Goal: Communication & Community: Answer question/provide support

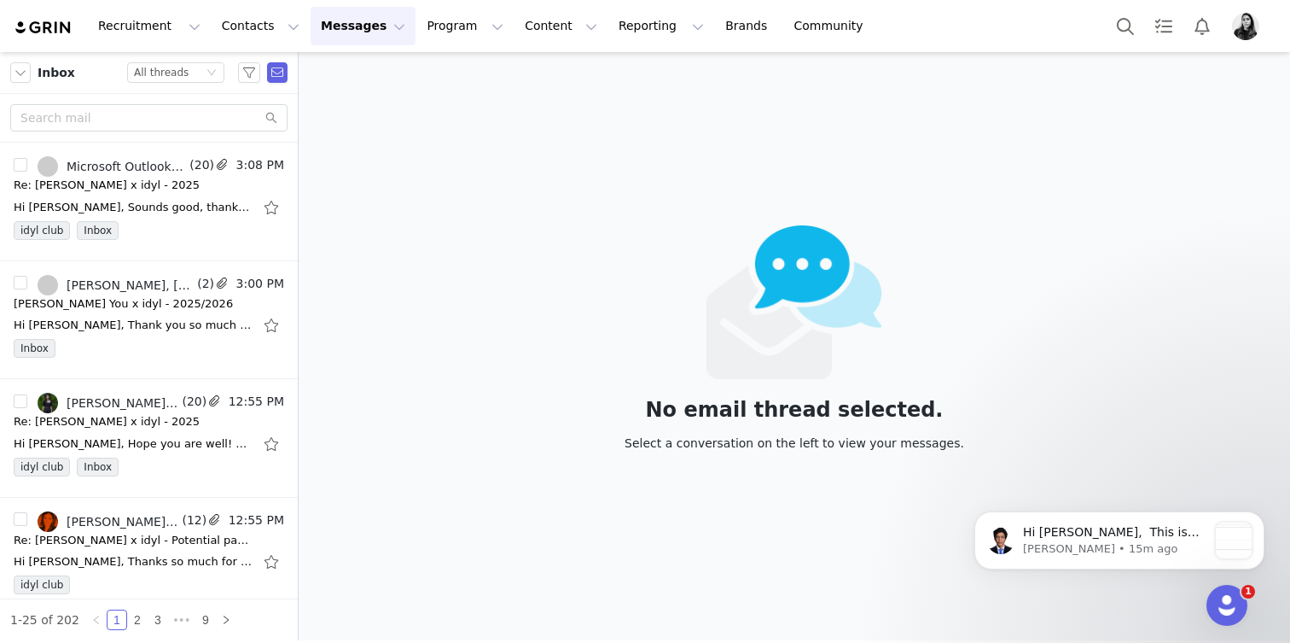
click at [1237, 590] on body "Hi Ornella, ​ ​This is John from GRIN Support. Happy Monday! I sincerely apolog…" at bounding box center [1120, 537] width 328 height 106
click at [1217, 583] on div "Open Intercom Messenger" at bounding box center [1225, 602] width 56 height 56
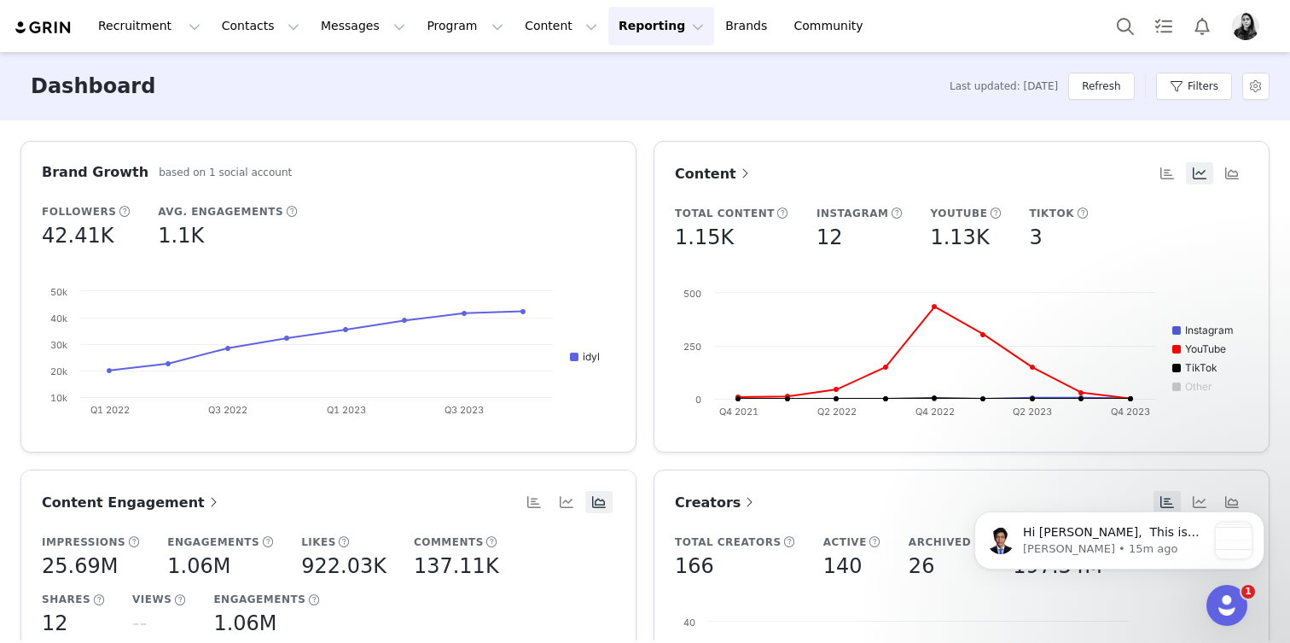
click at [1229, 607] on icon "Open Intercom Messenger" at bounding box center [1228, 605] width 28 height 28
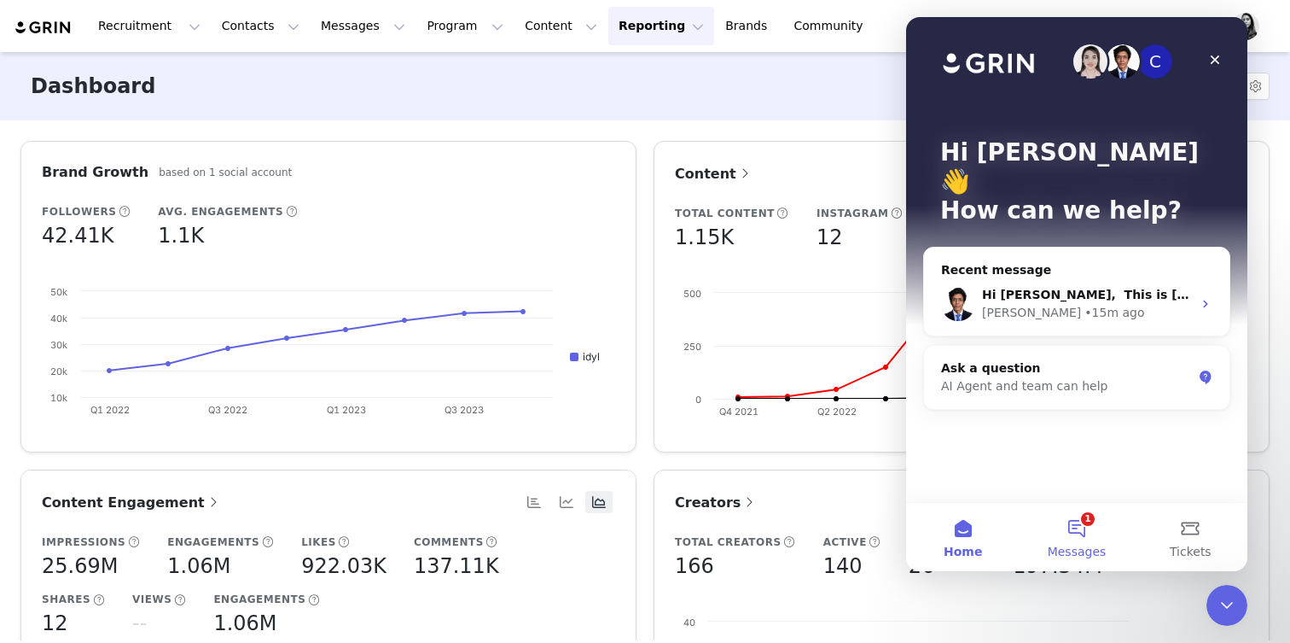
click at [1077, 542] on button "1 Messages" at bounding box center [1077, 537] width 114 height 68
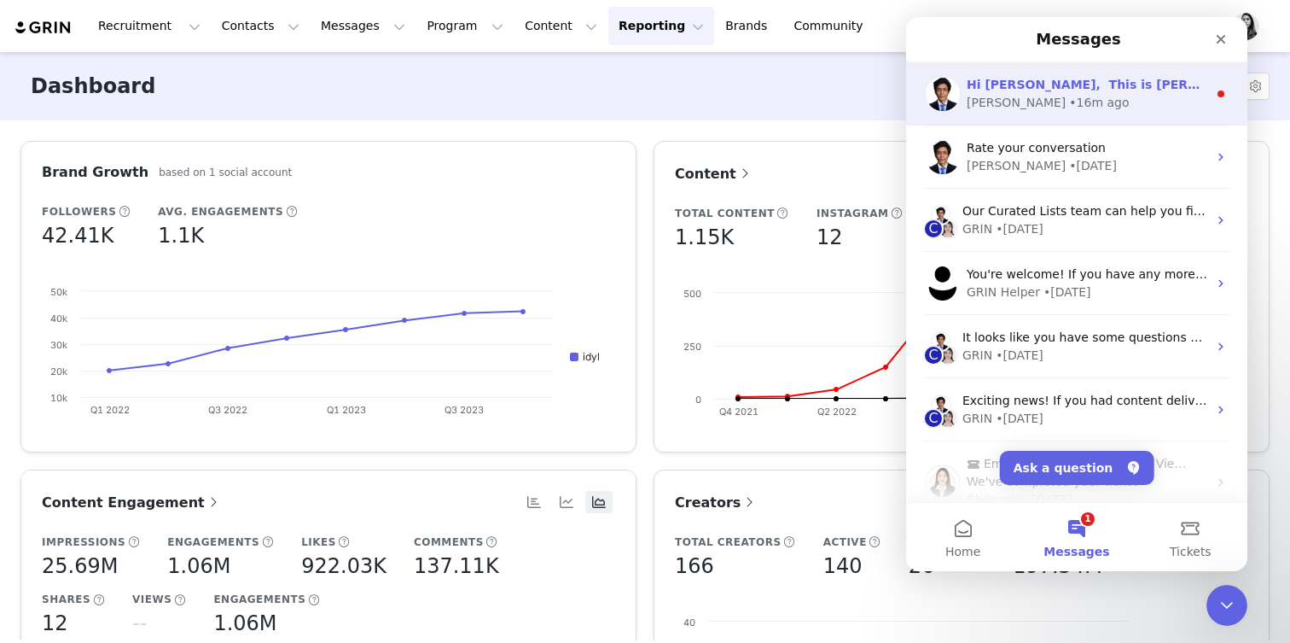
click at [1062, 106] on div "John • 16m ago" at bounding box center [1087, 103] width 241 height 18
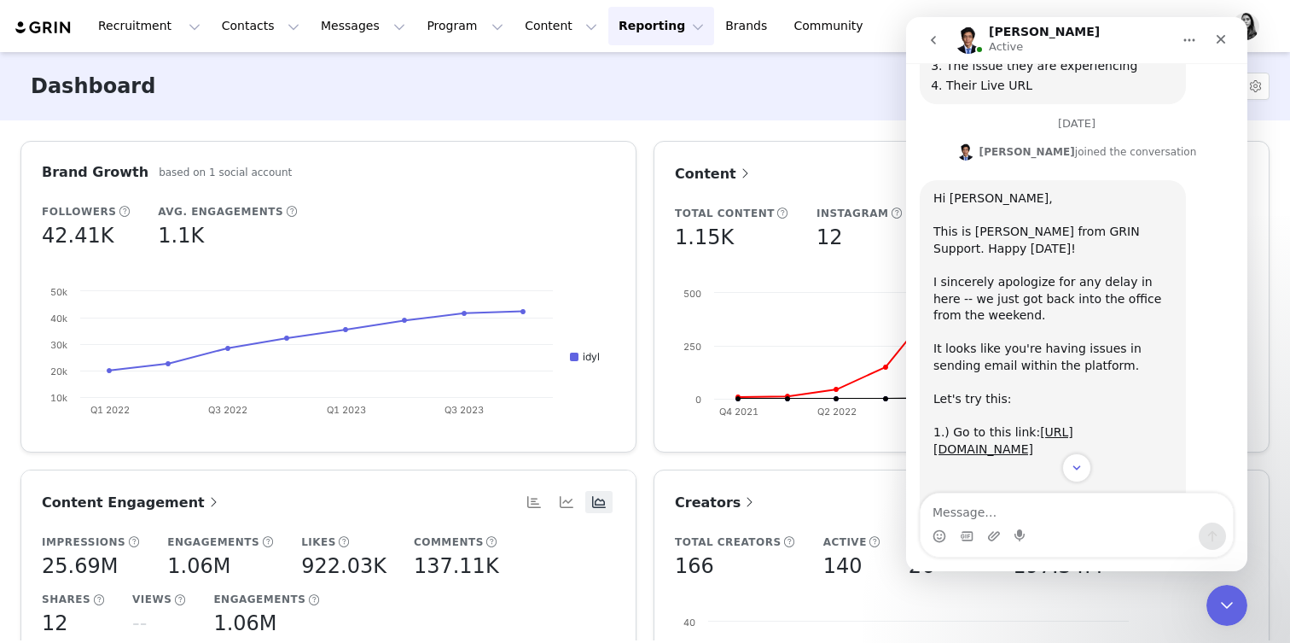
scroll to position [2001, 0]
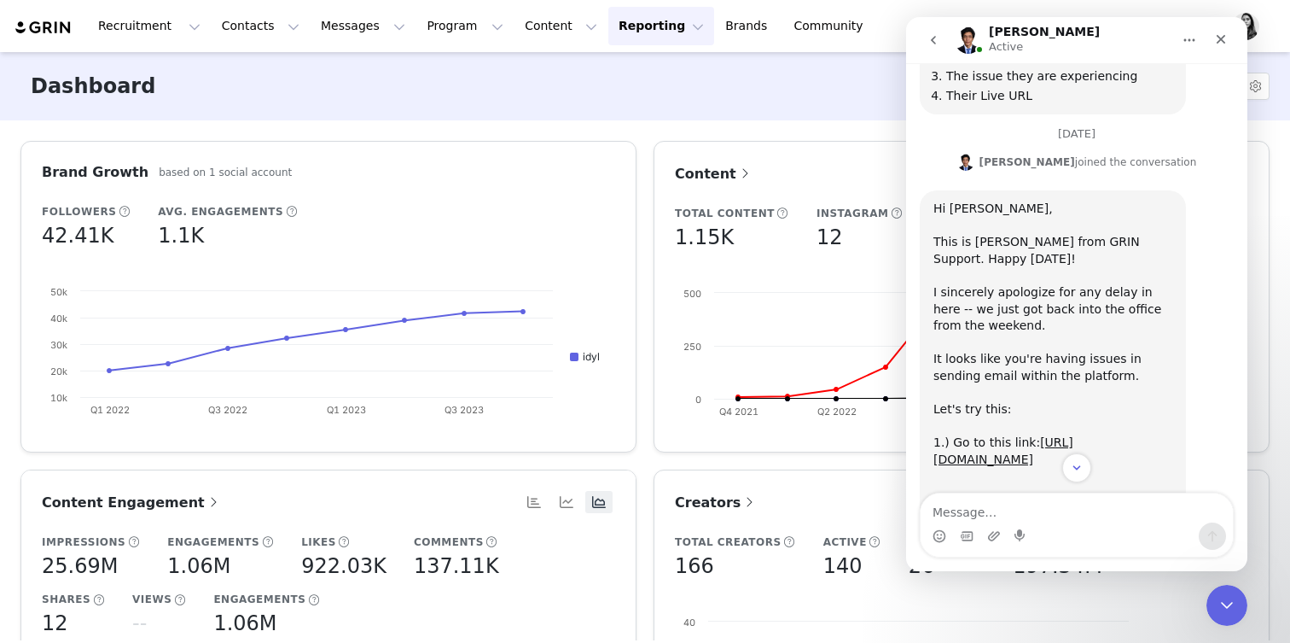
click at [1057, 241] on div "Hi Ornella, ​ ​This is John from GRIN Support. Happy Monday! I sincerely apolog…" at bounding box center [1053, 385] width 239 height 368
click at [1054, 272] on div "Hi Ornella, ​ ​This is John from GRIN Support. Happy Monday! I sincerely apolog…" at bounding box center [1053, 385] width 239 height 368
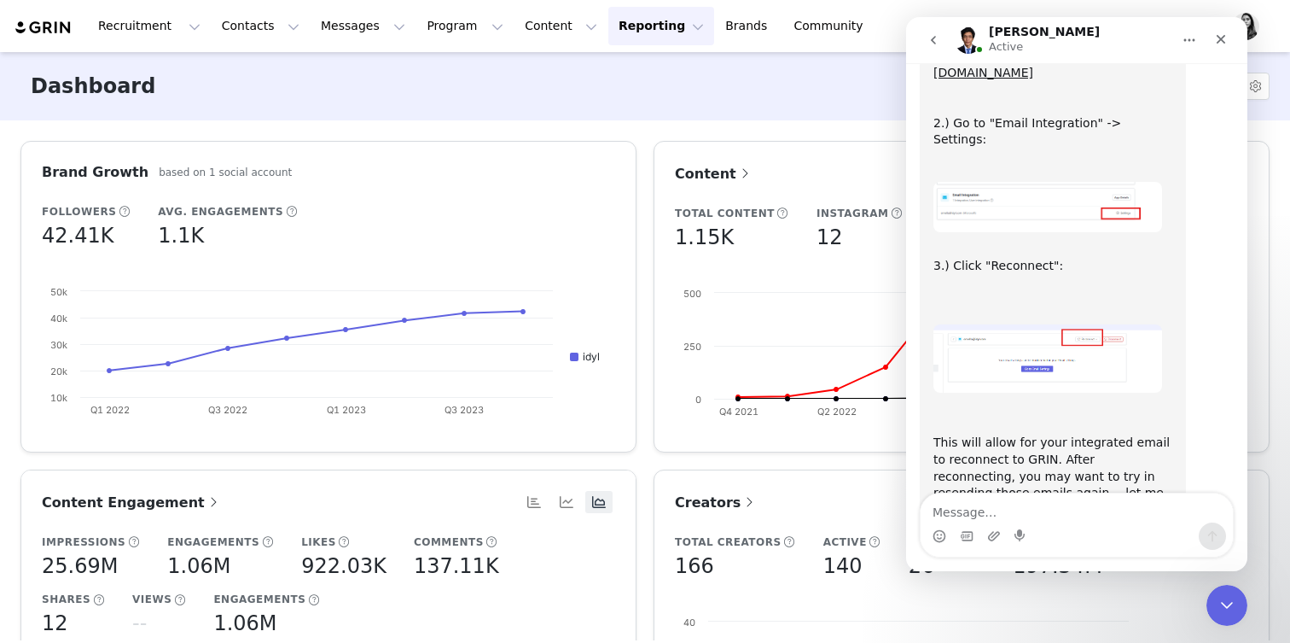
scroll to position [2428, 0]
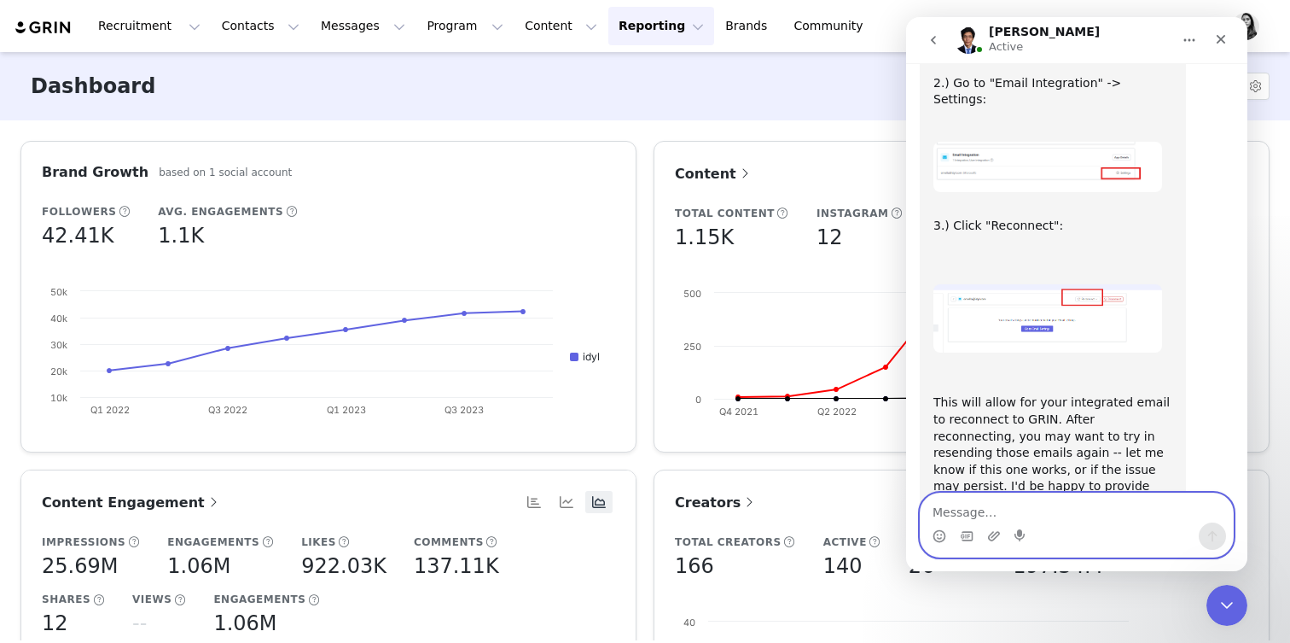
click at [1019, 495] on textarea "Message…" at bounding box center [1077, 507] width 312 height 29
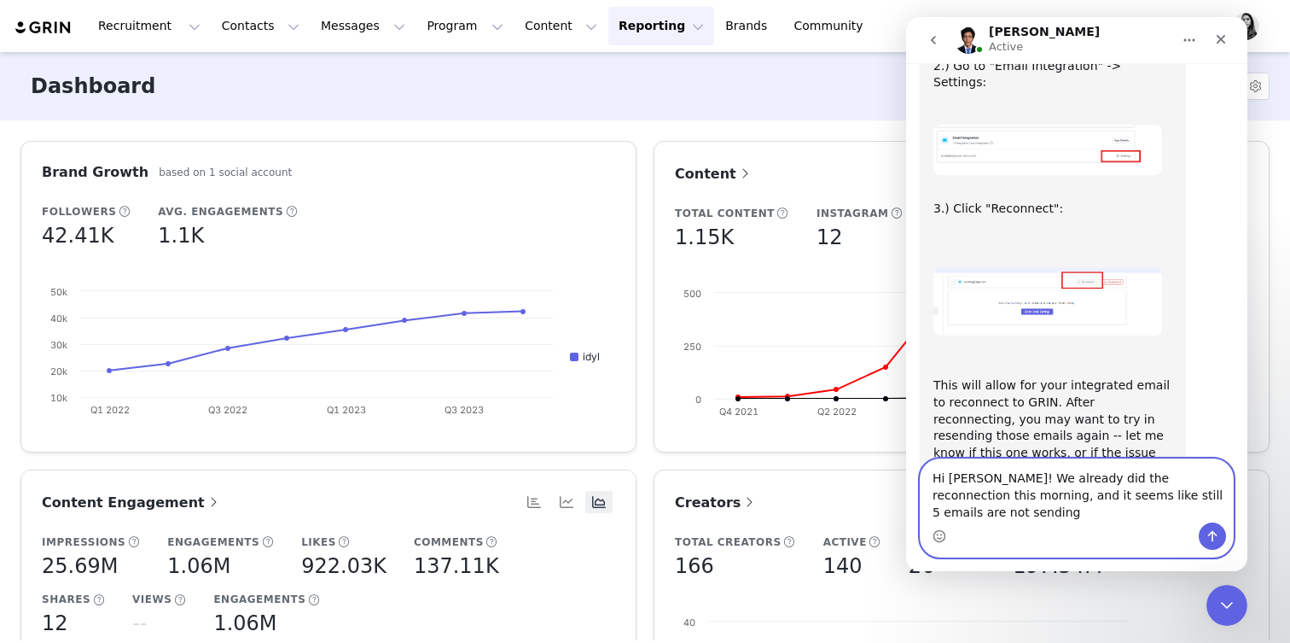
scroll to position [2462, 0]
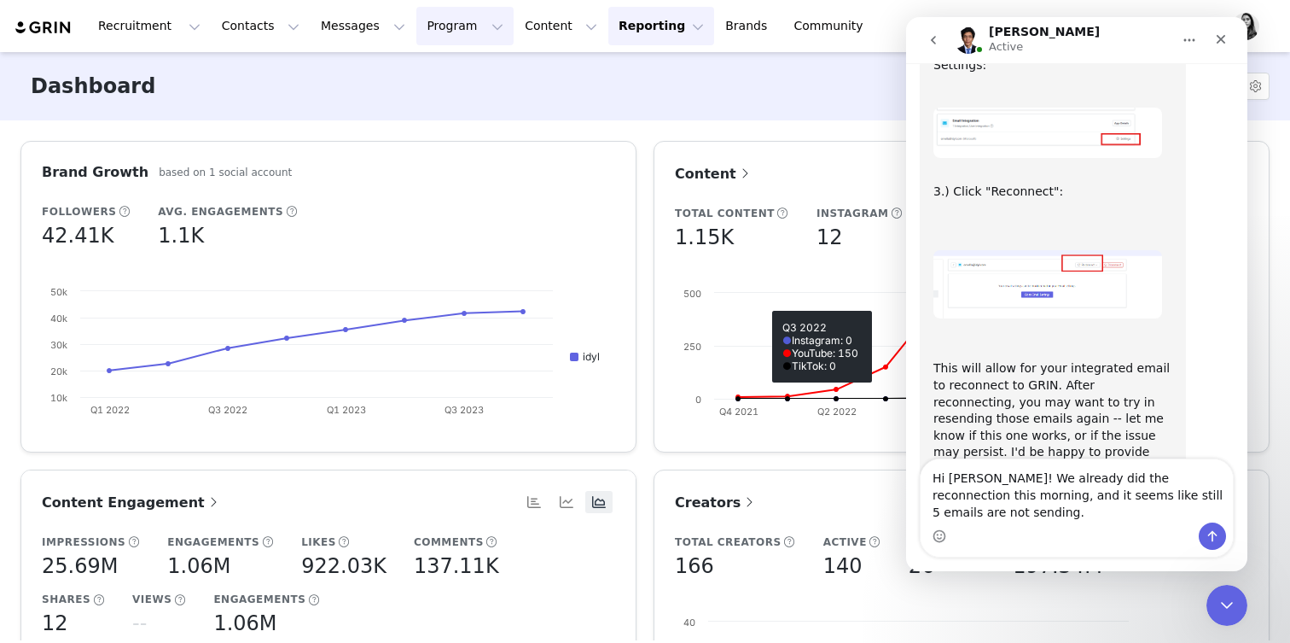
click at [425, 26] on button "Program Program" at bounding box center [465, 26] width 97 height 38
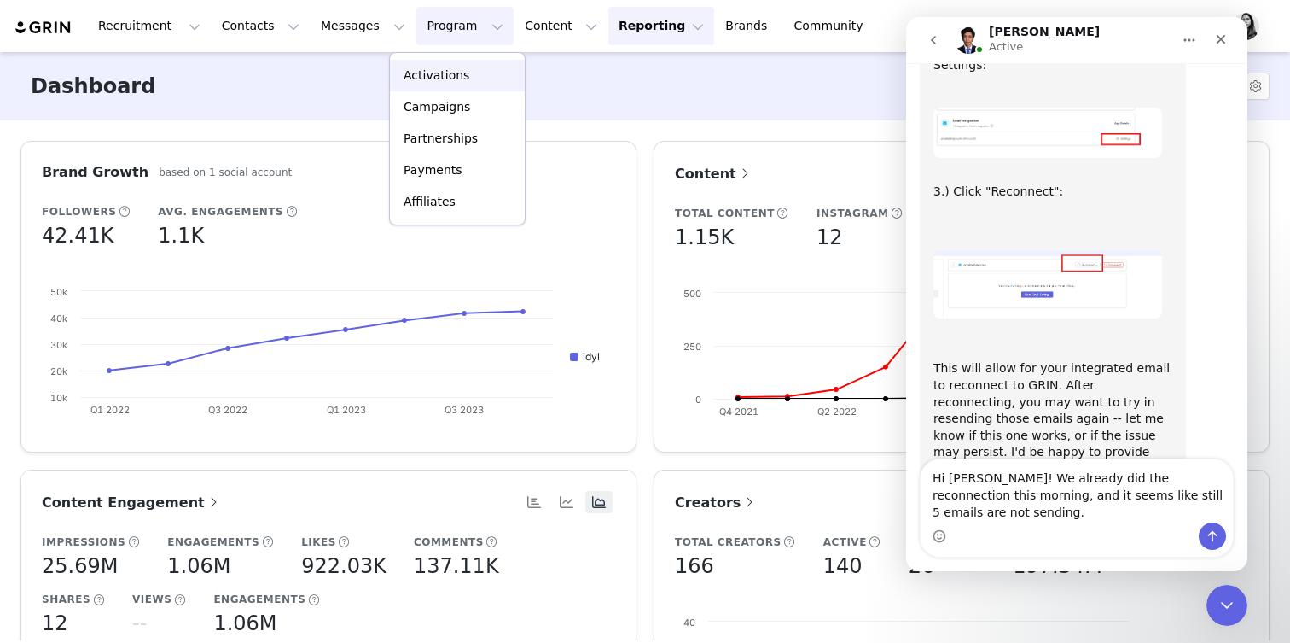
click at [424, 67] on p "Activations" at bounding box center [437, 76] width 66 height 18
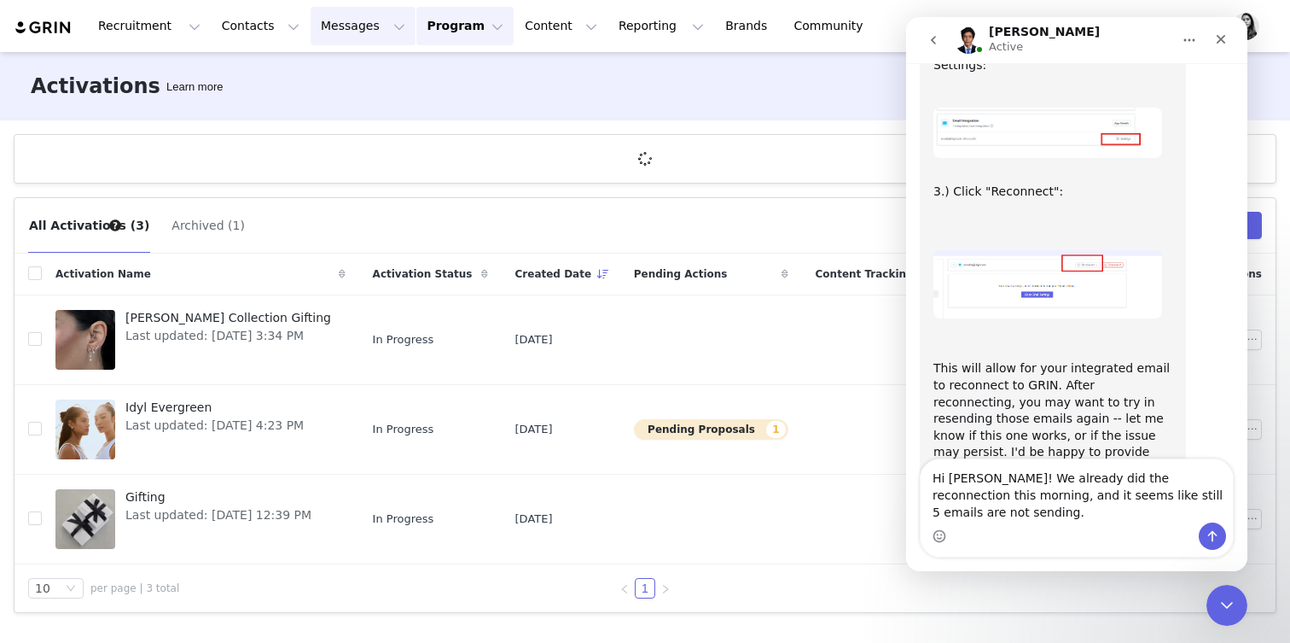
click at [348, 31] on button "Messages Messages" at bounding box center [363, 26] width 105 height 38
click at [347, 75] on p "Dashboard" at bounding box center [338, 76] width 65 height 18
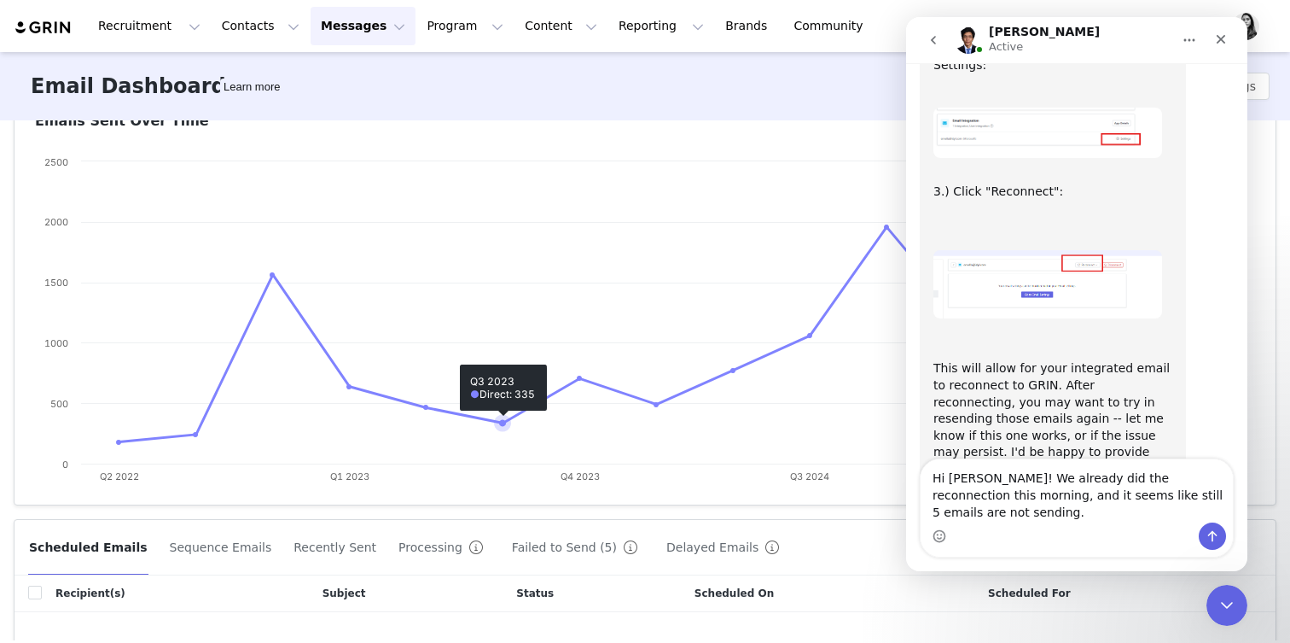
scroll to position [286, 0]
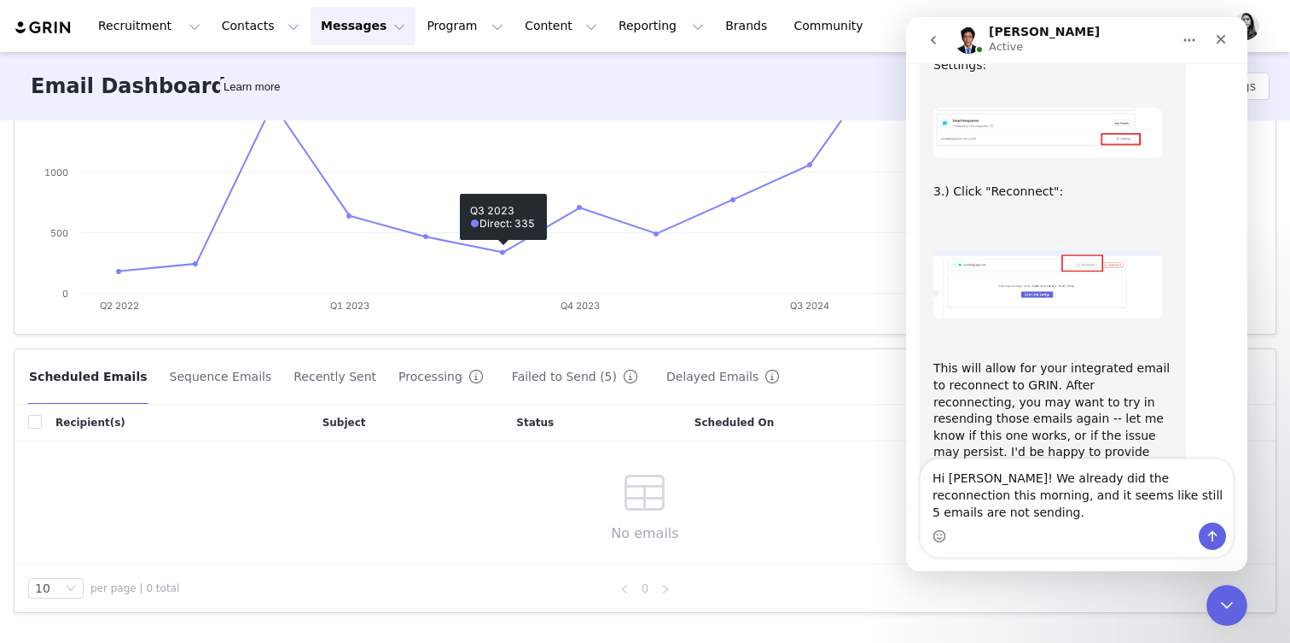
click at [530, 366] on button "Failed to Send (5)" at bounding box center [578, 376] width 134 height 27
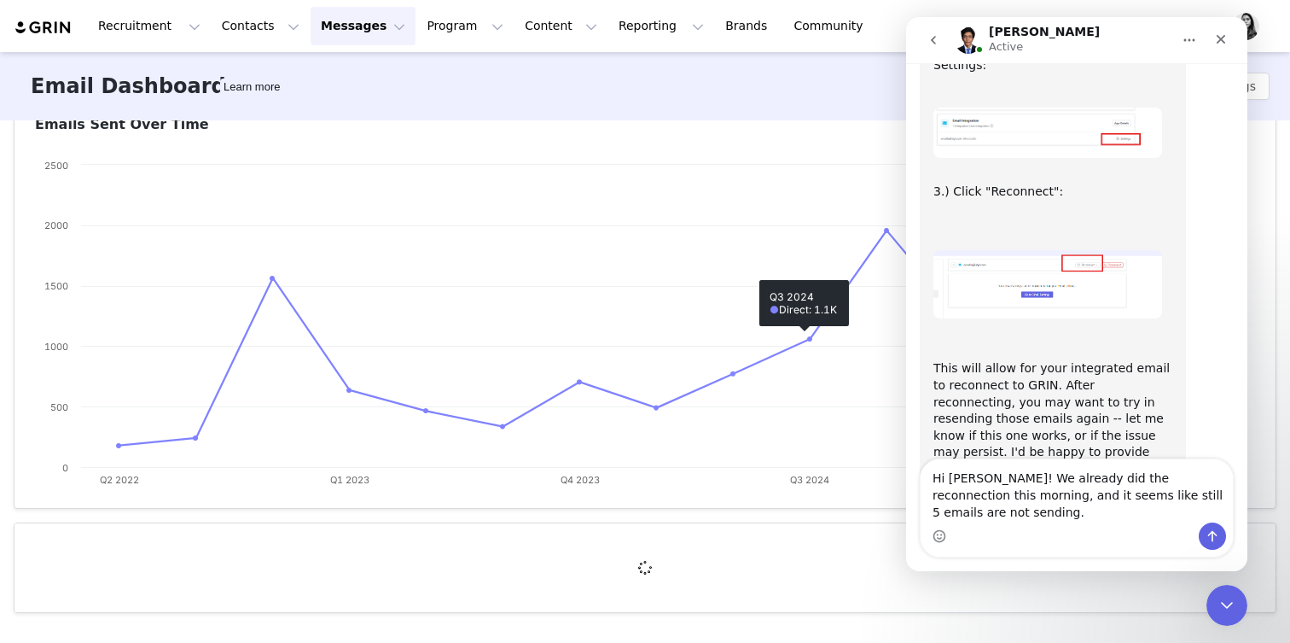
click at [1096, 526] on div "Intercom messenger" at bounding box center [1077, 535] width 312 height 27
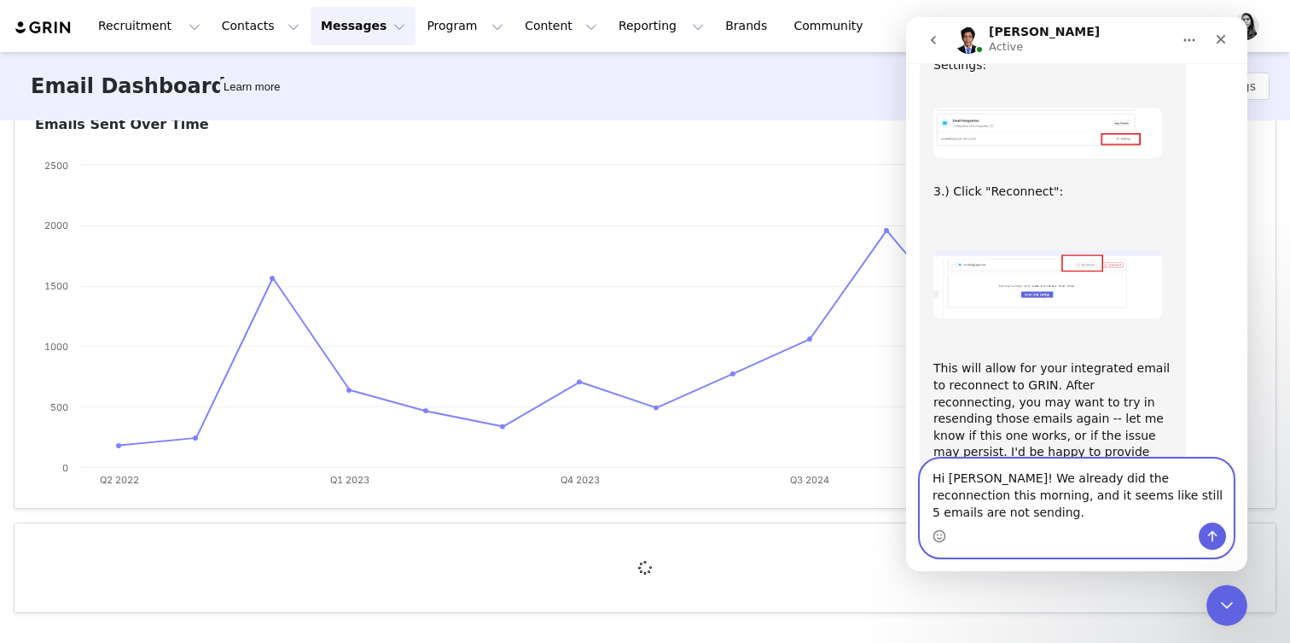
click at [1078, 516] on textarea "Hi John! We already did the reconnection this morning, and it seems like still …" at bounding box center [1077, 490] width 312 height 63
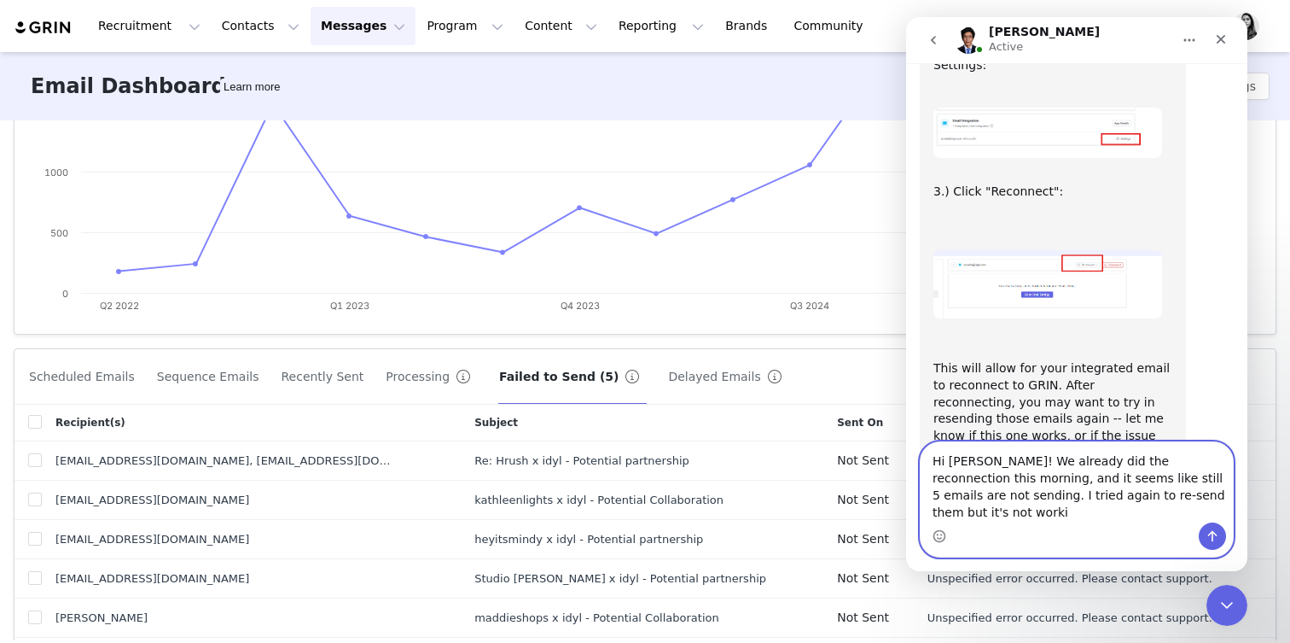
scroll to position [2479, 0]
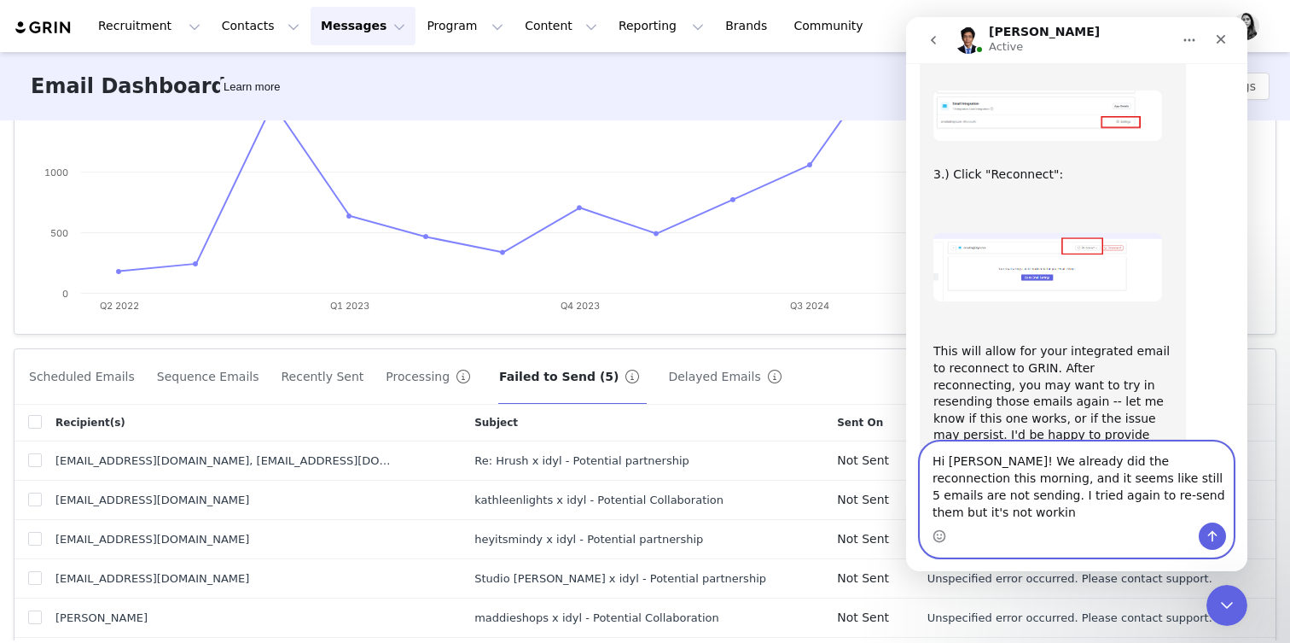
type textarea "Hi [PERSON_NAME]! We already did the reconnection this morning, and it seems li…"
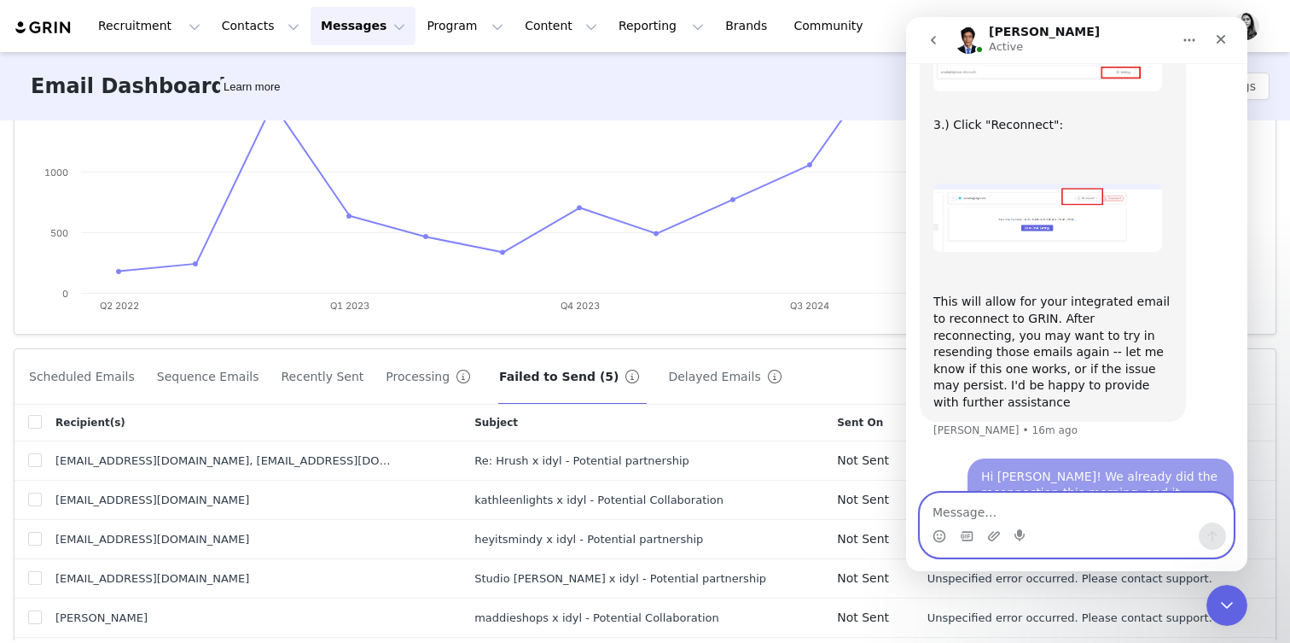
scroll to position [2530, 0]
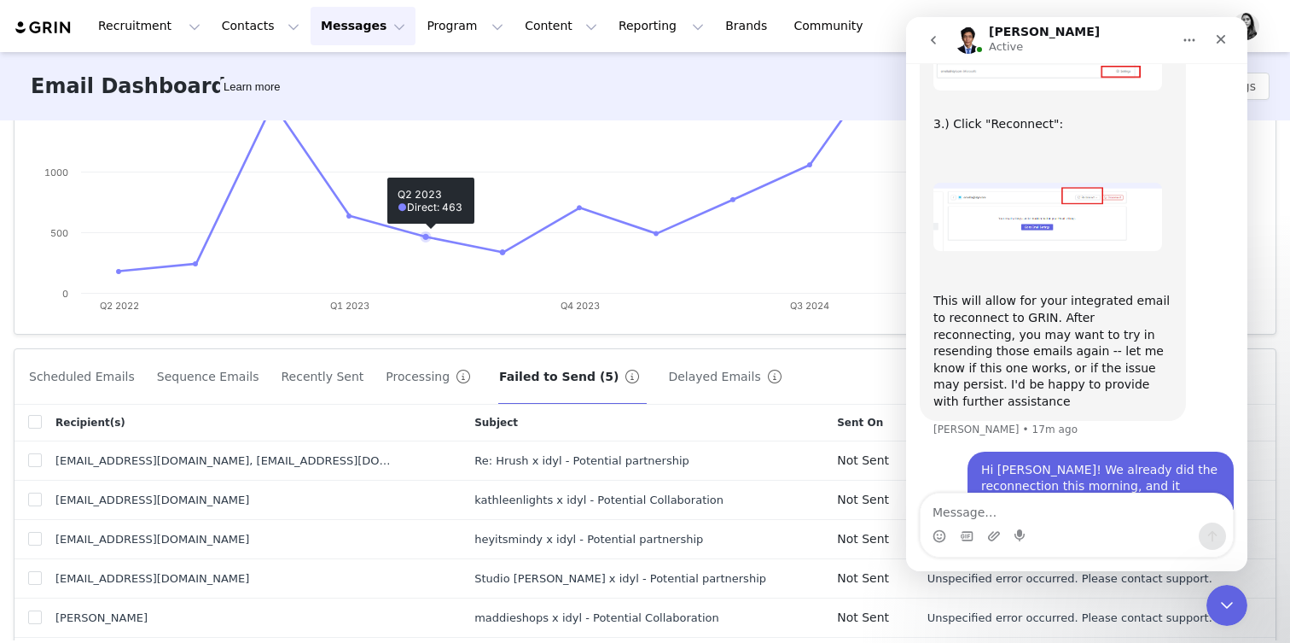
click at [351, 26] on button "Messages Messages" at bounding box center [363, 26] width 105 height 38
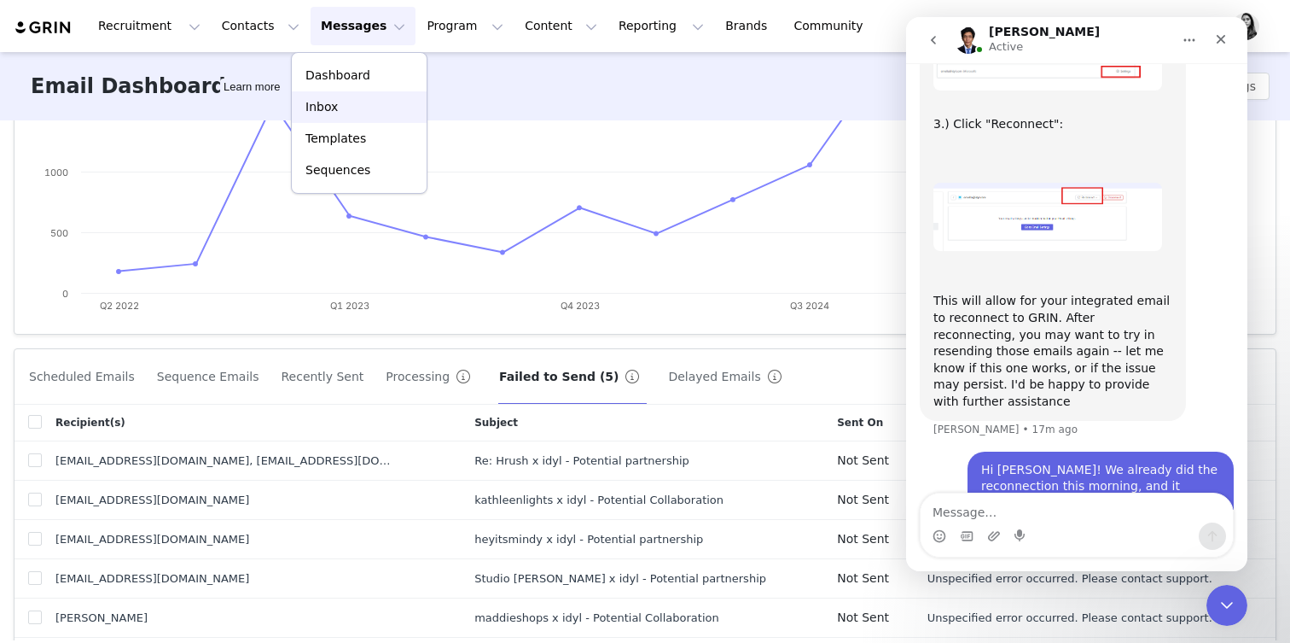
click at [344, 103] on div "Inbox" at bounding box center [359, 107] width 114 height 18
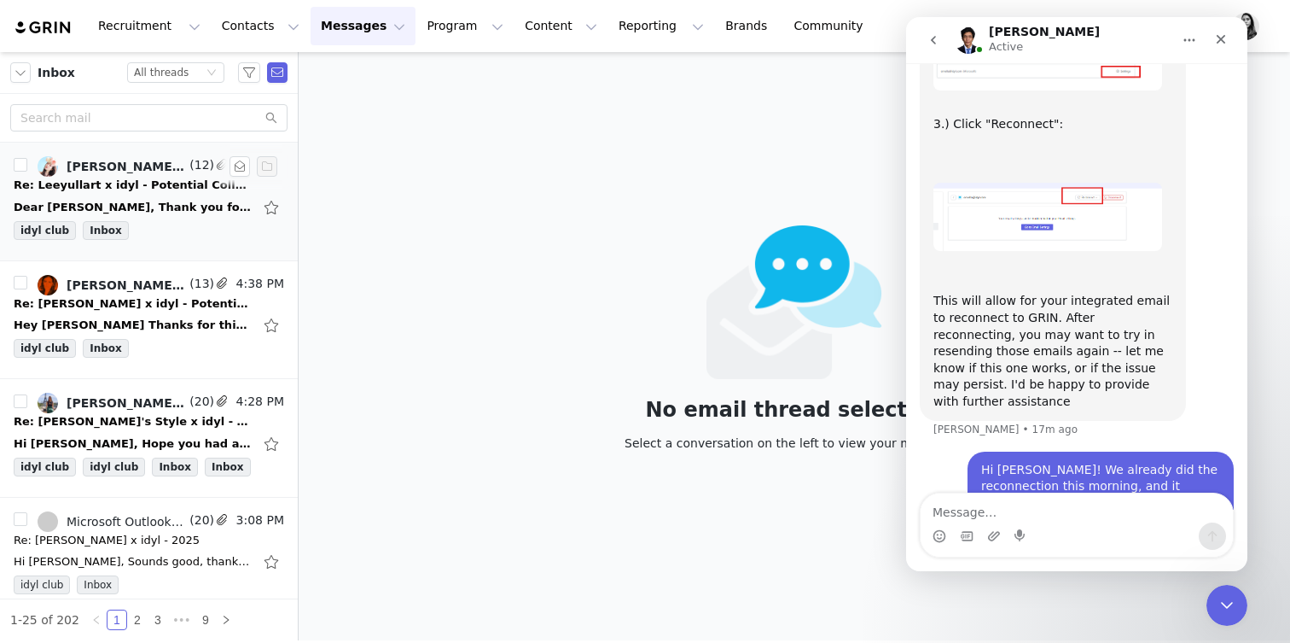
click at [159, 195] on div "Dear Ornella, Thank you for your email. If you could kindly share the gifting l…" at bounding box center [149, 207] width 271 height 27
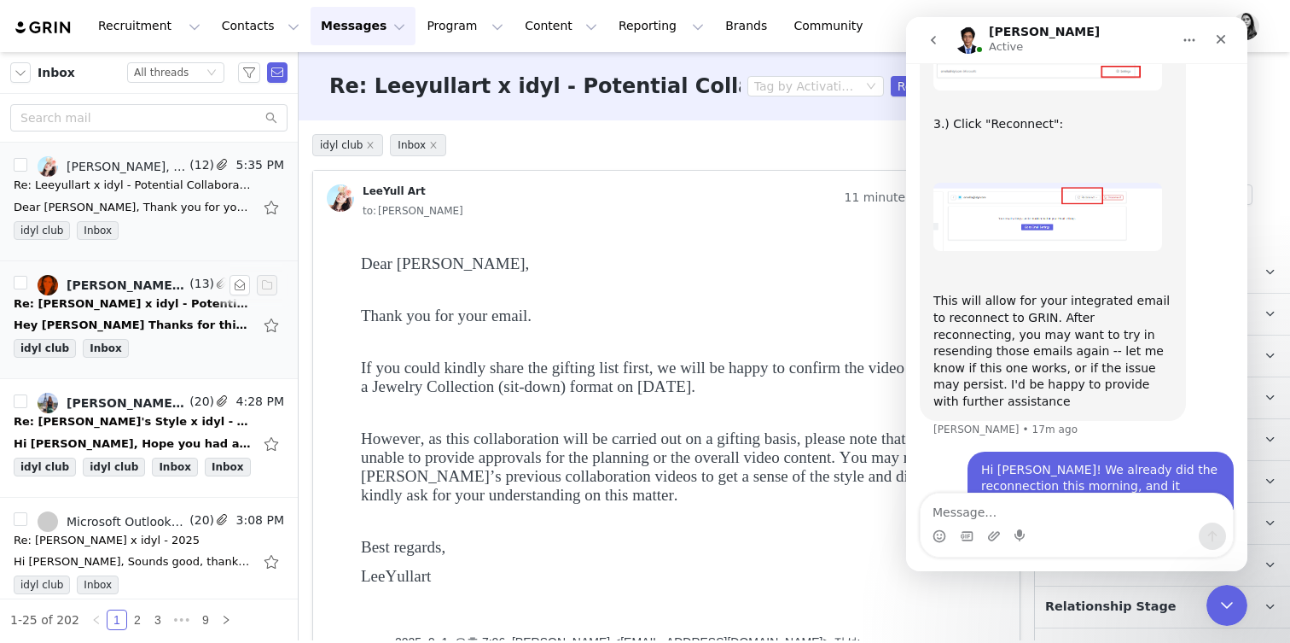
click at [175, 318] on div "Hey Ornella Thanks for this, that sounds great. Happy to look at that, Let me t…" at bounding box center [133, 325] width 239 height 17
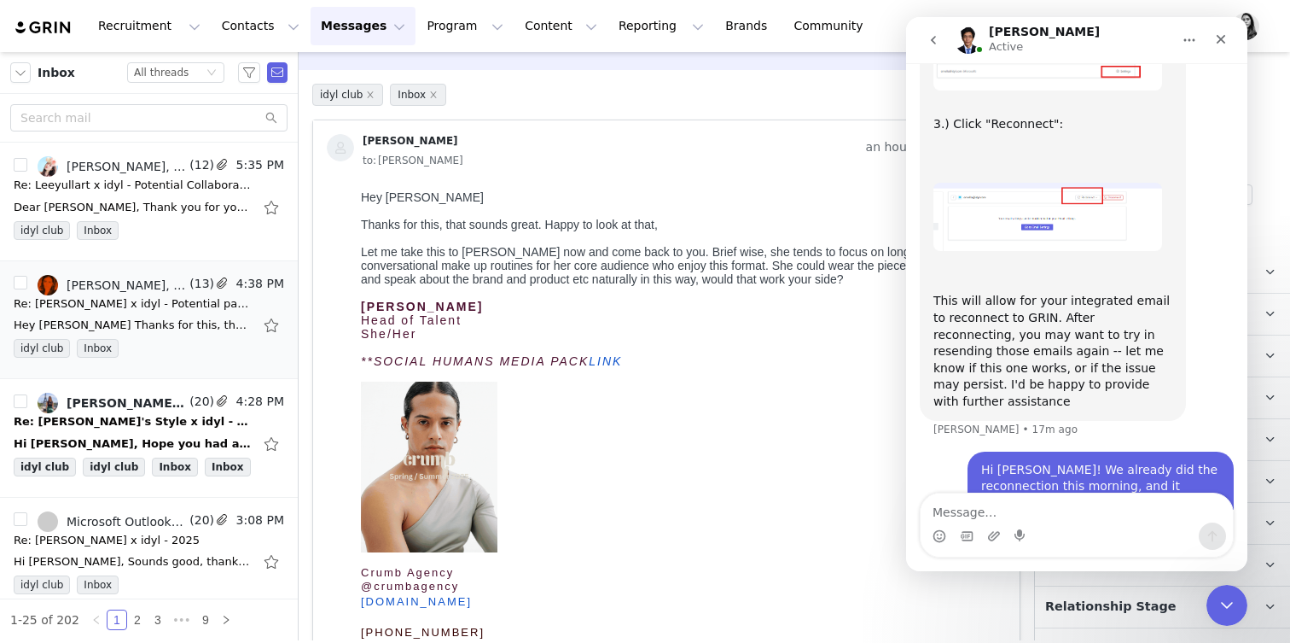
scroll to position [51, 0]
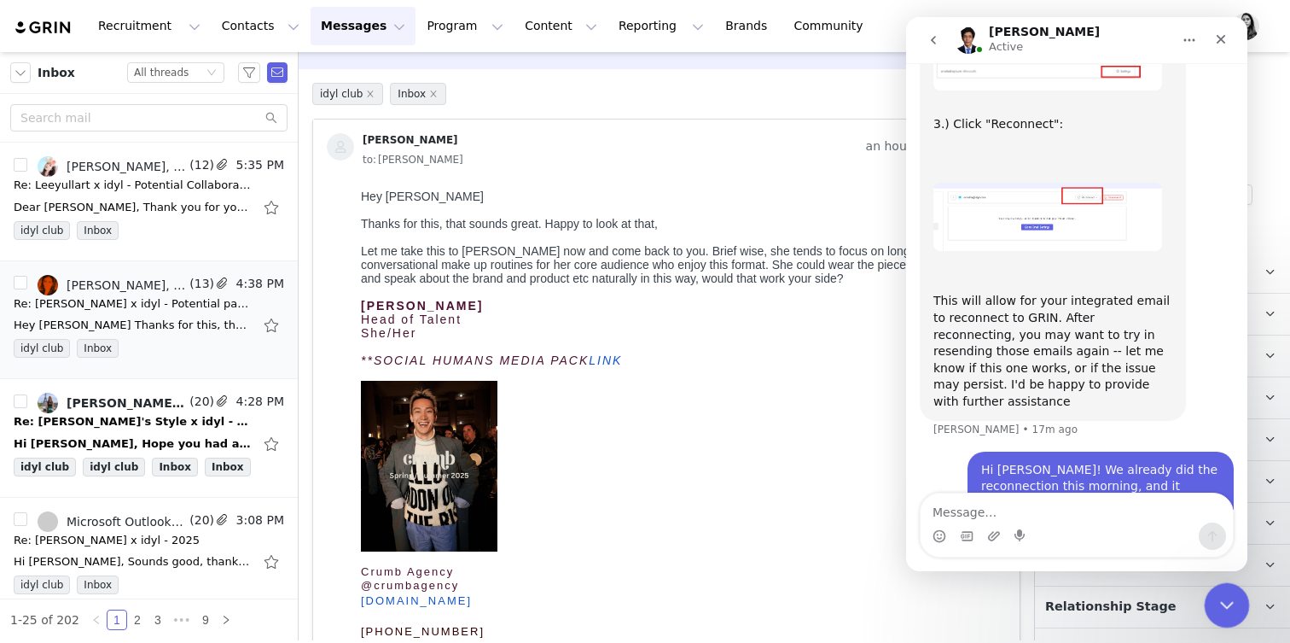
click at [1210, 587] on div "Close Intercom Messenger" at bounding box center [1224, 602] width 41 height 41
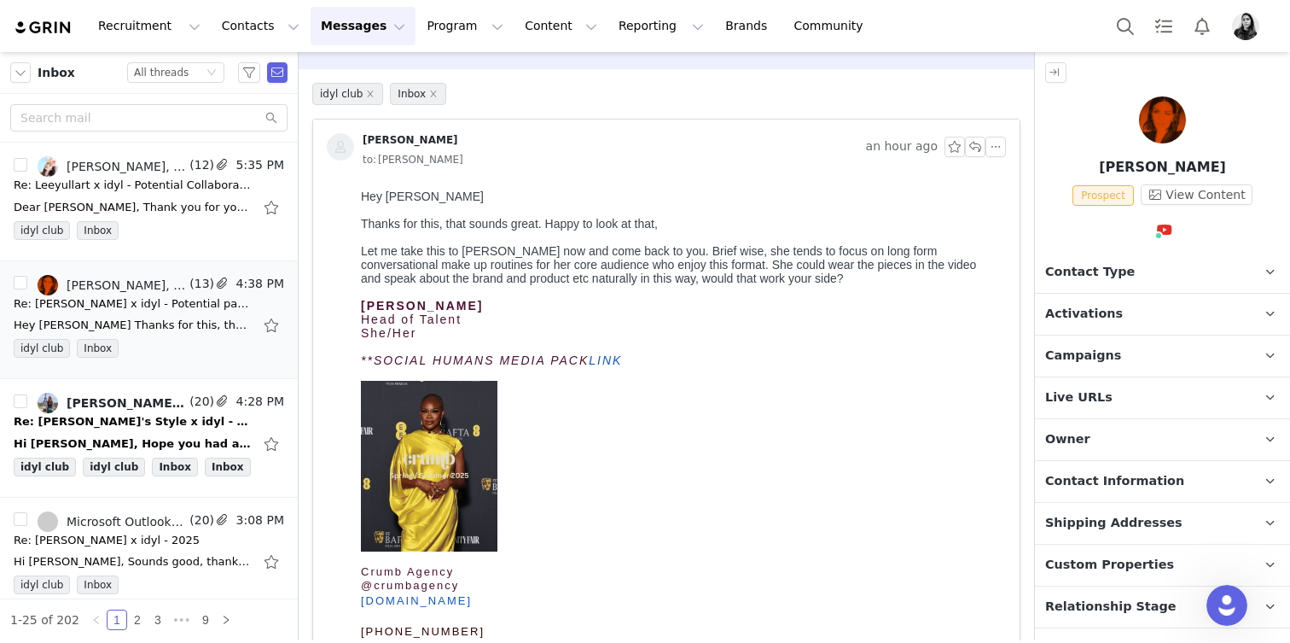
scroll to position [2530, 0]
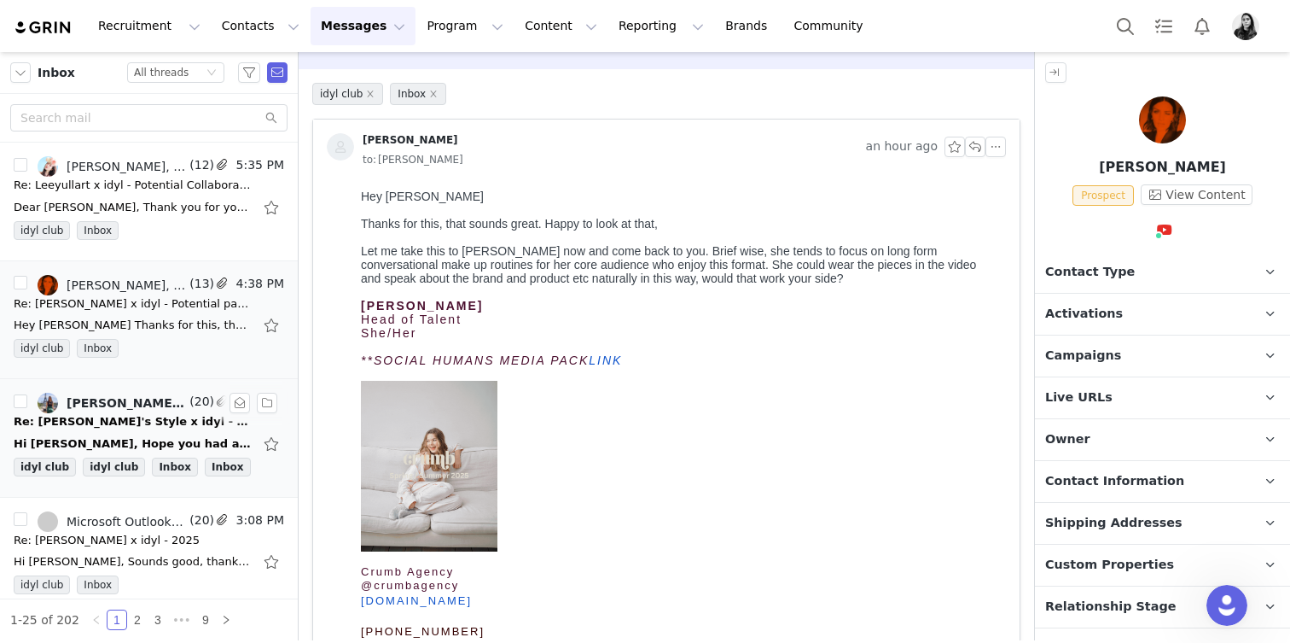
click at [132, 422] on div "Re: Isabelle's Style x idyl - 2025" at bounding box center [133, 421] width 239 height 17
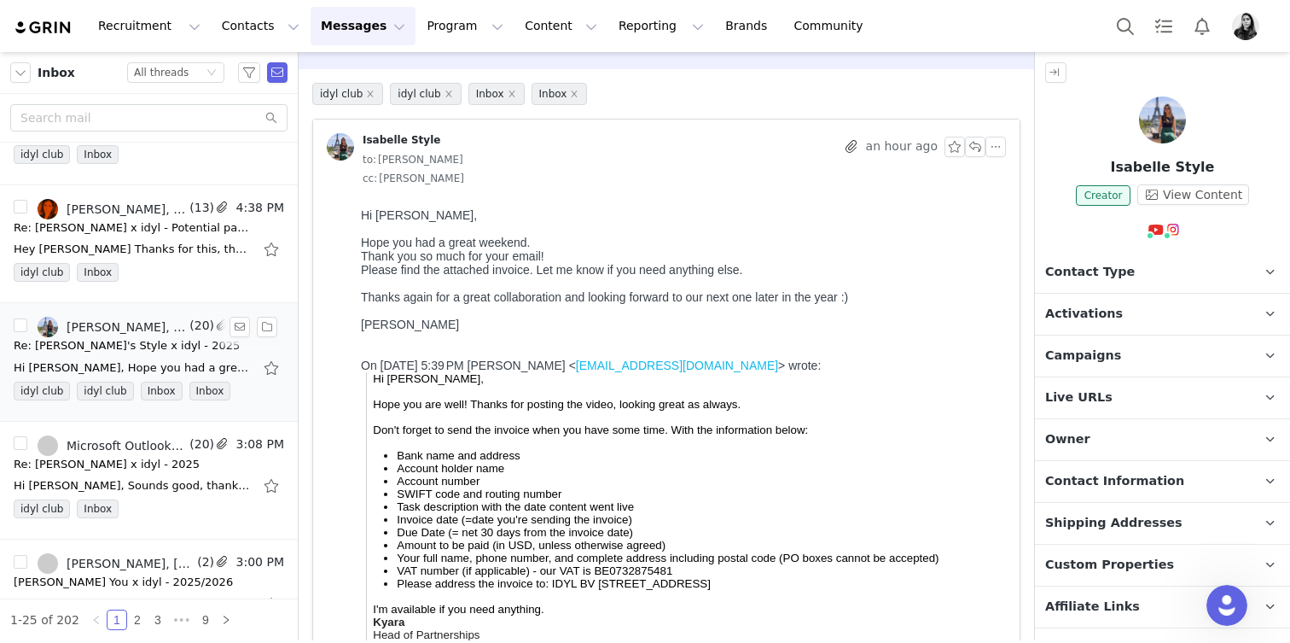
scroll to position [70, 0]
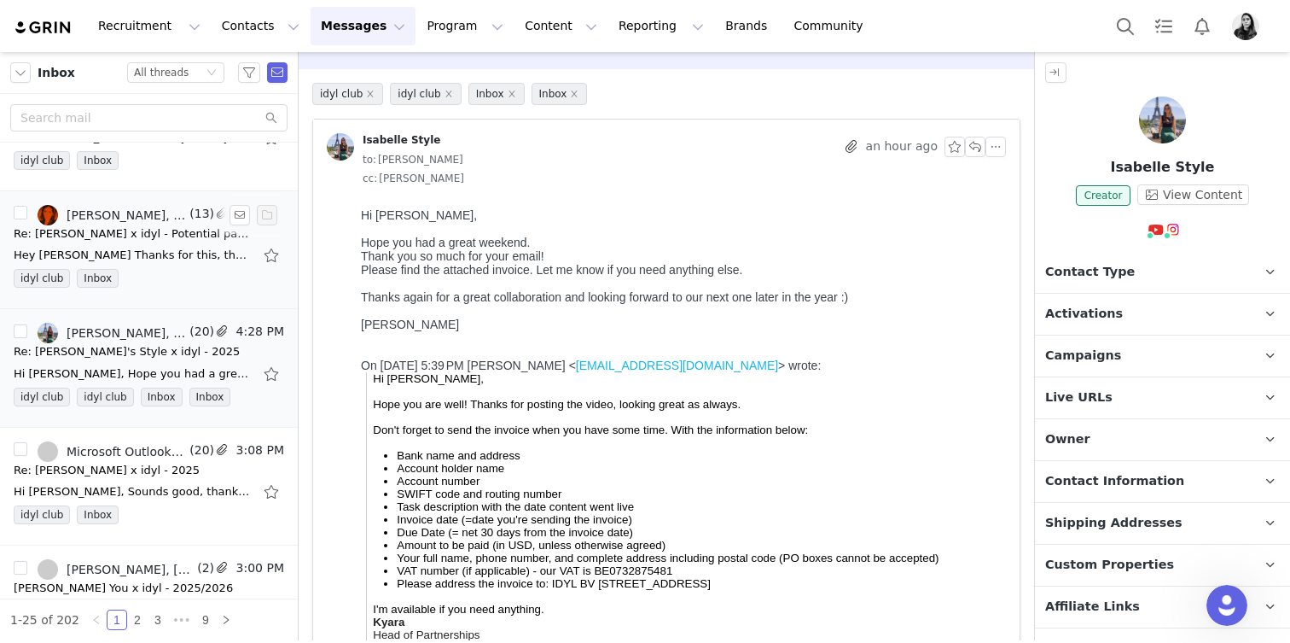
click at [160, 259] on div "Hey Ornella Thanks for this, that sounds great. Happy to look at that, Let me t…" at bounding box center [133, 255] width 239 height 17
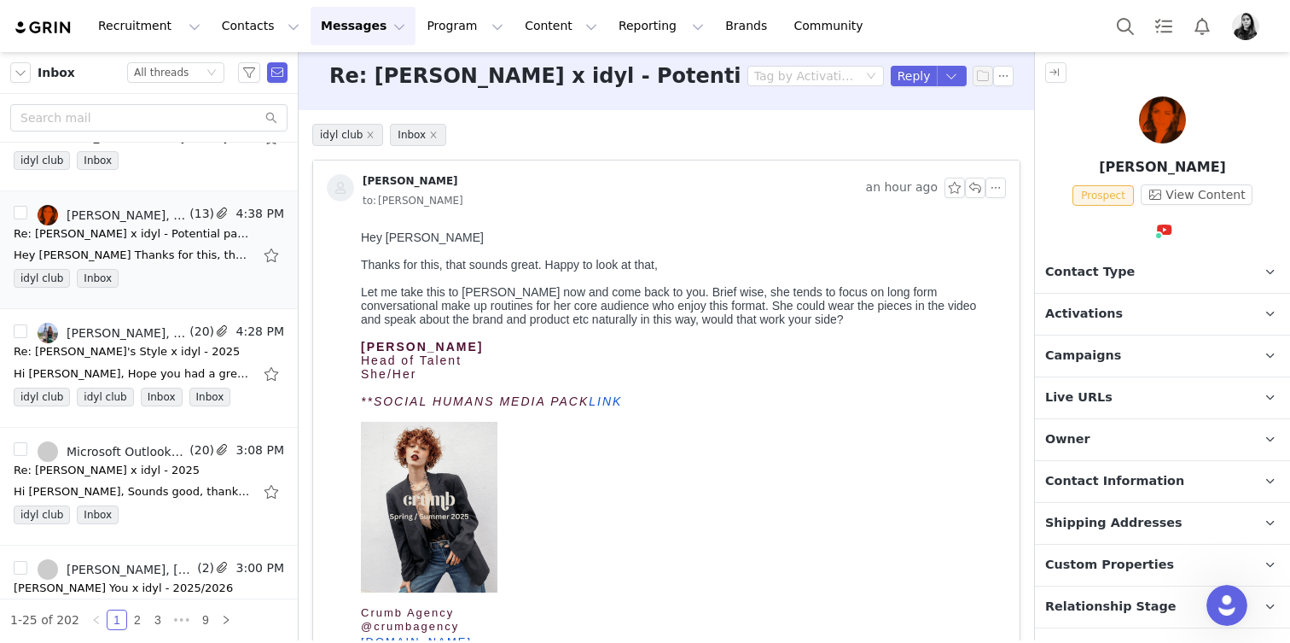
scroll to position [0, 0]
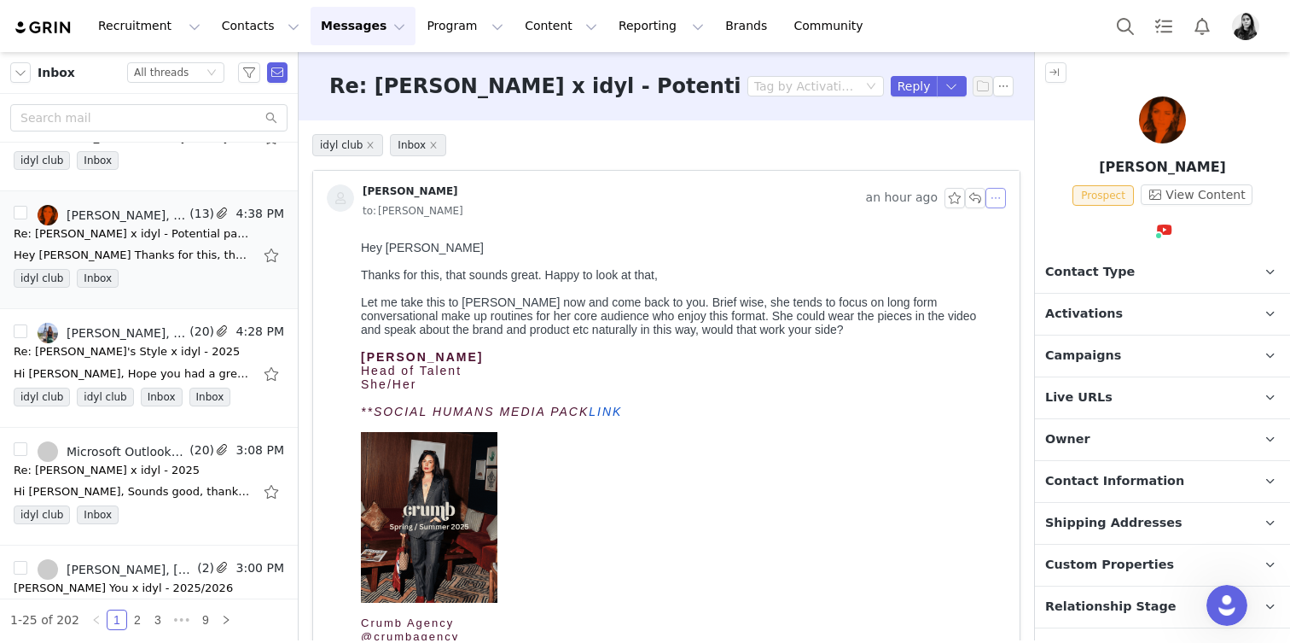
click at [993, 201] on button "button" at bounding box center [996, 198] width 20 height 20
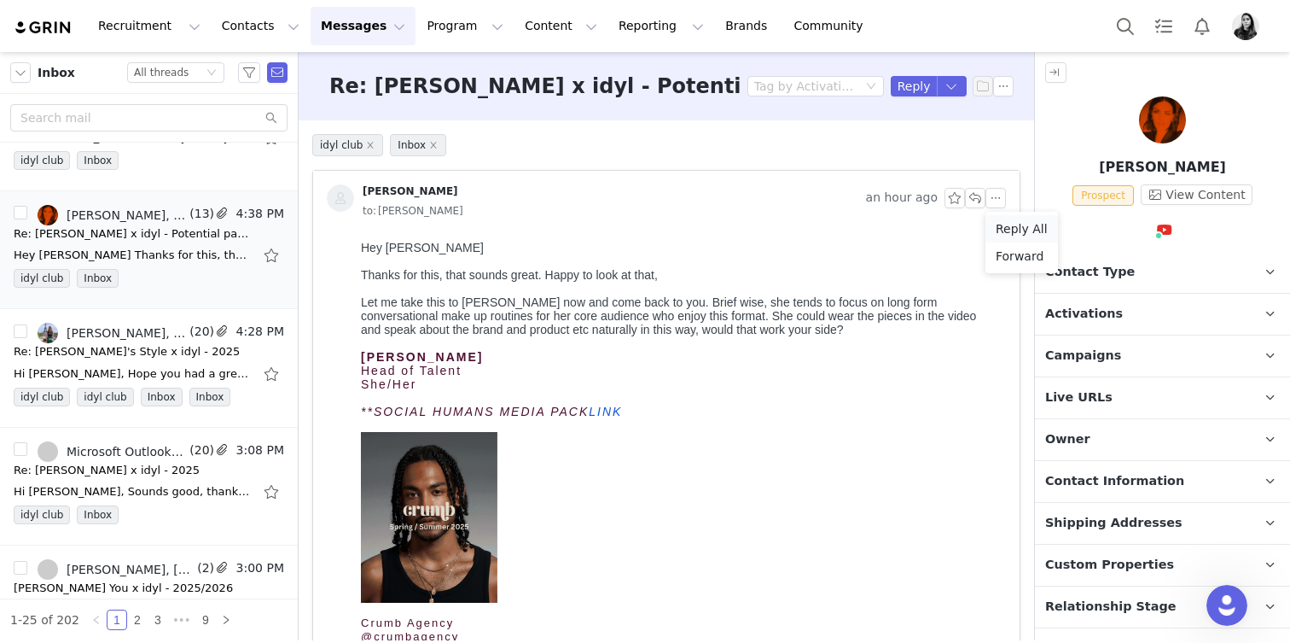
click at [1004, 224] on li "Reply All" at bounding box center [1022, 228] width 73 height 27
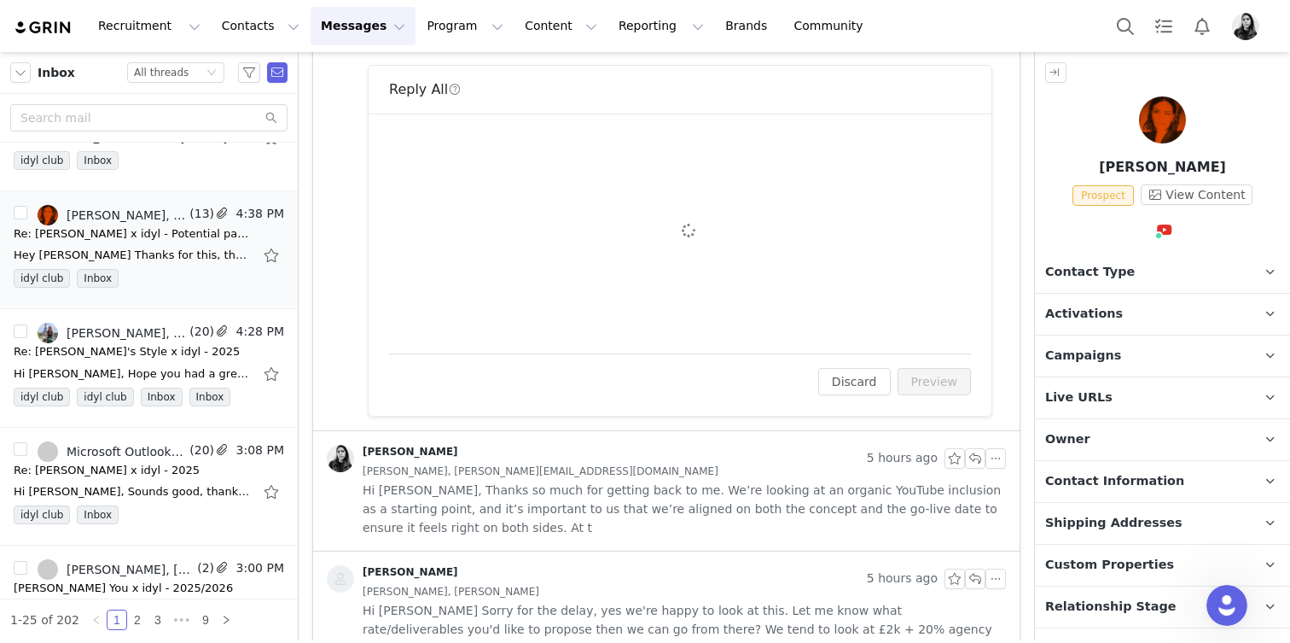
click at [600, 325] on div "To: sophie@crumbagency.com Cc Cc: Attach a file Sending Options Send now This w…" at bounding box center [680, 233] width 582 height 199
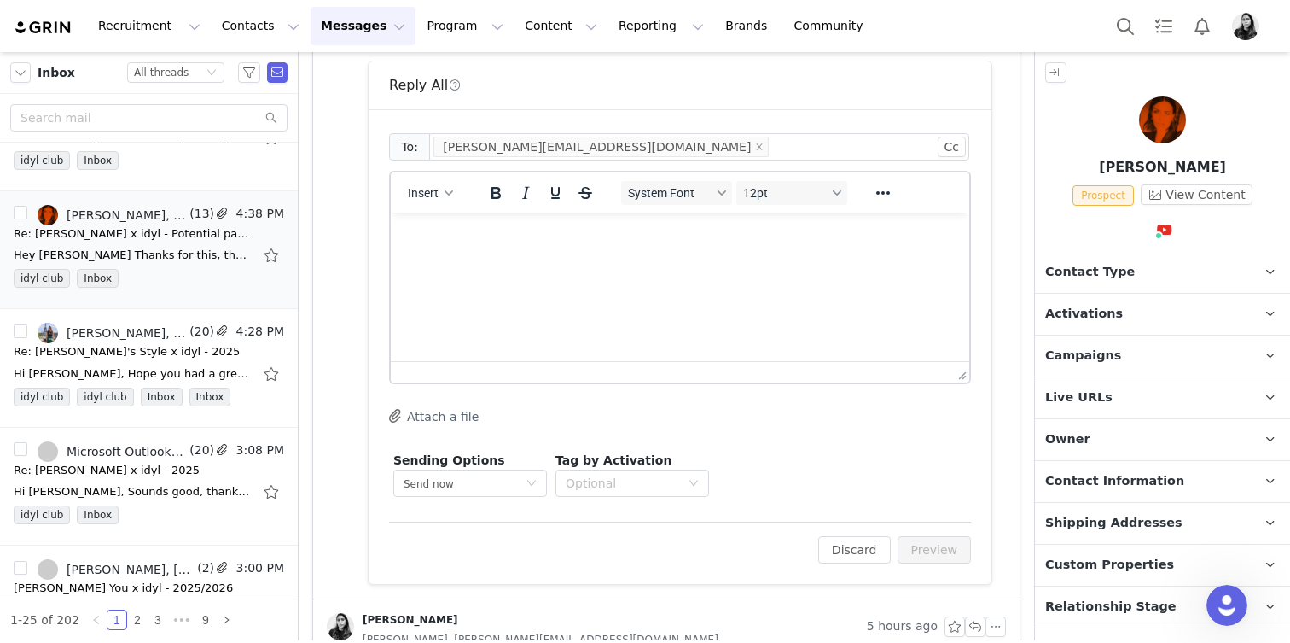
click at [600, 259] on html at bounding box center [680, 236] width 579 height 46
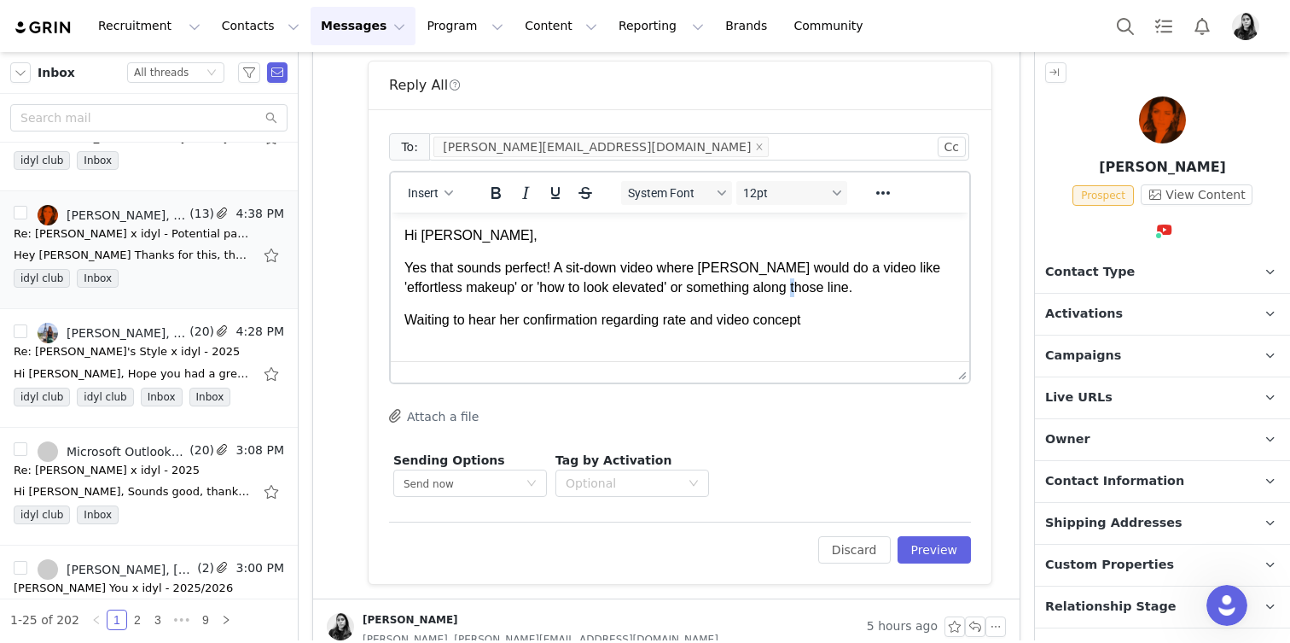
click at [800, 286] on p "Yes that sounds perfect! A sit-down video where Sam would do a video like 'effo…" at bounding box center [680, 278] width 551 height 38
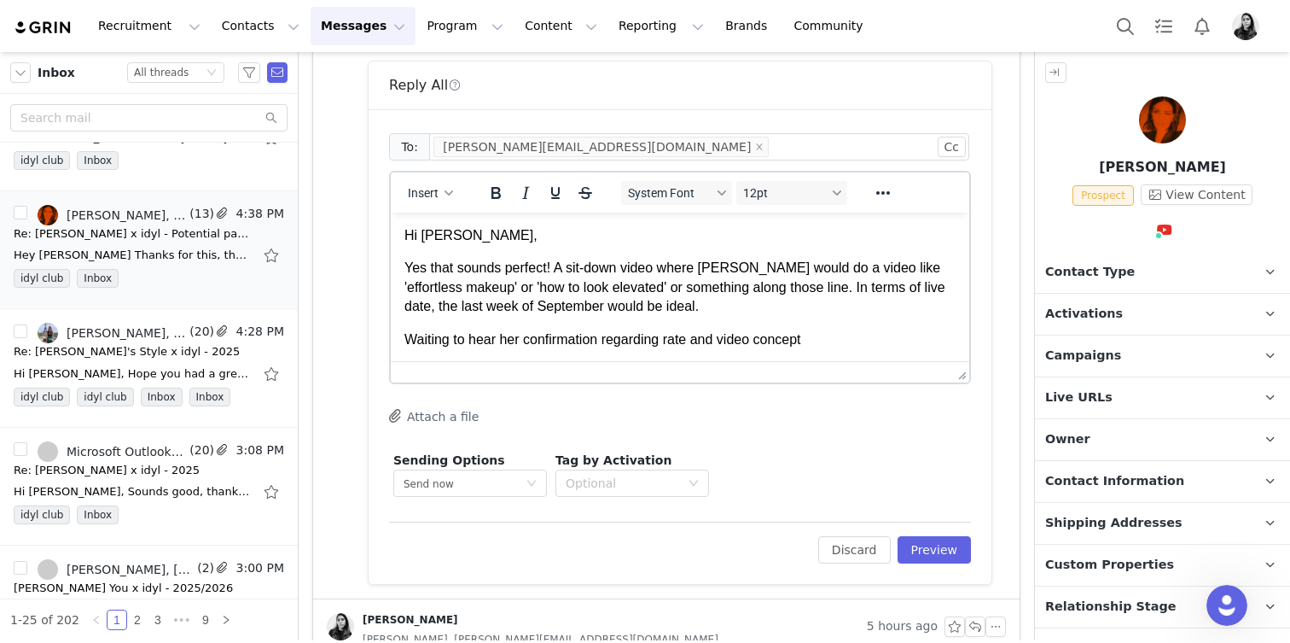
click at [714, 337] on p "Waiting to hear her confirmation regarding rate and video concept" at bounding box center [680, 339] width 551 height 19
click at [856, 348] on p "Waiting to hear her confirmation regarding rate, video concept" at bounding box center [680, 339] width 551 height 19
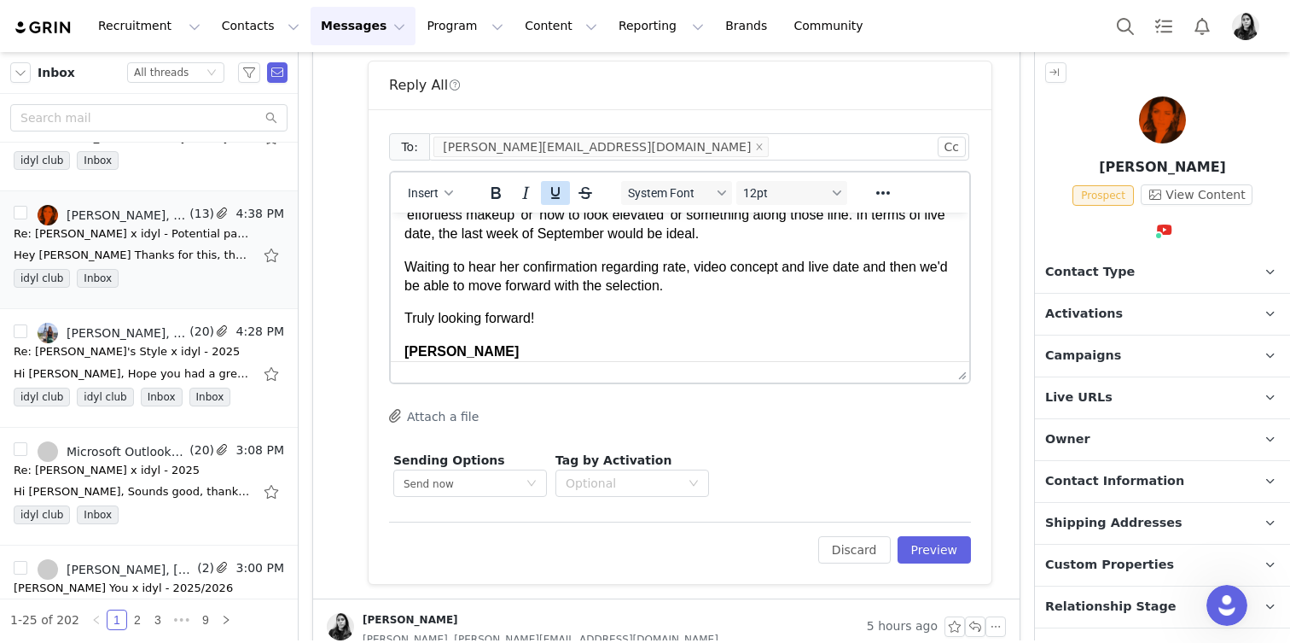
scroll to position [191, 0]
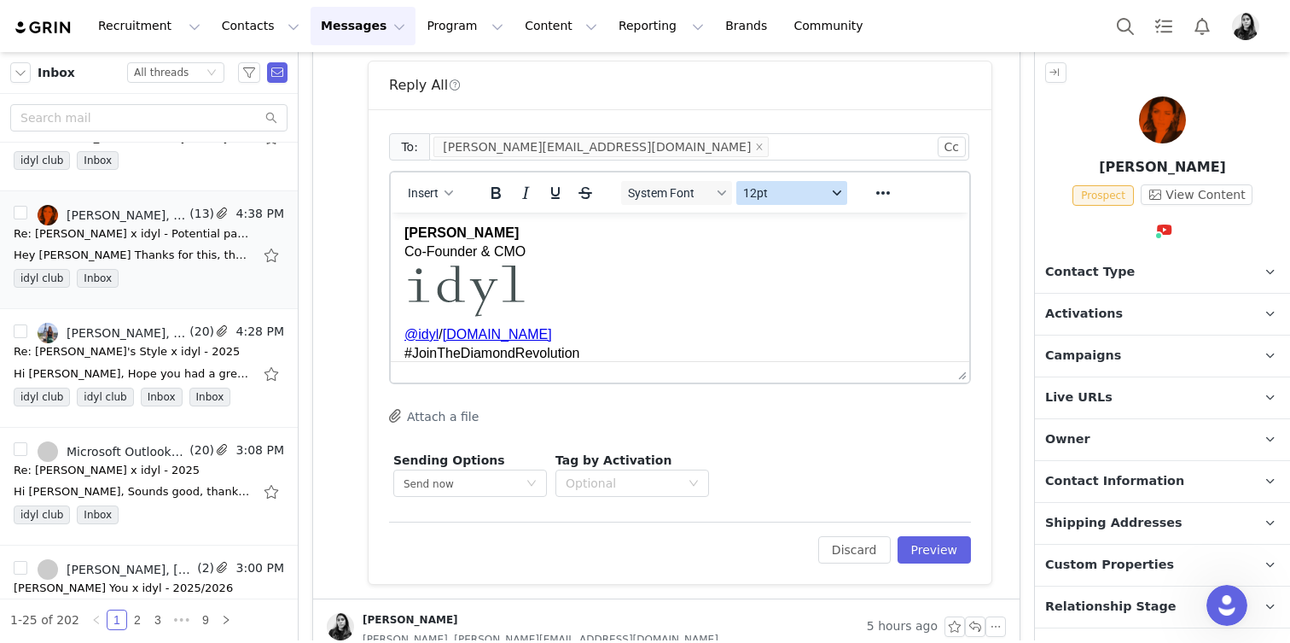
click at [760, 196] on span "12pt" at bounding box center [785, 193] width 84 height 14
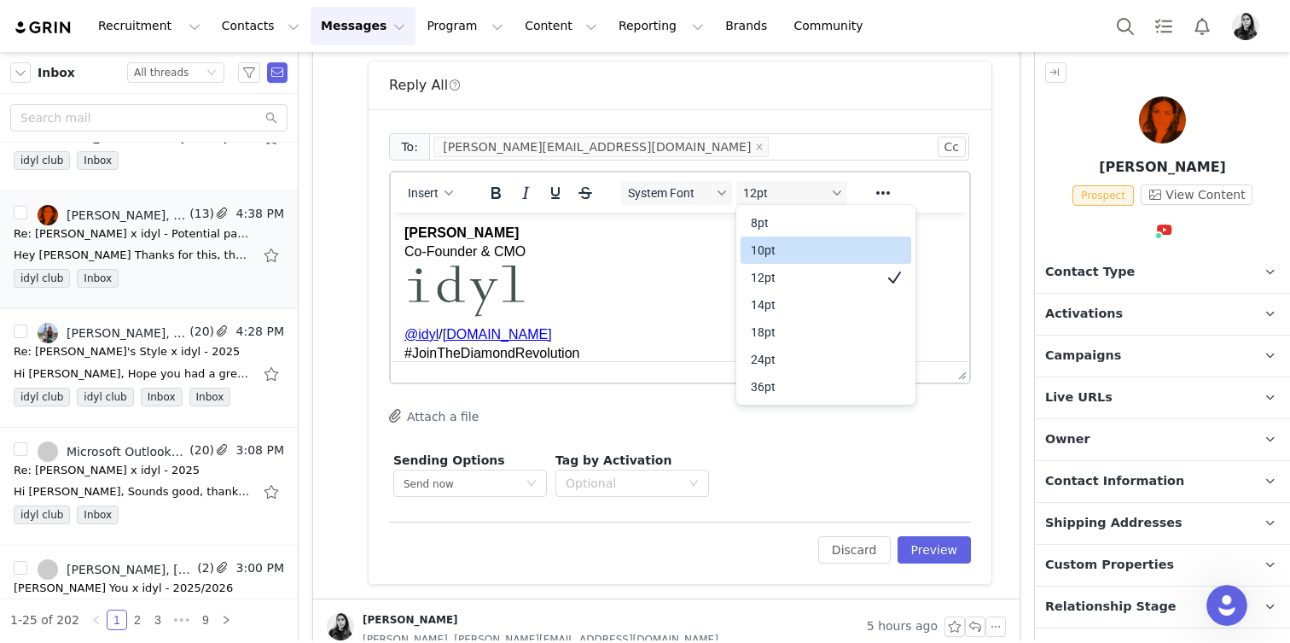
click at [758, 248] on div "10pt" at bounding box center [814, 250] width 126 height 20
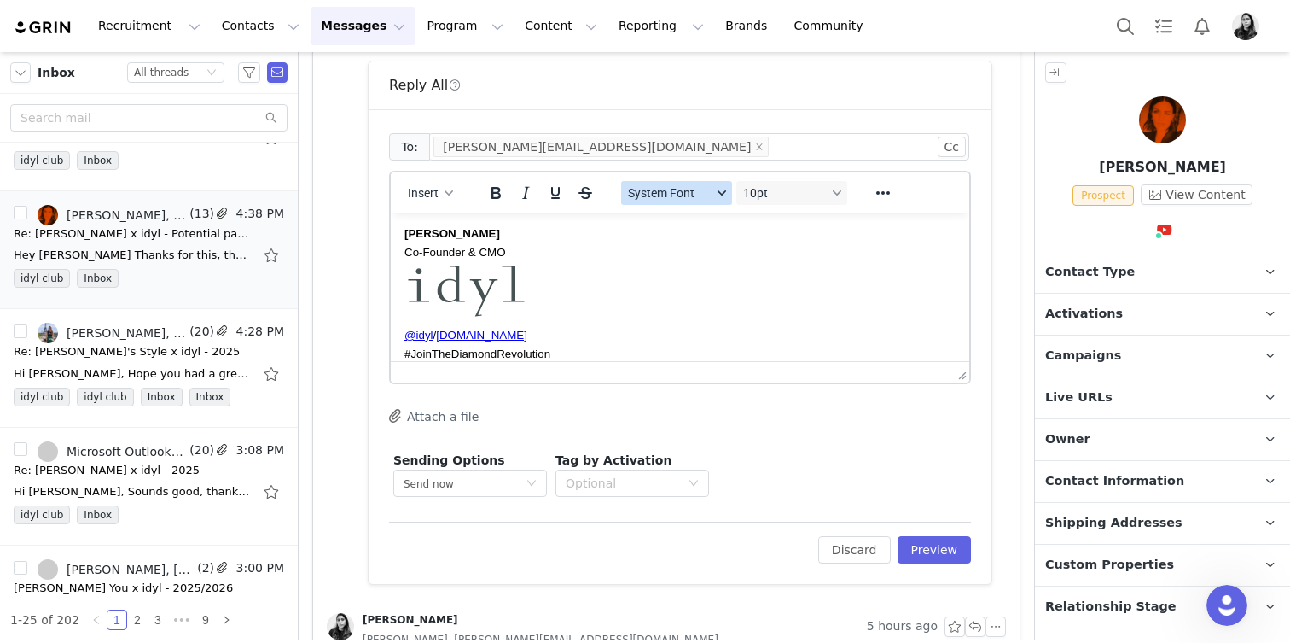
click at [690, 189] on span "System Font" at bounding box center [670, 193] width 84 height 14
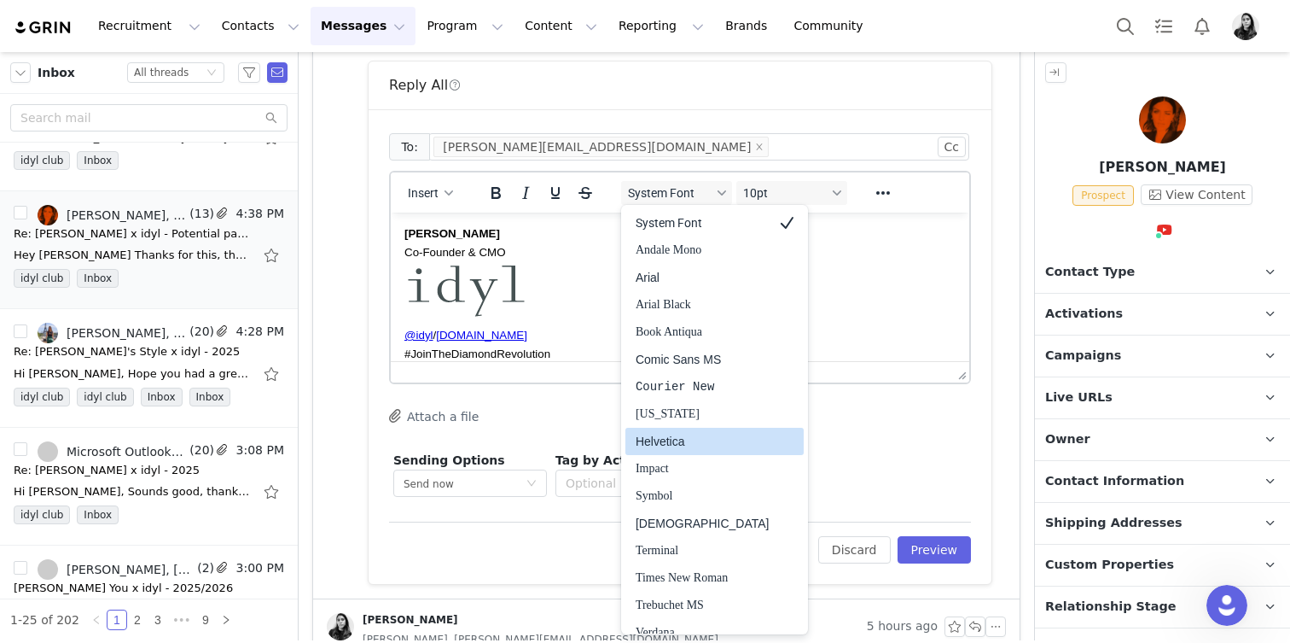
click at [684, 443] on div "Helvetica" at bounding box center [703, 441] width 134 height 20
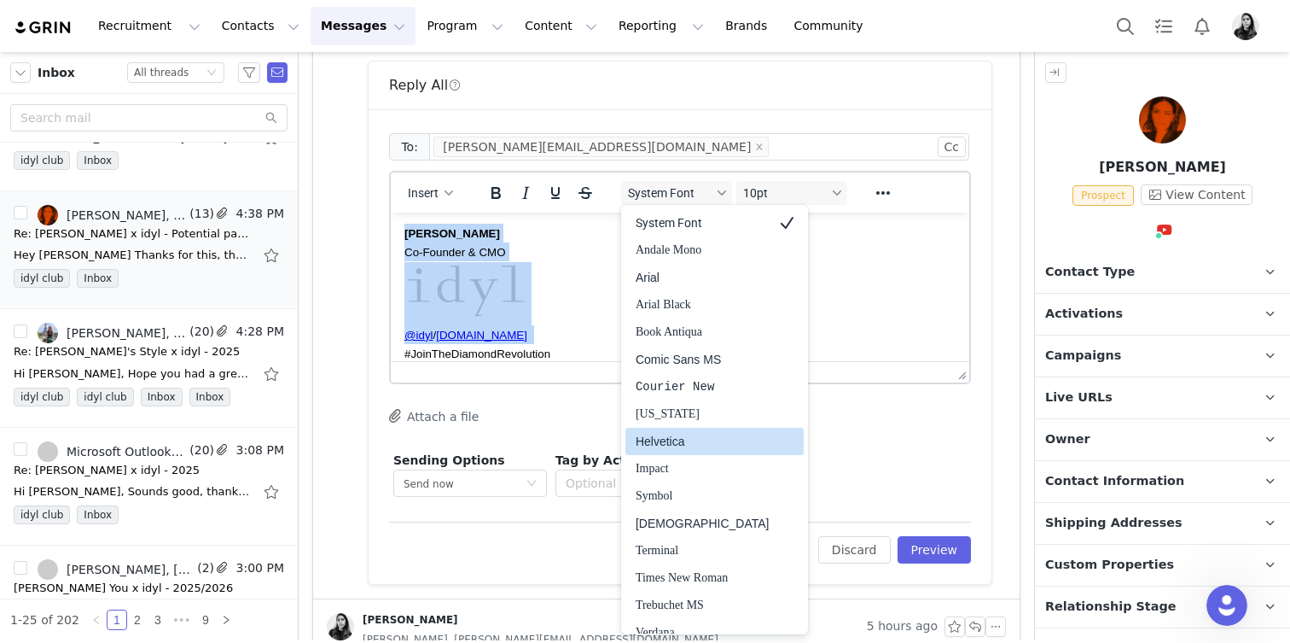
scroll to position [172, 0]
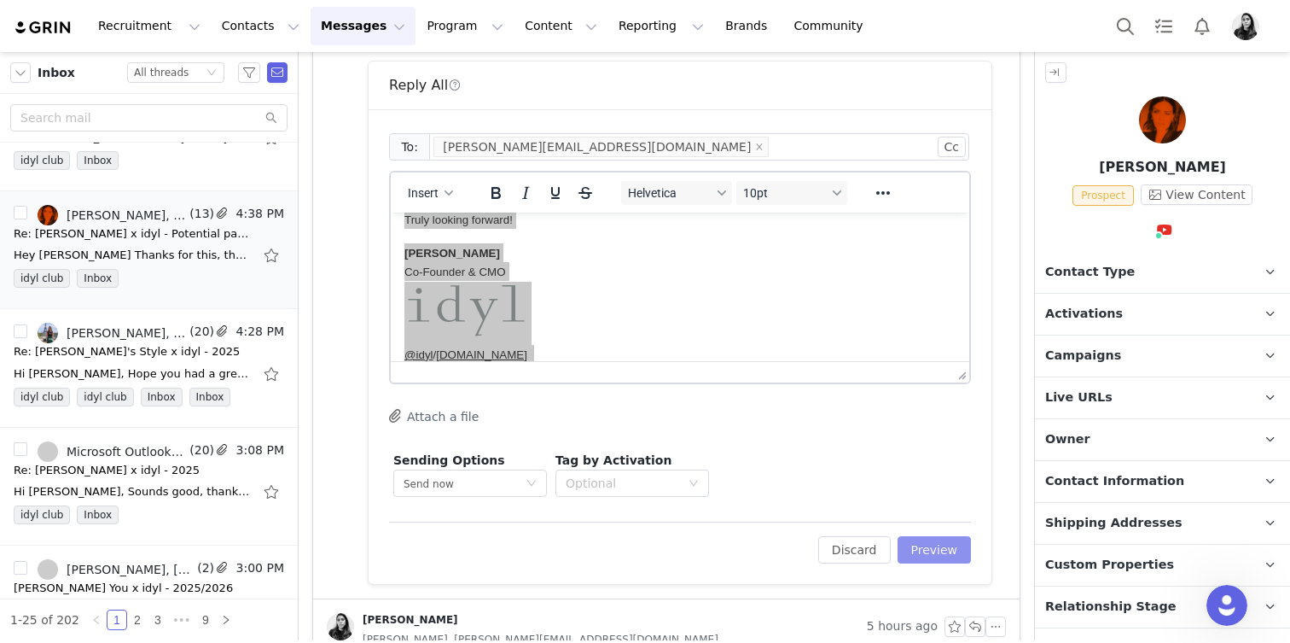
click at [902, 537] on button "Preview" at bounding box center [935, 549] width 74 height 27
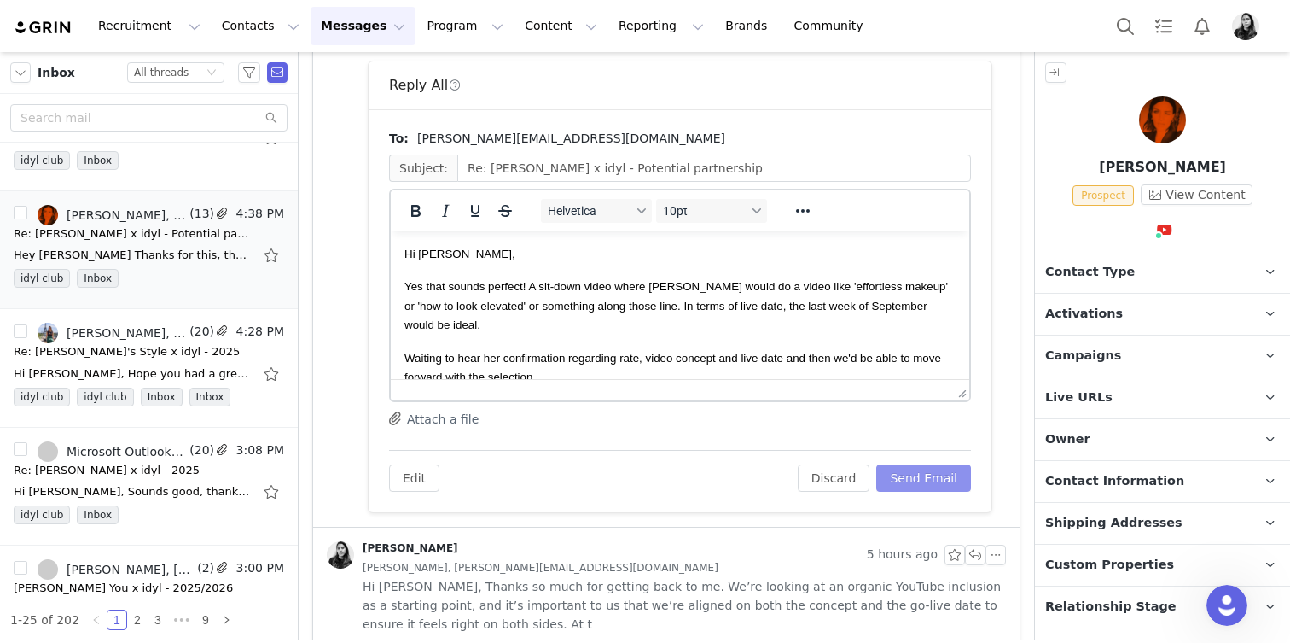
scroll to position [0, 0]
click at [925, 479] on button "Send Email" at bounding box center [924, 477] width 95 height 27
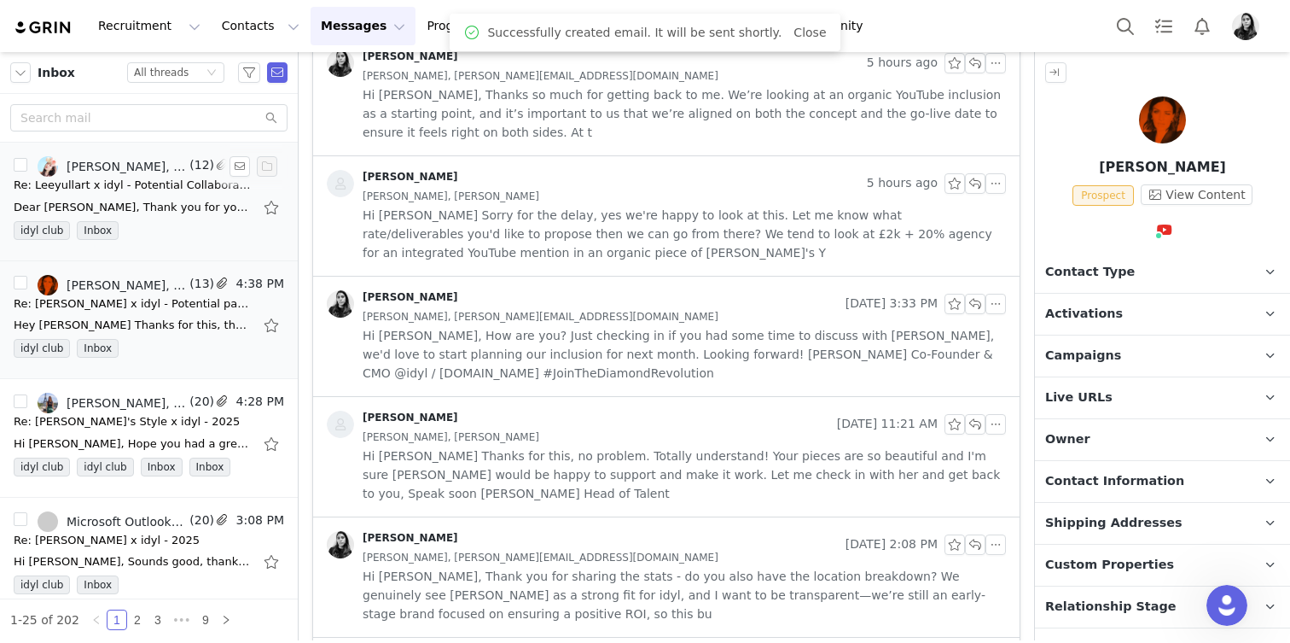
click at [168, 211] on div "Dear Ornella, Thank you for your email. If you could kindly share the gifting l…" at bounding box center [133, 207] width 239 height 17
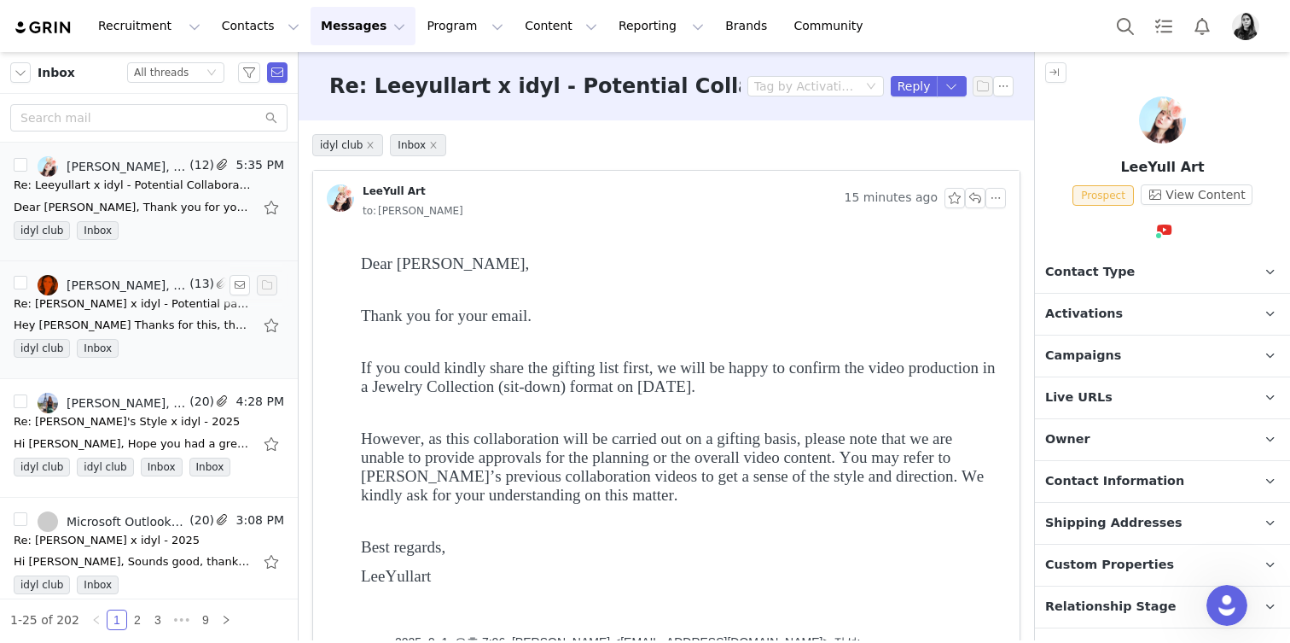
click at [154, 305] on div "Re: [PERSON_NAME] x idyl - Potential partnership" at bounding box center [133, 303] width 239 height 17
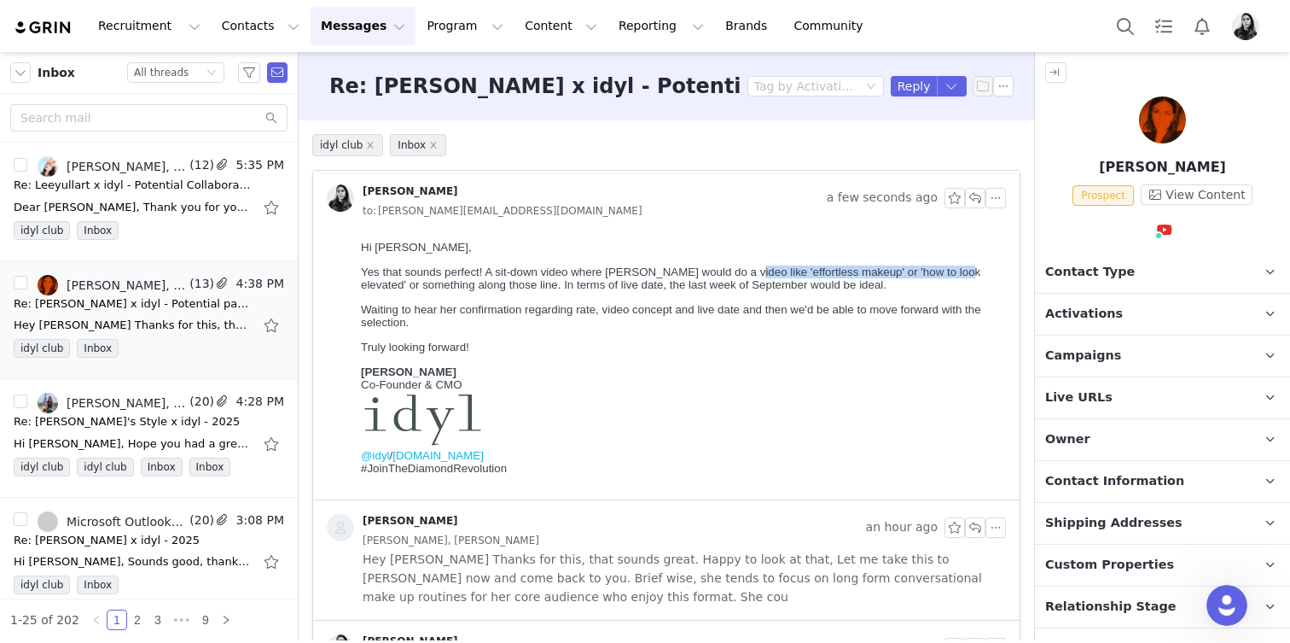
drag, startPoint x: 741, startPoint y: 272, endPoint x: 955, endPoint y: 268, distance: 214.3
click at [955, 268] on span "Yes that sounds perfect! A sit-down video where Sam would do a video like 'effo…" at bounding box center [671, 278] width 620 height 26
copy span "'effortless makeup' or 'how to look elevated"
click at [131, 225] on div "idyl club Inbox" at bounding box center [149, 234] width 271 height 26
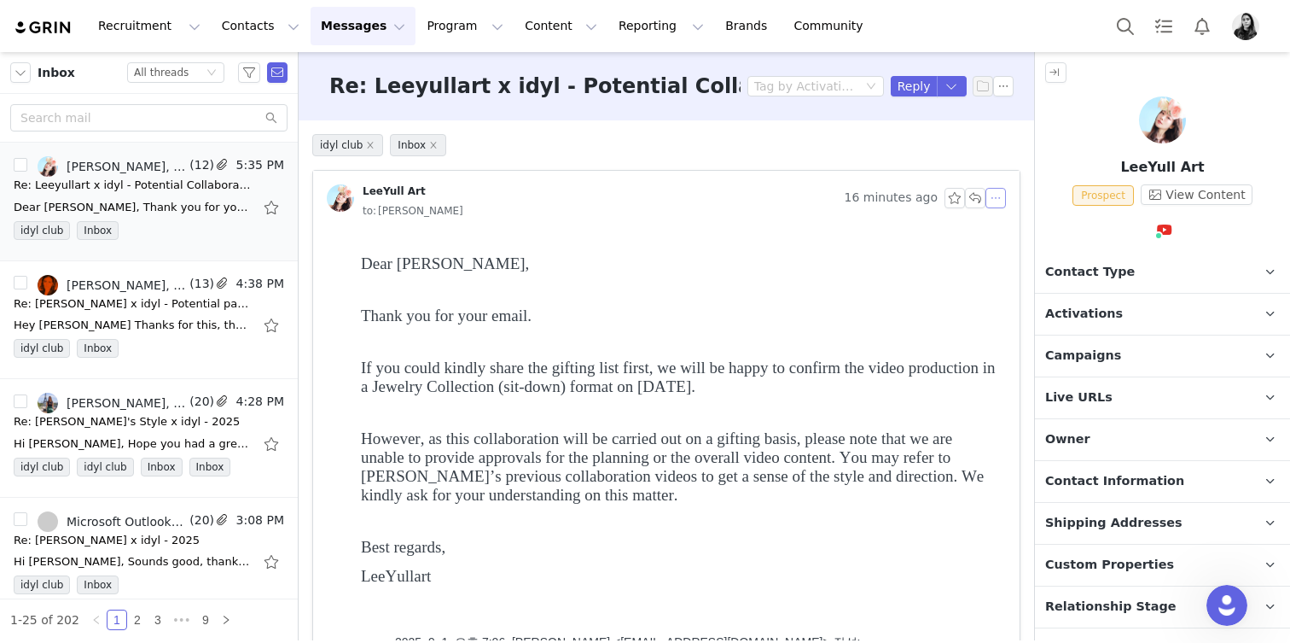
click at [994, 204] on button "button" at bounding box center [996, 198] width 20 height 20
click at [997, 227] on li "Reply All" at bounding box center [1022, 228] width 73 height 27
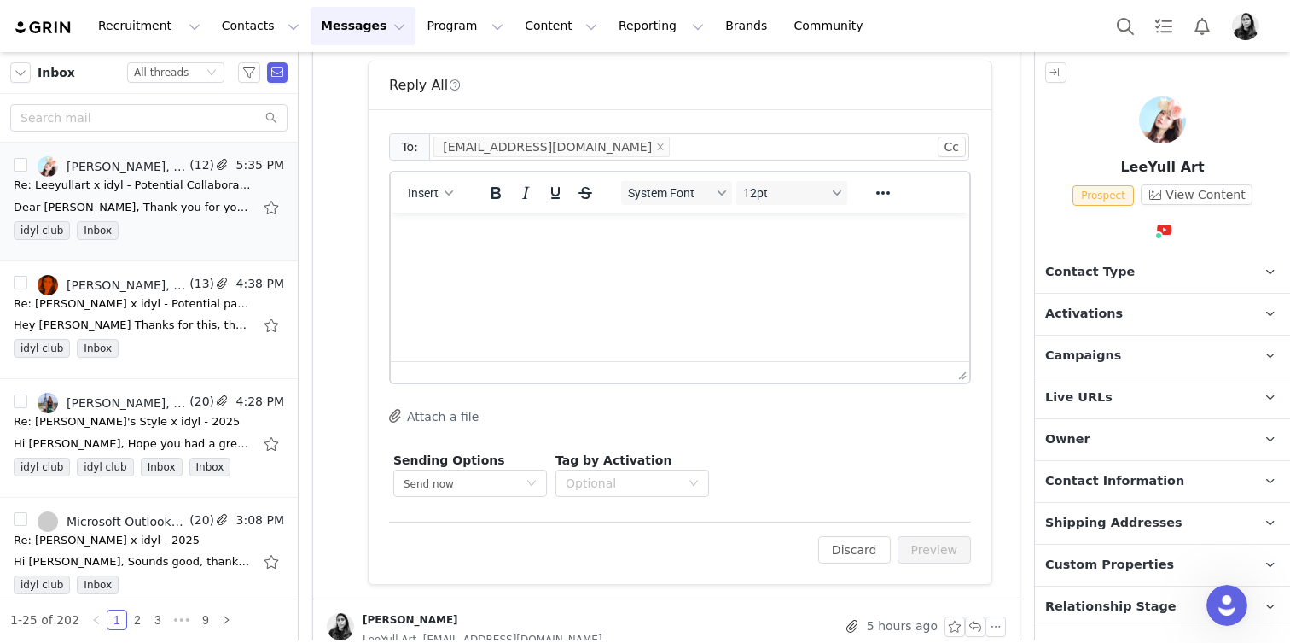
scroll to position [1035, 0]
click at [655, 259] on html at bounding box center [680, 236] width 579 height 46
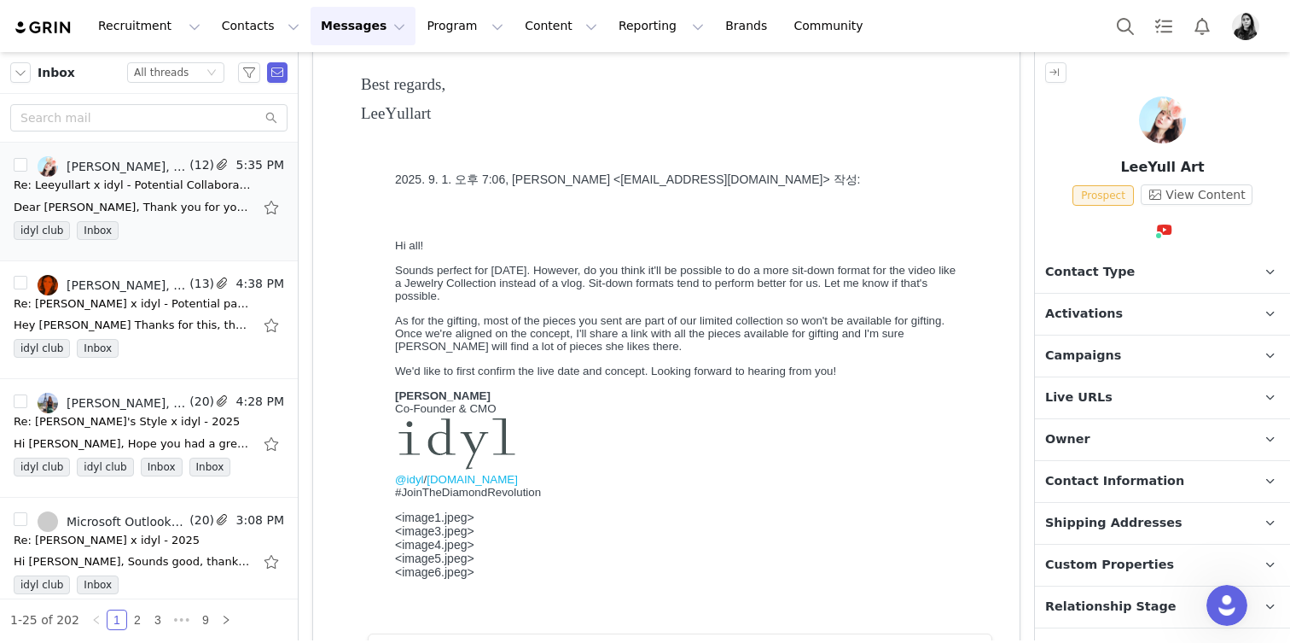
scroll to position [0, 0]
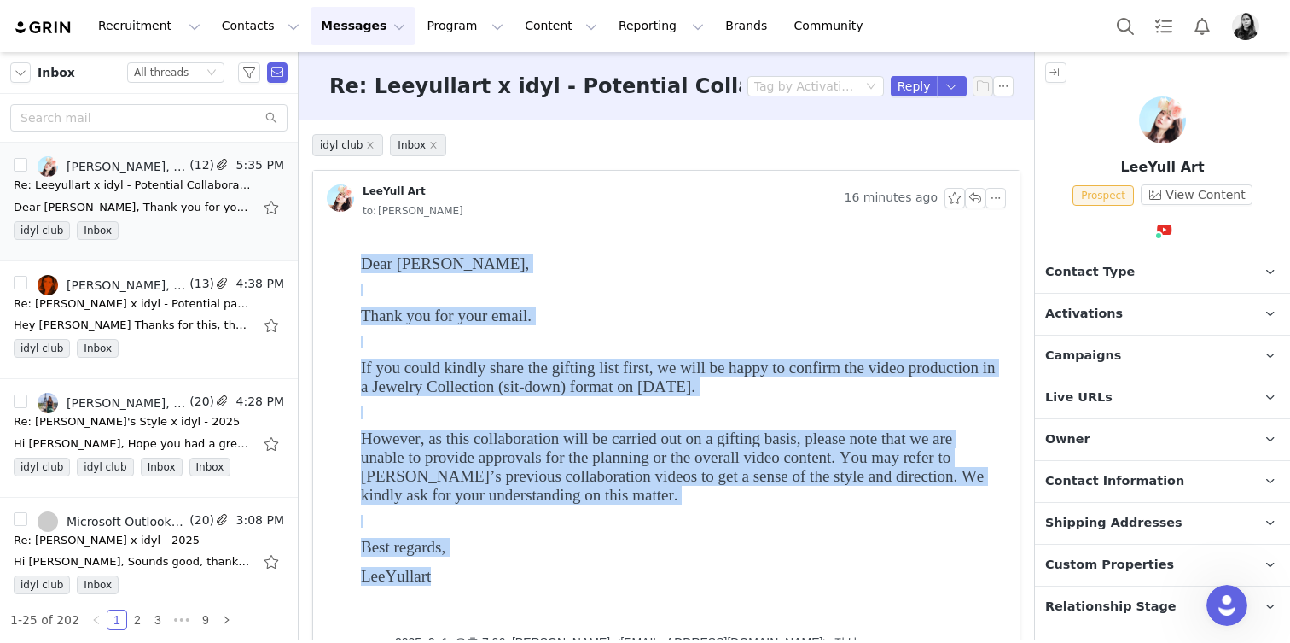
drag, startPoint x: 440, startPoint y: 593, endPoint x: 333, endPoint y: 259, distance: 351.2
click at [354, 259] on html "Dear Ornella, Thank you for your email. If you could kindly share the gifting l…" at bounding box center [680, 652] width 652 height 836
copy div "Dear Ornella, Thank you for your email. If you could kindly share the gifting l…"
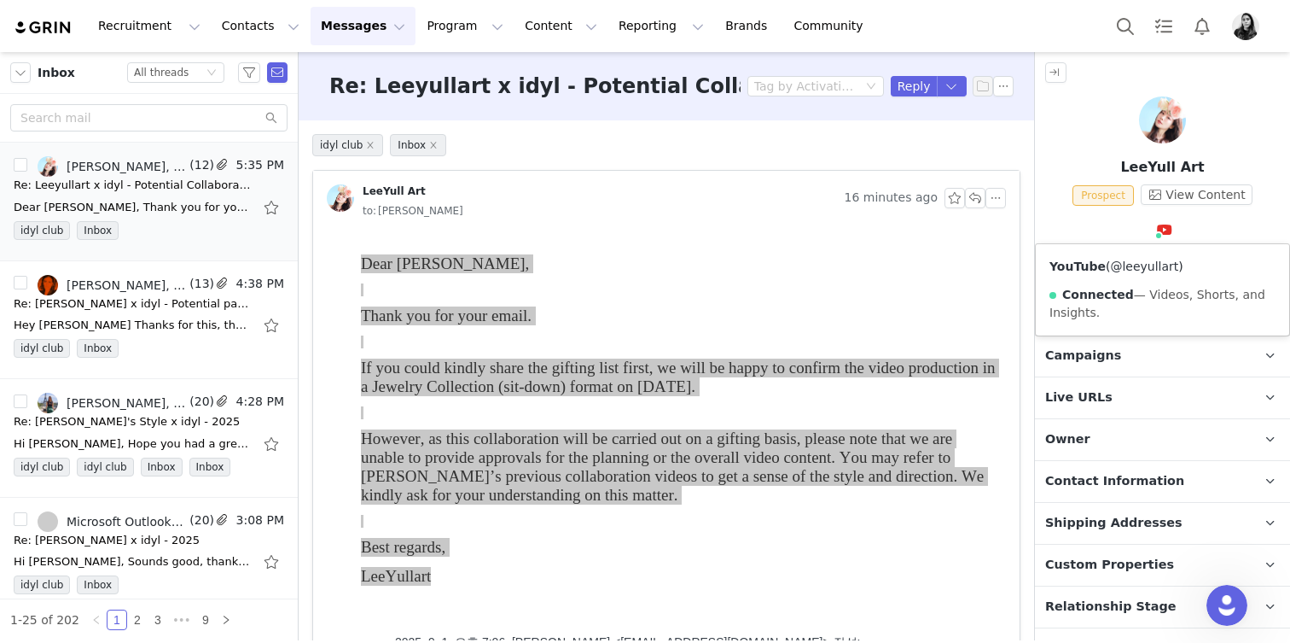
click at [1148, 266] on link "@leeyullart" at bounding box center [1144, 266] width 68 height 14
click at [1082, 280] on p "Contact Type Contact type can be Creator, Prospect, Application, or Manager." at bounding box center [1142, 272] width 214 height 41
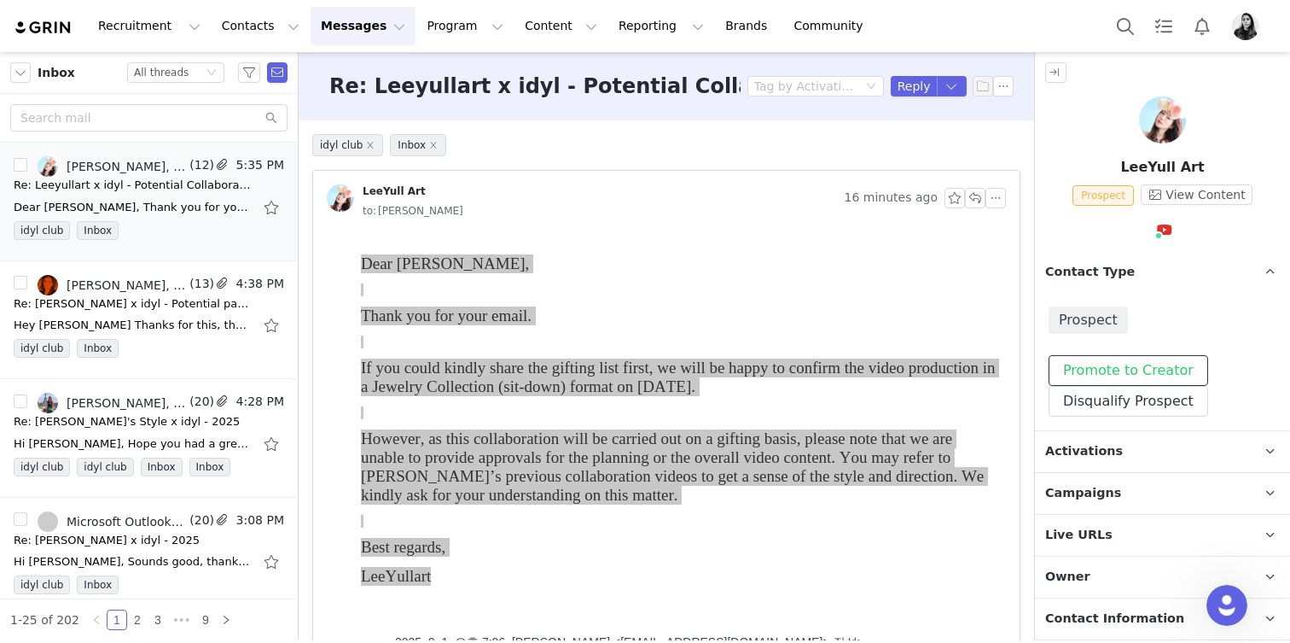
click at [1087, 376] on button "Promote to Creator" at bounding box center [1129, 370] width 160 height 31
click at [1086, 452] on span "Activations" at bounding box center [1085, 451] width 78 height 19
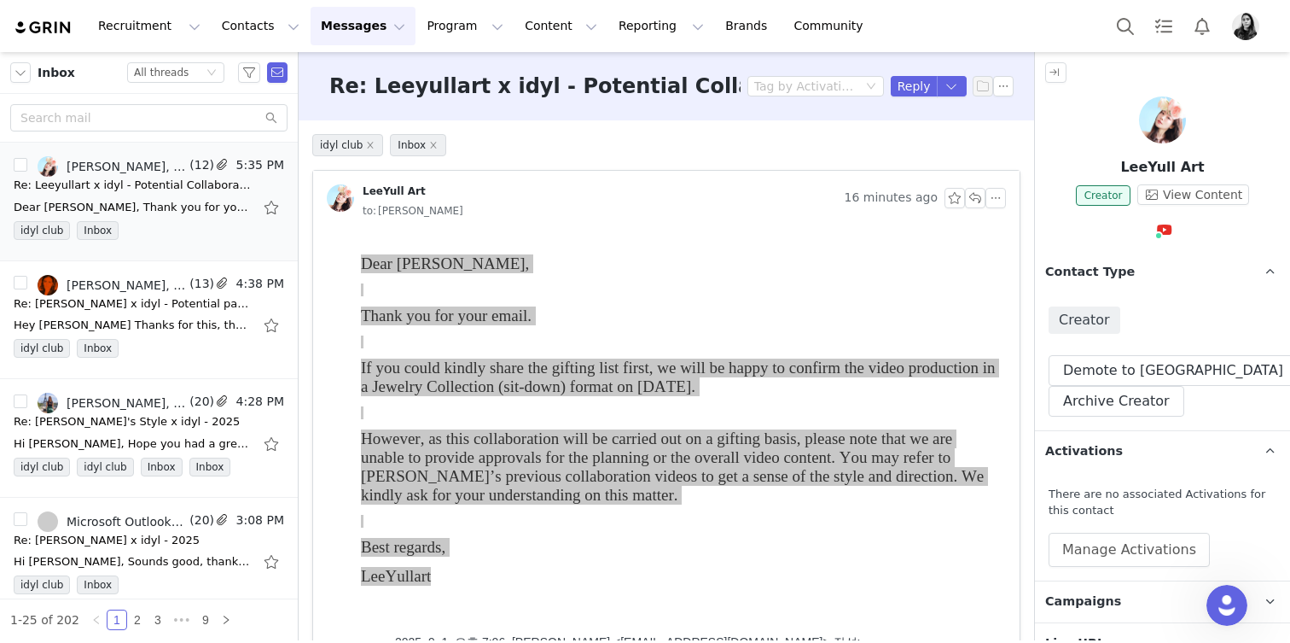
click at [1087, 472] on div "There are no associated Activations for this contact Manage Activations" at bounding box center [1162, 526] width 255 height 108
click at [1076, 530] on div "There are no associated Activations for this contact Manage Activations" at bounding box center [1163, 526] width 228 height 81
click at [1076, 540] on button "Manage Activations" at bounding box center [1129, 550] width 161 height 34
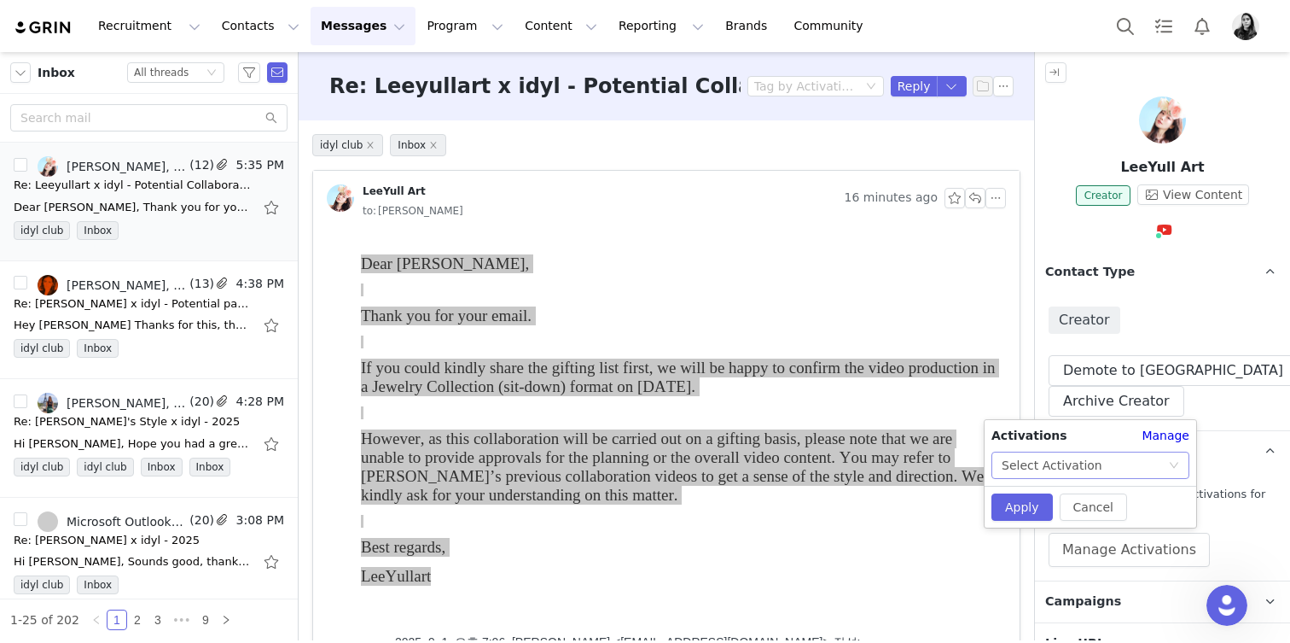
click at [1075, 470] on div "Select Activation" at bounding box center [1052, 465] width 101 height 26
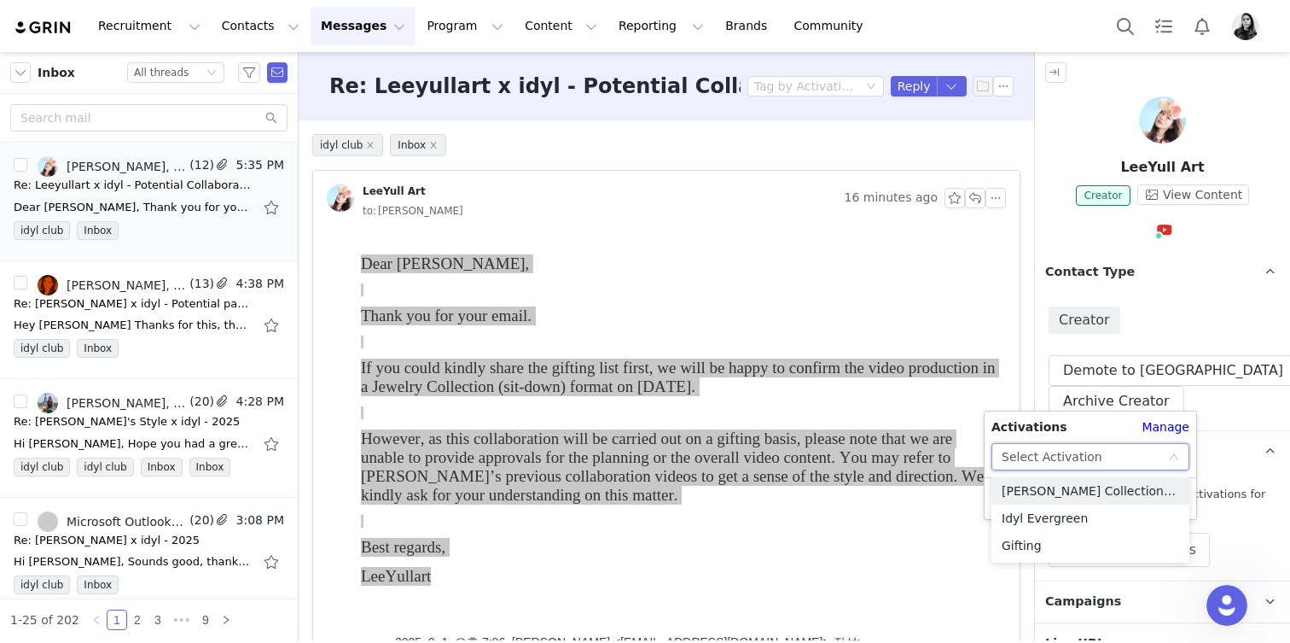
click at [1056, 462] on div "Select Activation" at bounding box center [1052, 457] width 101 height 26
click at [1055, 469] on div "Select Activation" at bounding box center [1091, 456] width 198 height 27
click at [1040, 522] on li "Idyl Evergreen" at bounding box center [1091, 517] width 198 height 27
click at [1213, 418] on div "Creator Demote this Creator? This will remove all accepted proposals attached t…" at bounding box center [1162, 361] width 255 height 137
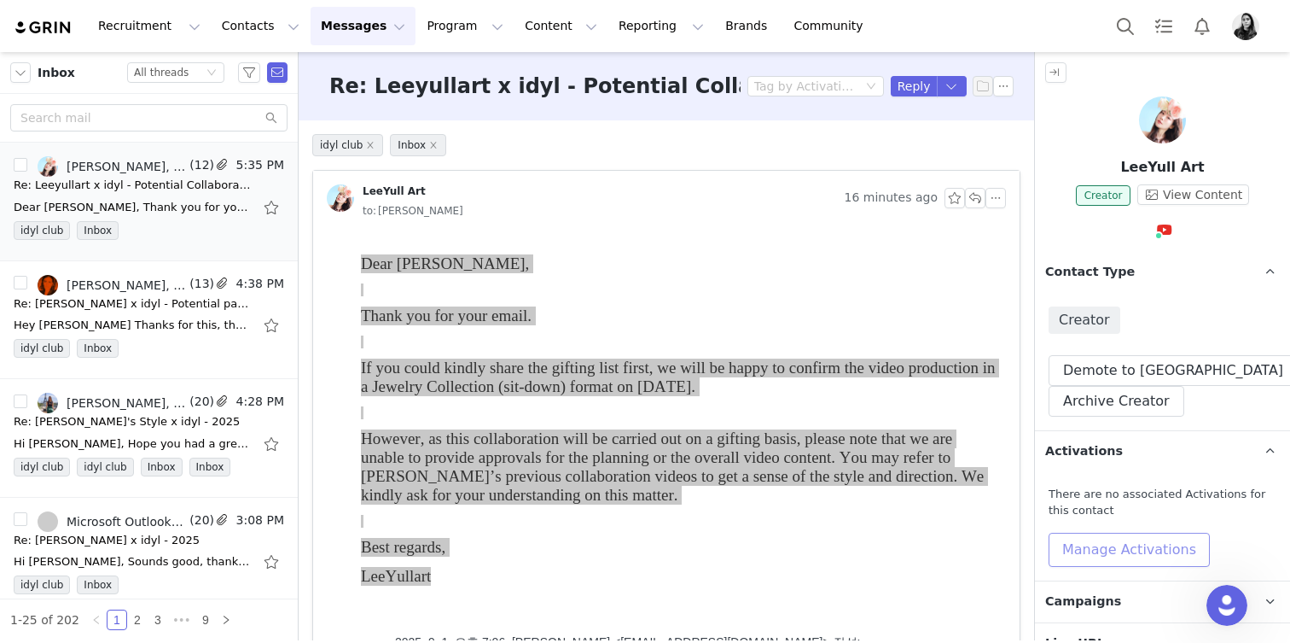
click at [1132, 544] on button "Manage Activations" at bounding box center [1129, 550] width 161 height 34
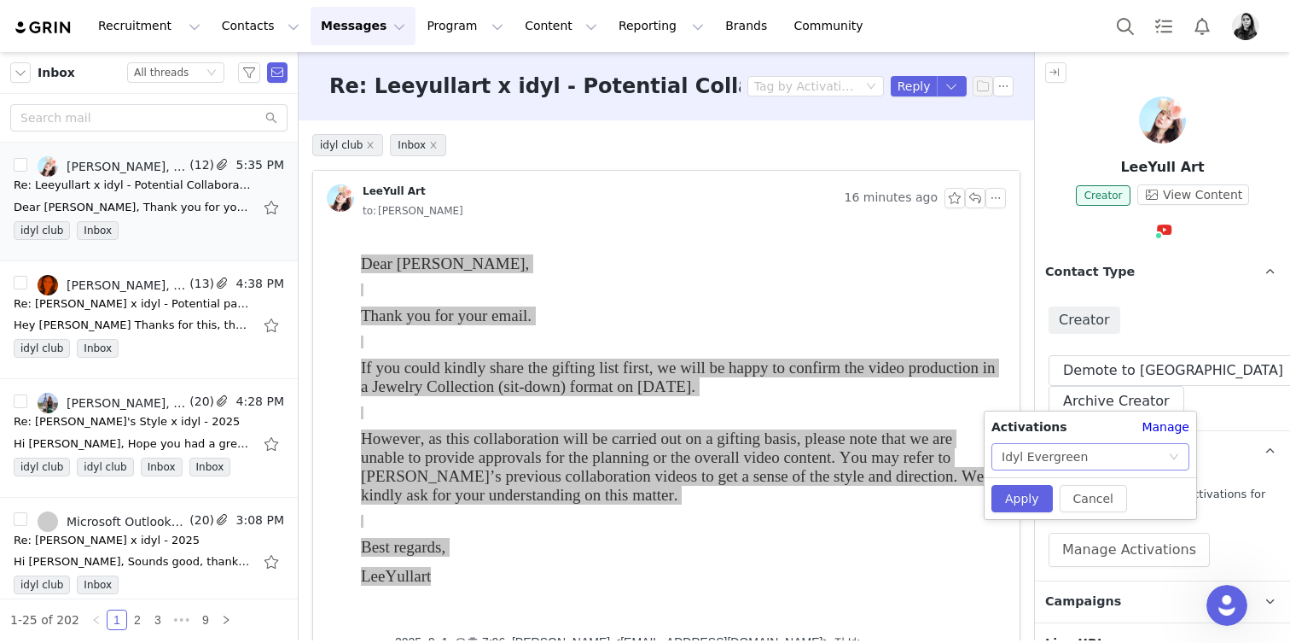
click at [1093, 459] on div "Idyl Evergreen" at bounding box center [1085, 457] width 166 height 26
click at [1071, 519] on li "Idyl Evergreen" at bounding box center [1091, 517] width 198 height 27
click at [1033, 493] on button "Apply" at bounding box center [1022, 498] width 61 height 27
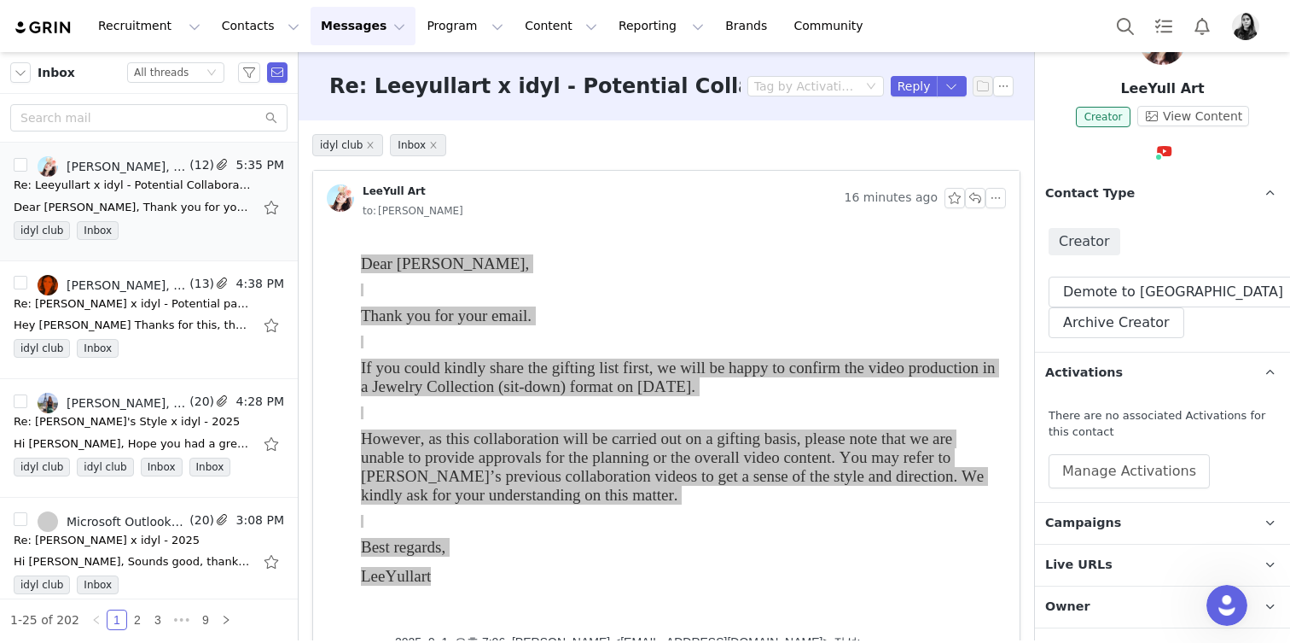
scroll to position [83, 0]
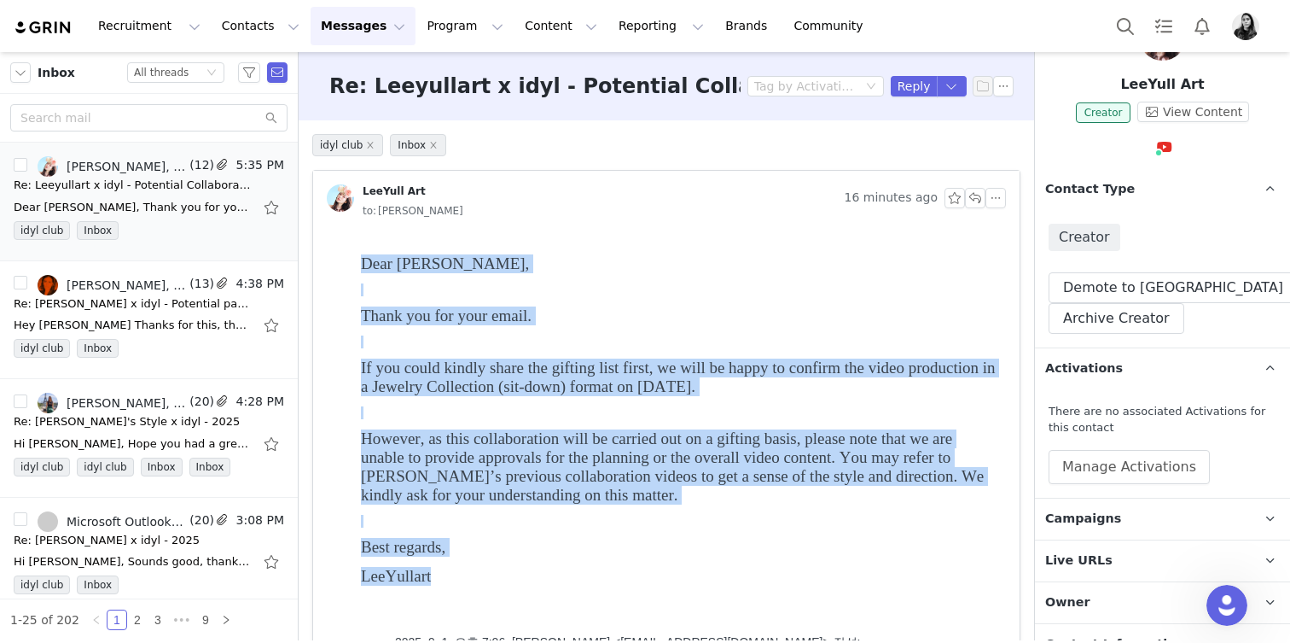
click at [965, 350] on div "Dear Ornella, Thank you for your email. If you could kindly share the gifting l…" at bounding box center [680, 431] width 638 height 355
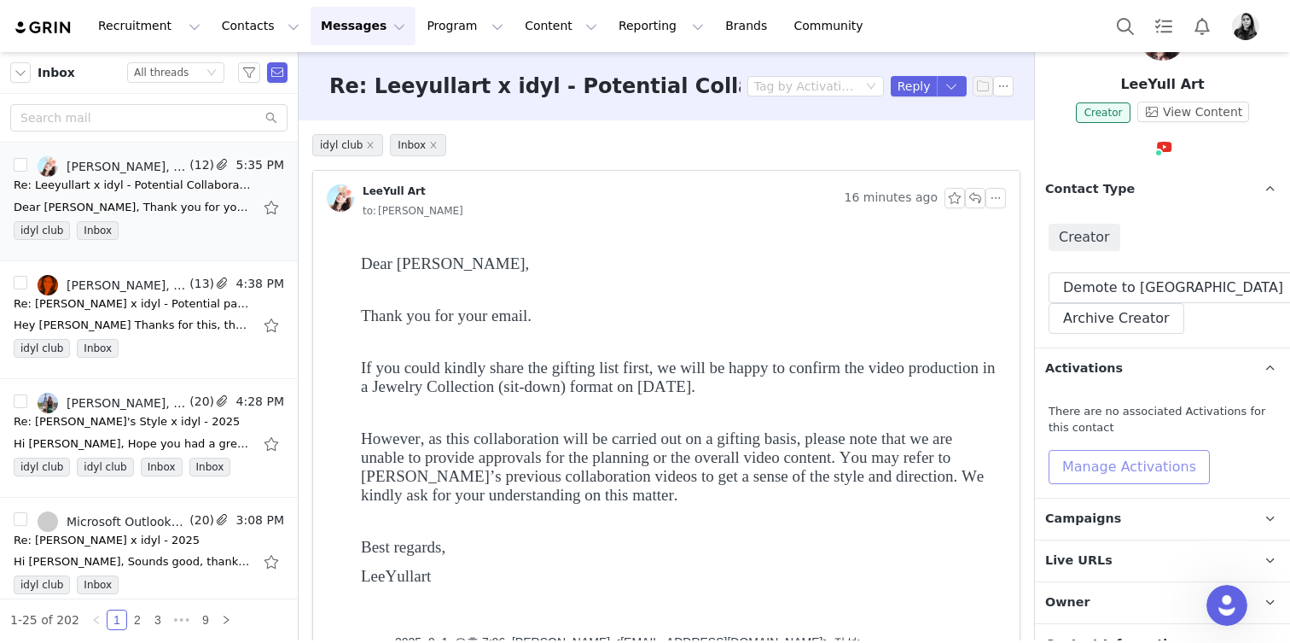
click at [1105, 455] on button "Manage Activations" at bounding box center [1129, 467] width 161 height 34
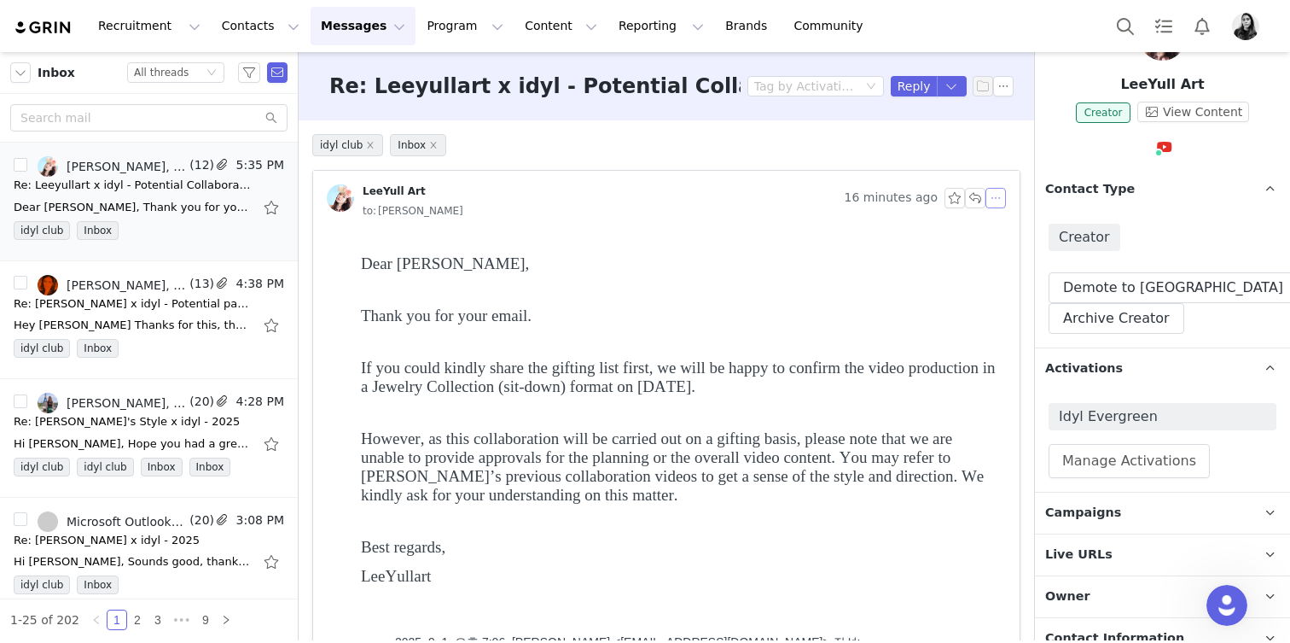
click at [999, 198] on button "button" at bounding box center [996, 198] width 20 height 20
click at [999, 226] on li "Reply All" at bounding box center [1022, 228] width 73 height 27
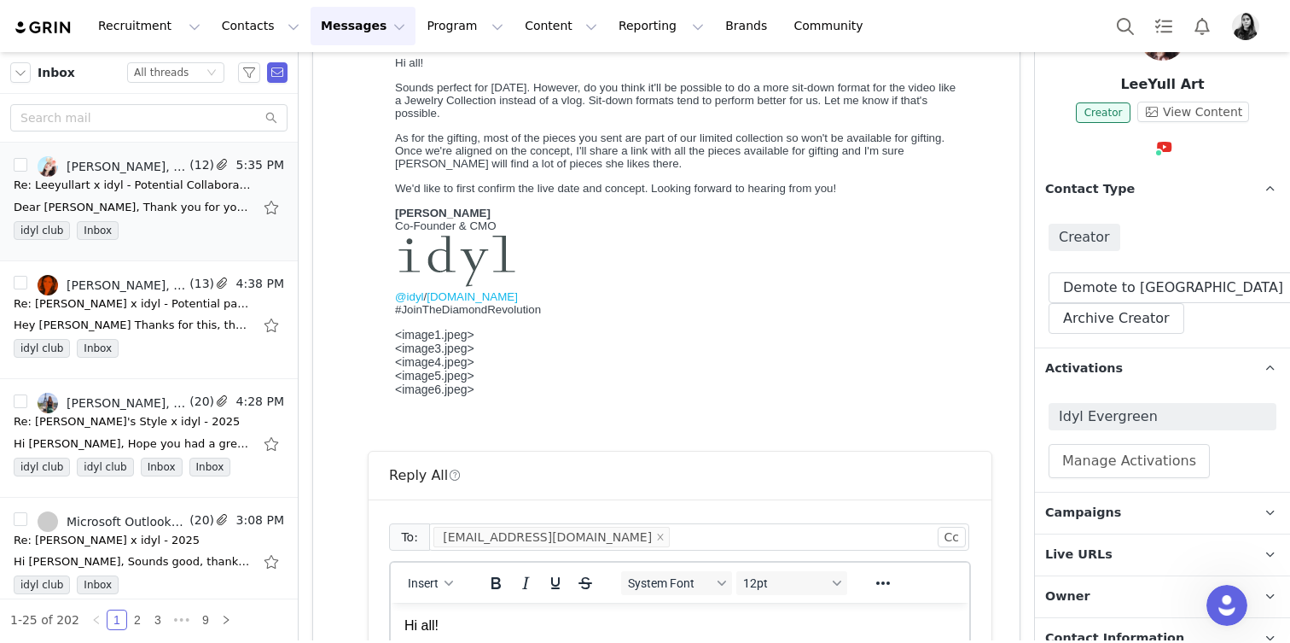
scroll to position [1076, 0]
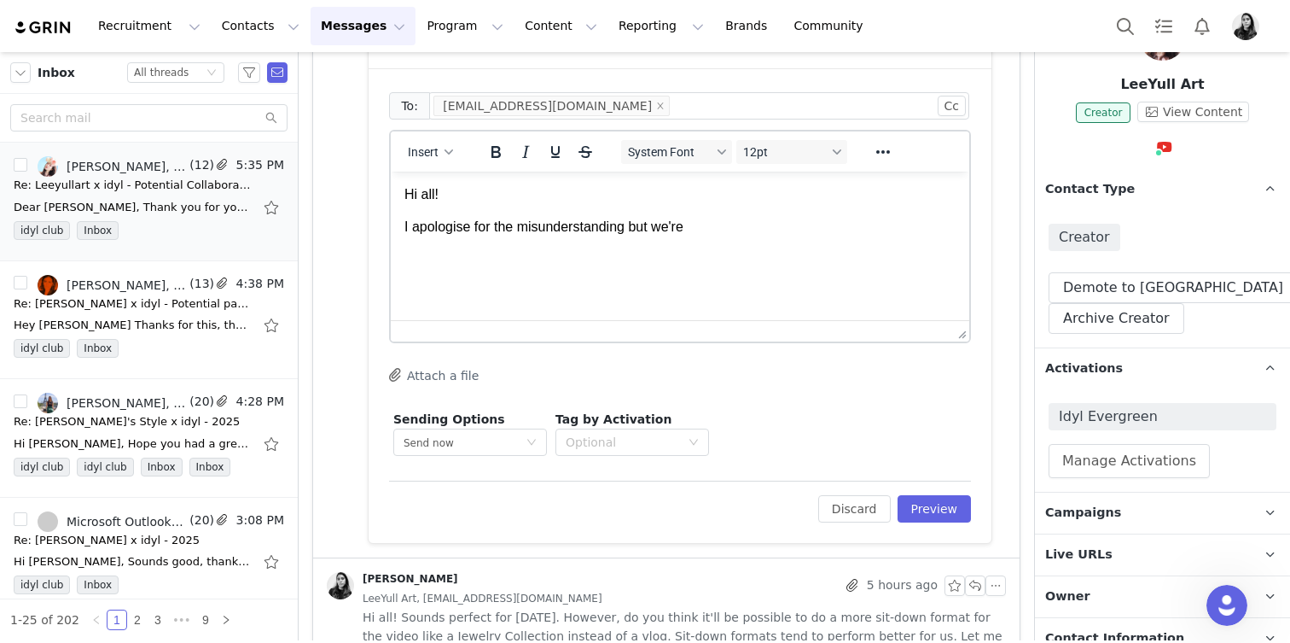
click at [553, 235] on p "I apologise for the misunderstanding but we're" at bounding box center [680, 227] width 551 height 19
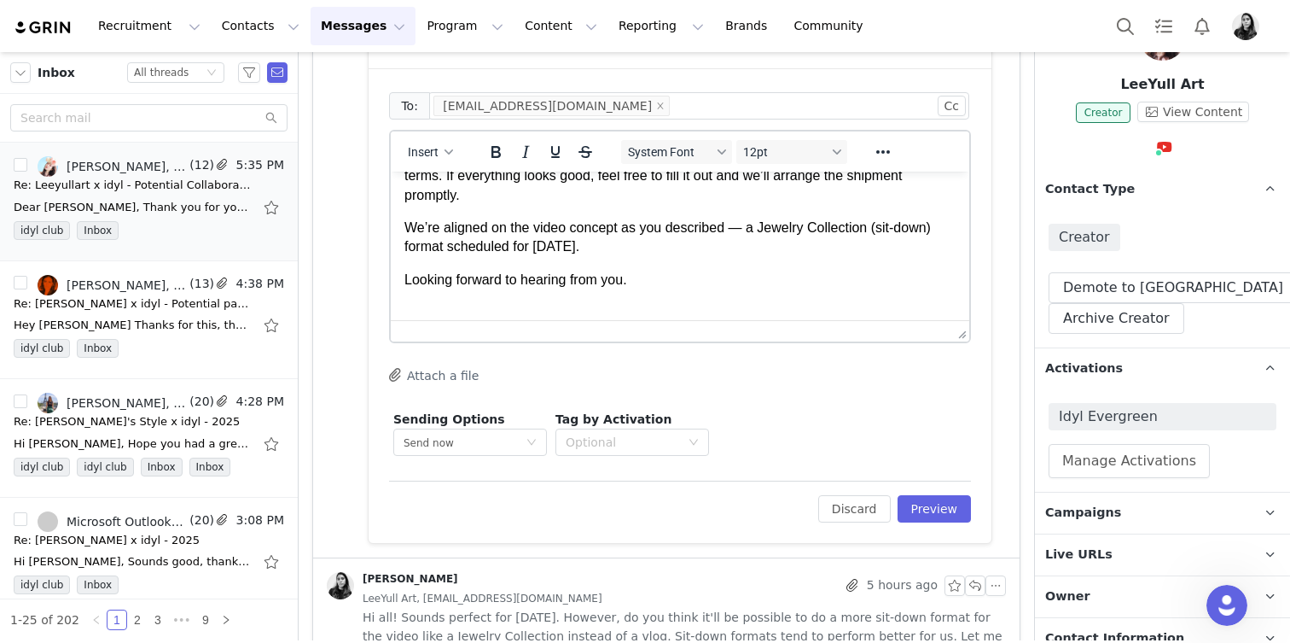
scroll to position [0, 0]
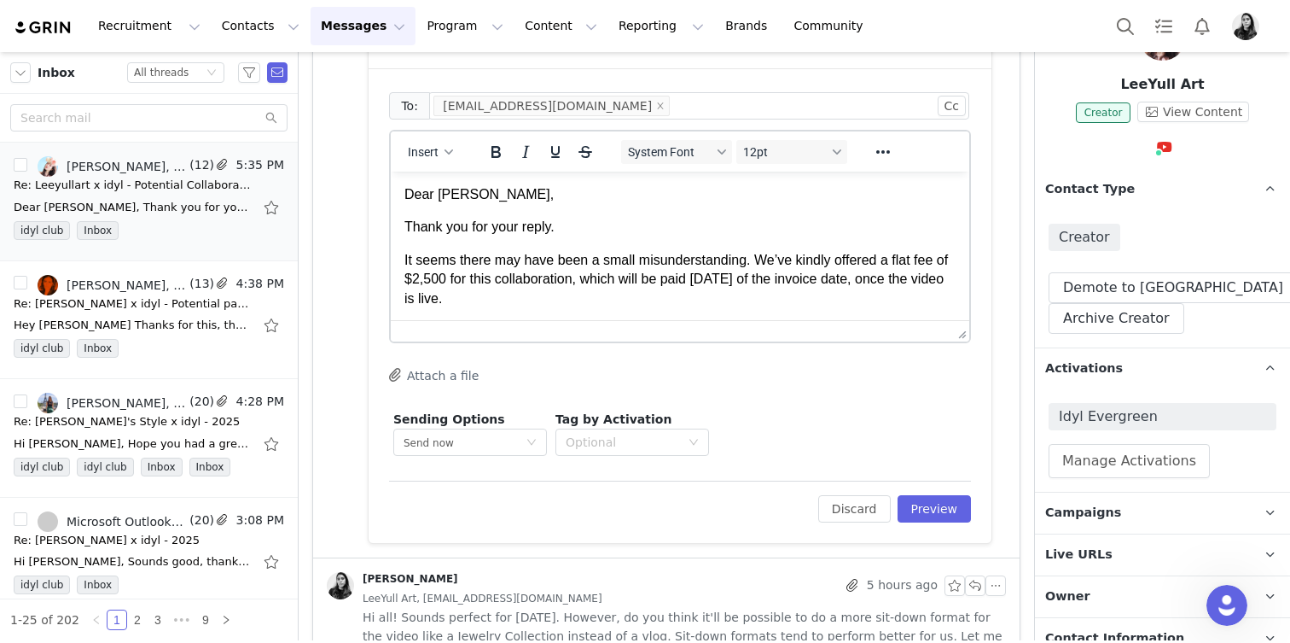
click at [581, 230] on p "Thank you for your reply." at bounding box center [680, 227] width 551 height 19
click at [663, 302] on p "It seems there may have been a small misunderstanding. We’ve kindly offered a f…" at bounding box center [680, 279] width 551 height 57
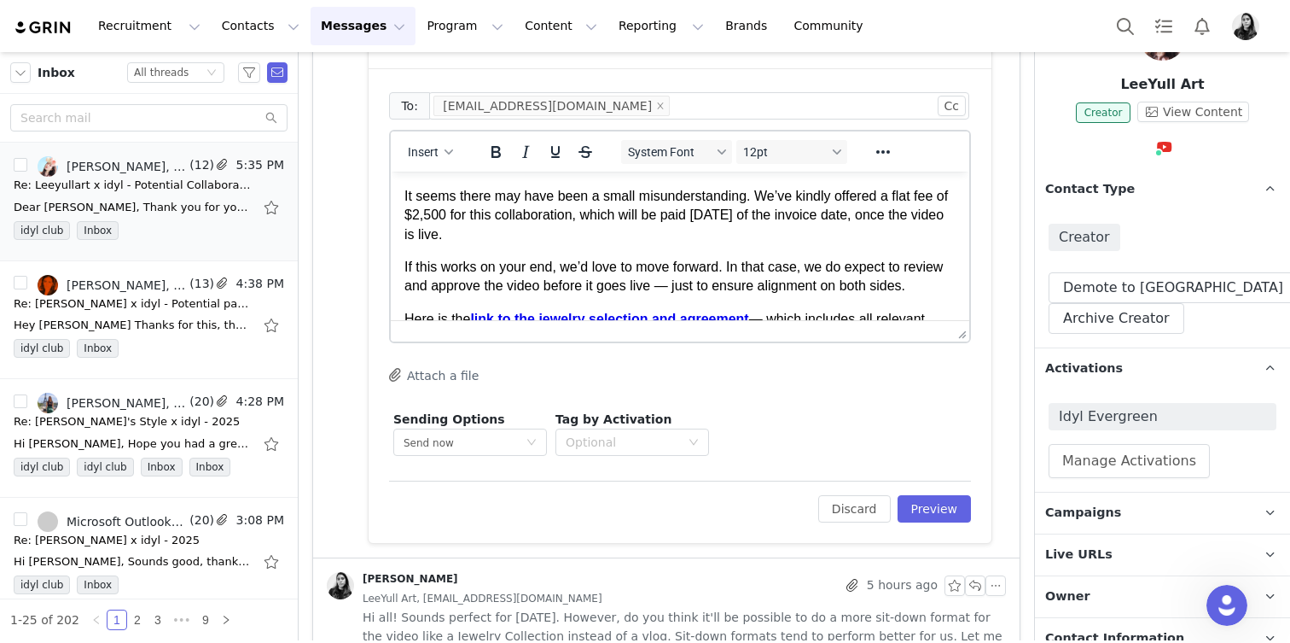
scroll to position [79, 0]
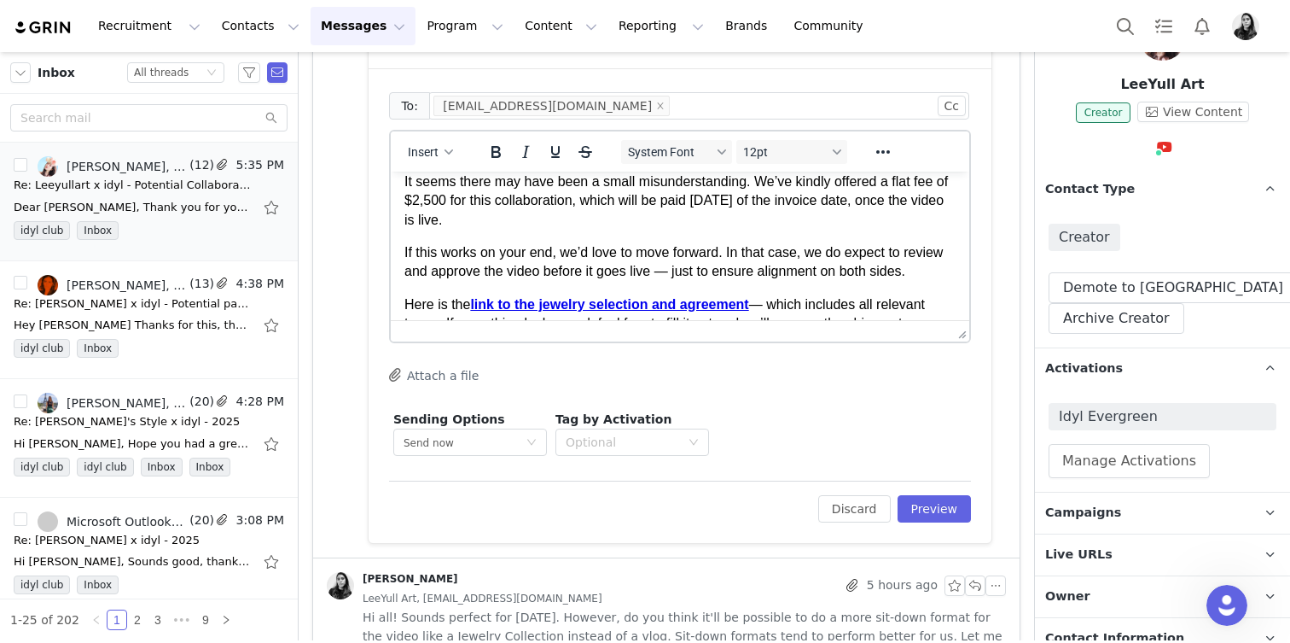
click at [665, 270] on p "If this works on your end, we’d love to move forward. In that case, we do expec…" at bounding box center [680, 262] width 551 height 38
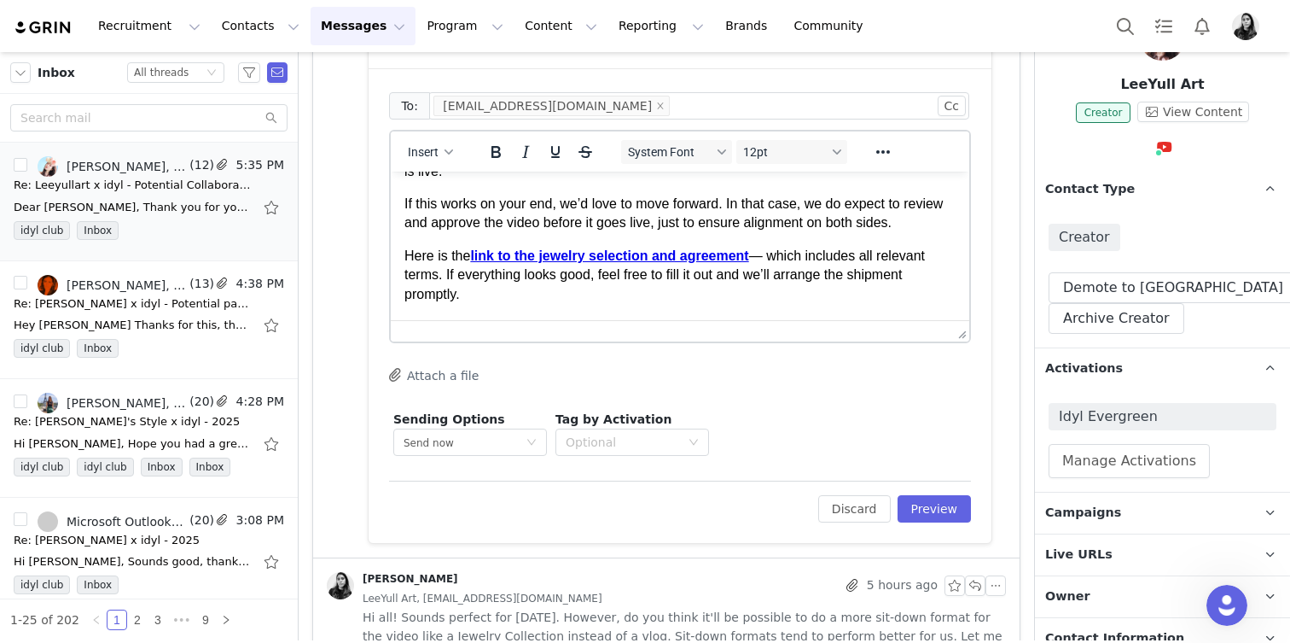
scroll to position [131, 0]
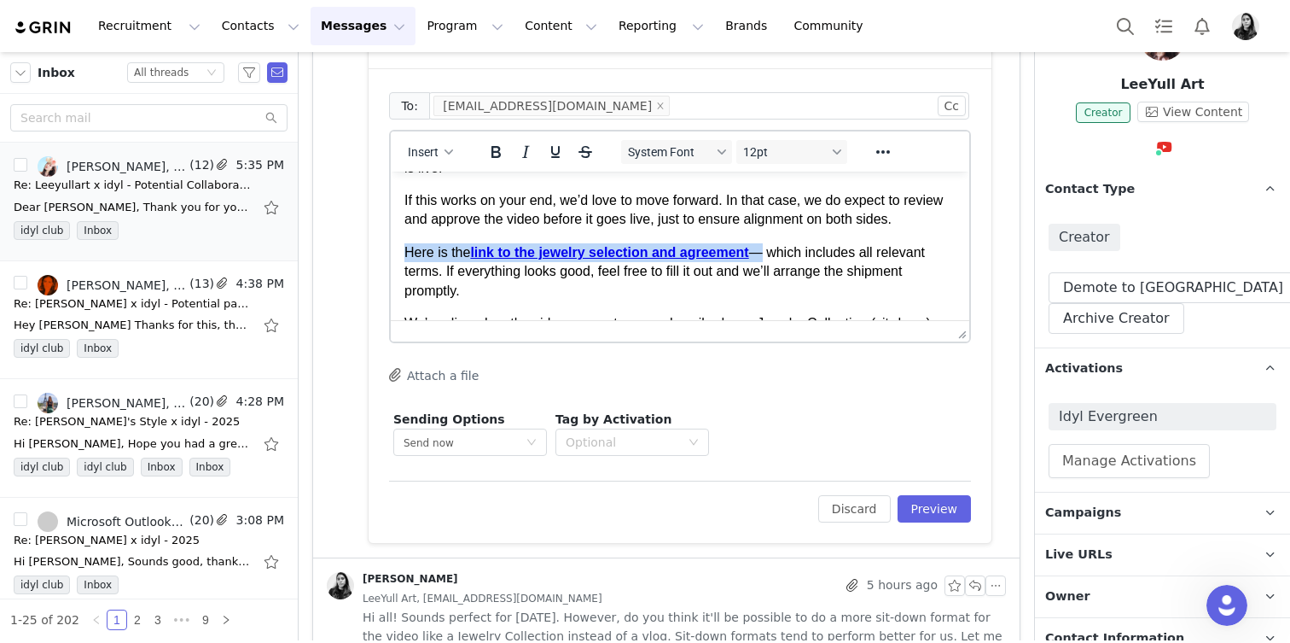
drag, startPoint x: 759, startPoint y: 253, endPoint x: 401, endPoint y: 244, distance: 357.7
click at [401, 244] on html "Dear LeeYullart, Thank you for your reply. It seems there may have been a small…" at bounding box center [680, 236] width 579 height 390
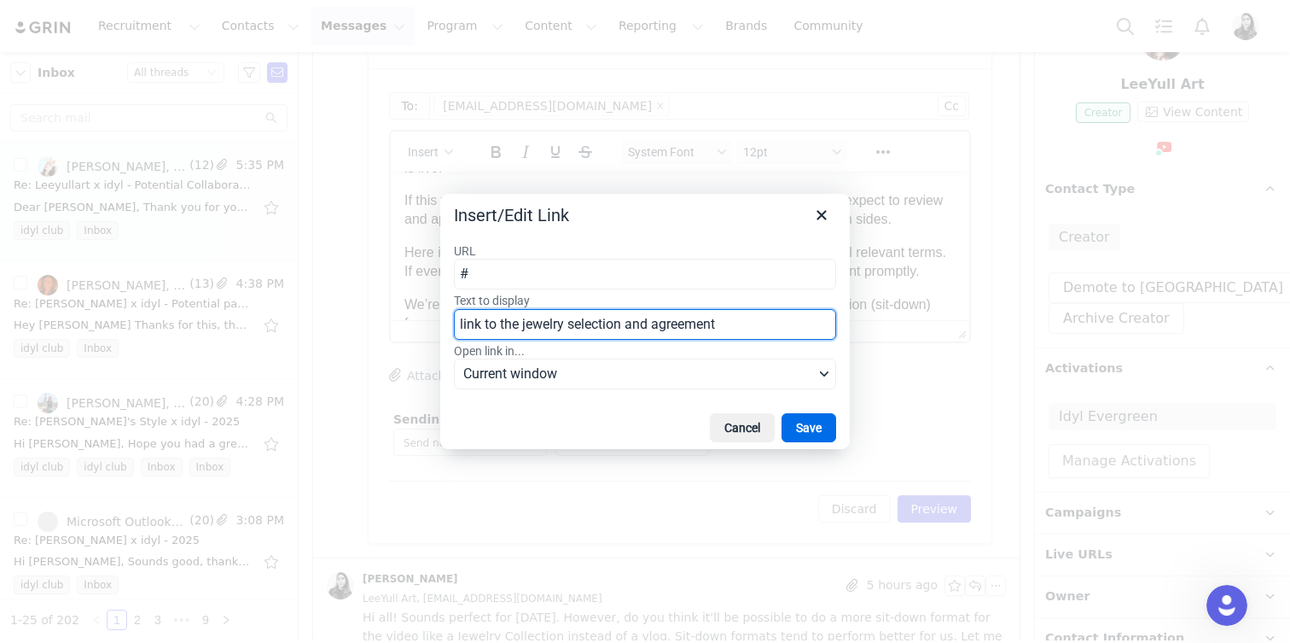
click at [544, 324] on input "link to the jewelry selection and agreement" at bounding box center [645, 324] width 382 height 31
click at [672, 312] on input "Text to display" at bounding box center [645, 324] width 382 height 31
type input "link to the jewelry selection and agreement"
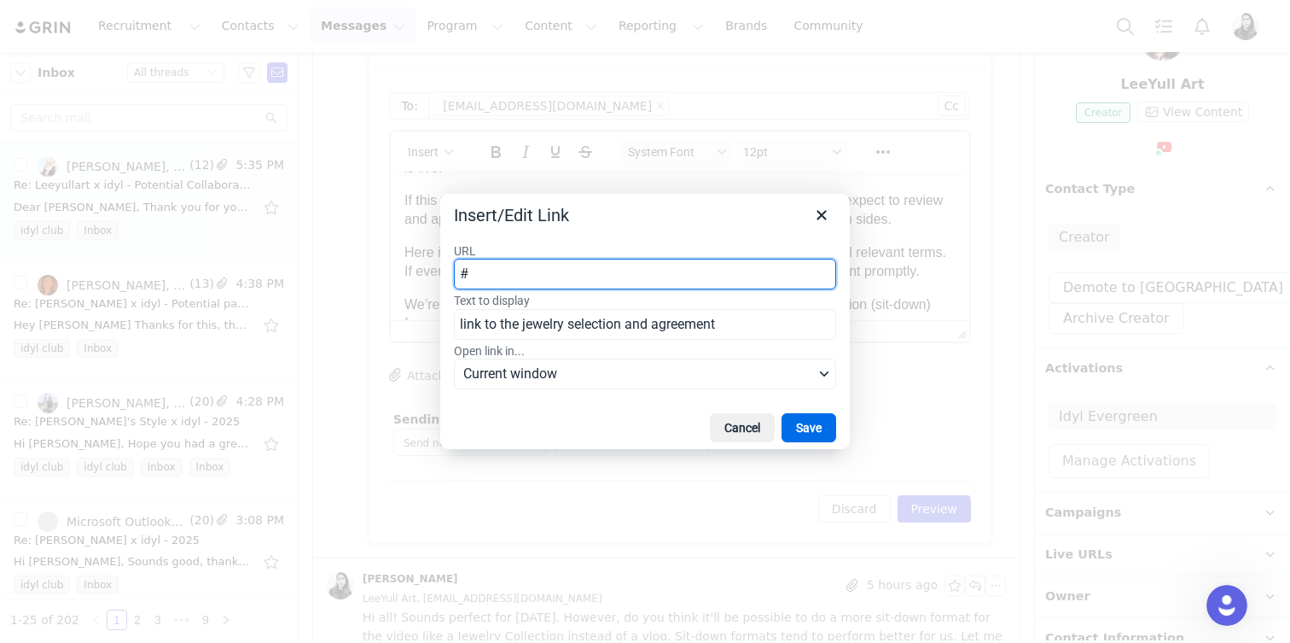
click at [621, 267] on input "#" at bounding box center [645, 274] width 382 height 31
click at [692, 247] on label "URL" at bounding box center [645, 250] width 382 height 15
click at [692, 259] on input "URL" at bounding box center [645, 274] width 382 height 31
click at [793, 425] on button "Save" at bounding box center [809, 427] width 55 height 29
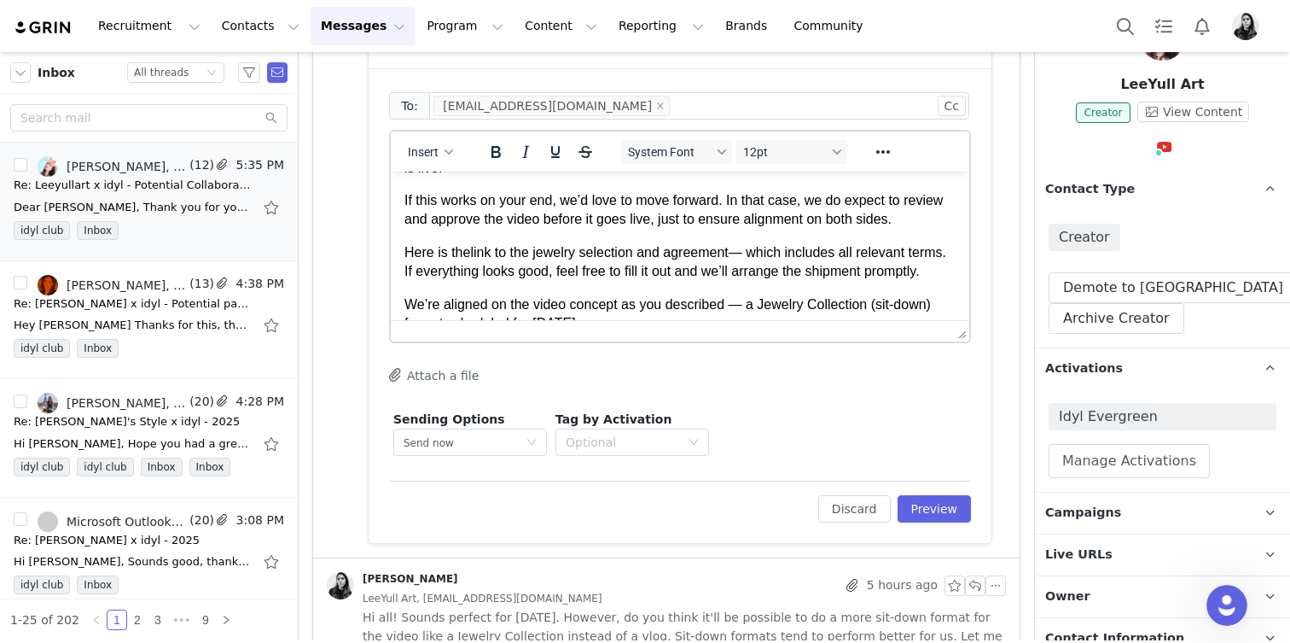
click at [665, 301] on body "Dear LeeYullart, Thank you for your reply. It seems there may have been a small…" at bounding box center [680, 227] width 551 height 344
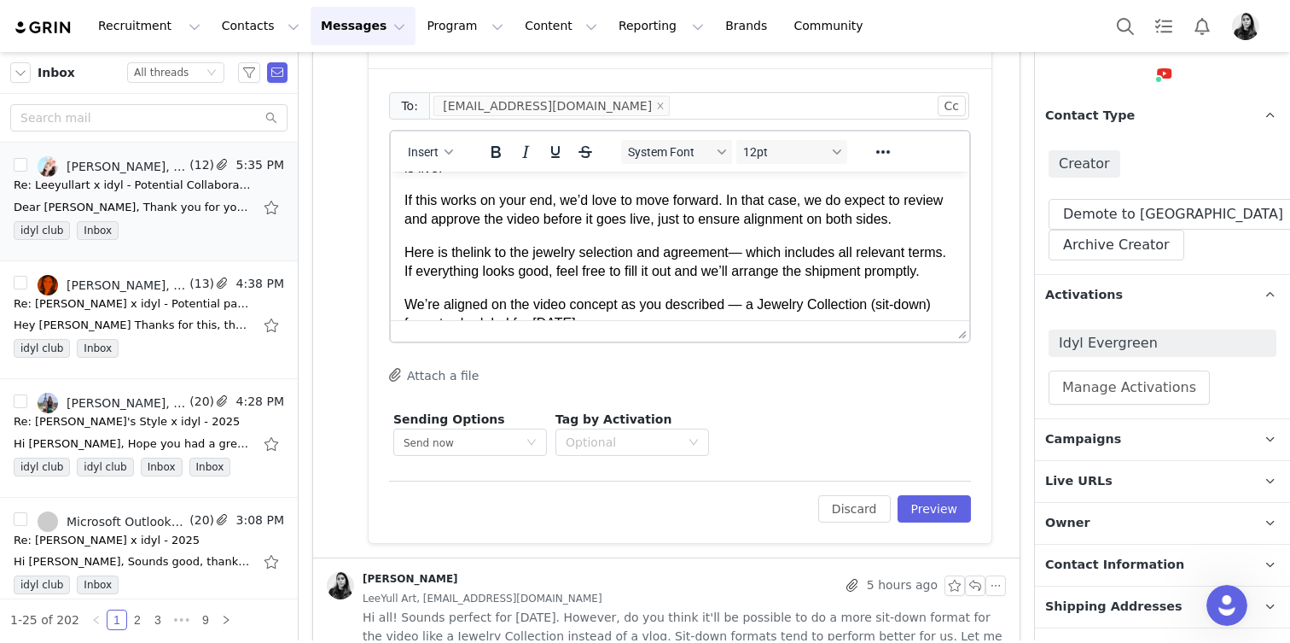
scroll to position [348, 0]
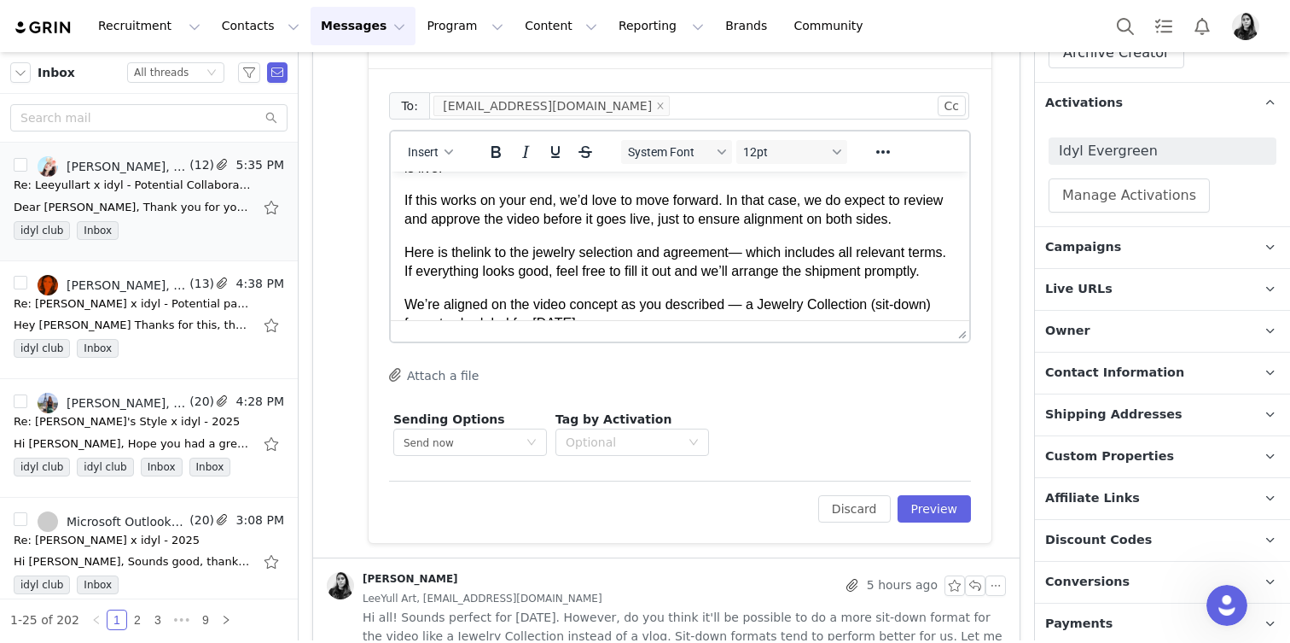
click at [1087, 291] on span "Live URLs" at bounding box center [1079, 289] width 67 height 19
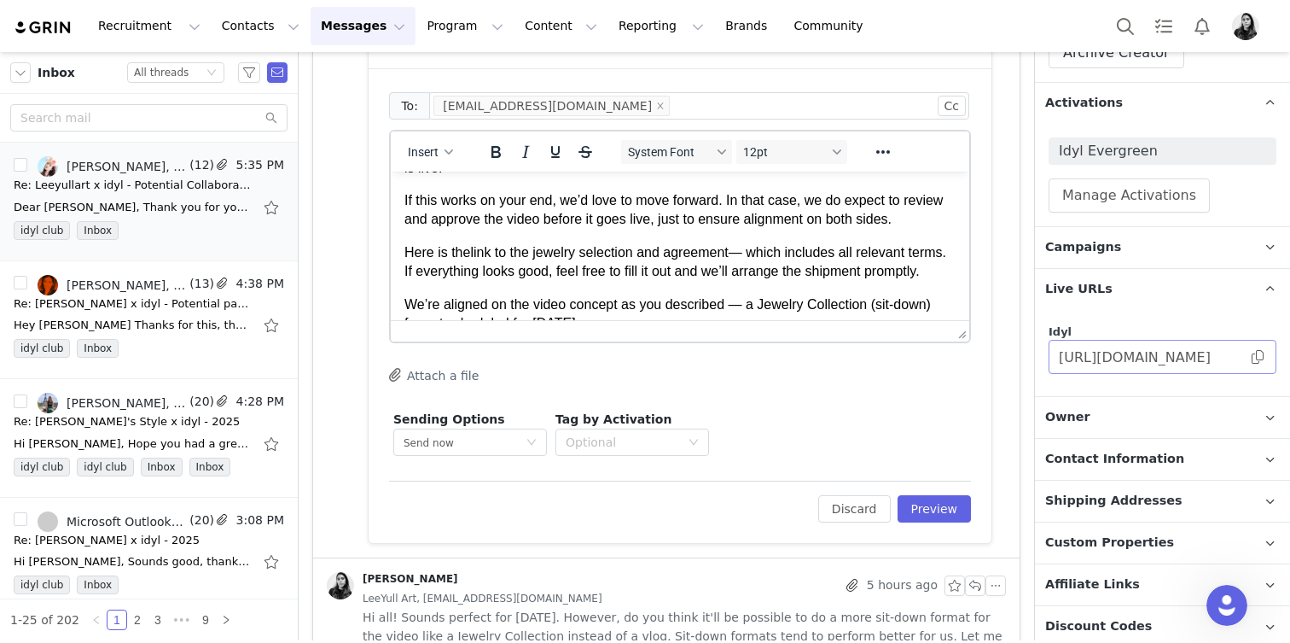
click at [1258, 357] on span at bounding box center [1258, 357] width 17 height 0
click at [731, 262] on p "Here is the link to the jewelry selection and agreement — which includes all re…" at bounding box center [680, 262] width 551 height 38
click at [736, 253] on p "Here is the link to the jewelry selection and agreement — which includes all re…" at bounding box center [680, 262] width 551 height 38
click at [739, 253] on p "Here is the link to the jewelry selection and agreement — which includes all re…" at bounding box center [680, 262] width 551 height 38
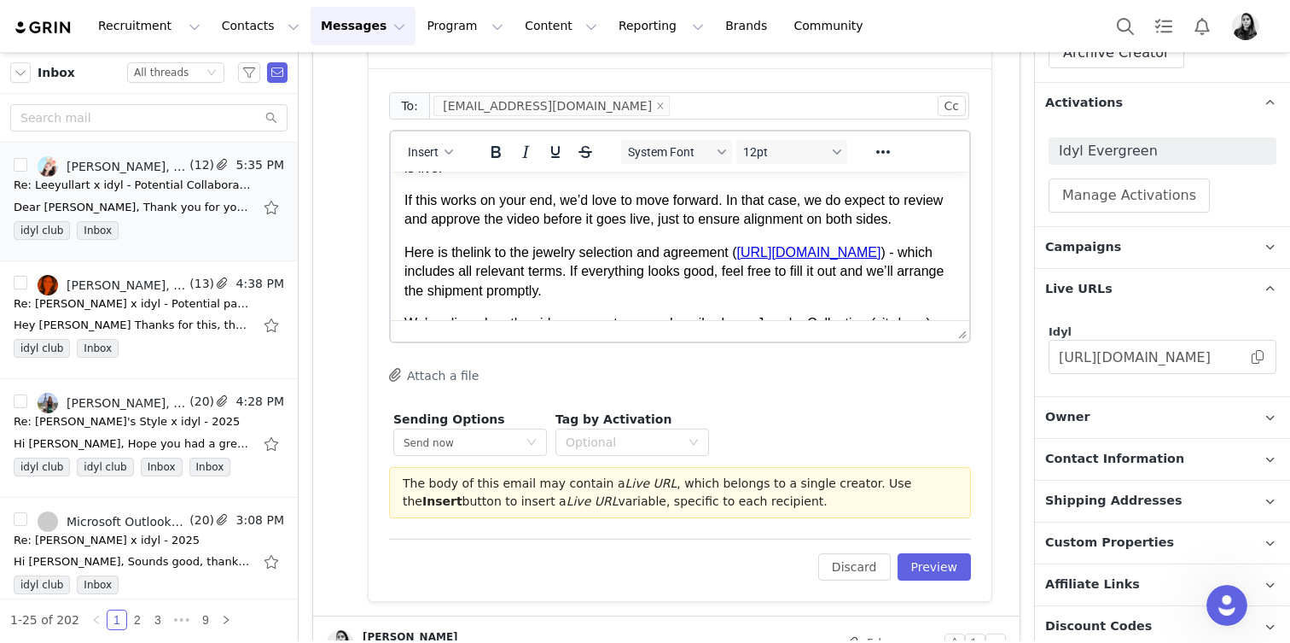
click at [859, 291] on p "Here is the link to the jewelry selection and agreement ( https://idyl.grin.liv…" at bounding box center [680, 271] width 551 height 57
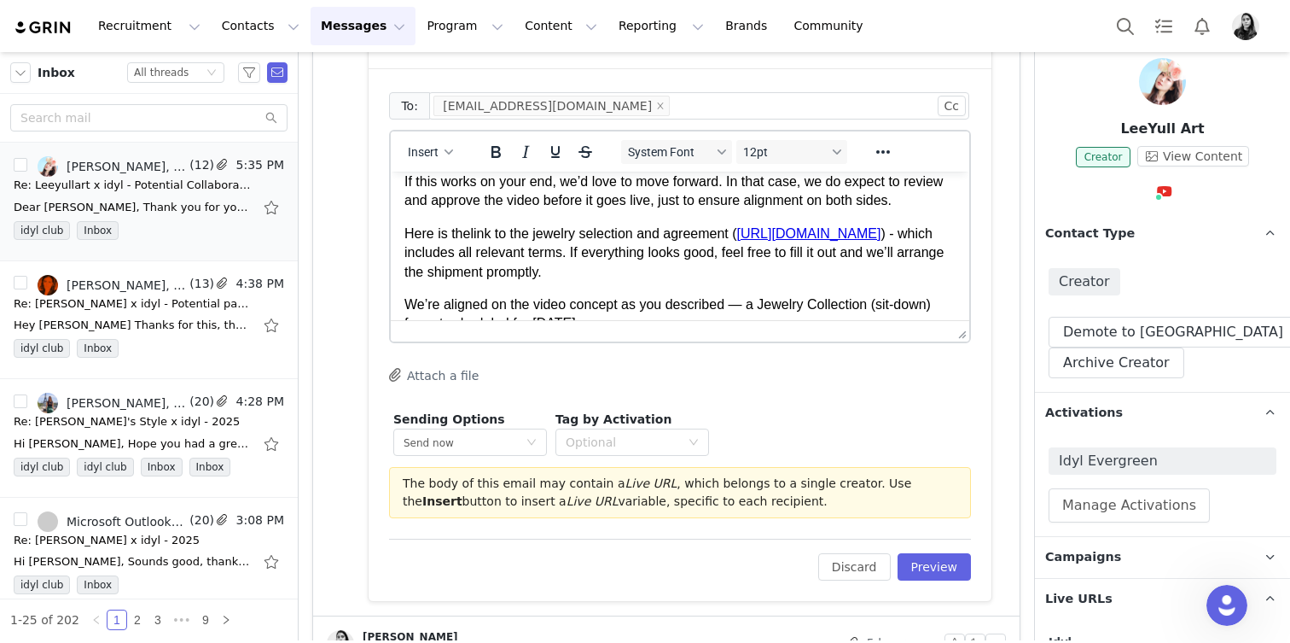
scroll to position [0, 0]
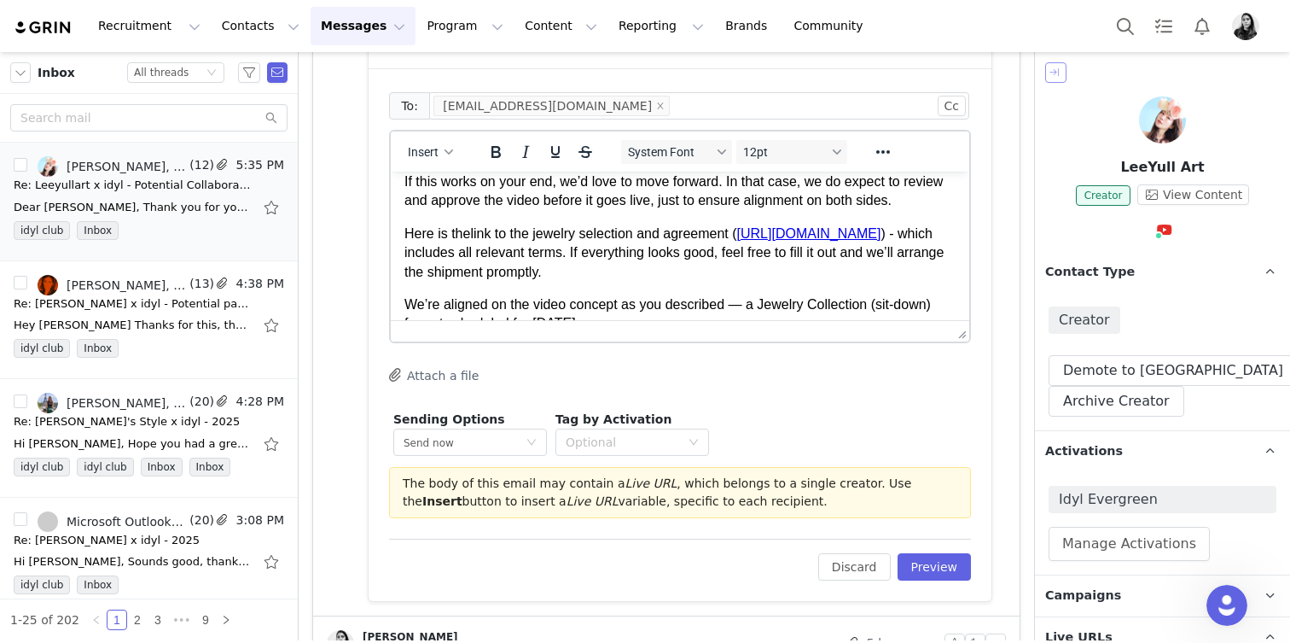
click at [1052, 73] on button "button" at bounding box center [1056, 72] width 21 height 20
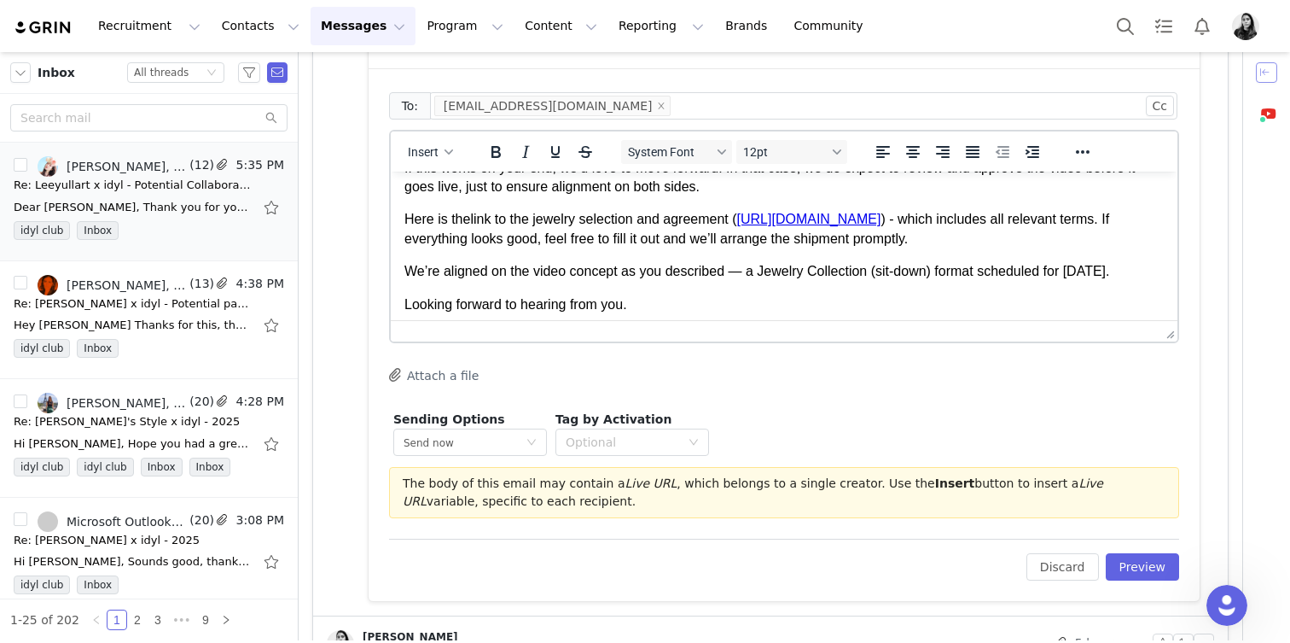
scroll to position [149, 0]
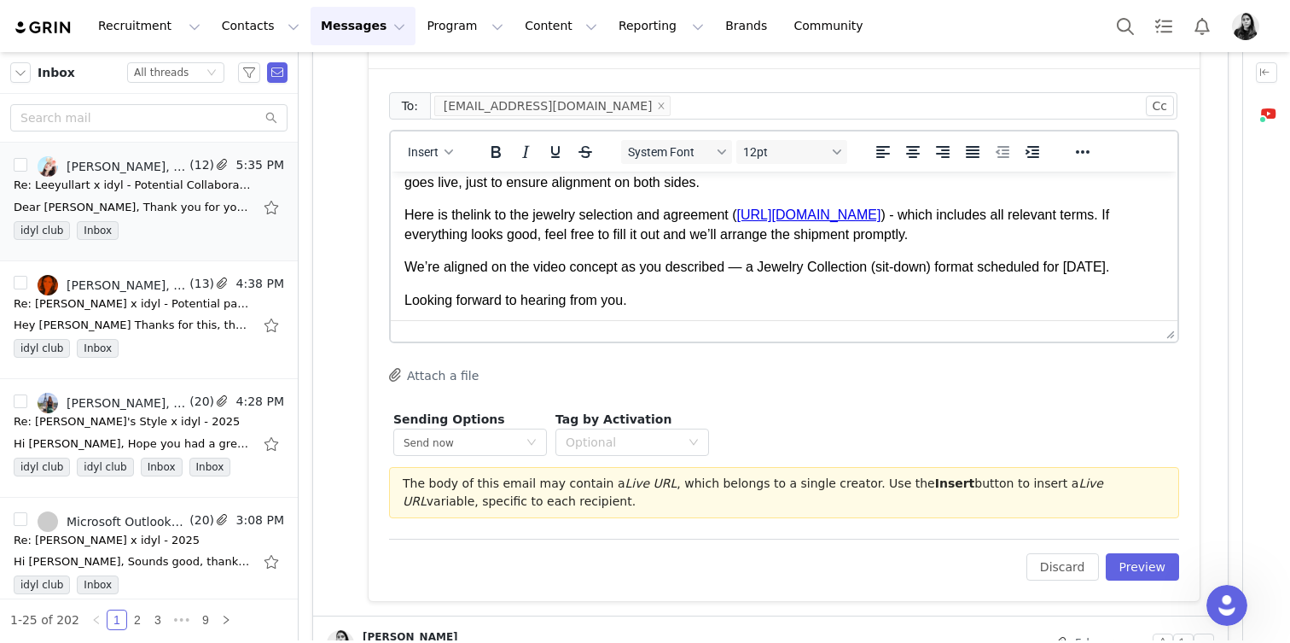
click at [580, 277] on p "We’re aligned on the video concept as you described — a Jewelry Collection (sit…" at bounding box center [785, 267] width 760 height 19
click at [747, 271] on p "We’re aligned on the video concept as you described — a Jewelry Collection (sit…" at bounding box center [785, 267] width 760 height 19
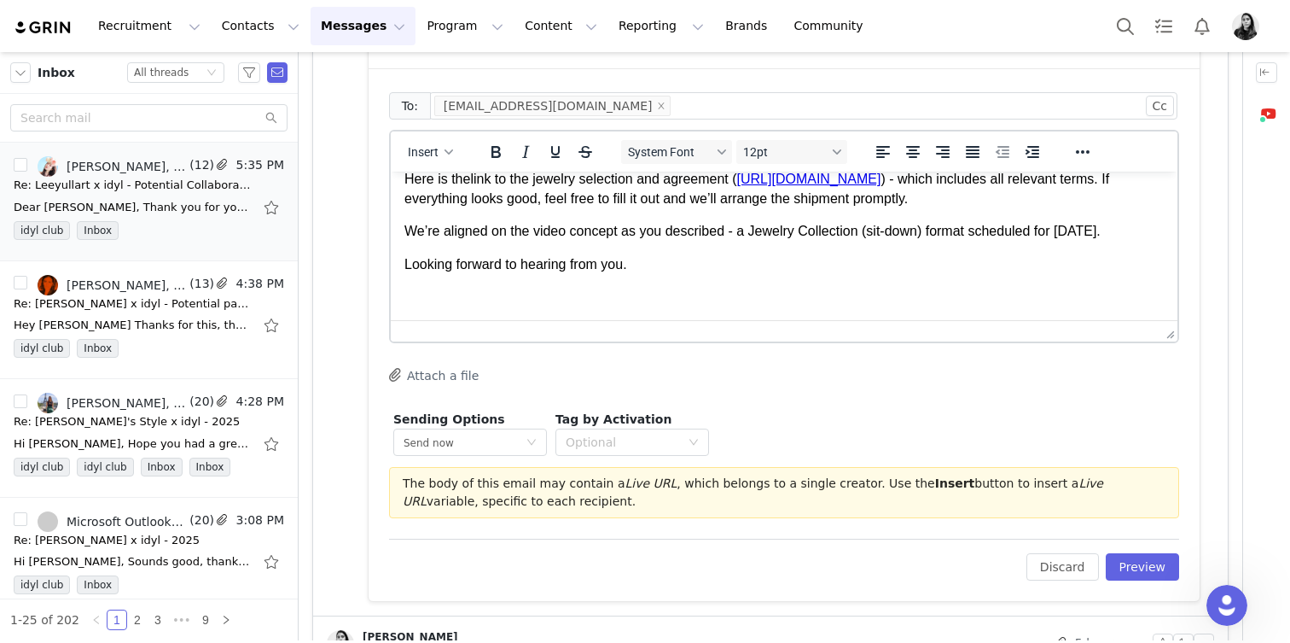
scroll to position [201, 0]
click at [689, 276] on body "Dear LeeYullart, Thank you for your reply. It seems there may have been a small…" at bounding box center [785, 154] width 760 height 306
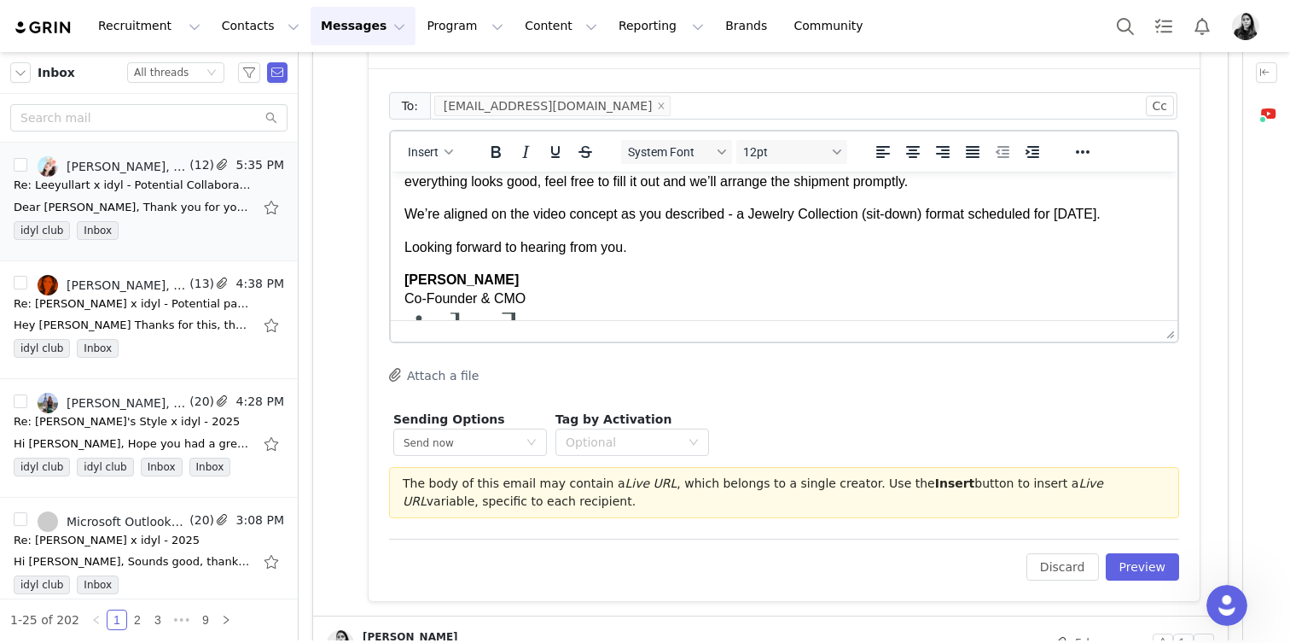
scroll to position [265, 0]
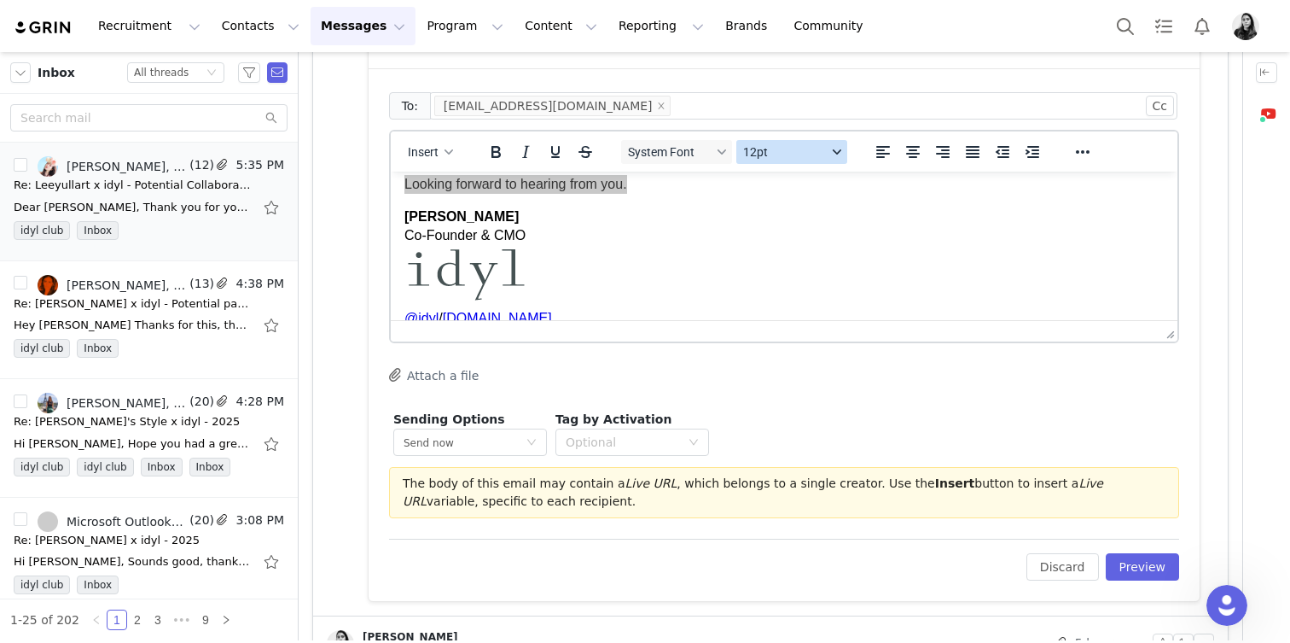
click at [791, 161] on button "12pt" at bounding box center [792, 152] width 111 height 24
click at [772, 205] on div "10pt" at bounding box center [814, 209] width 126 height 20
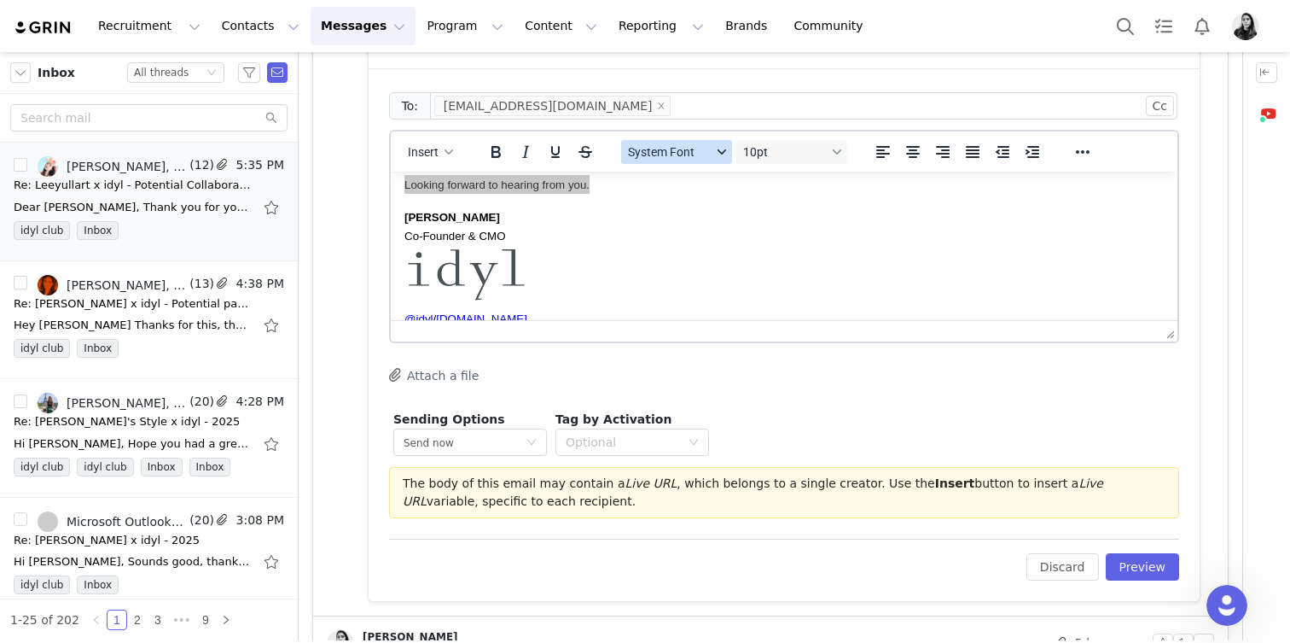
click at [685, 140] on button "System Font" at bounding box center [676, 152] width 111 height 24
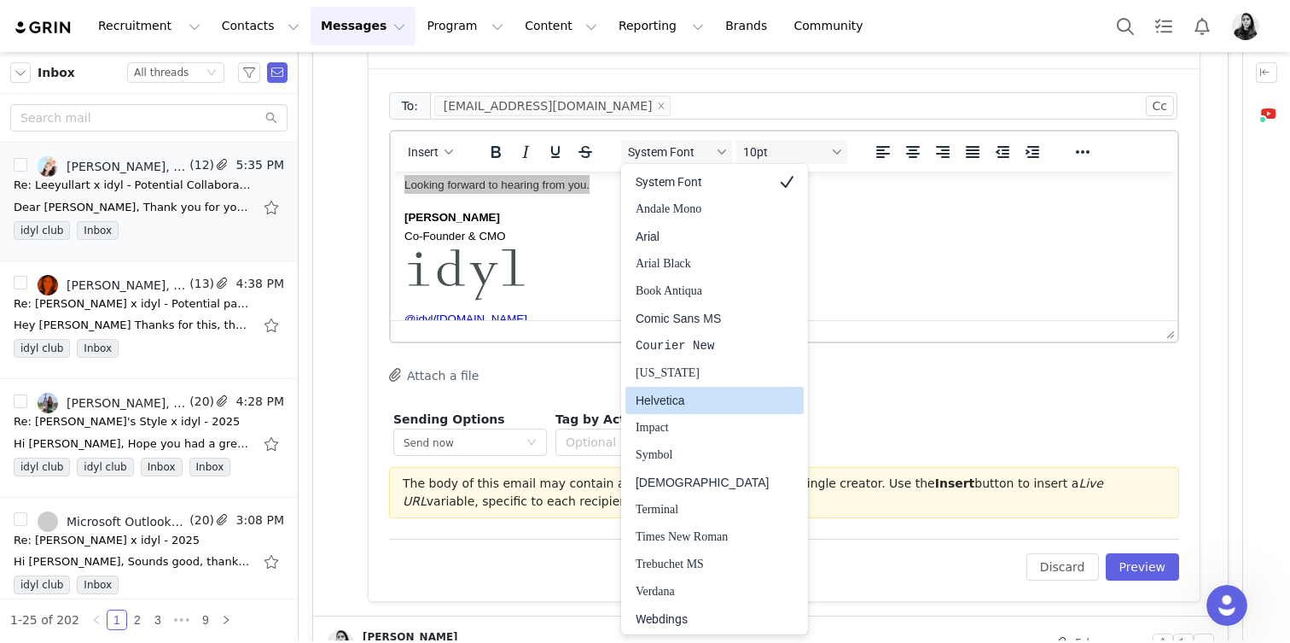
click at [664, 399] on div "Helvetica" at bounding box center [703, 400] width 134 height 20
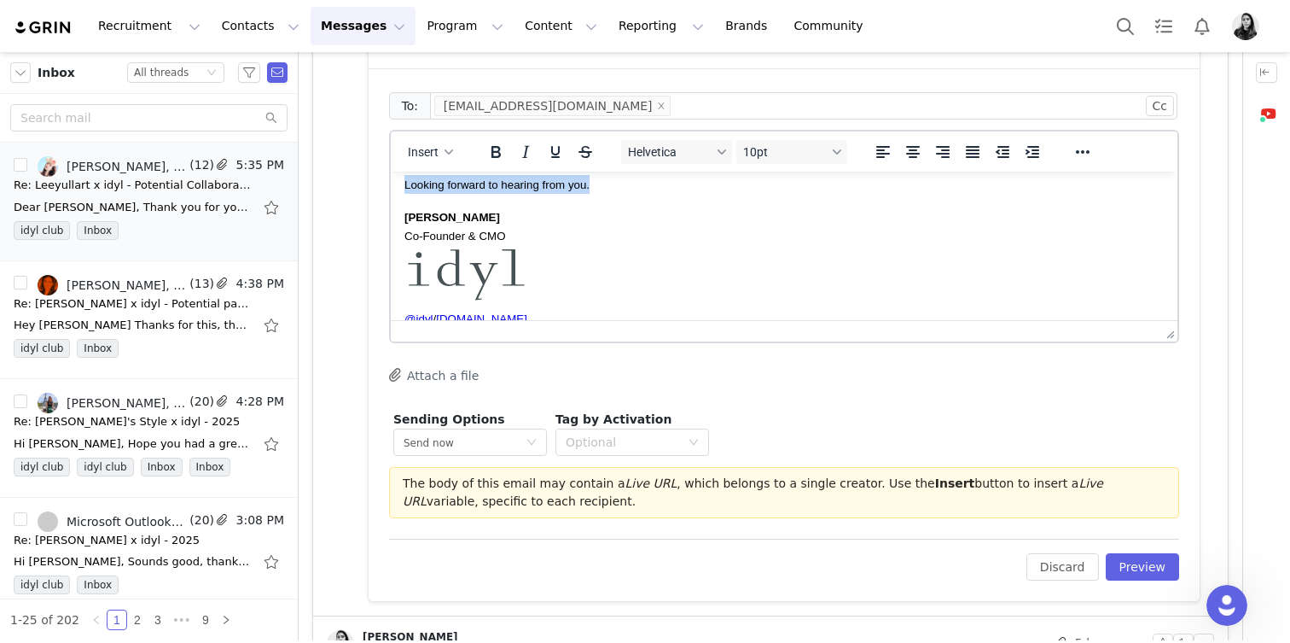
scroll to position [0, 0]
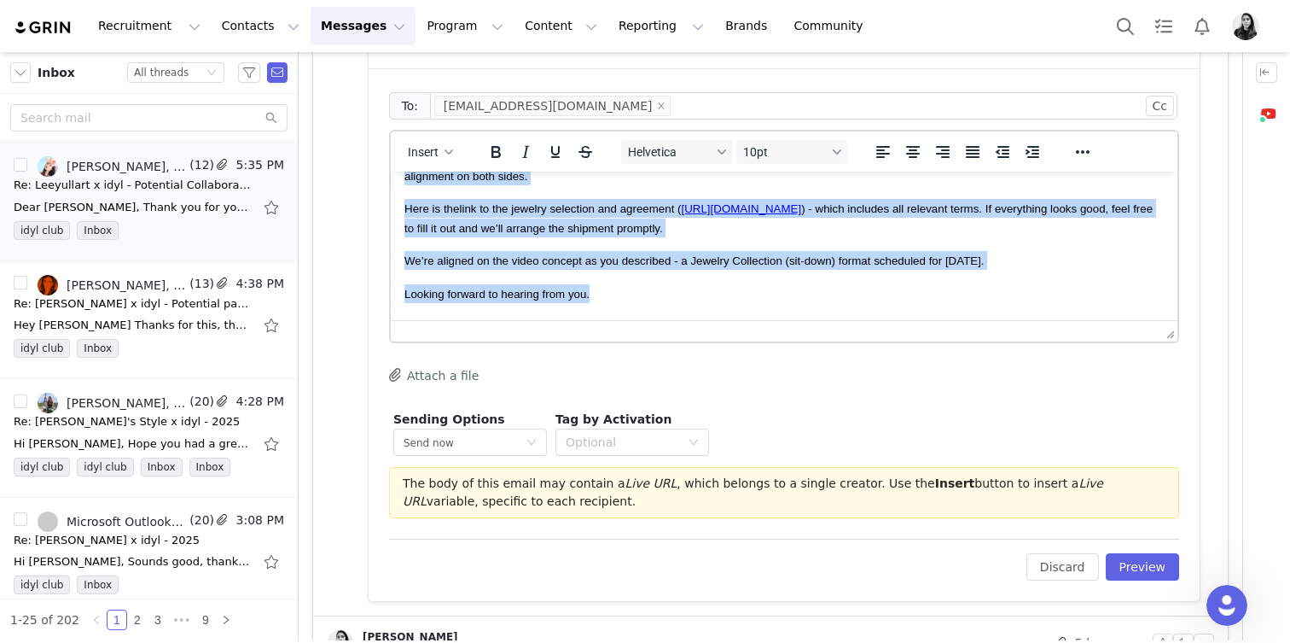
click at [662, 258] on span "We’re aligned on the video concept as you described - a Jewelry Collection (sit…" at bounding box center [695, 260] width 580 height 13
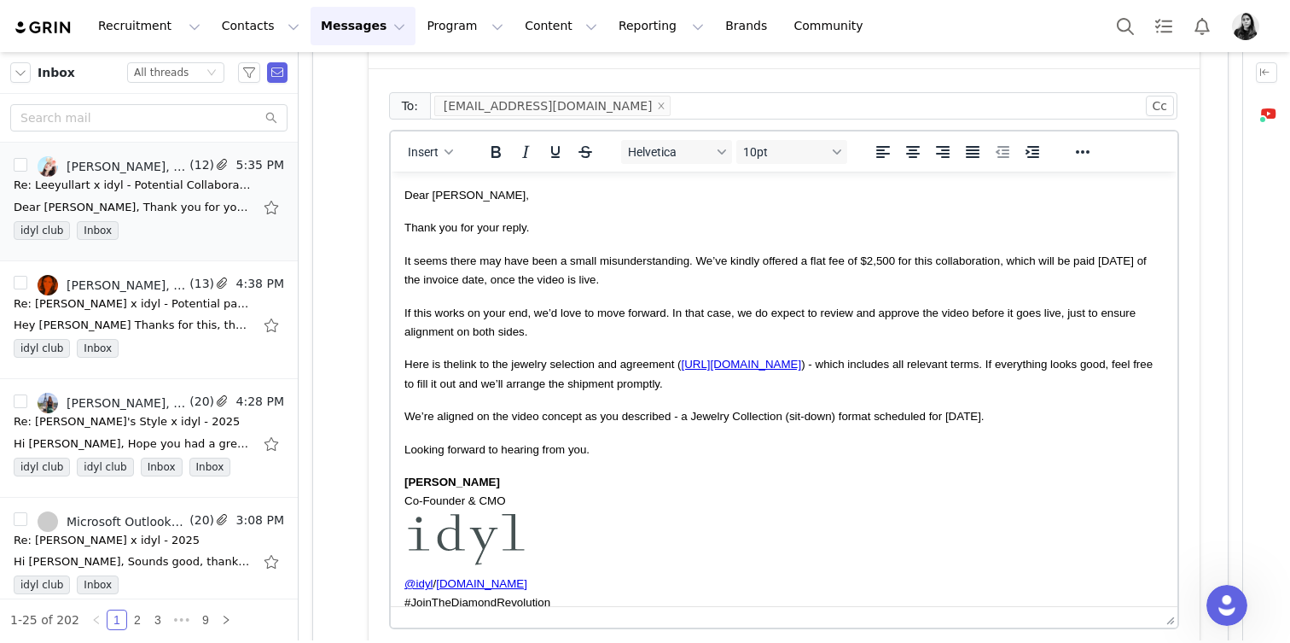
drag, startPoint x: 1162, startPoint y: 333, endPoint x: 1080, endPoint y: 621, distance: 299.9
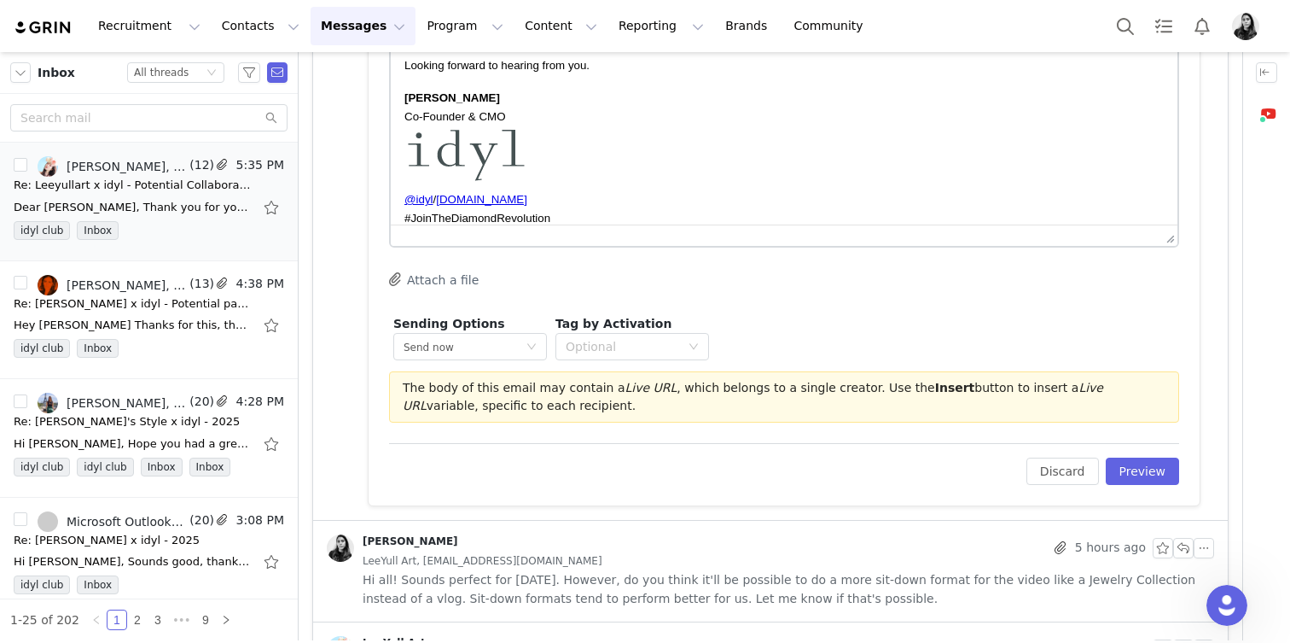
scroll to position [1506, 0]
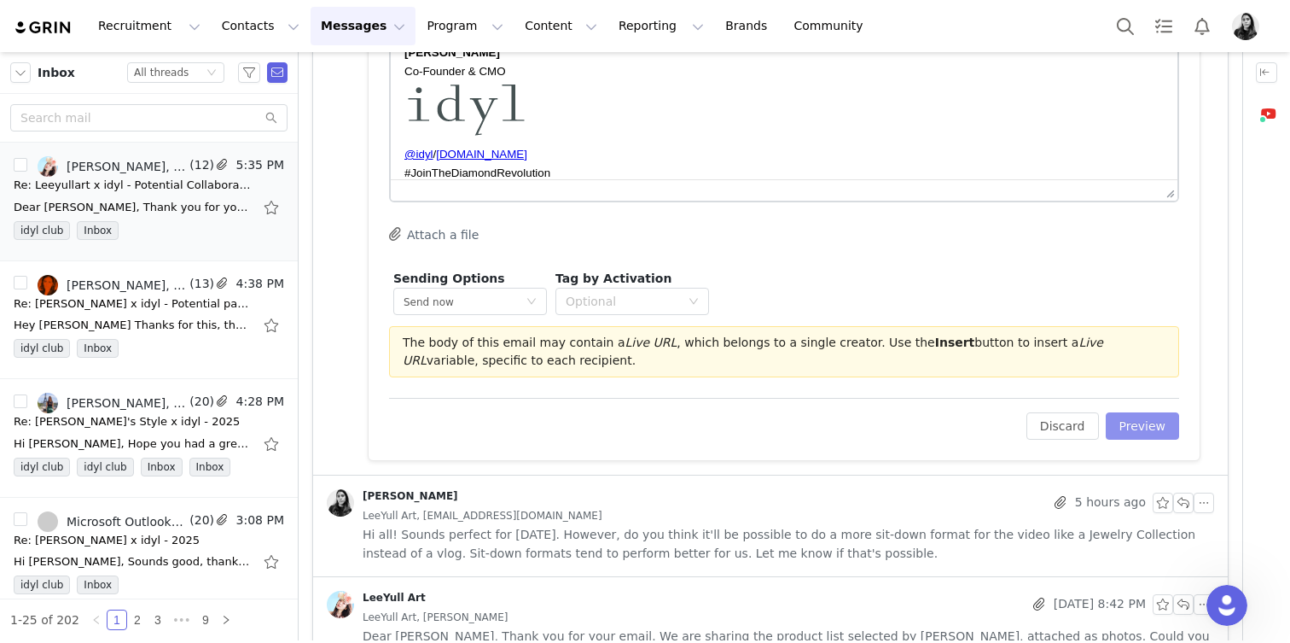
click at [1144, 425] on button "Preview" at bounding box center [1143, 425] width 74 height 27
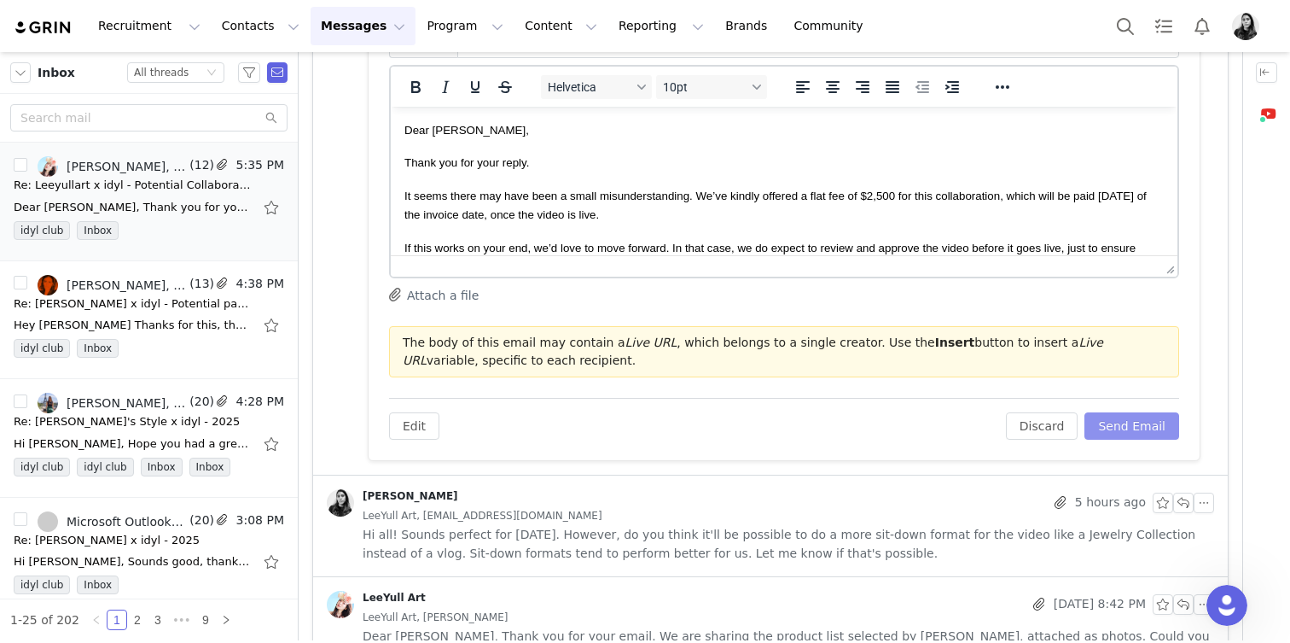
scroll to position [0, 0]
click at [1142, 417] on button "Send Email" at bounding box center [1132, 425] width 95 height 27
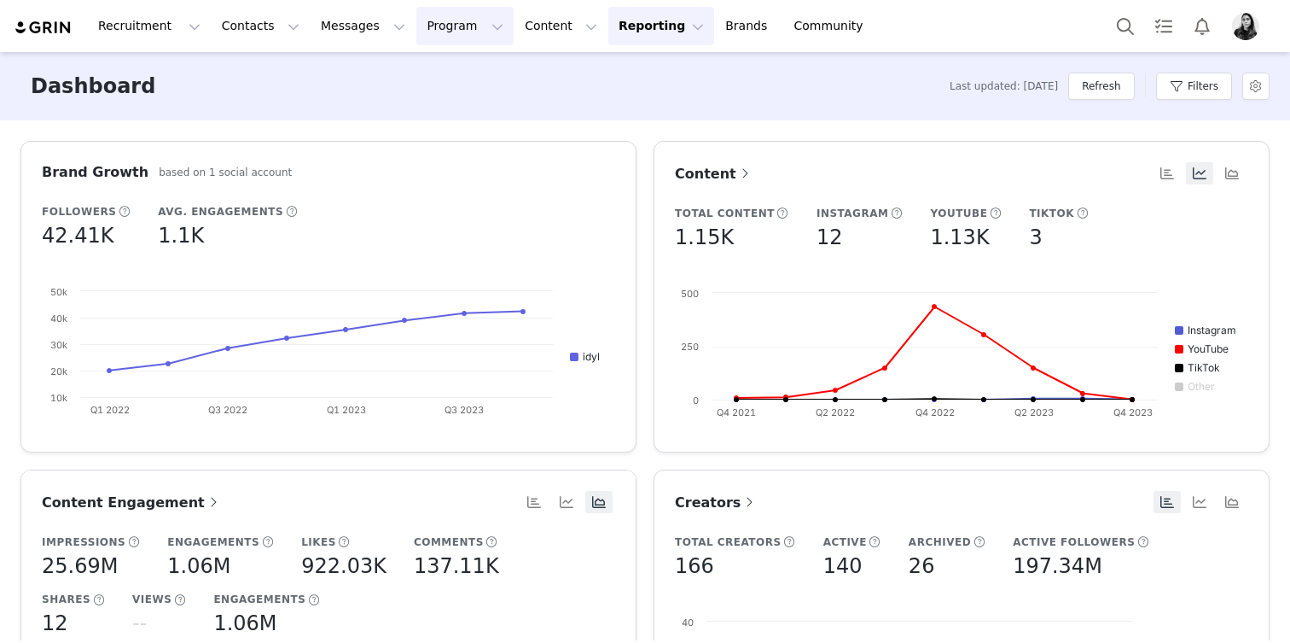
click at [418, 31] on button "Program Program" at bounding box center [465, 26] width 97 height 38
click at [422, 62] on link "Activations" at bounding box center [457, 76] width 135 height 32
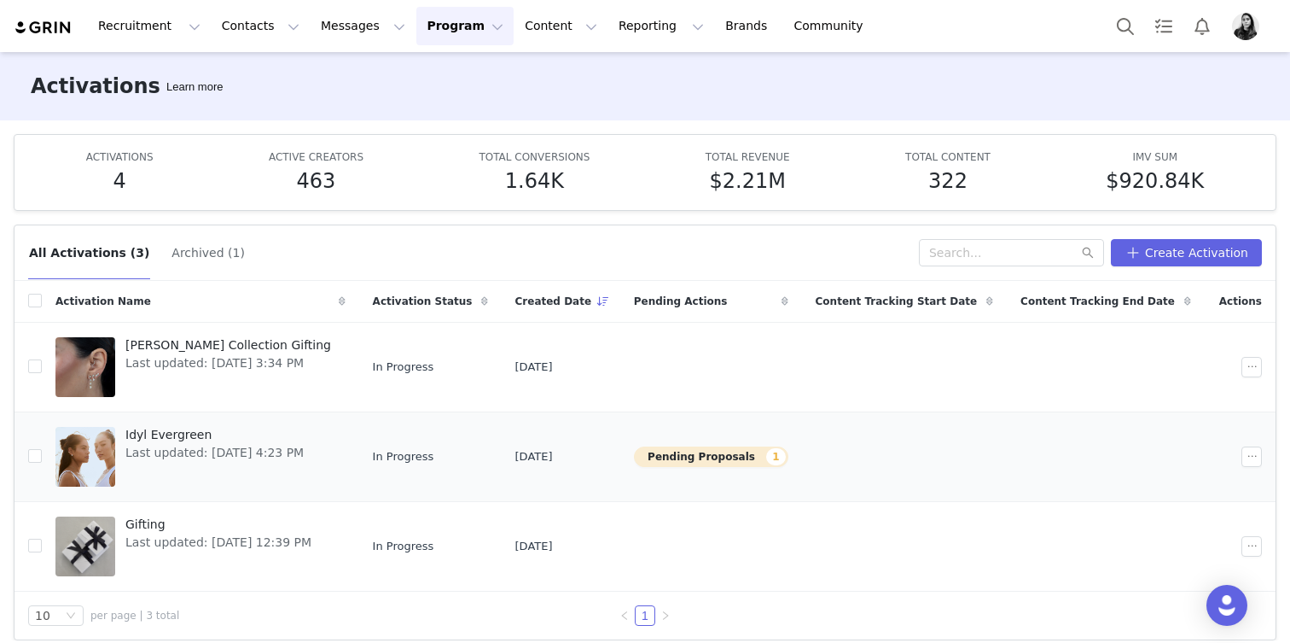
click at [110, 446] on div at bounding box center [85, 457] width 60 height 60
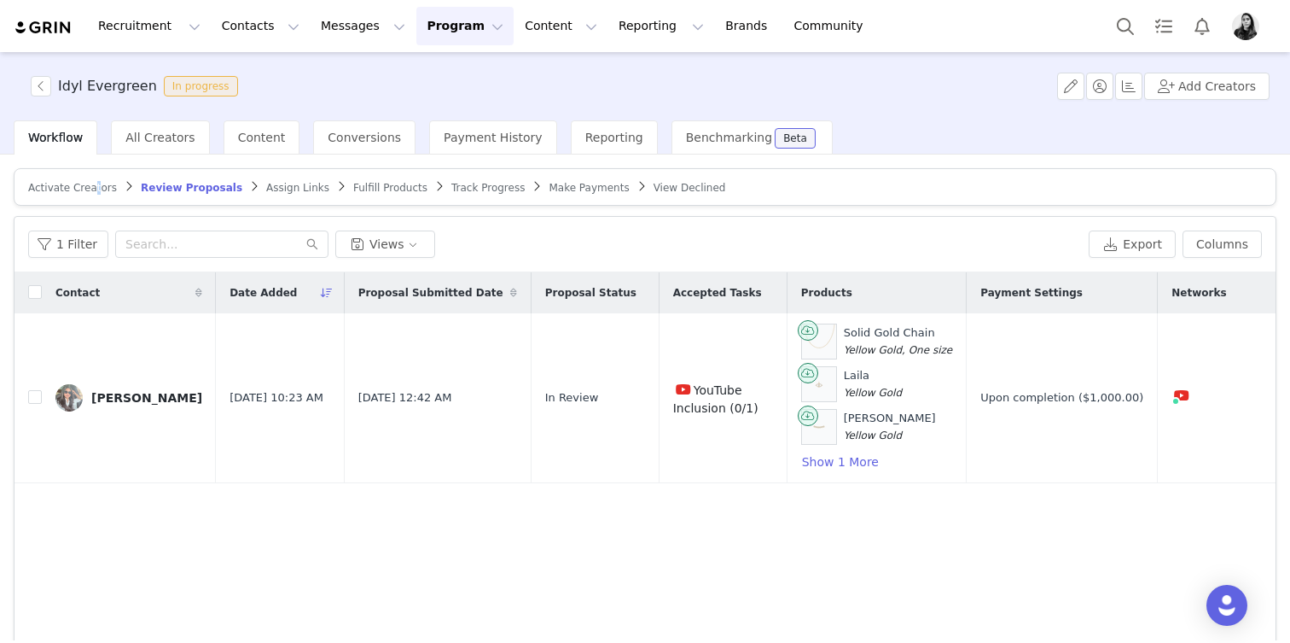
click at [94, 187] on span "Activate Creators" at bounding box center [72, 188] width 89 height 12
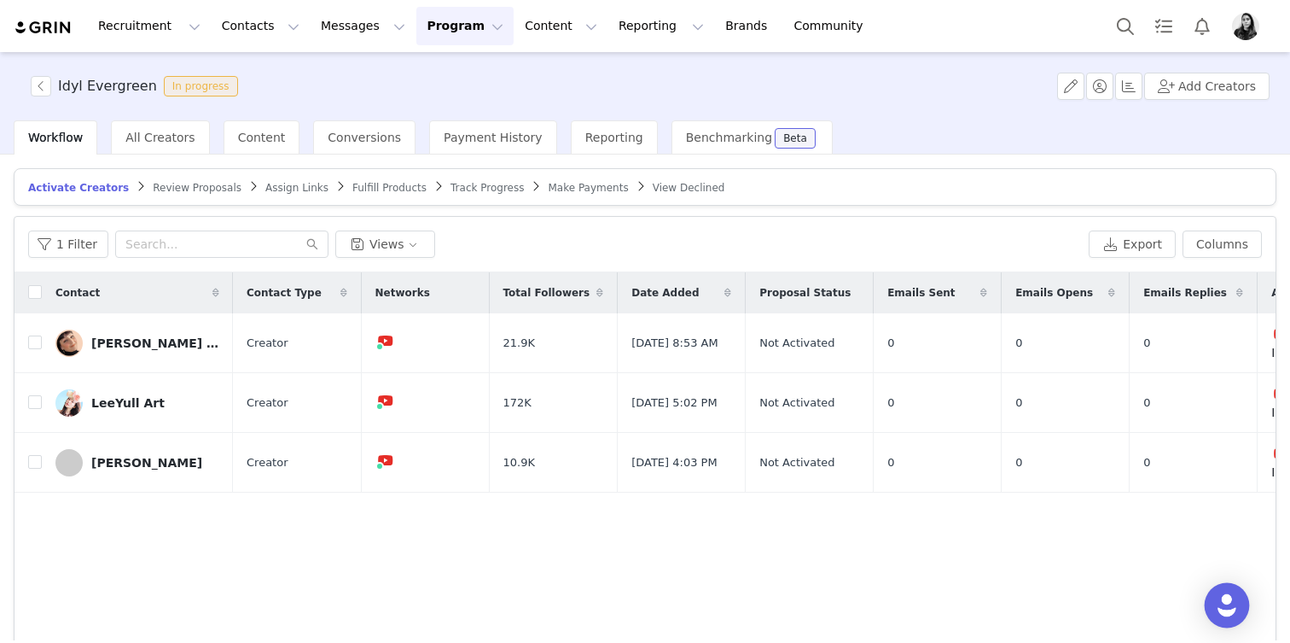
click at [1228, 606] on img "Open Intercom Messenger" at bounding box center [1227, 605] width 22 height 22
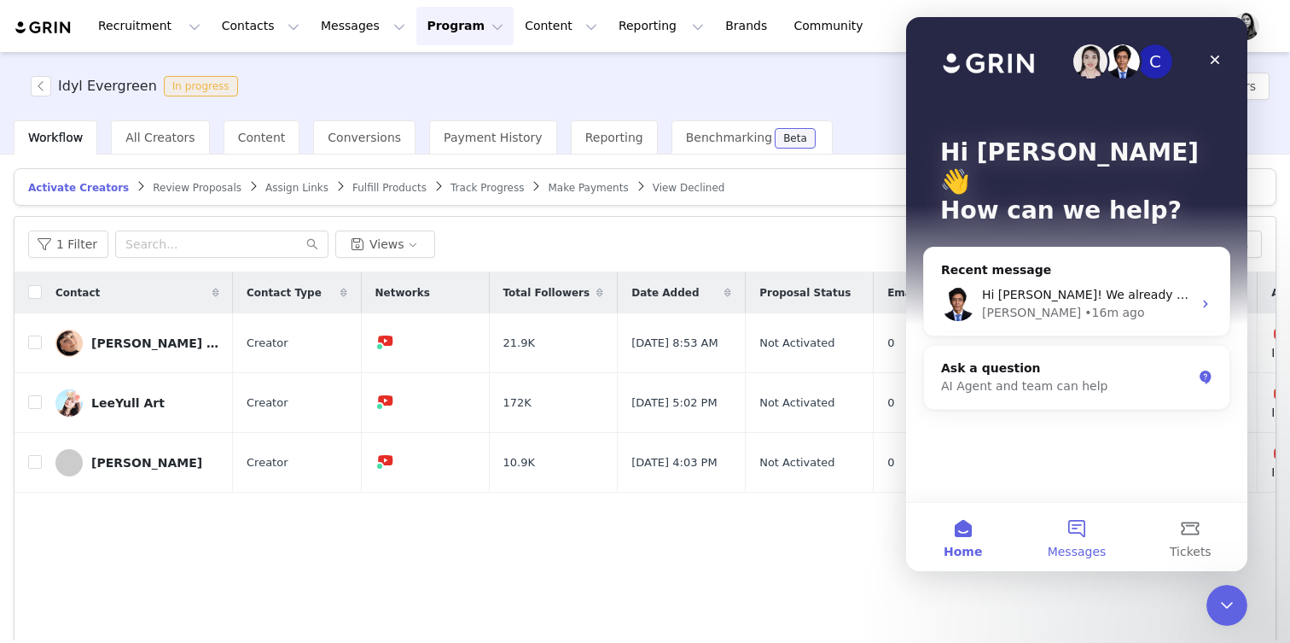
click at [1105, 545] on button "Messages" at bounding box center [1077, 537] width 114 height 68
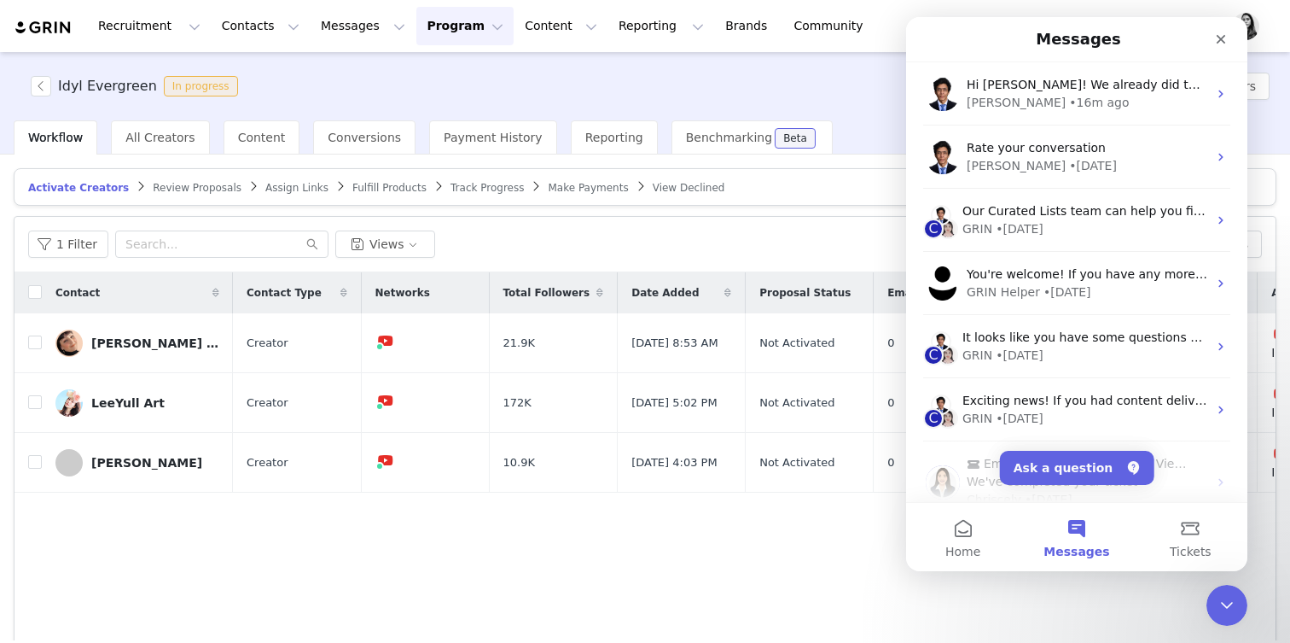
click at [1070, 110] on div "John • 16m ago" at bounding box center [1087, 103] width 241 height 18
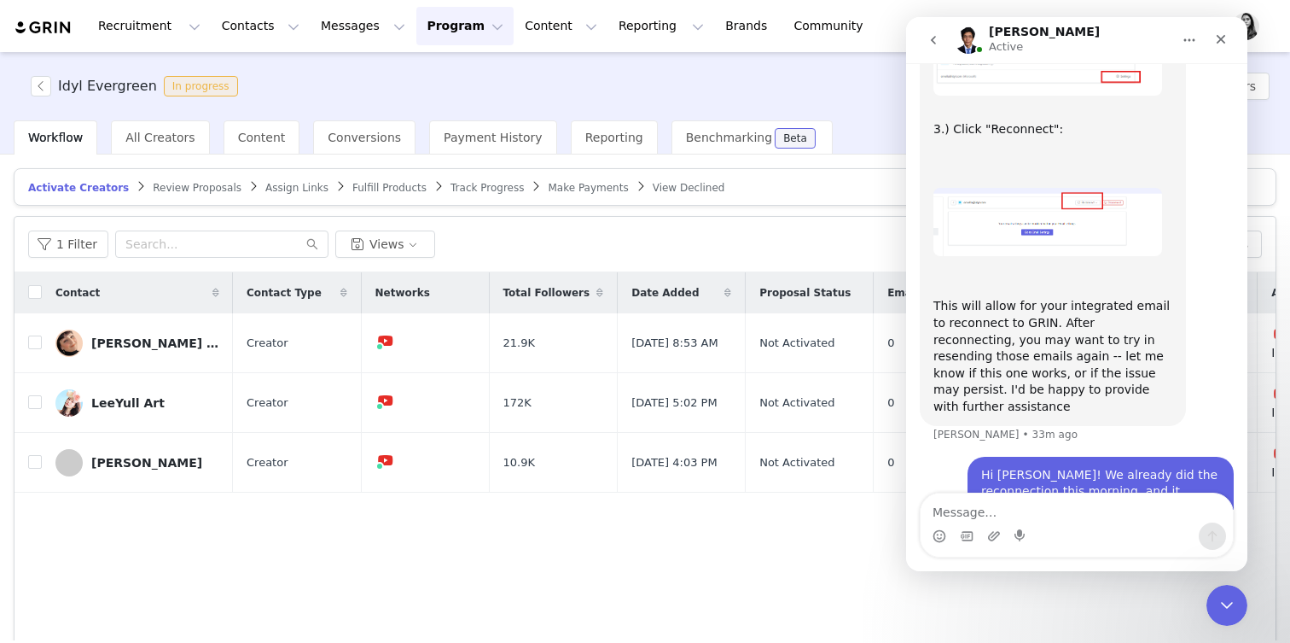
scroll to position [2530, 0]
click at [1229, 604] on icon "Close Intercom Messenger" at bounding box center [1225, 602] width 20 height 20
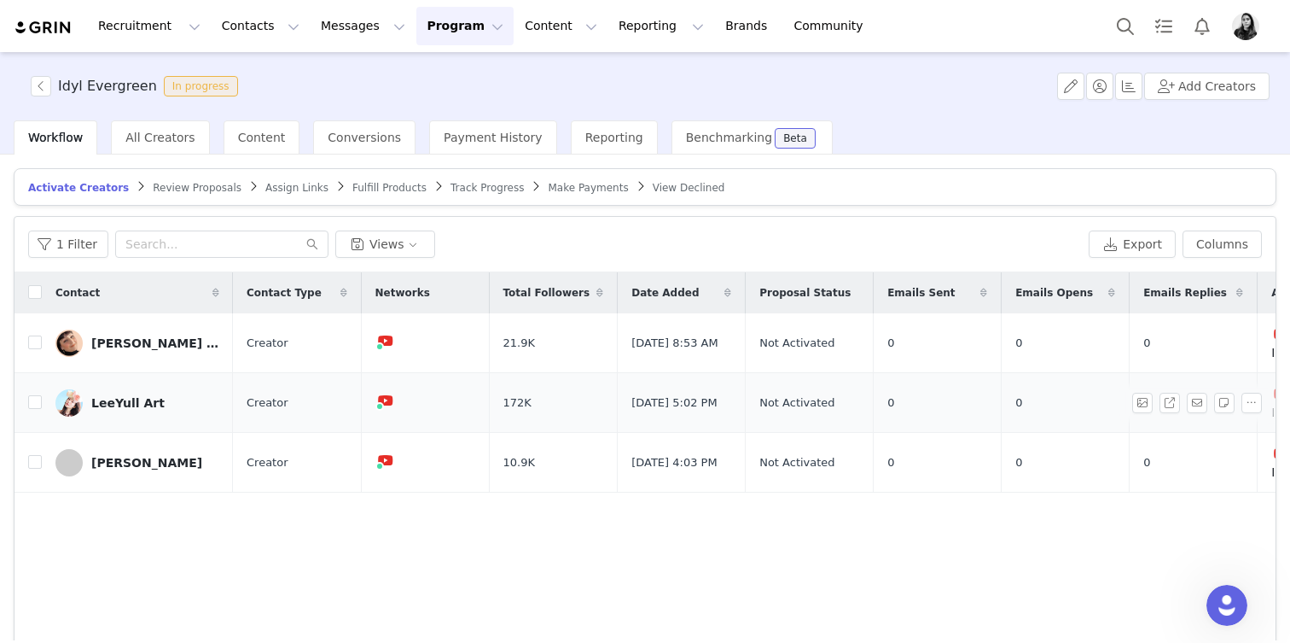
click at [76, 405] on img at bounding box center [68, 402] width 27 height 27
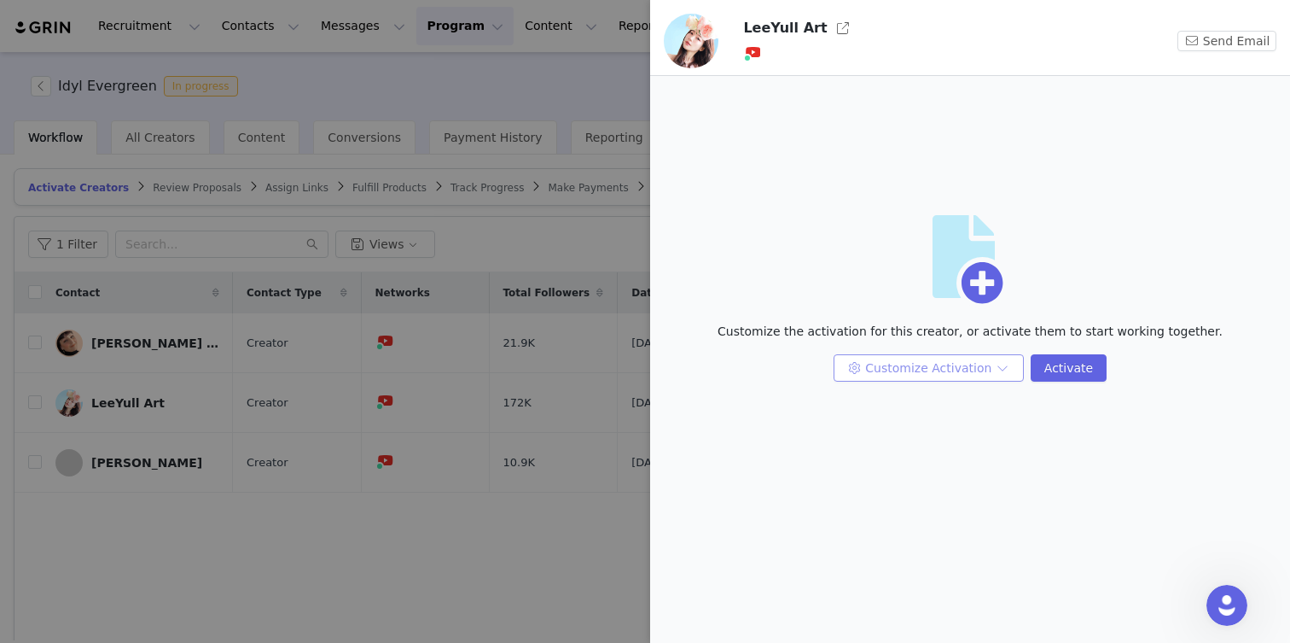
click at [977, 358] on button "Customize Activation" at bounding box center [929, 367] width 190 height 27
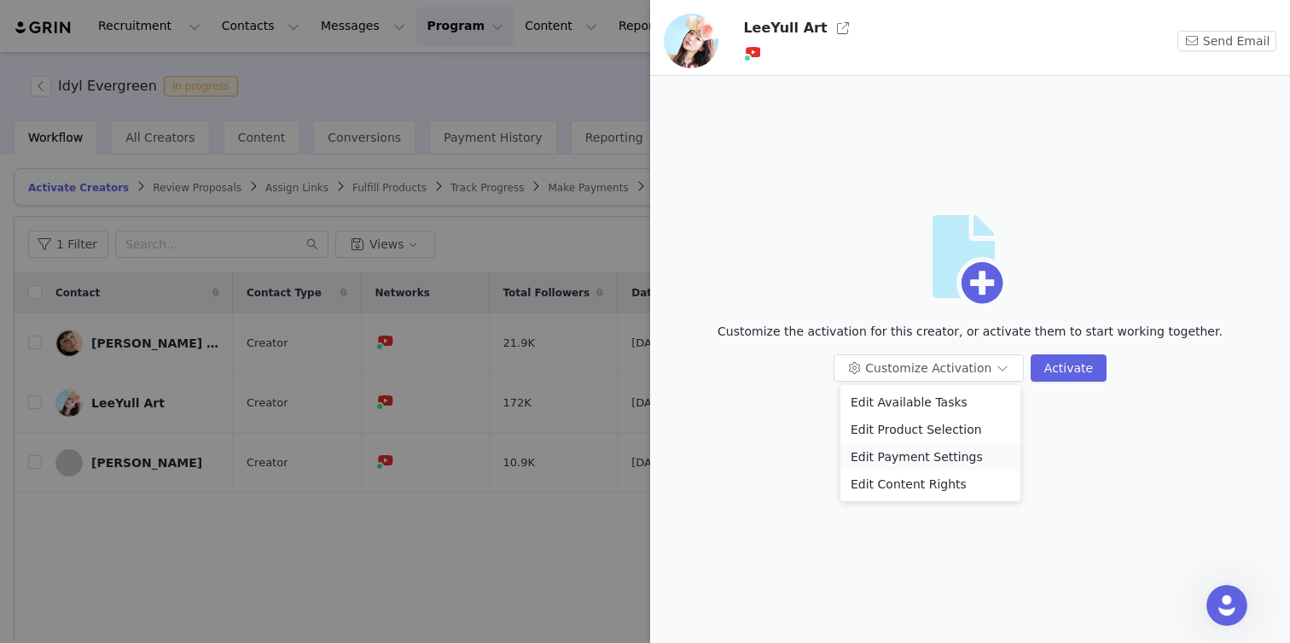
click at [923, 457] on li "Edit Payment Settings" at bounding box center [931, 456] width 180 height 27
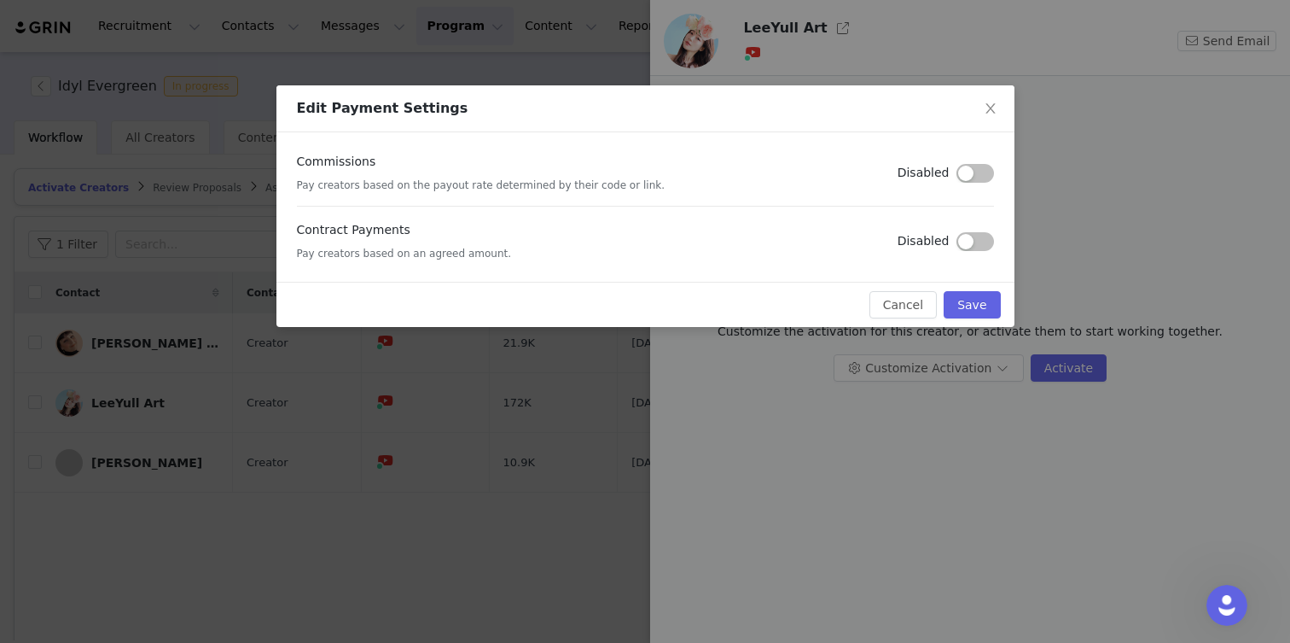
click at [996, 254] on div "Commissions Pay creators based on the payout rate determined by their code or l…" at bounding box center [646, 206] width 738 height 149
click at [979, 236] on button "button" at bounding box center [976, 241] width 38 height 19
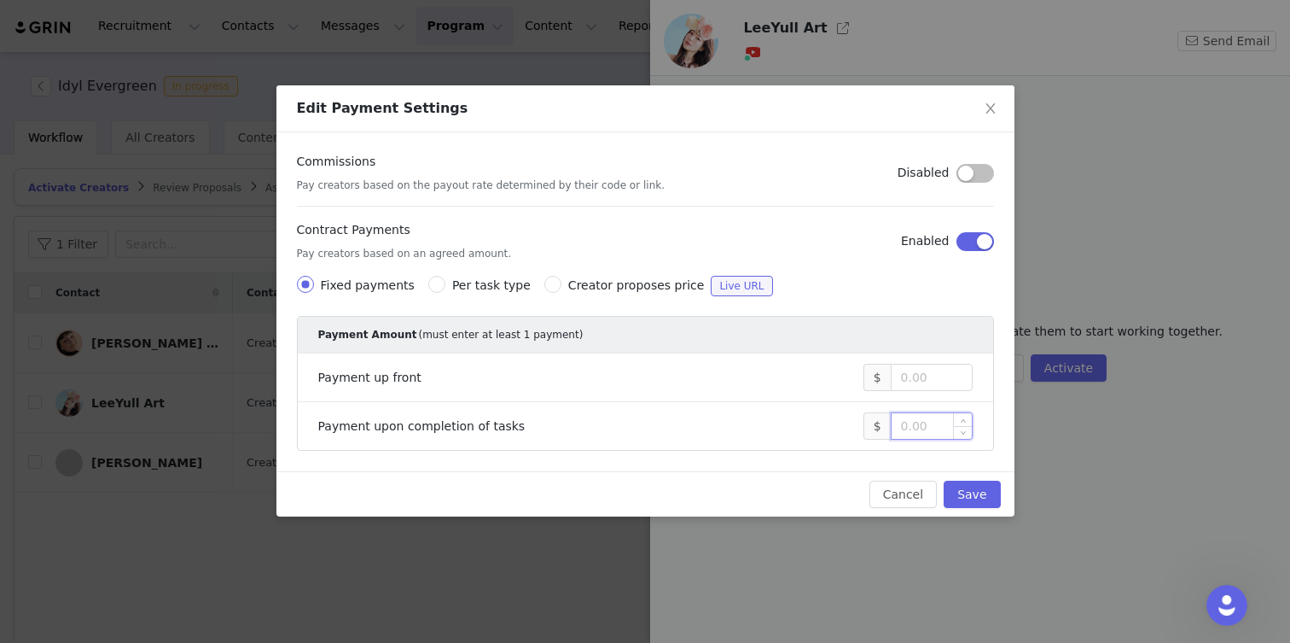
click at [917, 433] on input at bounding box center [932, 426] width 80 height 26
type input "2,500"
click at [964, 486] on button "Save" at bounding box center [972, 494] width 56 height 27
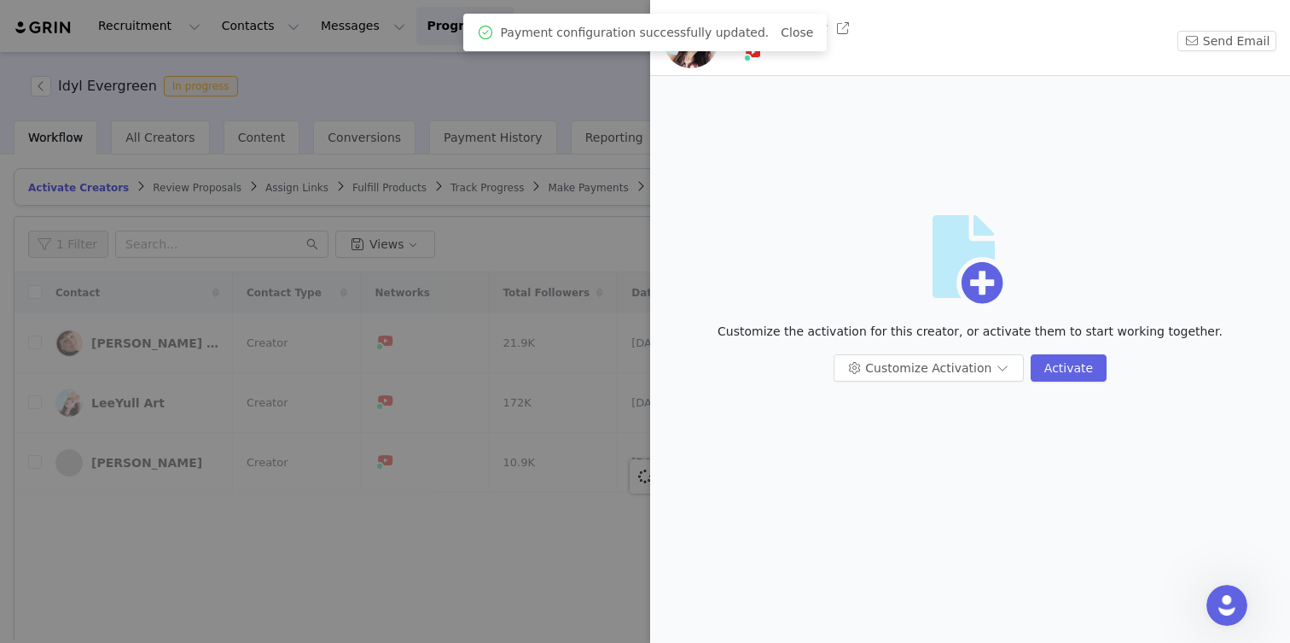
click at [553, 141] on div at bounding box center [645, 321] width 1290 height 643
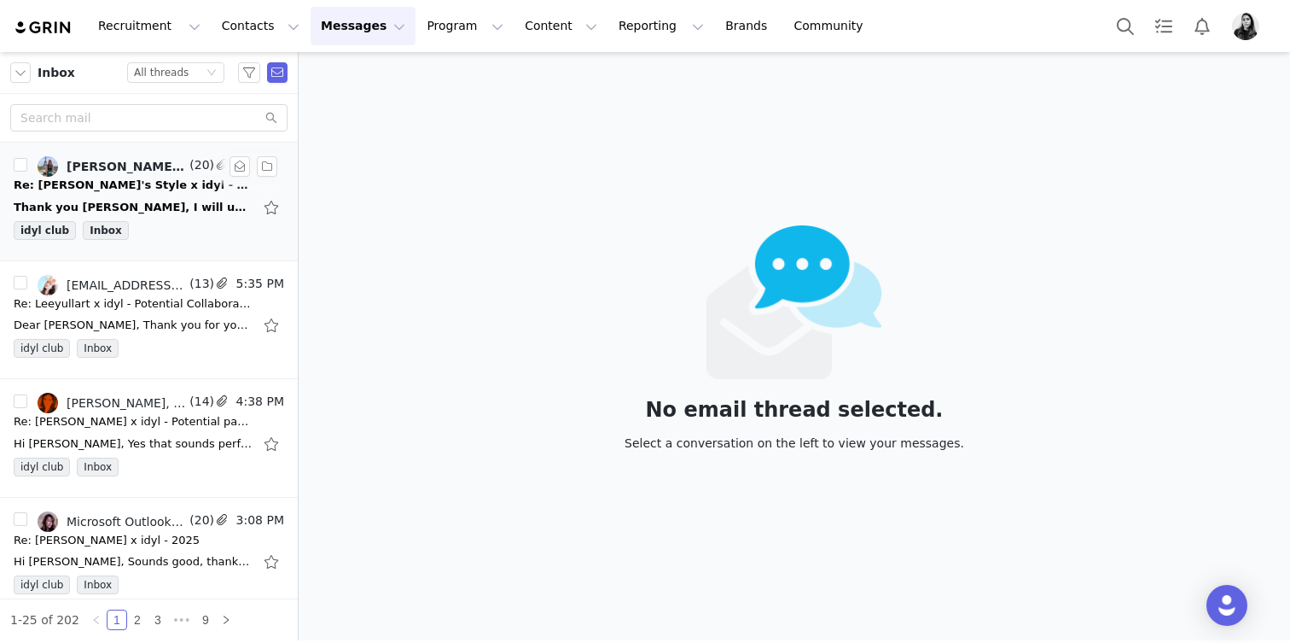
click at [133, 201] on div "Thank you [PERSON_NAME], I will update you as soon as it's paid. Wishing you a …" at bounding box center [133, 207] width 239 height 17
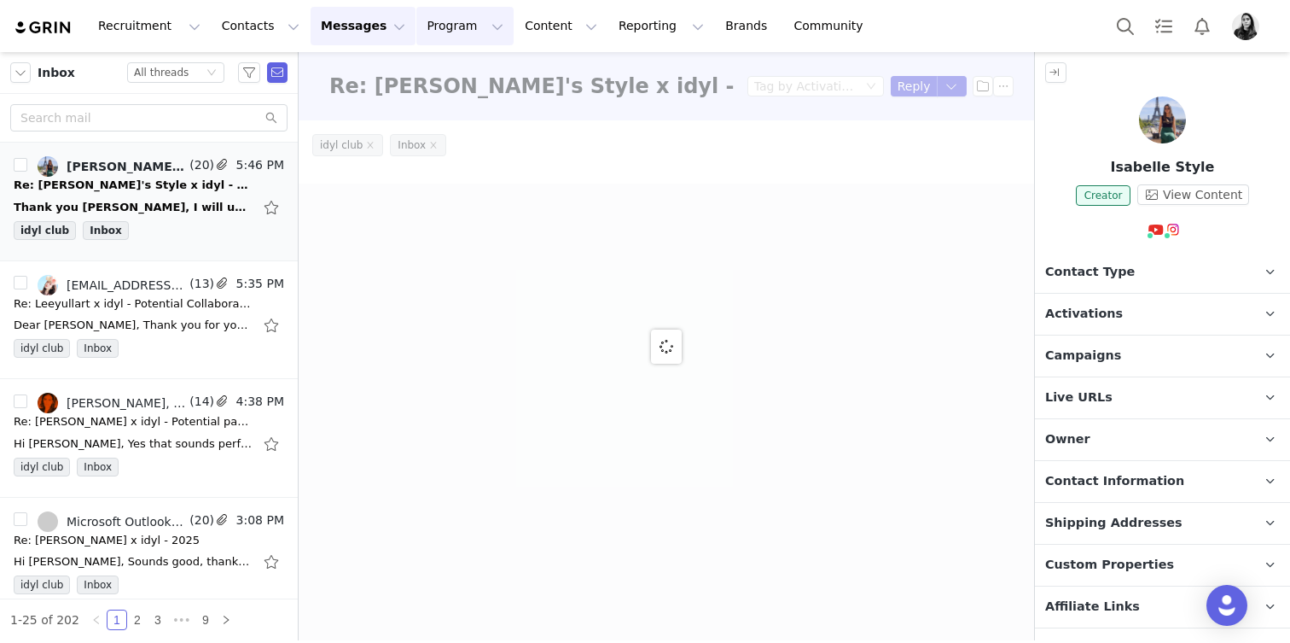
click at [417, 26] on button "Program Program" at bounding box center [465, 26] width 97 height 38
click at [421, 66] on div at bounding box center [667, 346] width 736 height 588
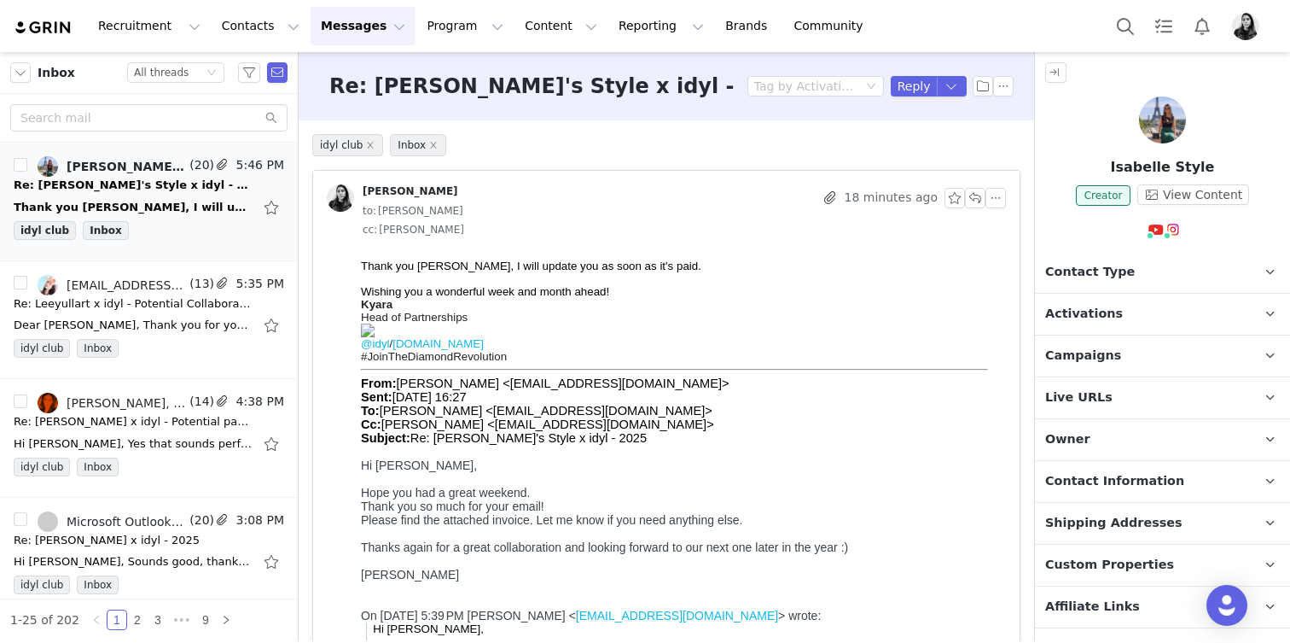
click at [351, 29] on button "Messages Messages" at bounding box center [363, 26] width 105 height 38
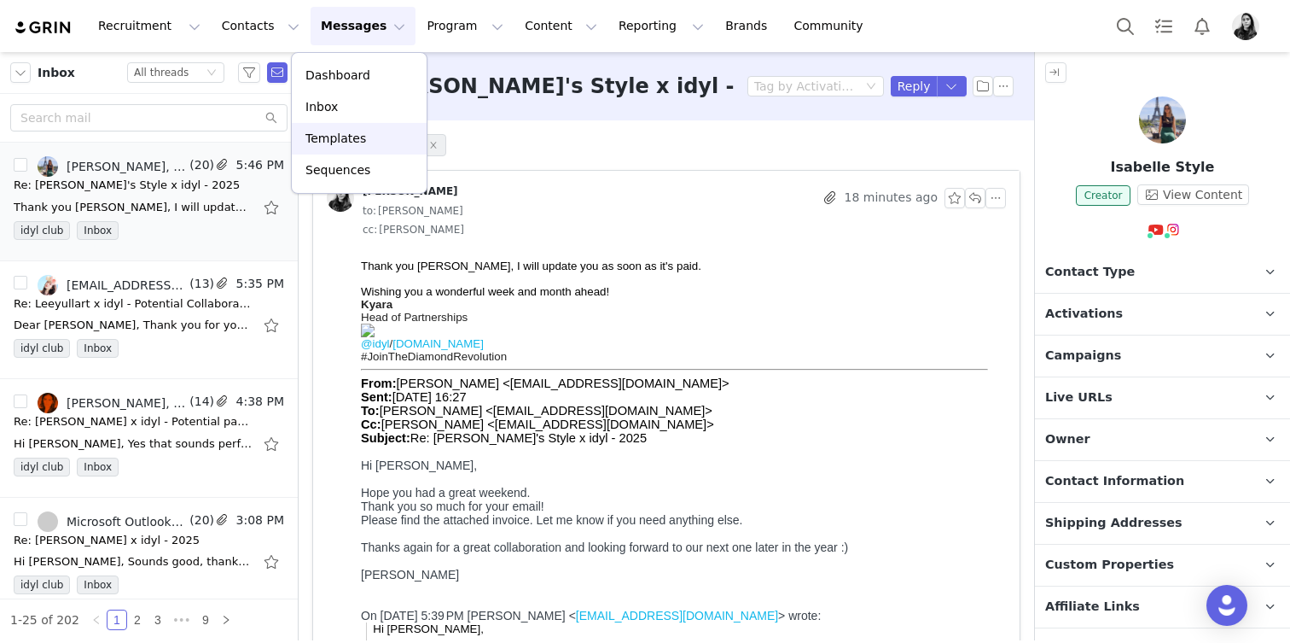
click at [345, 131] on p "Templates" at bounding box center [336, 139] width 61 height 18
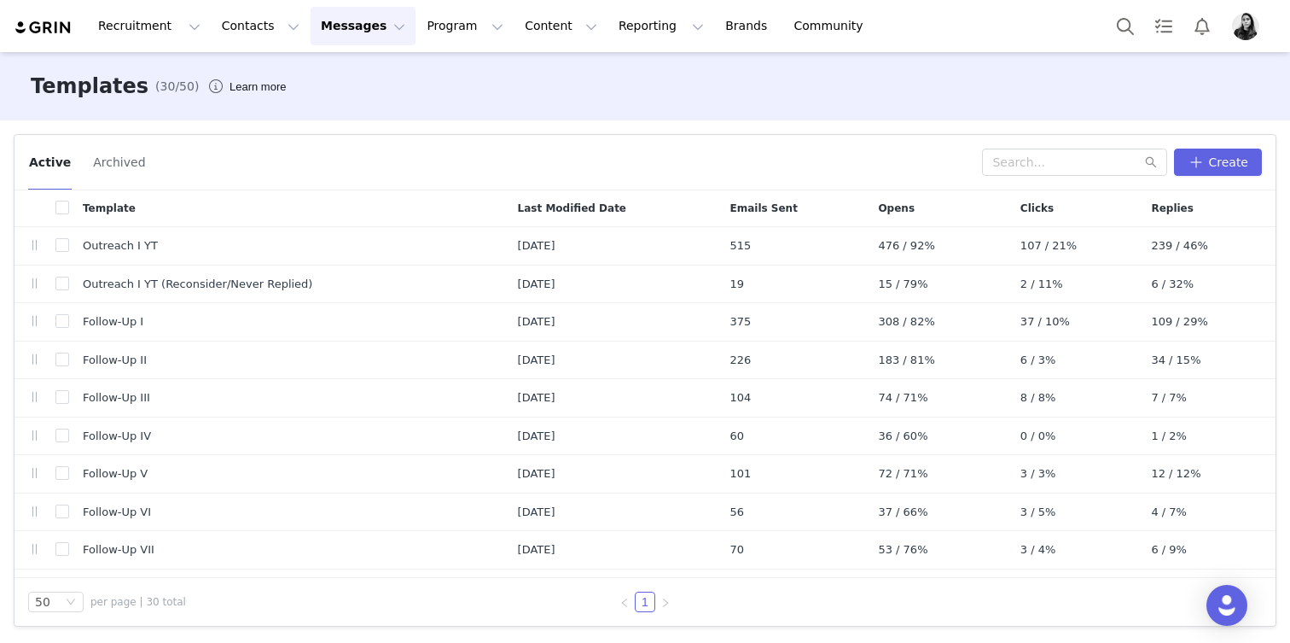
click at [340, 27] on button "Messages Messages" at bounding box center [363, 26] width 105 height 38
click at [321, 111] on p "Inbox" at bounding box center [322, 107] width 32 height 18
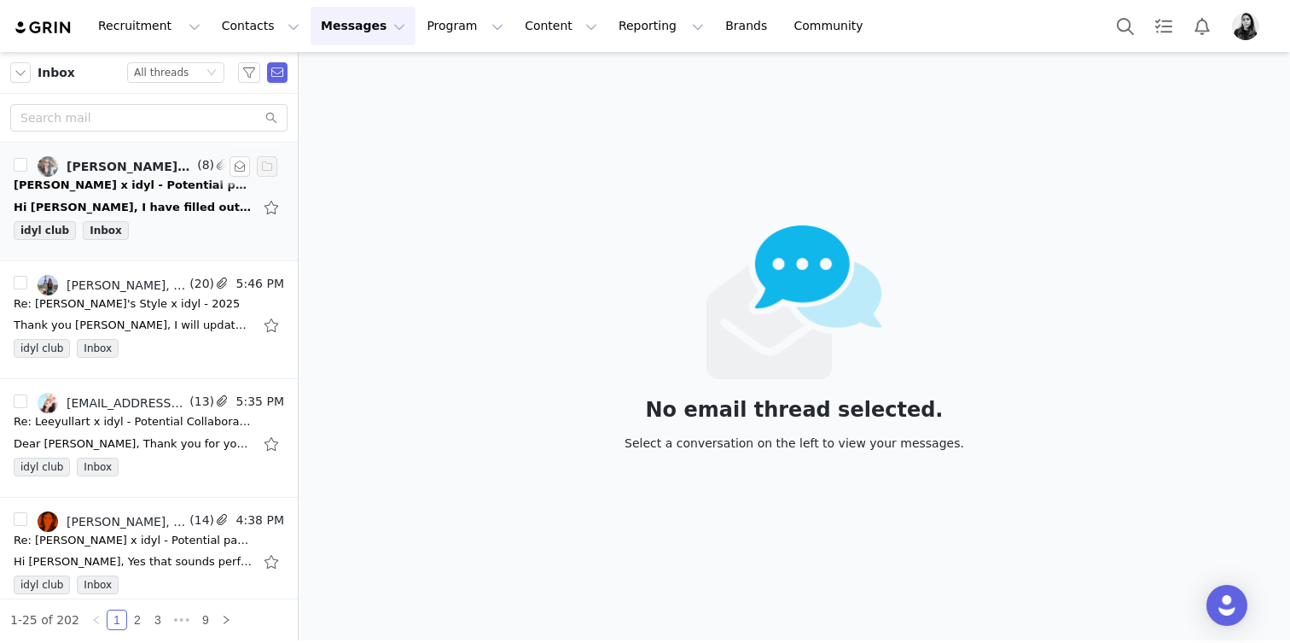
click at [161, 227] on div "idyl club Inbox" at bounding box center [149, 234] width 271 height 26
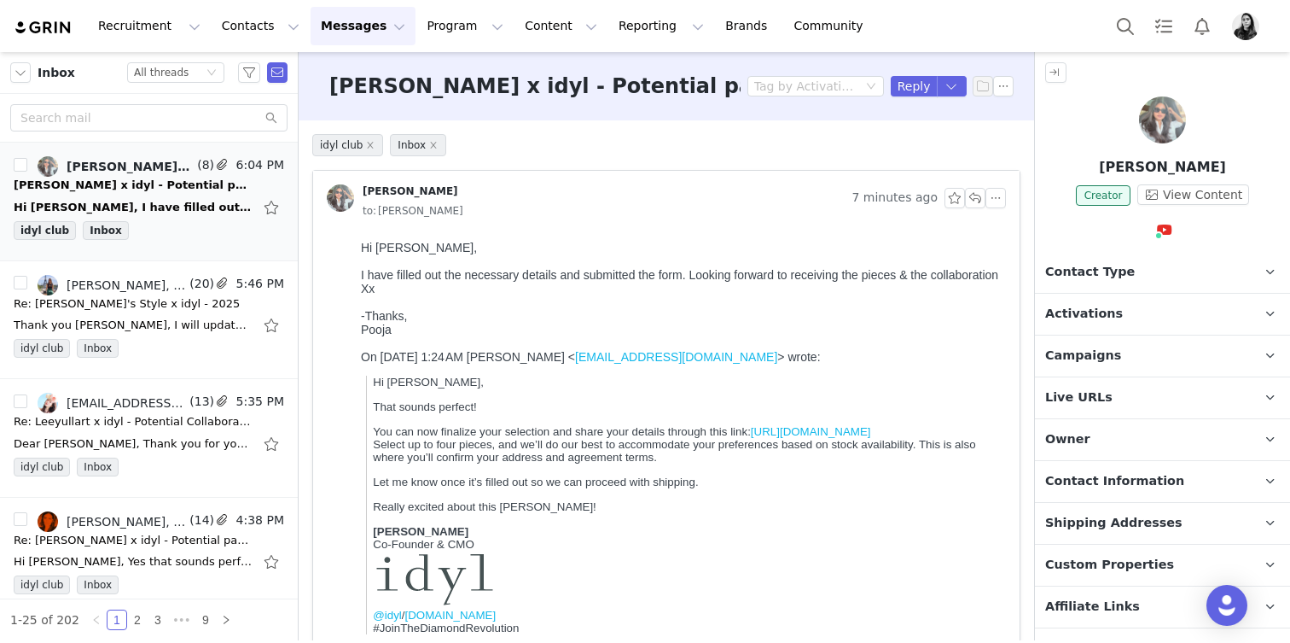
click at [364, 15] on button "Messages Messages" at bounding box center [363, 26] width 105 height 38
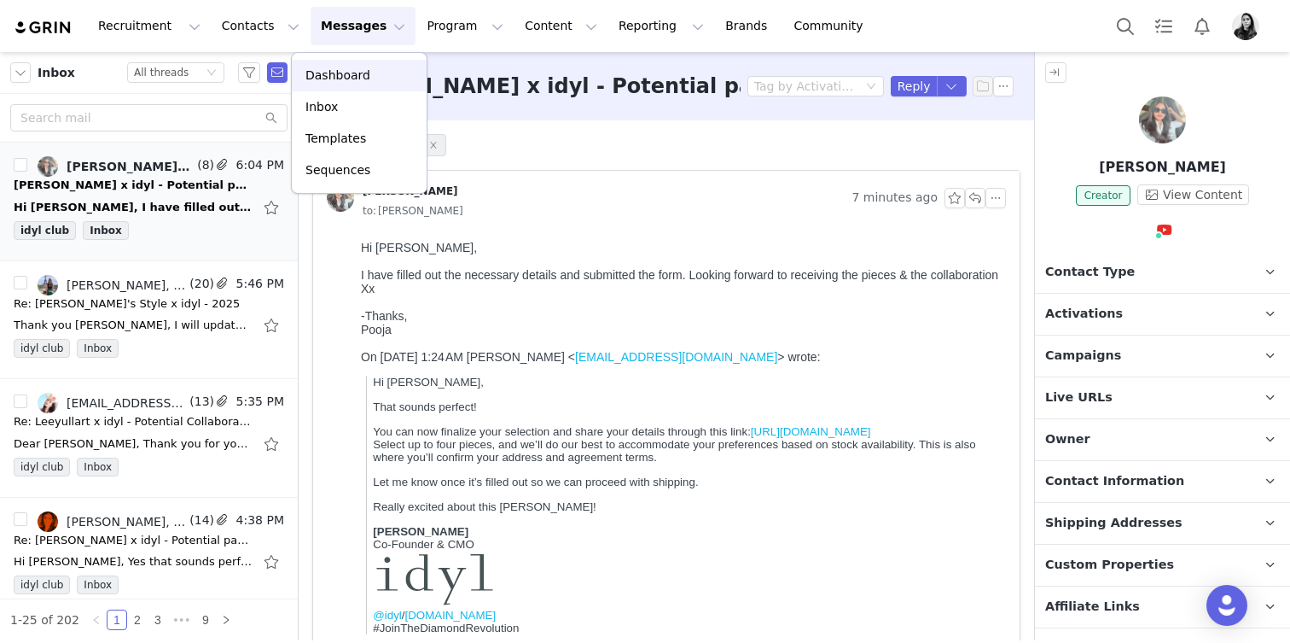
click at [352, 83] on p "Dashboard" at bounding box center [338, 76] width 65 height 18
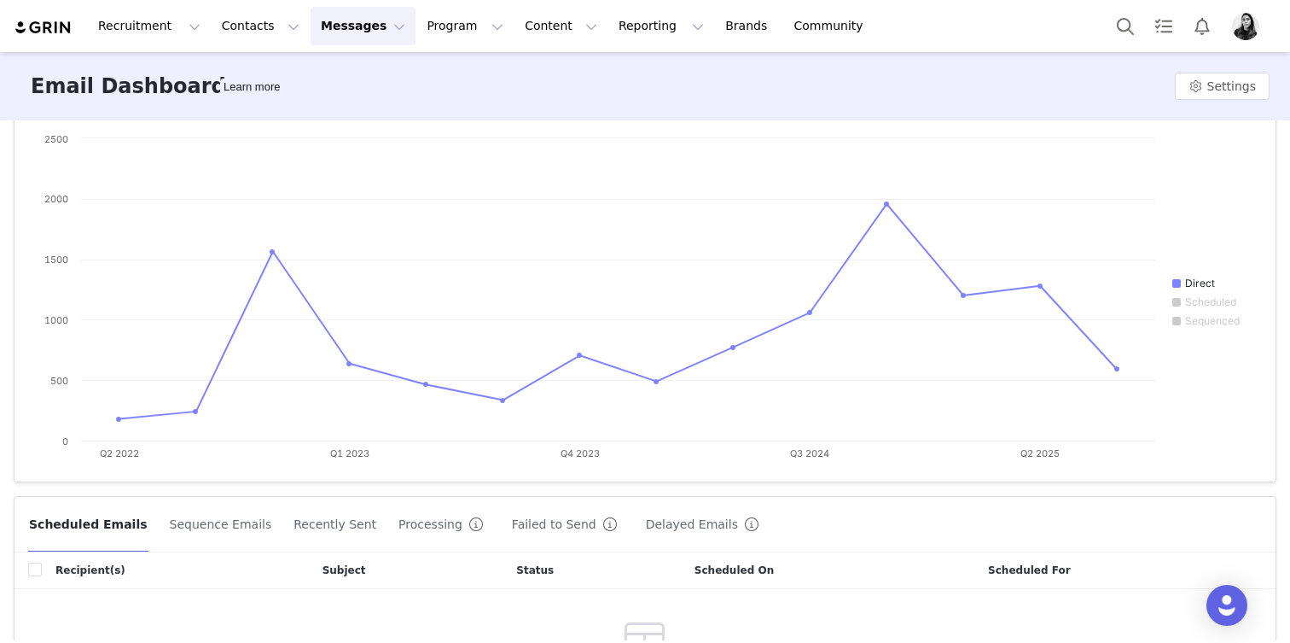
scroll to position [286, 0]
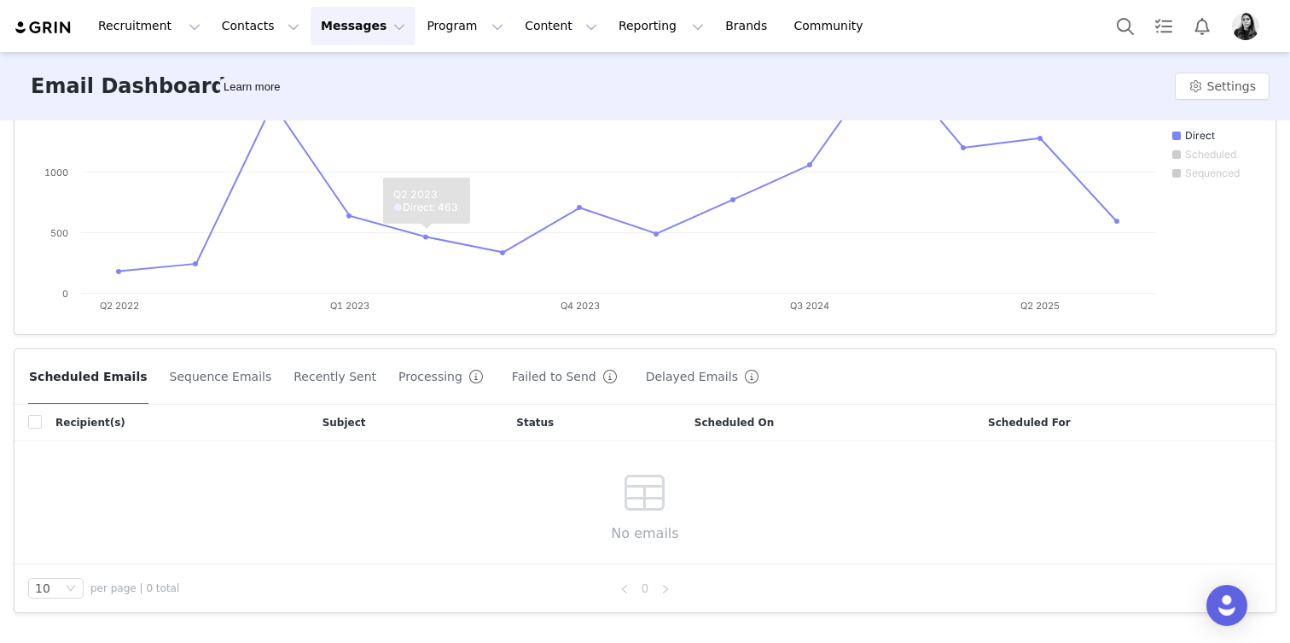
click at [525, 382] on button "Failed to Send" at bounding box center [568, 376] width 114 height 27
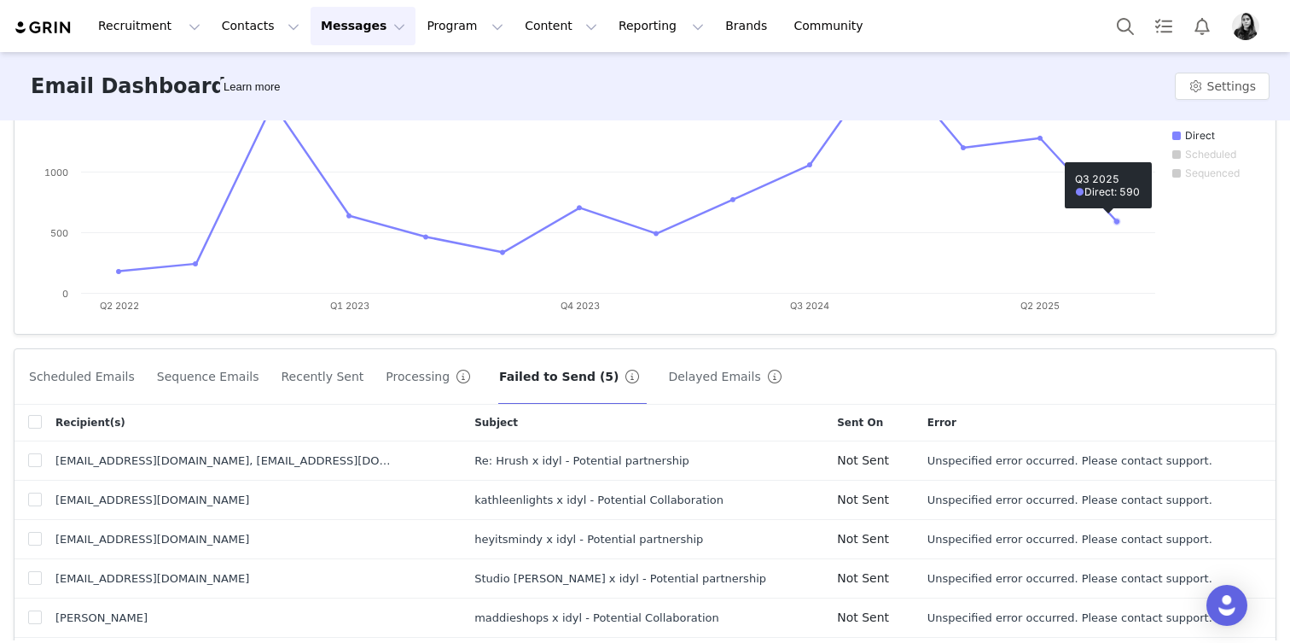
scroll to position [359, 0]
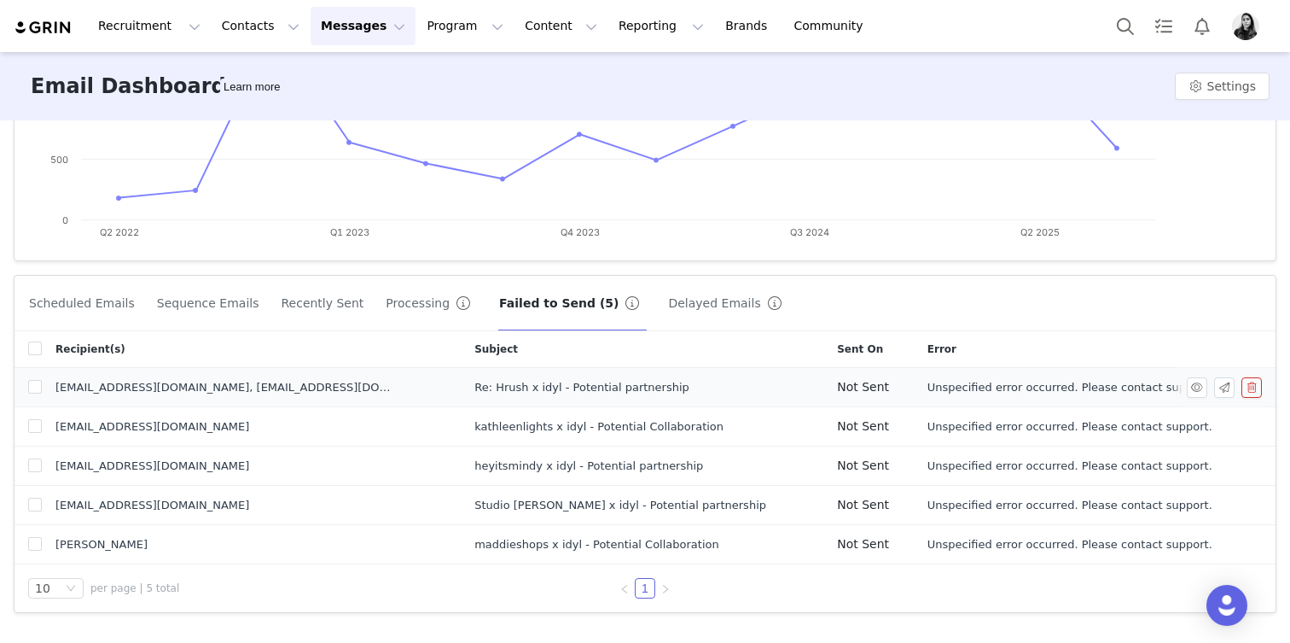
click at [1212, 386] on div at bounding box center [1228, 387] width 82 height 20
click at [1218, 386] on button "button" at bounding box center [1225, 387] width 20 height 20
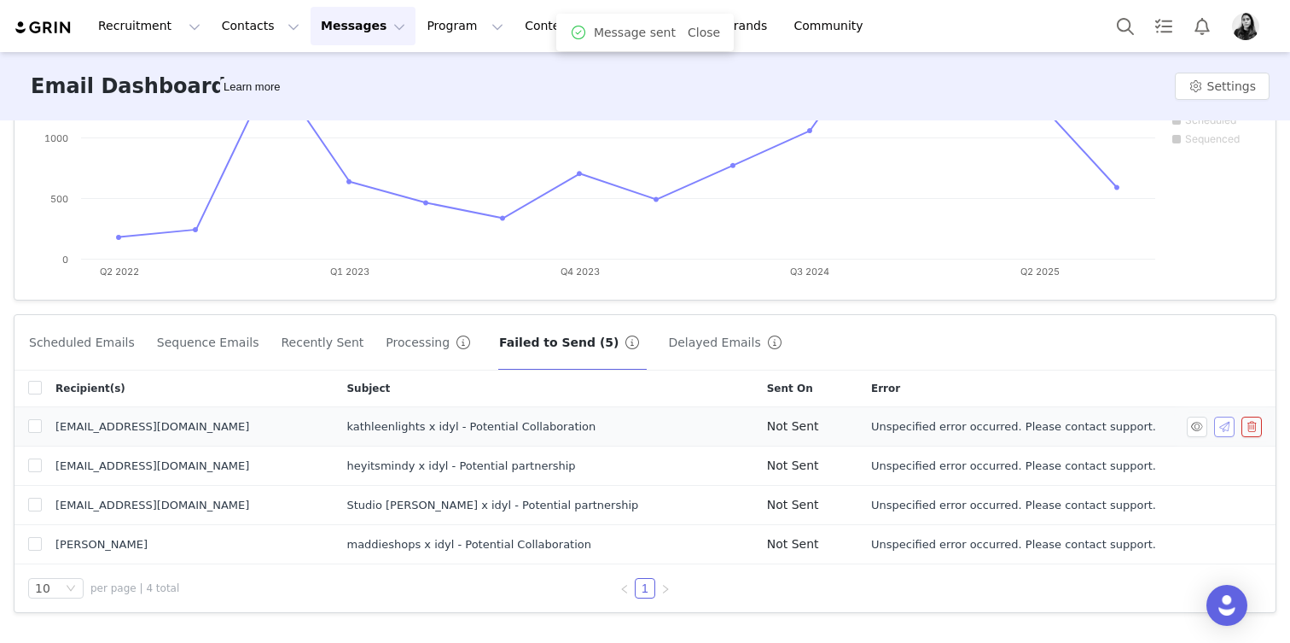
scroll to position [320, 0]
click at [1221, 422] on button "button" at bounding box center [1225, 427] width 20 height 20
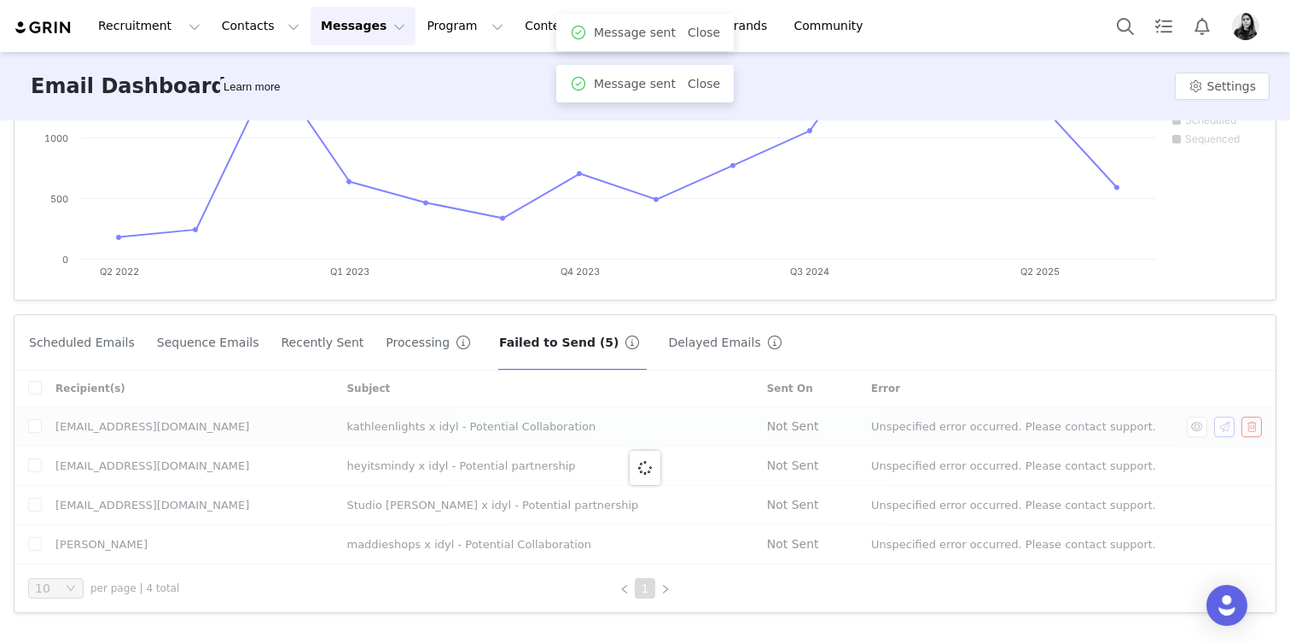
scroll to position [281, 0]
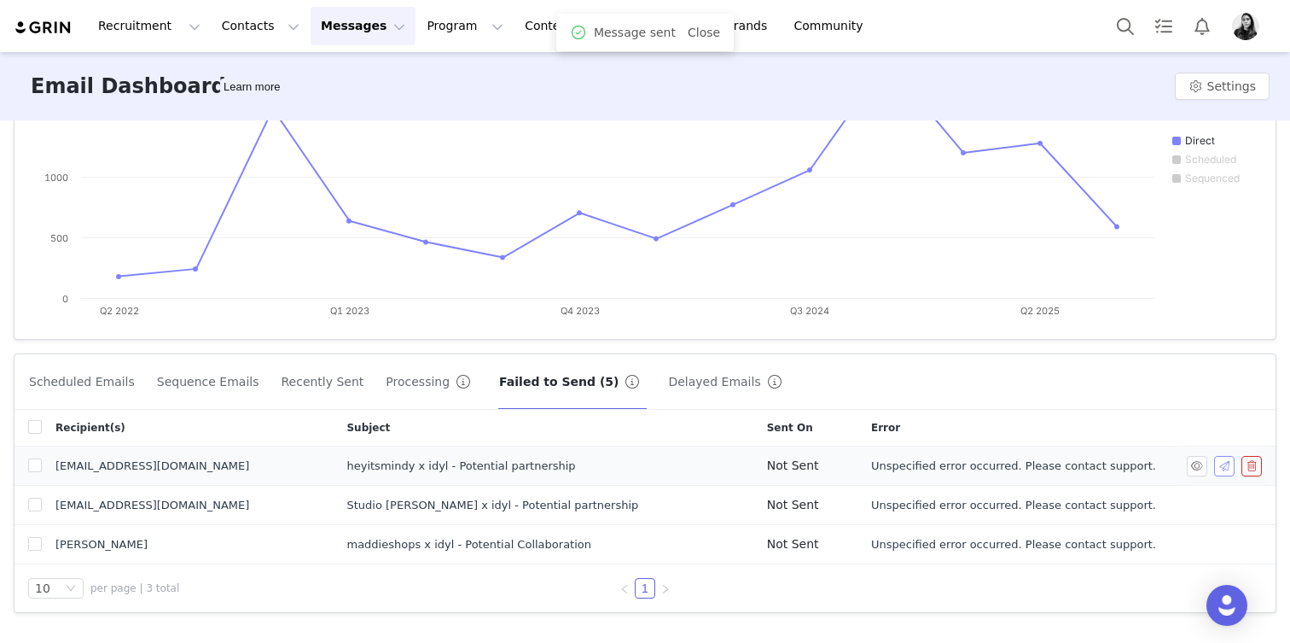
click at [1222, 463] on button "button" at bounding box center [1225, 466] width 20 height 20
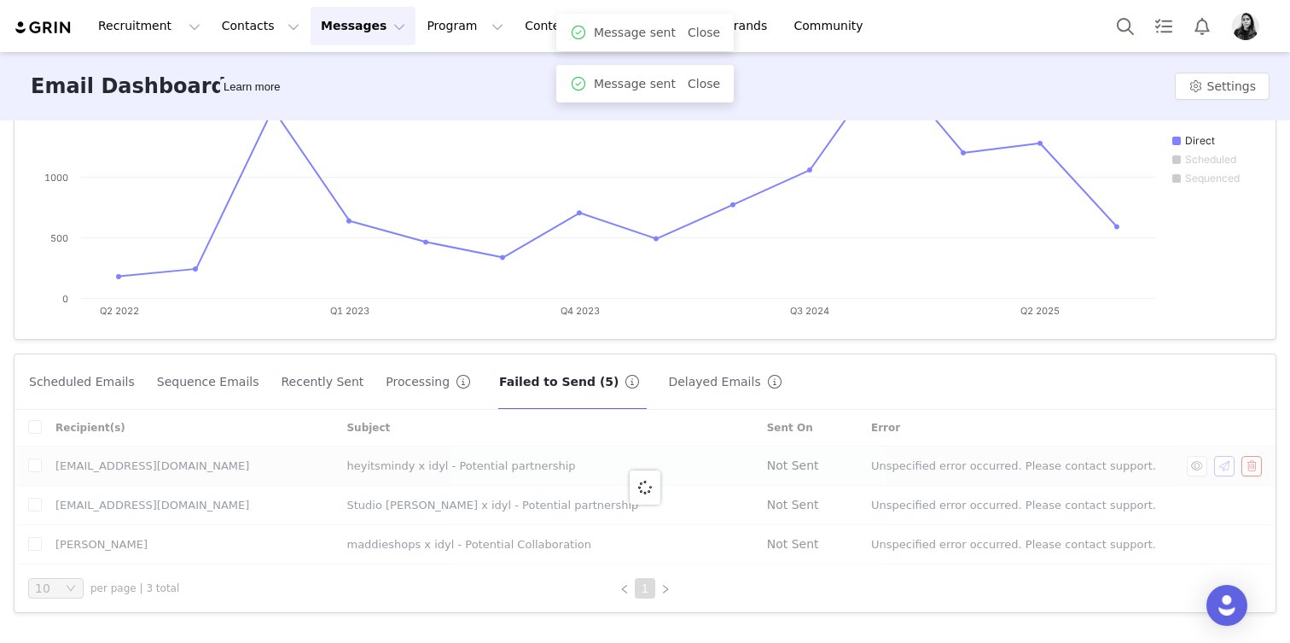
scroll to position [242, 0]
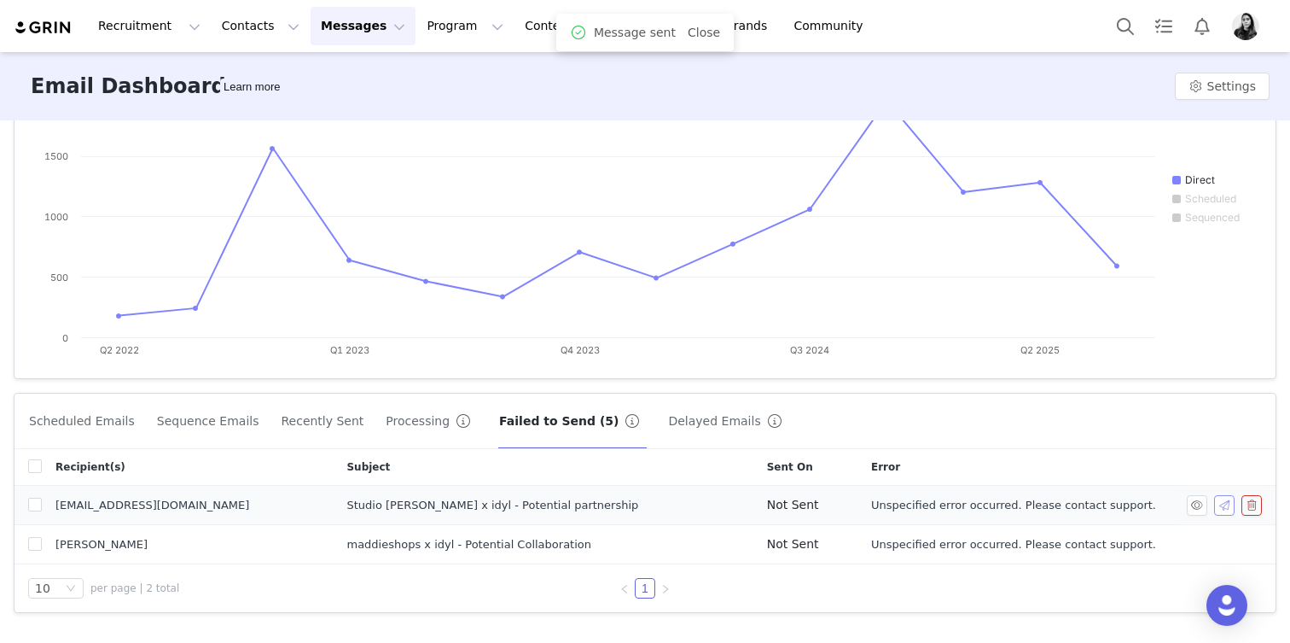
click at [1226, 500] on button "button" at bounding box center [1225, 505] width 20 height 20
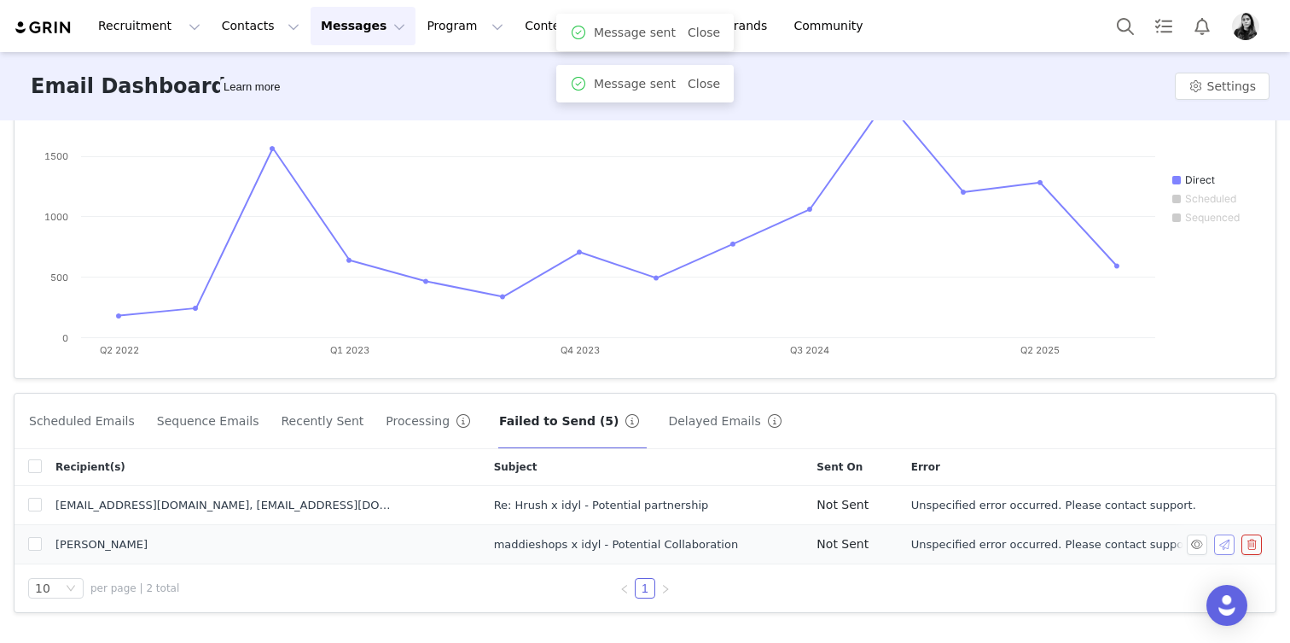
click at [1221, 544] on button "button" at bounding box center [1225, 544] width 20 height 20
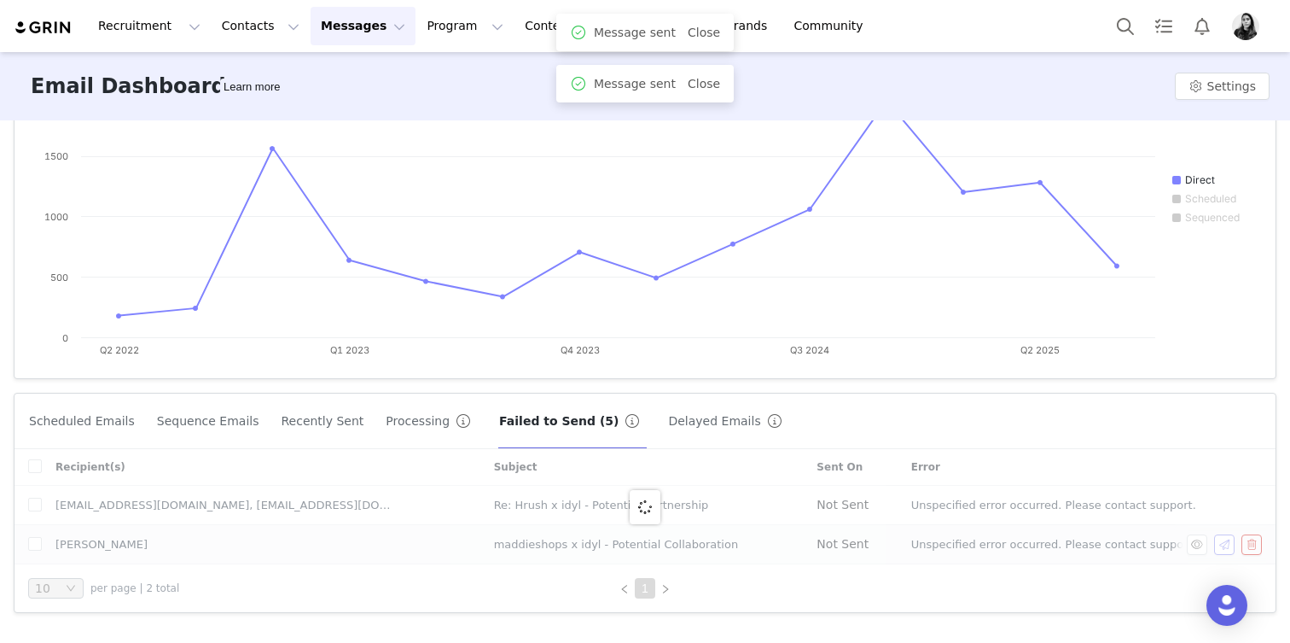
scroll to position [202, 0]
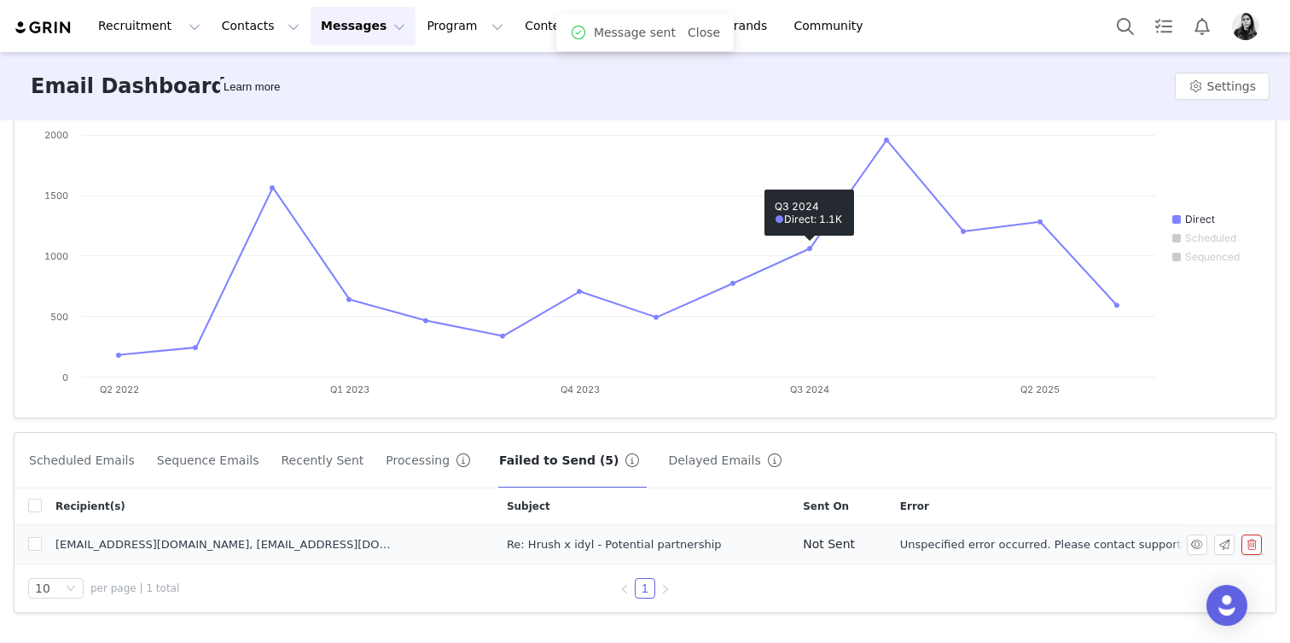
click at [912, 536] on span "Unspecified error occurred. Please contact support." at bounding box center [1042, 544] width 285 height 17
click at [1206, 542] on button "button" at bounding box center [1197, 544] width 20 height 20
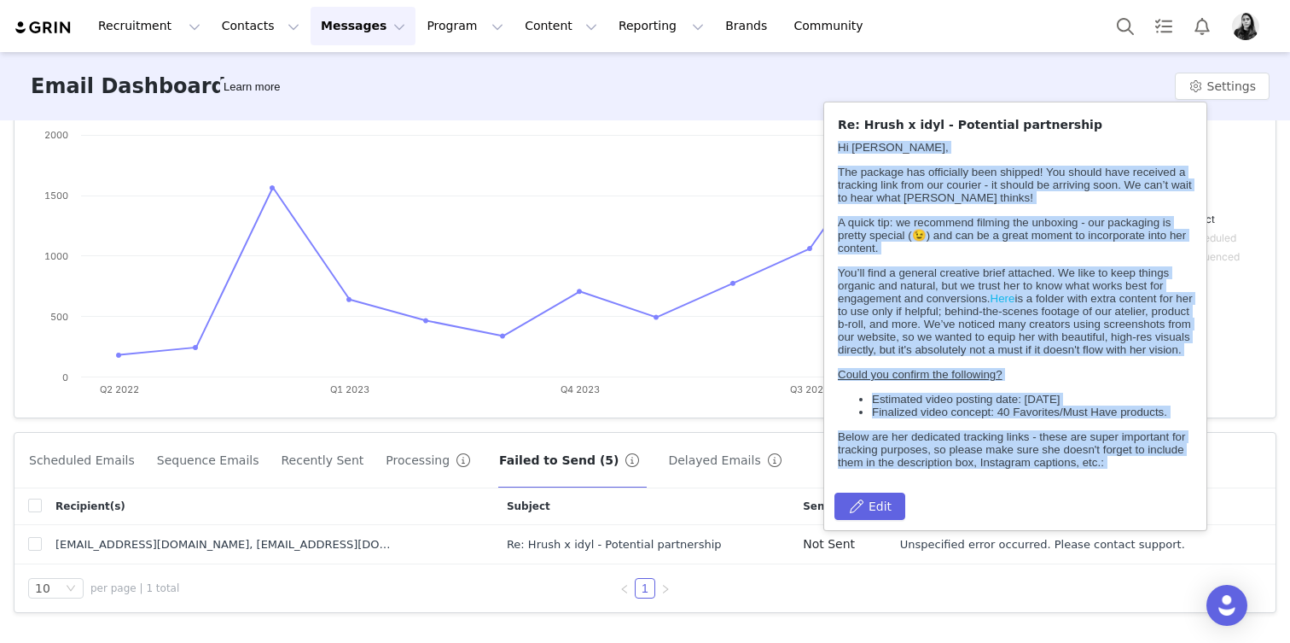
scroll to position [269, 0]
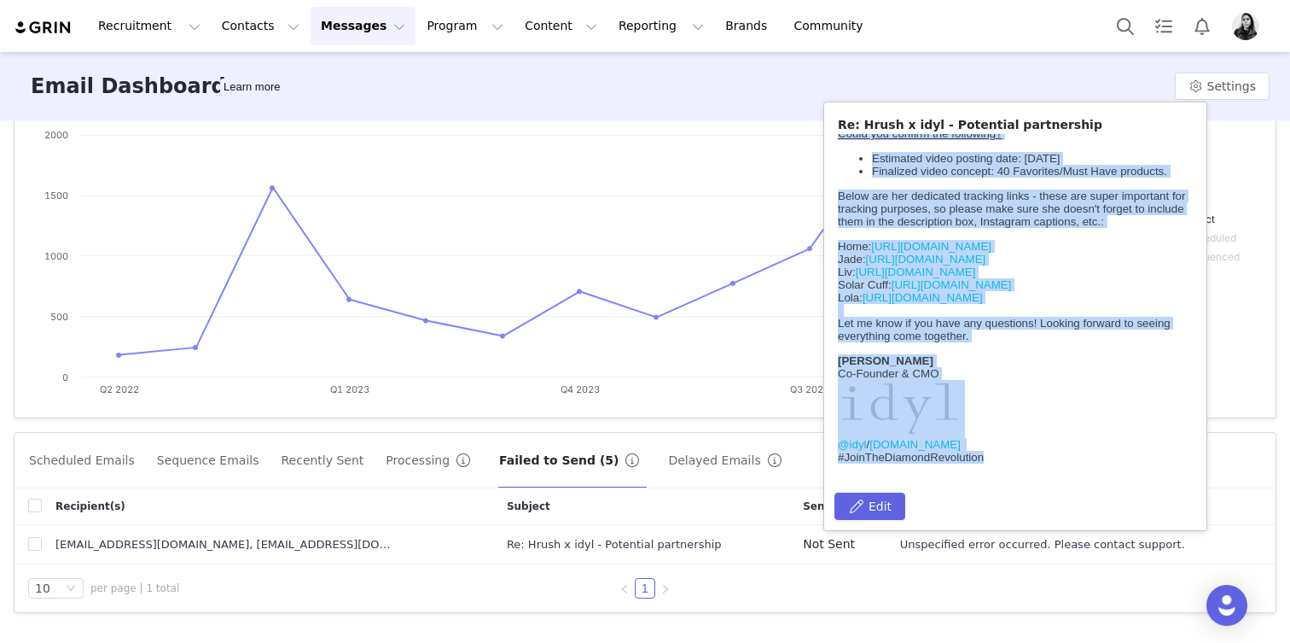
drag, startPoint x: 840, startPoint y: 148, endPoint x: 898, endPoint y: 608, distance: 463.7
click at [898, 475] on html "Hi Selin, The package has officially been shipped! You should have received a t…" at bounding box center [1015, 184] width 369 height 582
copy body "Hi Selin, The package has officially been shipped! You should have received a t…"
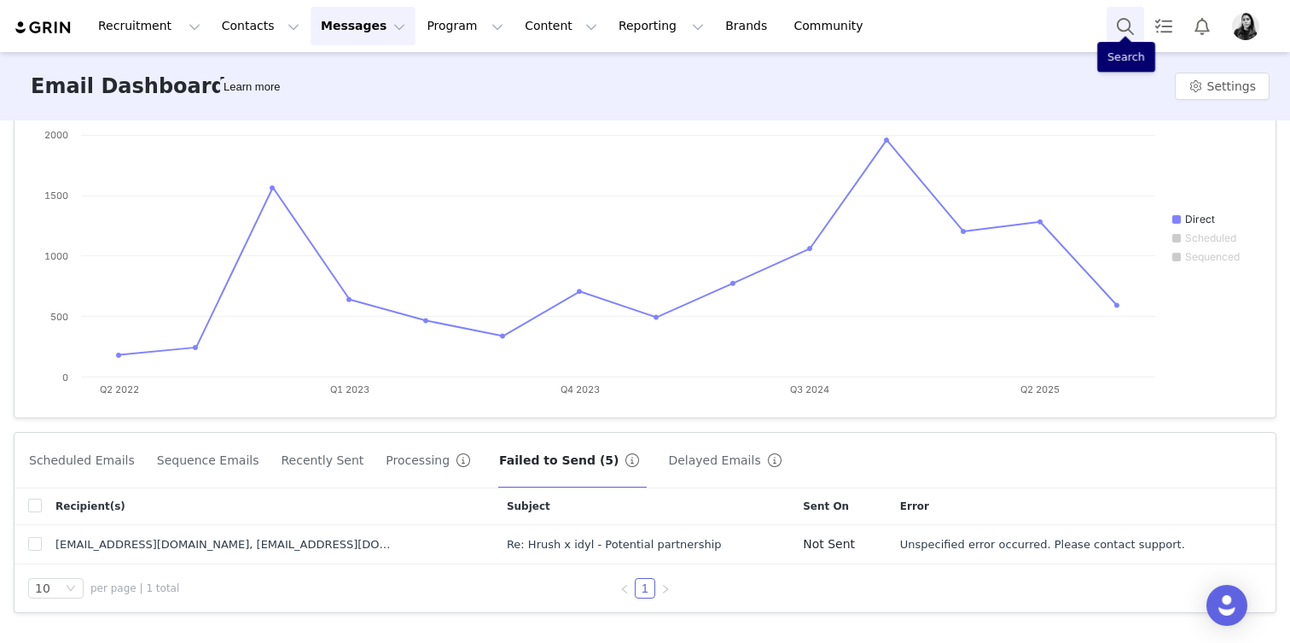
click at [1118, 43] on button "Search" at bounding box center [1126, 26] width 38 height 38
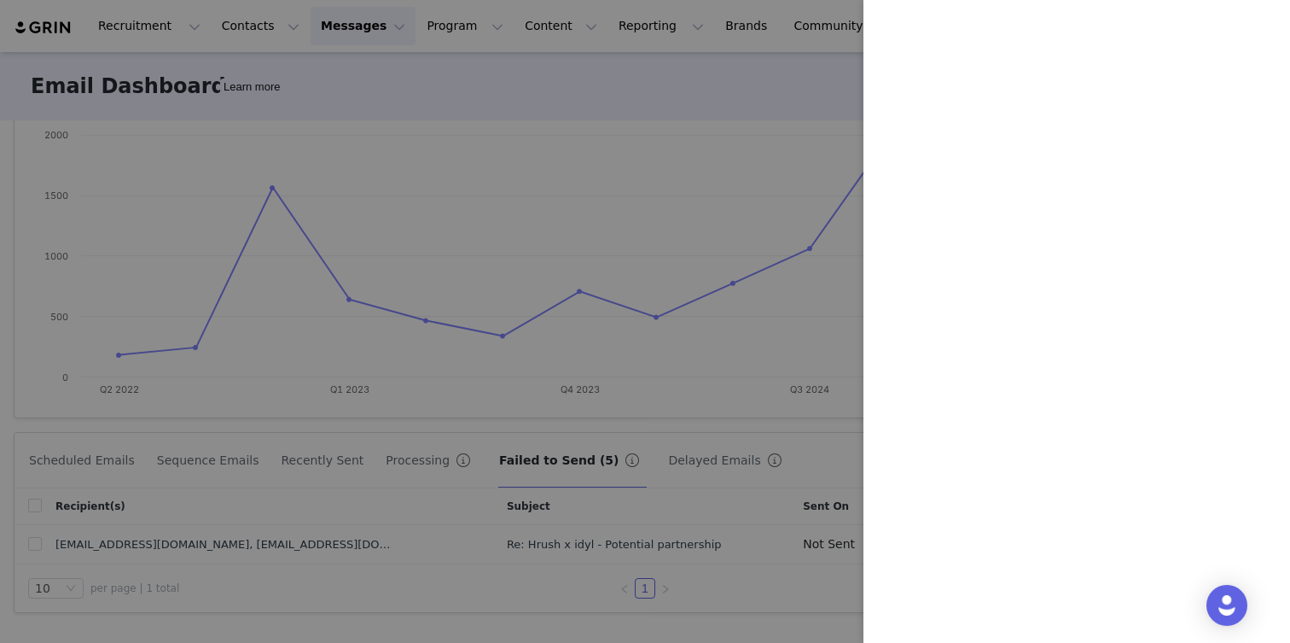
scroll to position [0, 0]
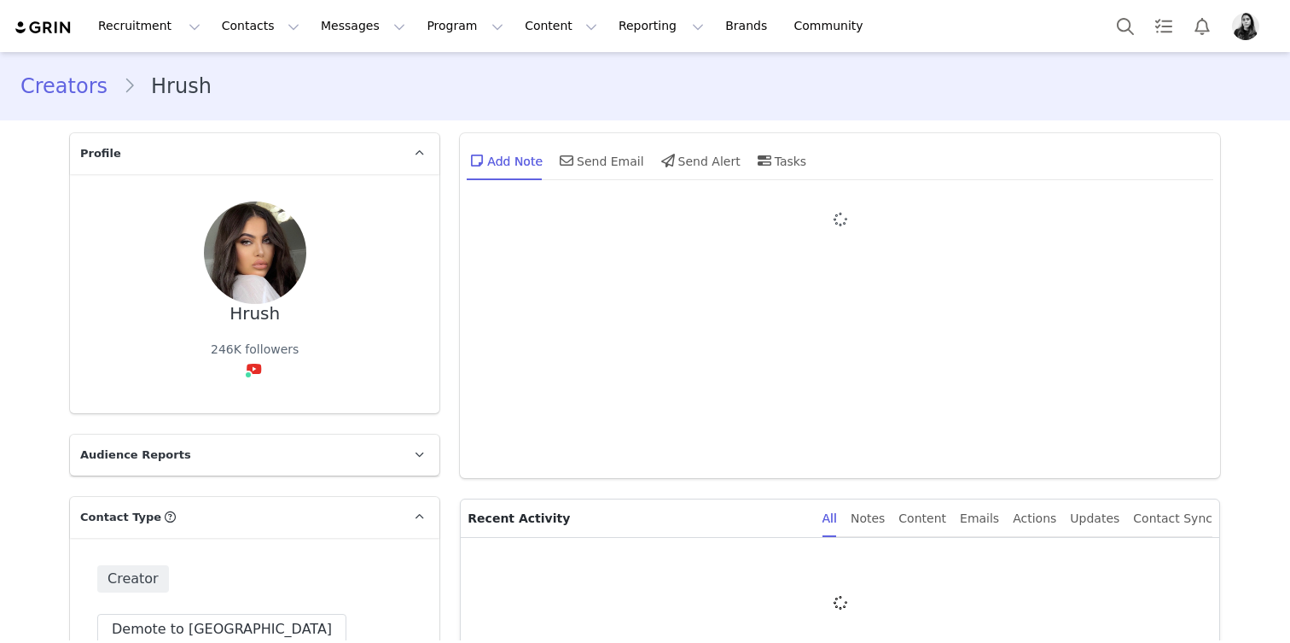
type input "+1 ([GEOGRAPHIC_DATA])"
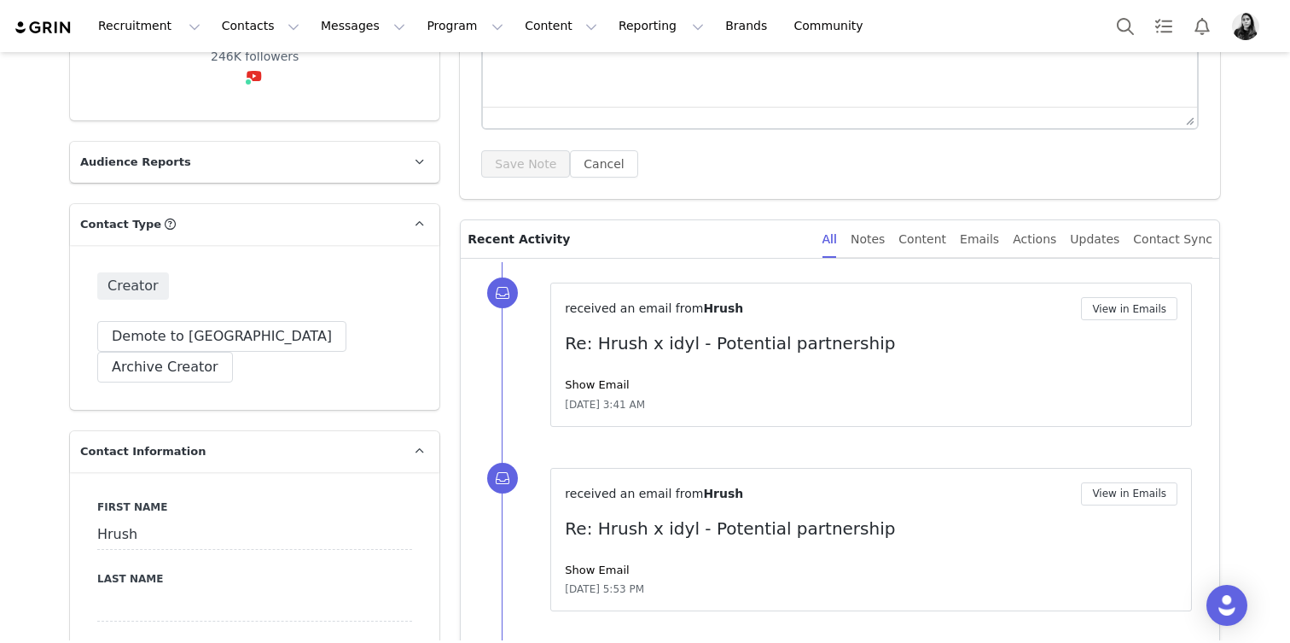
scroll to position [318, 0]
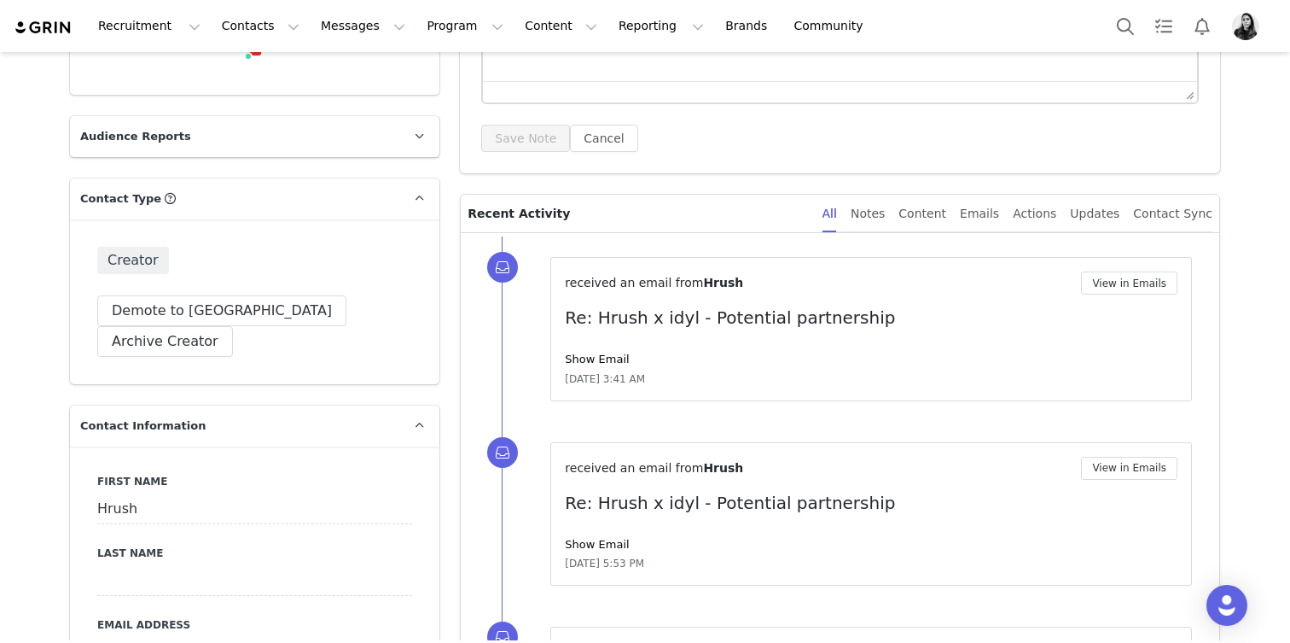
click at [1149, 296] on div "received an email from Hrush View in Emails Re: Hrush x idyl - Potential partne…" at bounding box center [871, 328] width 613 height 115
click at [1145, 288] on button "View in Emails" at bounding box center [1129, 282] width 96 height 23
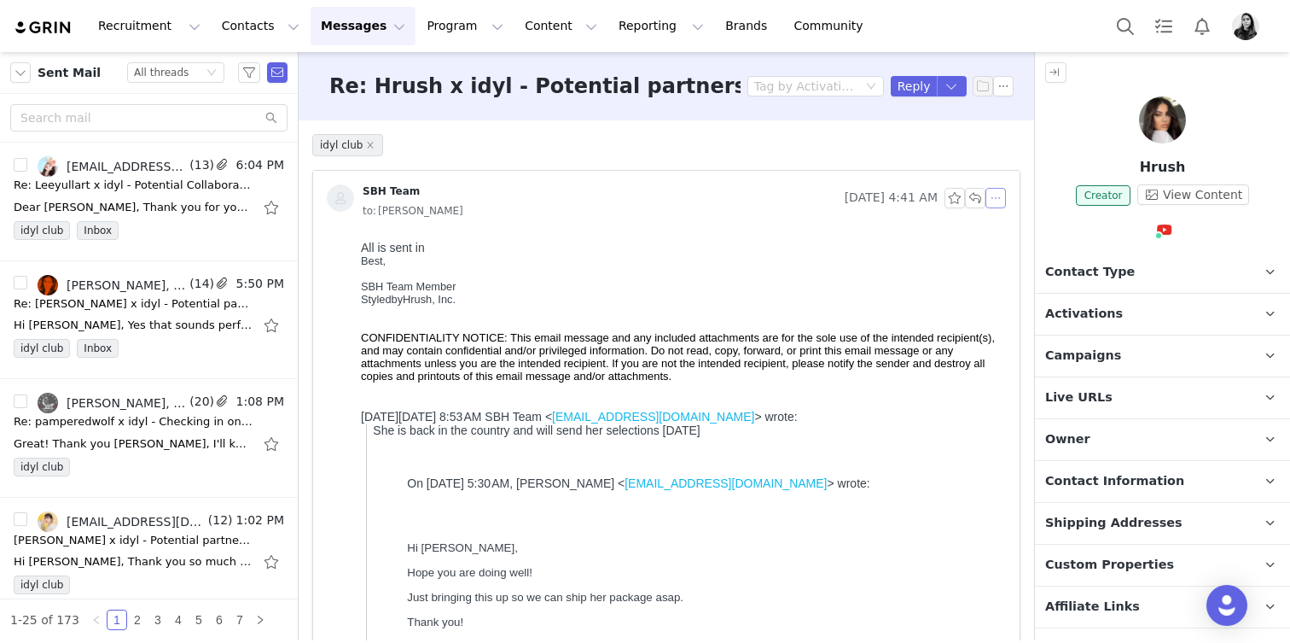
click at [988, 191] on button "button" at bounding box center [996, 198] width 20 height 20
click at [1011, 224] on li "Reply All" at bounding box center [1022, 228] width 73 height 27
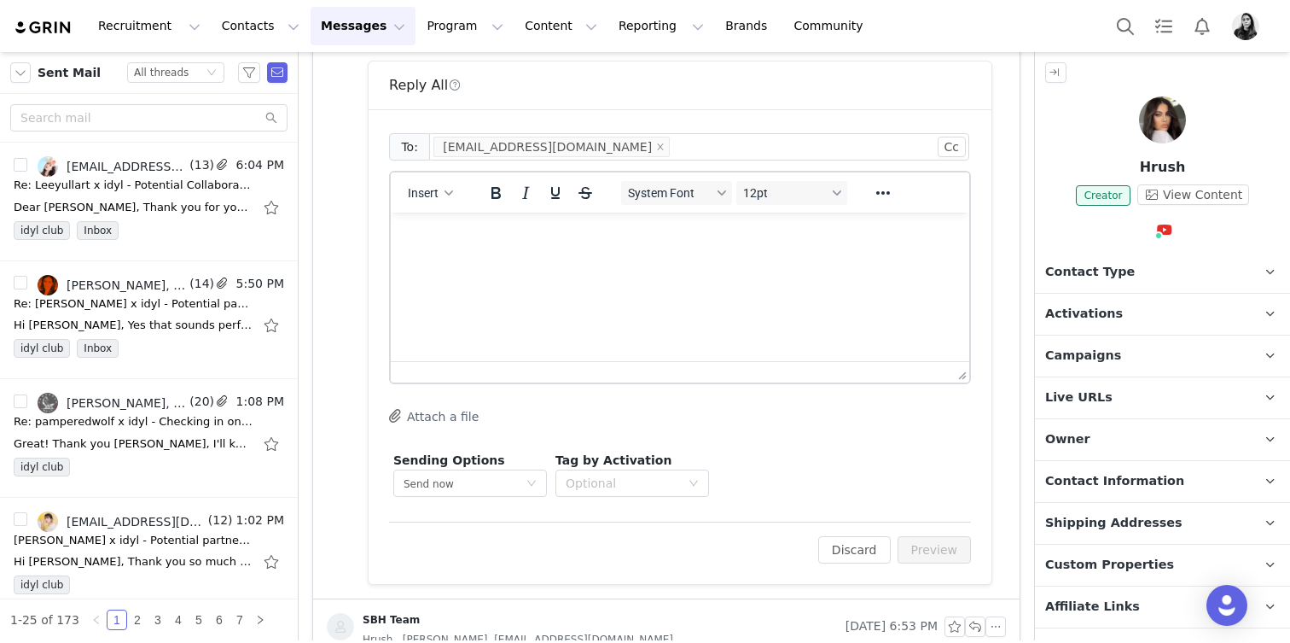
click at [657, 259] on html at bounding box center [680, 236] width 579 height 46
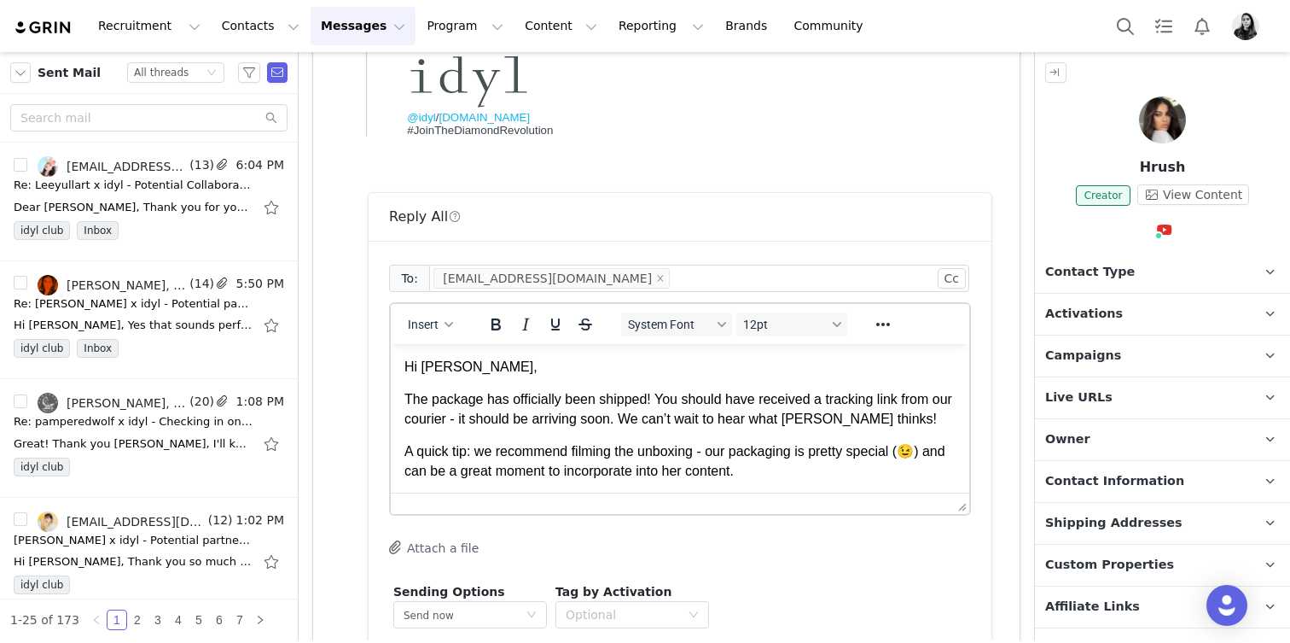
scroll to position [880, 0]
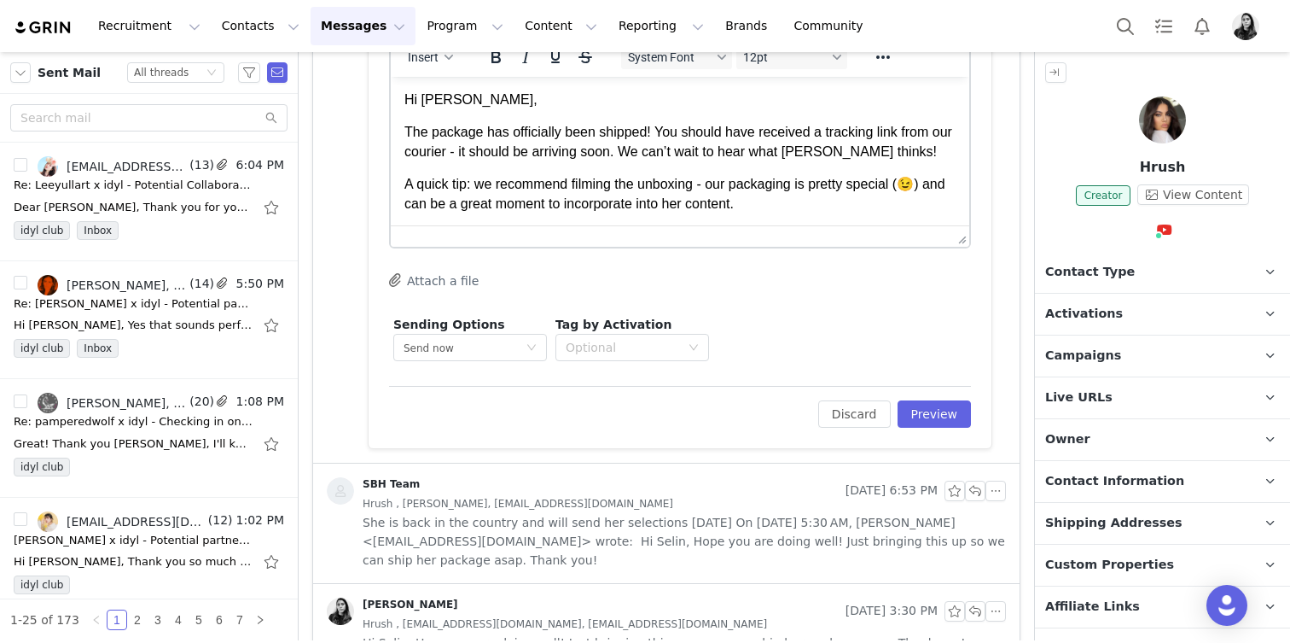
click at [428, 281] on button "Attach a file" at bounding box center [434, 280] width 90 height 20
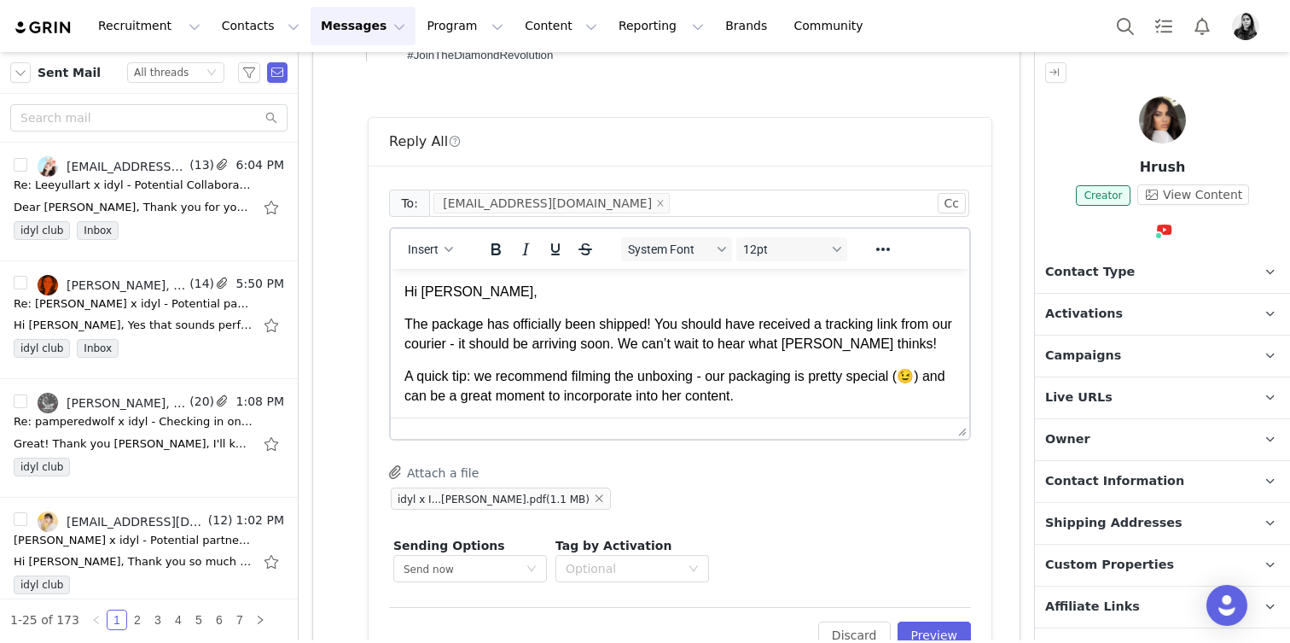
scroll to position [680, 0]
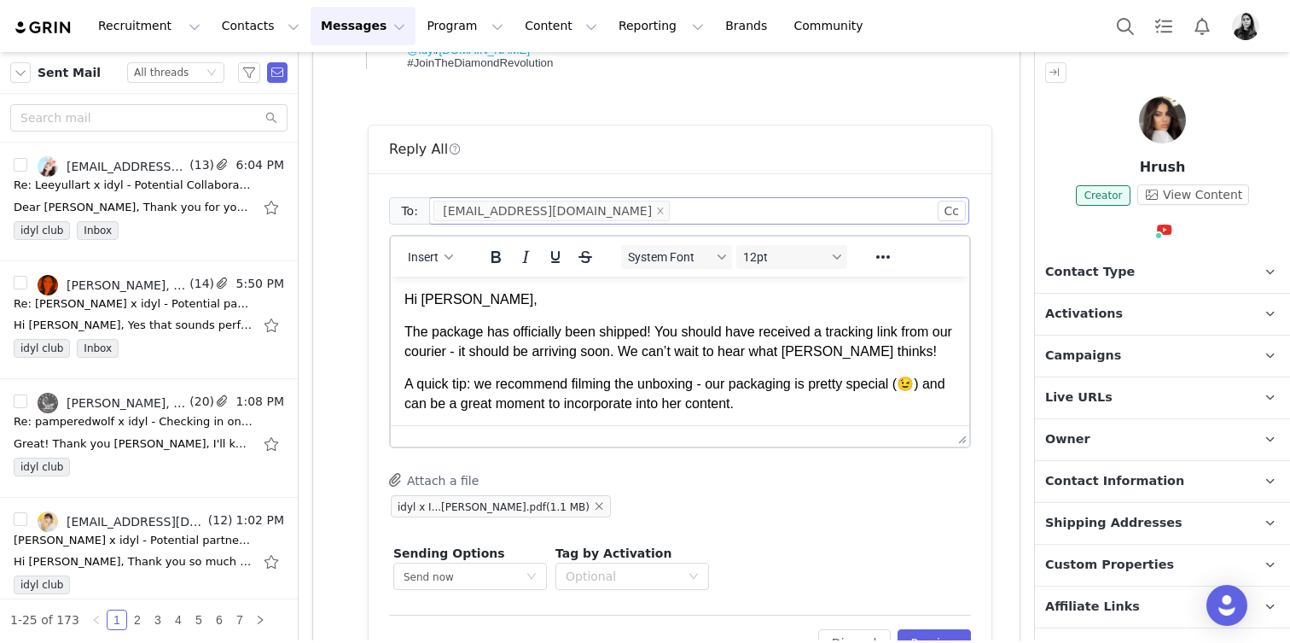
click at [613, 202] on div "info@styledbyhrush.com" at bounding box center [693, 211] width 518 height 26
paste input "Brands@styledbyhrush.com"
type input "Brands@styledbyhrush.com"
click at [542, 376] on p "A quick tip: we recommend filming the unboxing - our packaging is pretty specia…" at bounding box center [680, 394] width 551 height 38
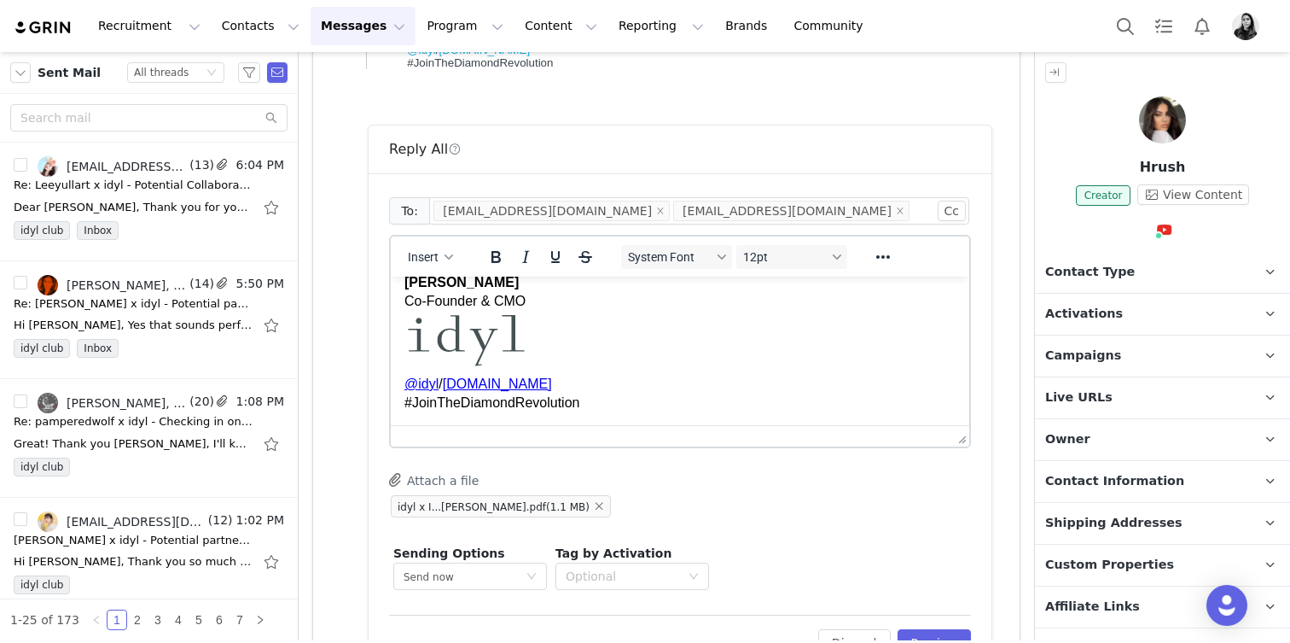
scroll to position [605, 0]
click at [768, 269] on div "System Font 12pt" at bounding box center [735, 256] width 248 height 33
click at [768, 267] on button "12pt" at bounding box center [792, 257] width 111 height 24
click at [766, 306] on div "10pt" at bounding box center [814, 314] width 126 height 20
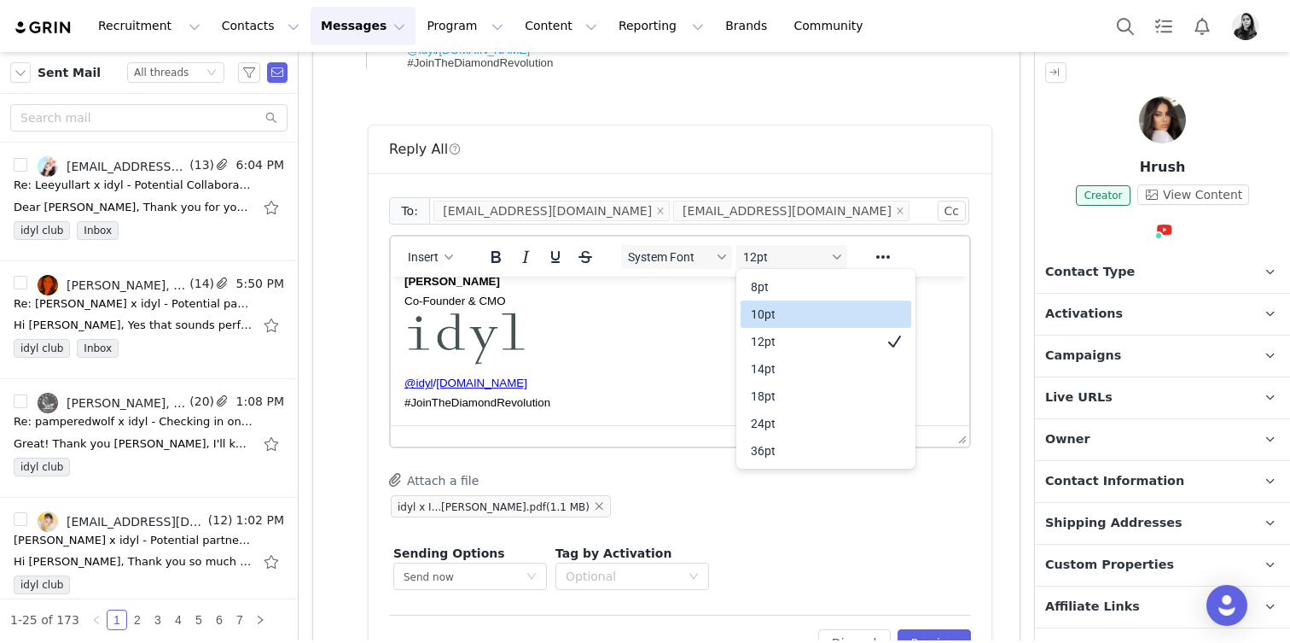
scroll to position [527, 0]
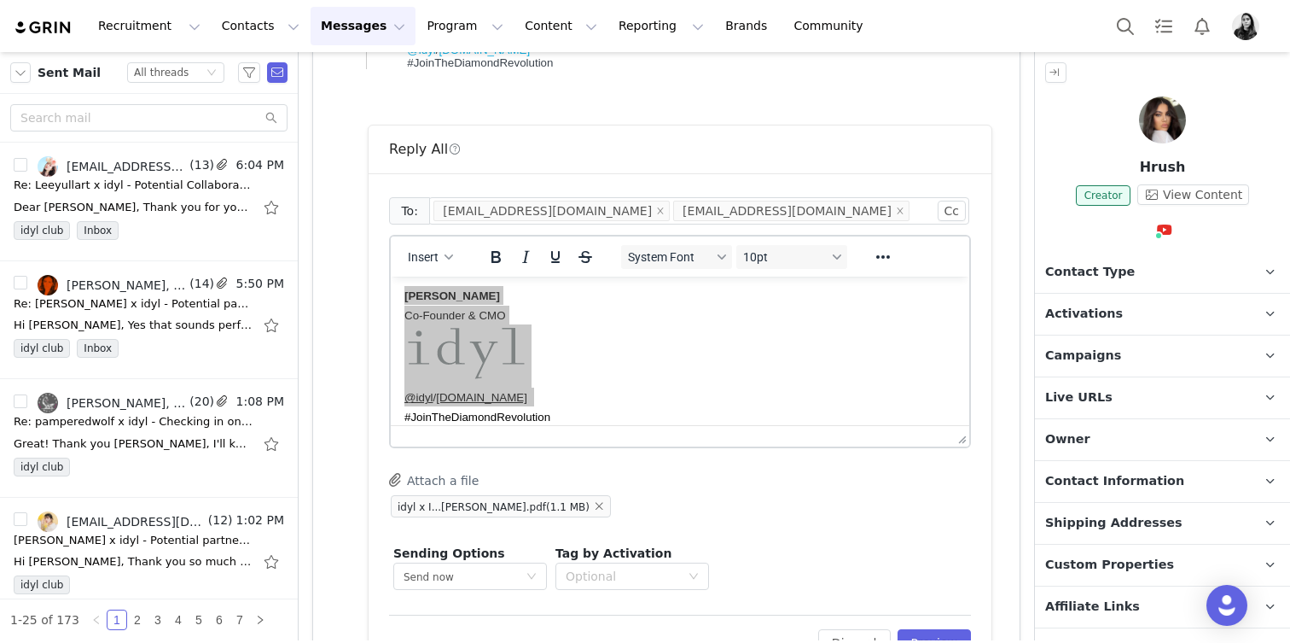
click at [714, 270] on div "System Font 10pt" at bounding box center [735, 256] width 248 height 33
click at [708, 266] on button "System Font" at bounding box center [676, 257] width 111 height 24
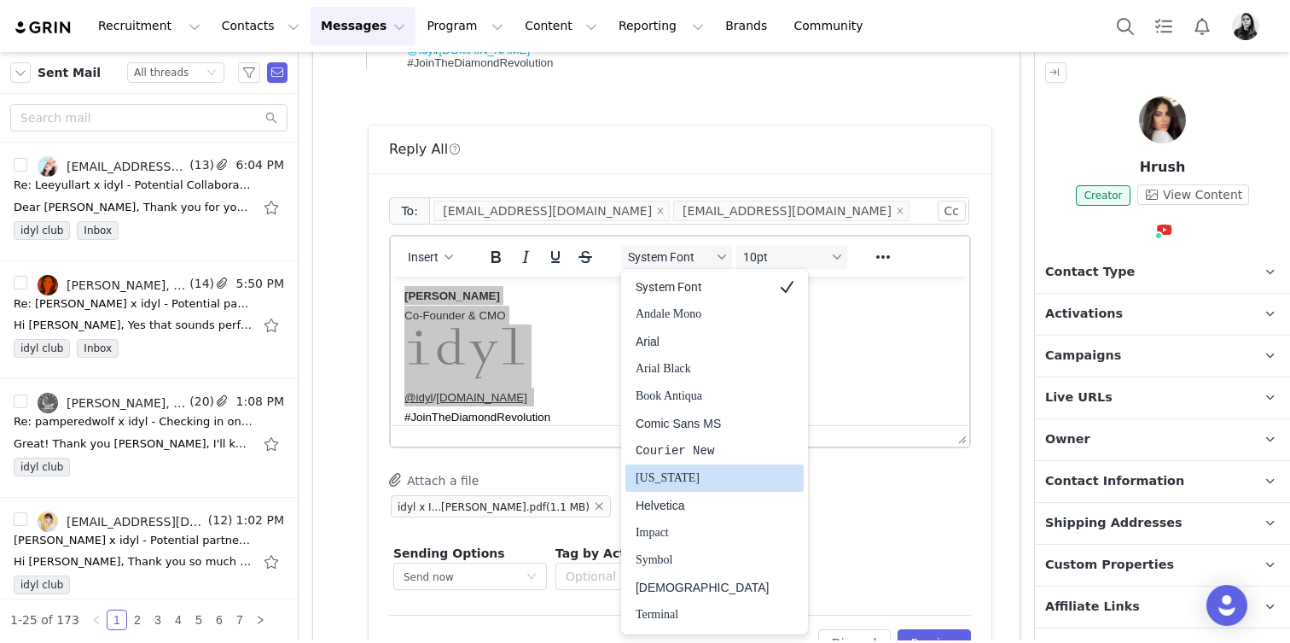
click at [694, 493] on div "Helvetica" at bounding box center [715, 505] width 178 height 27
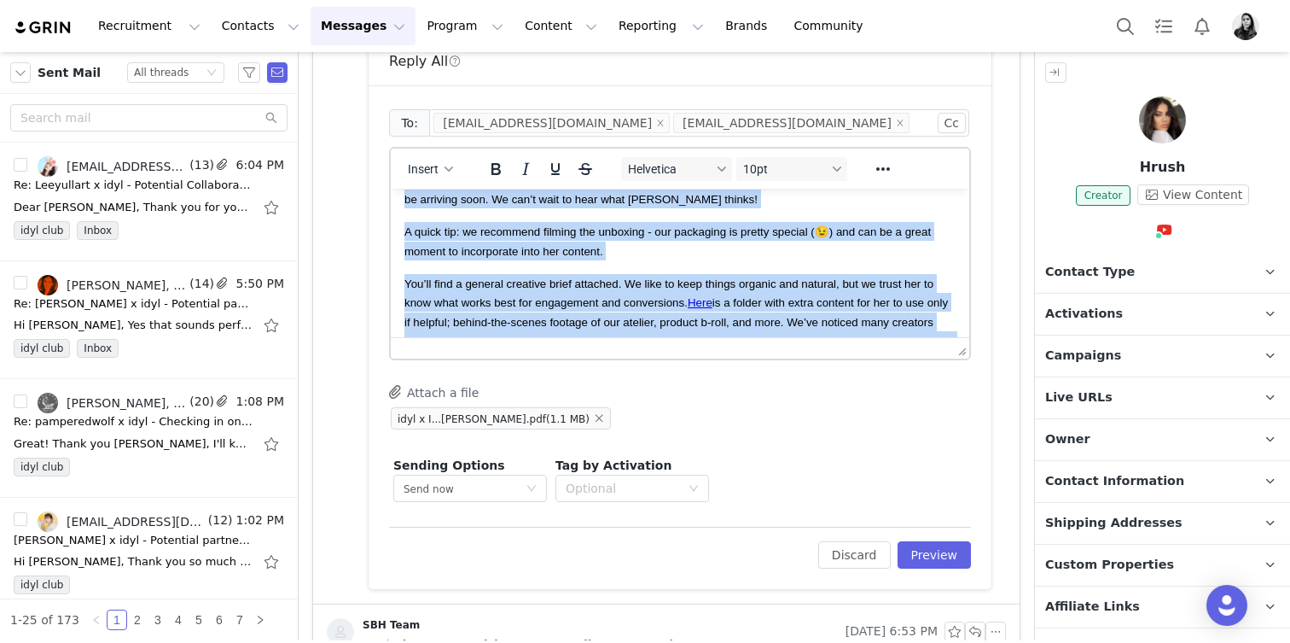
scroll to position [0, 0]
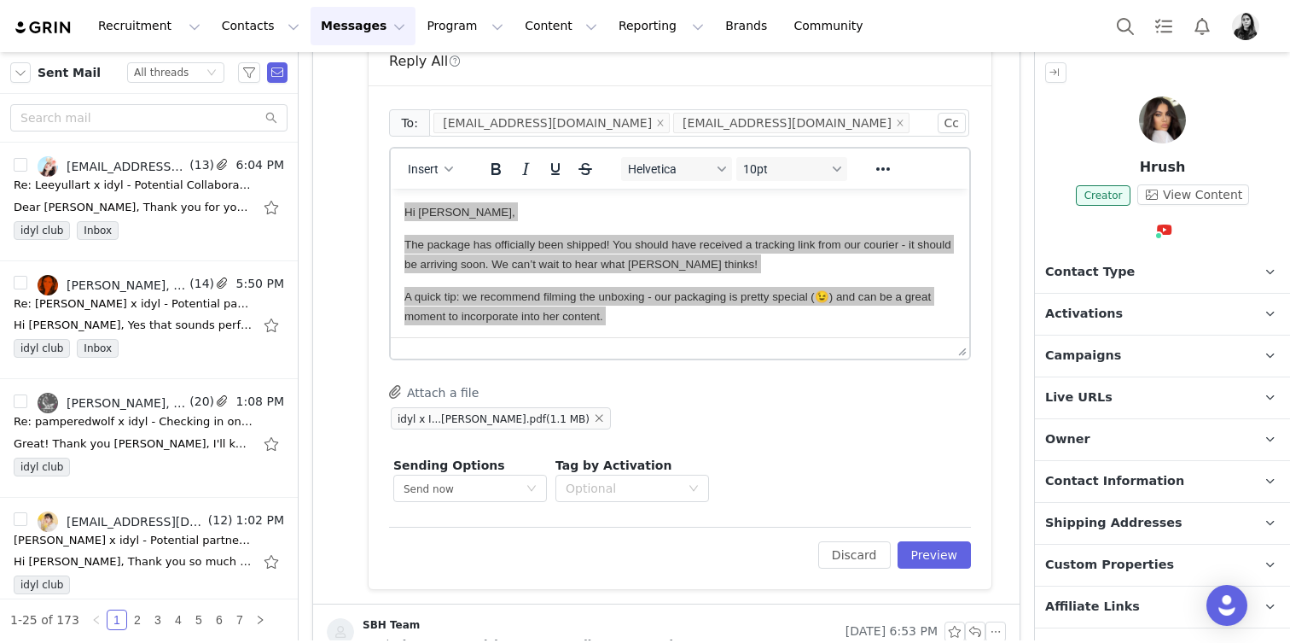
click at [948, 568] on div "To: info@styledbyhrush.com Brands@styledbyhrush.com Cc Cc: Insert Helvetica 10p…" at bounding box center [680, 337] width 623 height 504
click at [941, 549] on button "Preview" at bounding box center [935, 554] width 74 height 27
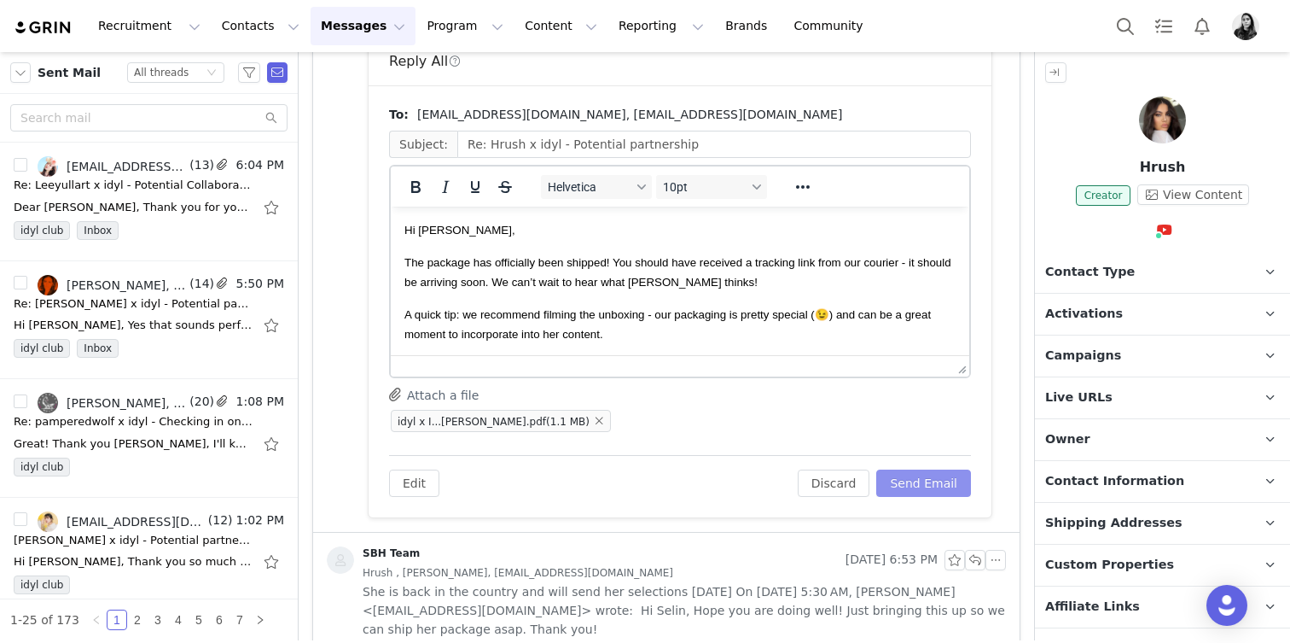
click at [932, 483] on button "Send Email" at bounding box center [924, 482] width 95 height 27
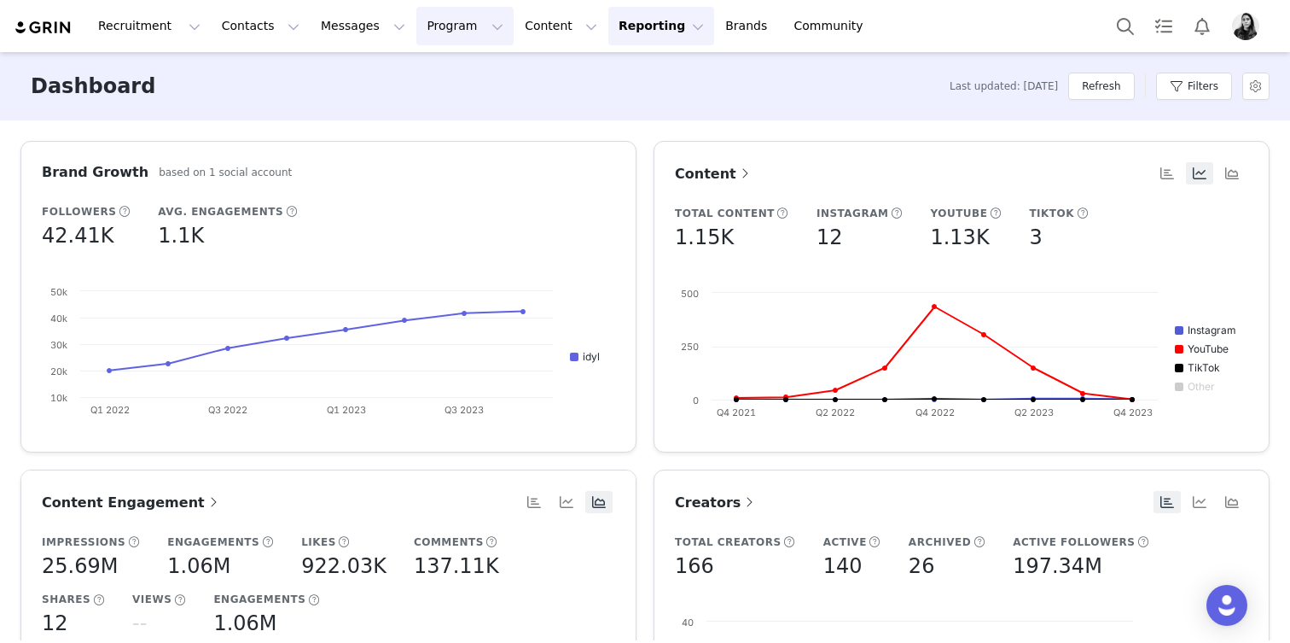
click at [452, 9] on button "Program Program" at bounding box center [465, 26] width 97 height 38
click at [424, 78] on p "Activations" at bounding box center [437, 76] width 66 height 18
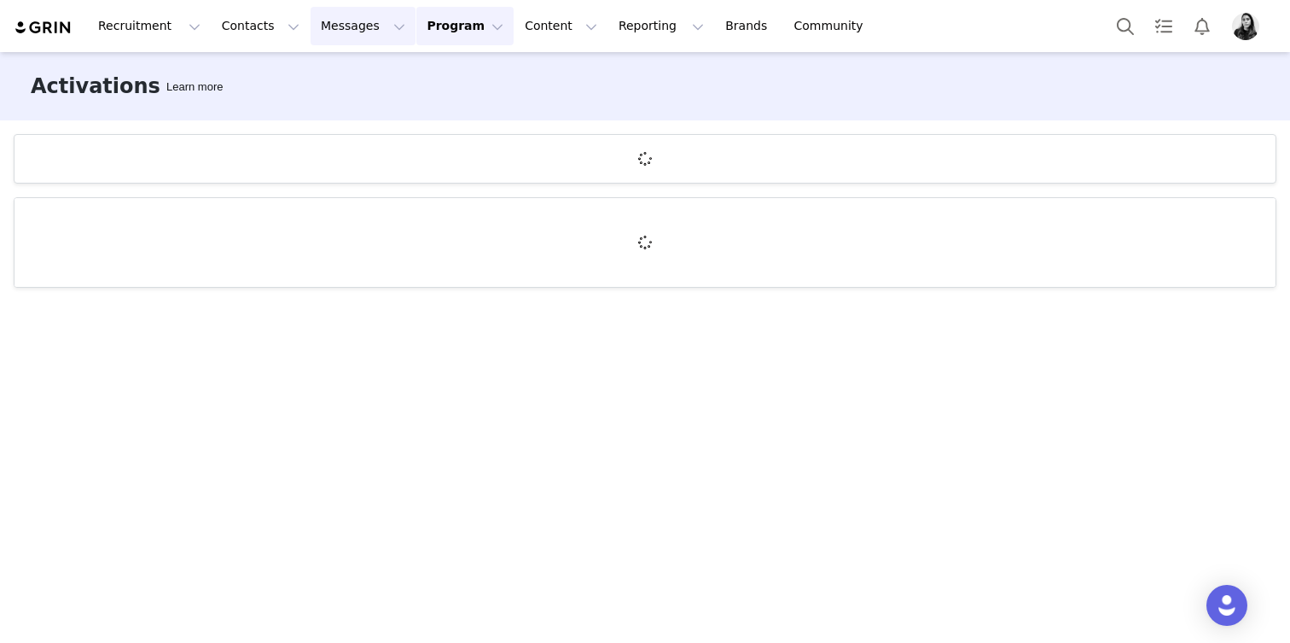
click at [358, 12] on button "Messages Messages" at bounding box center [363, 26] width 105 height 38
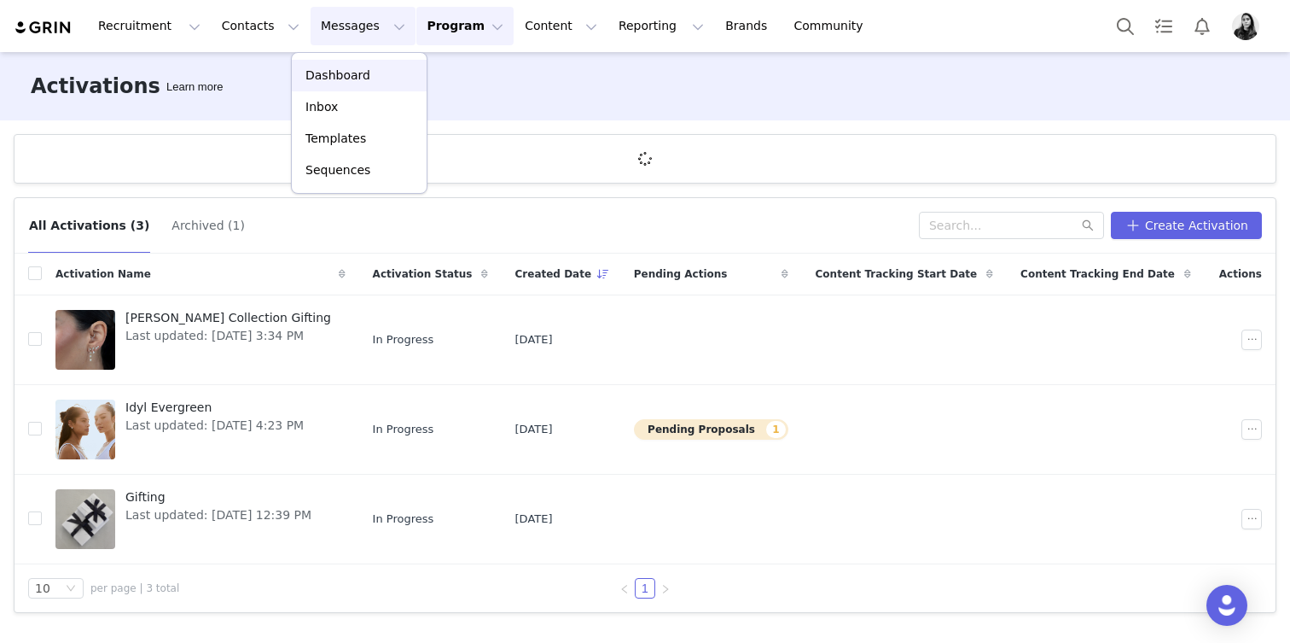
click at [351, 73] on p "Dashboard" at bounding box center [338, 76] width 65 height 18
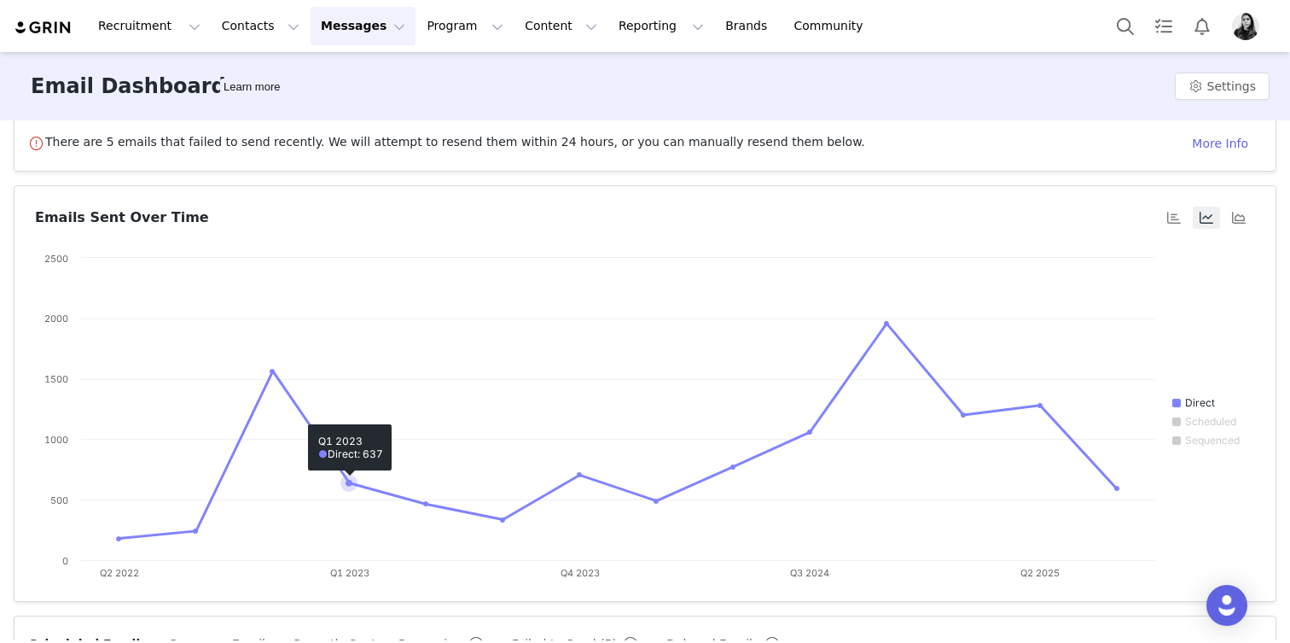
scroll to position [286, 0]
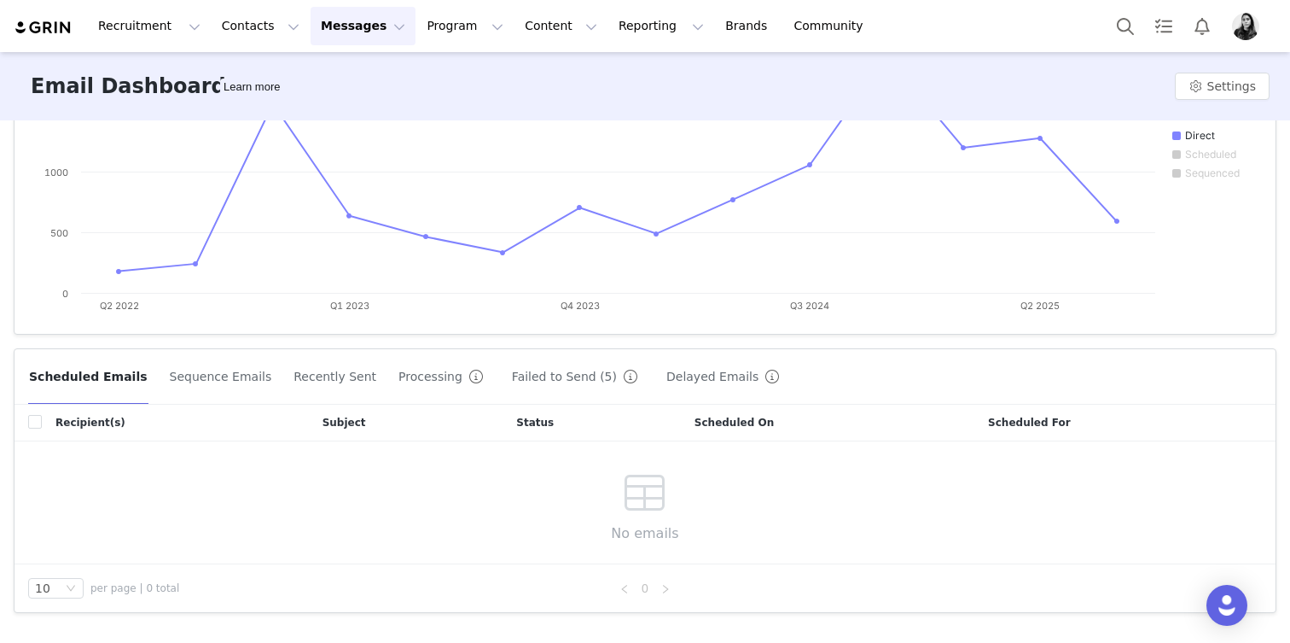
click at [395, 390] on div "Scheduled Emails Sequence Emails Recently Sent Processing Failed to Send (5) De…" at bounding box center [645, 376] width 1261 height 55
click at [535, 387] on button "Failed to Send (5)" at bounding box center [578, 376] width 134 height 27
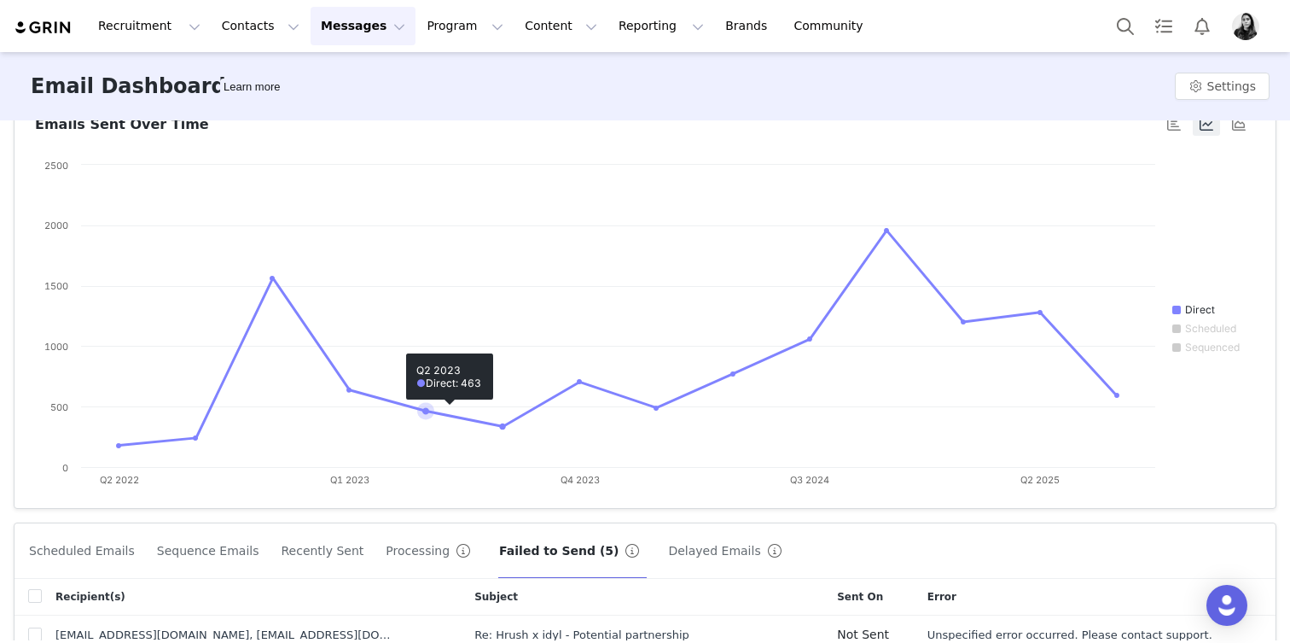
scroll to position [359, 0]
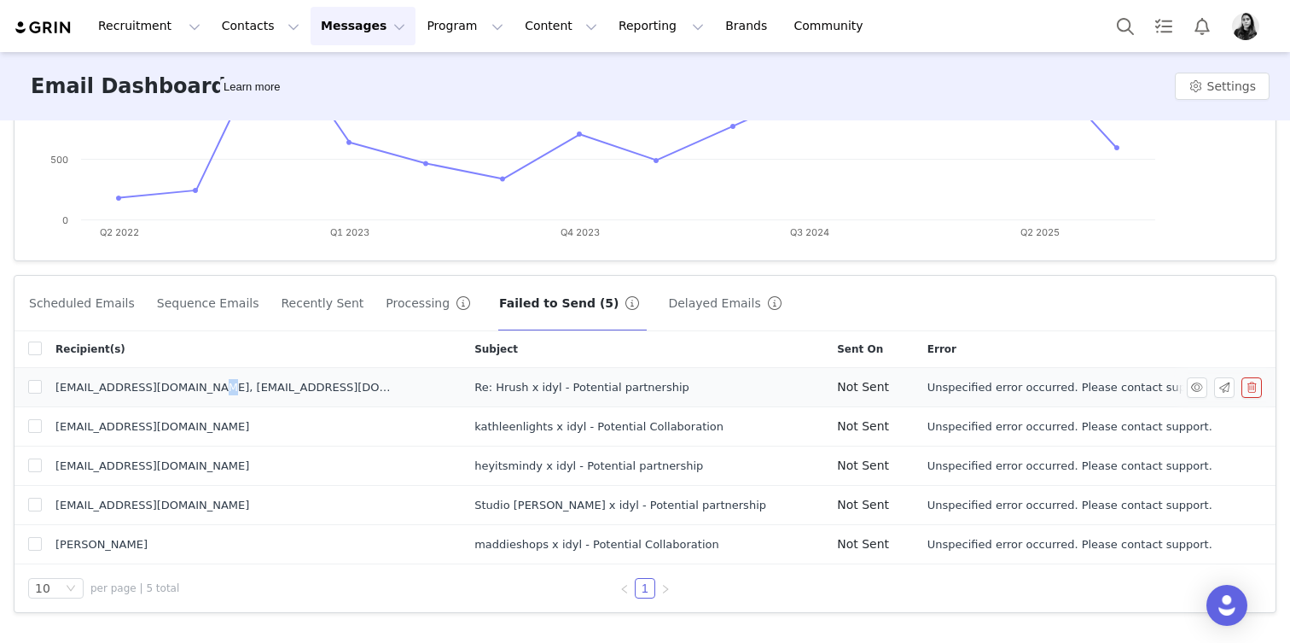
drag, startPoint x: 342, startPoint y: 391, endPoint x: 194, endPoint y: 387, distance: 148.6
click at [194, 387] on div "[EMAIL_ADDRESS][DOMAIN_NAME], [EMAIL_ADDRESS][DOMAIN_NAME]" at bounding box center [225, 387] width 341 height 17
copy div "[EMAIL_ADDRESS][DOMAIN_NAME]"
drag, startPoint x: 341, startPoint y: 386, endPoint x: 193, endPoint y: 383, distance: 148.5
click at [193, 383] on div "[EMAIL_ADDRESS][DOMAIN_NAME], [EMAIL_ADDRESS][DOMAIN_NAME]" at bounding box center [225, 387] width 341 height 17
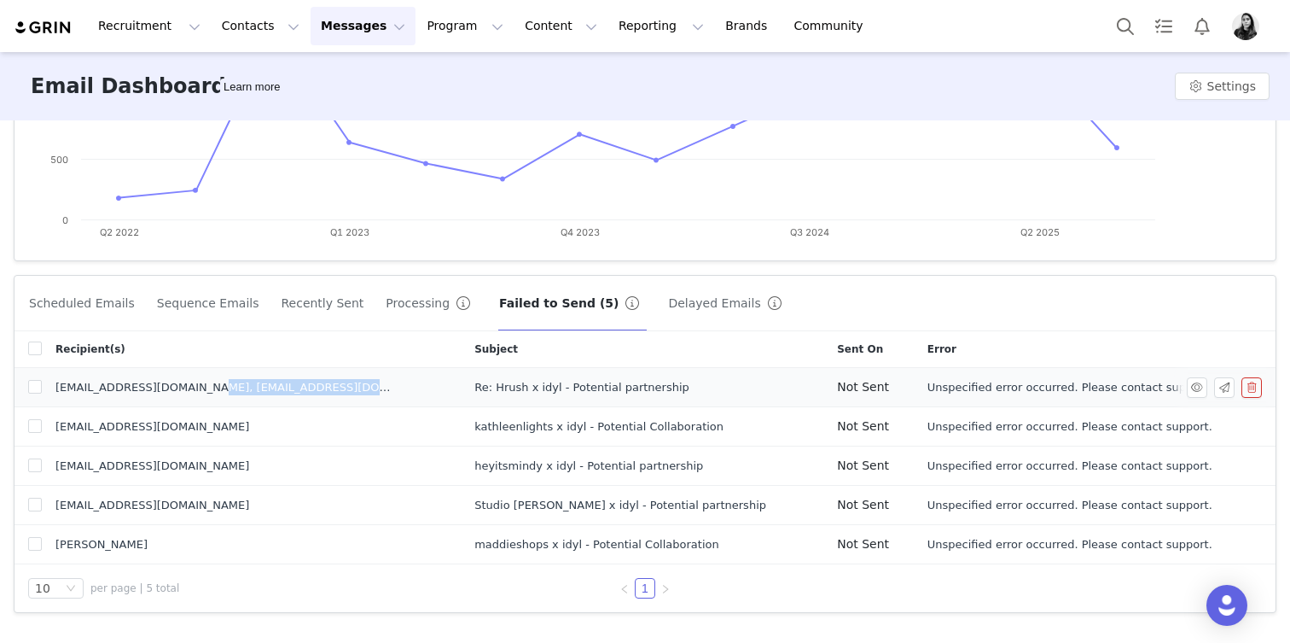
click at [1244, 388] on button "button" at bounding box center [1252, 387] width 20 height 20
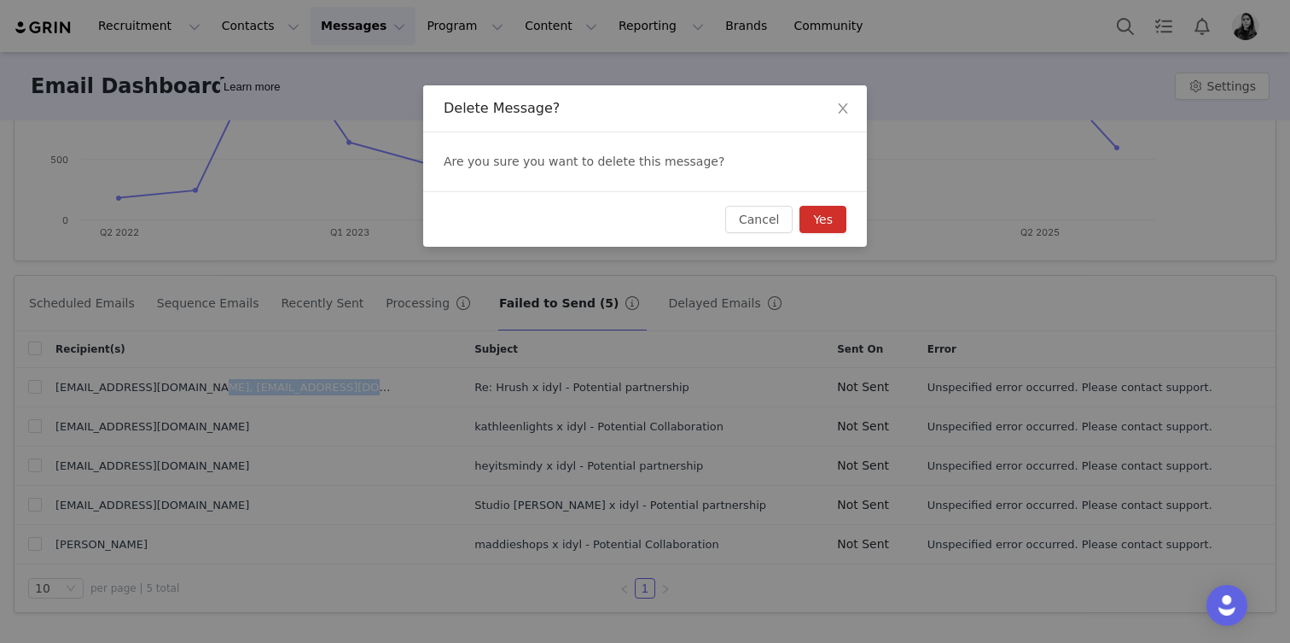
click at [813, 227] on button "Yes" at bounding box center [823, 219] width 47 height 27
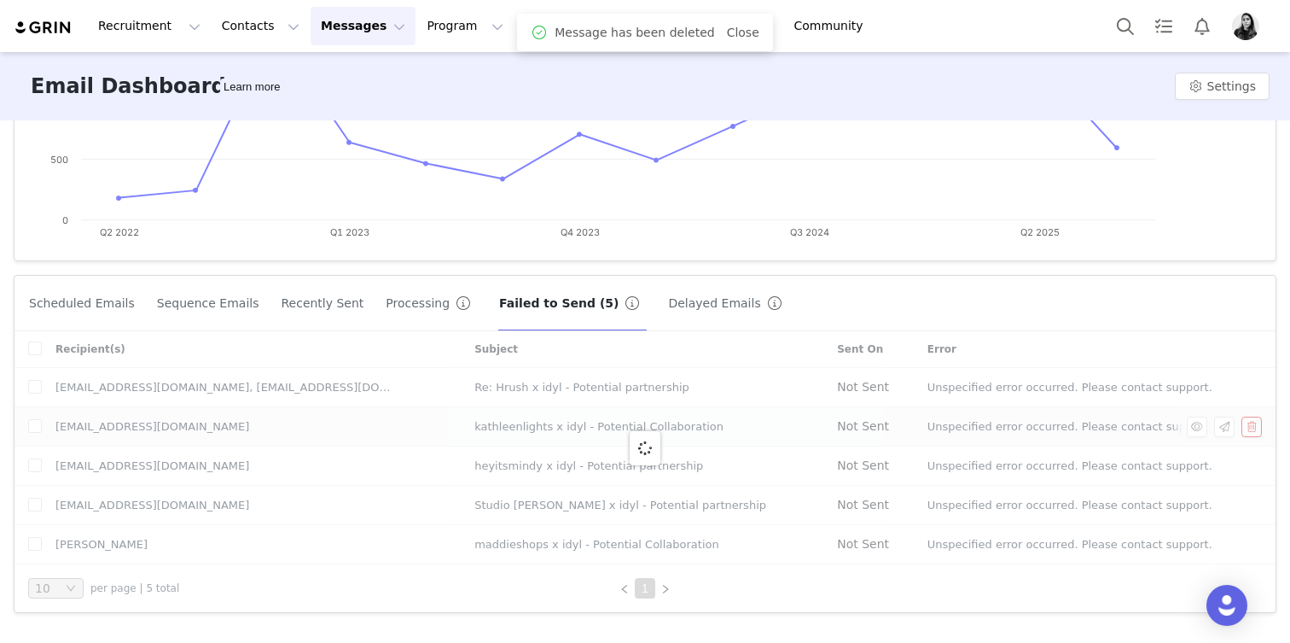
scroll to position [320, 0]
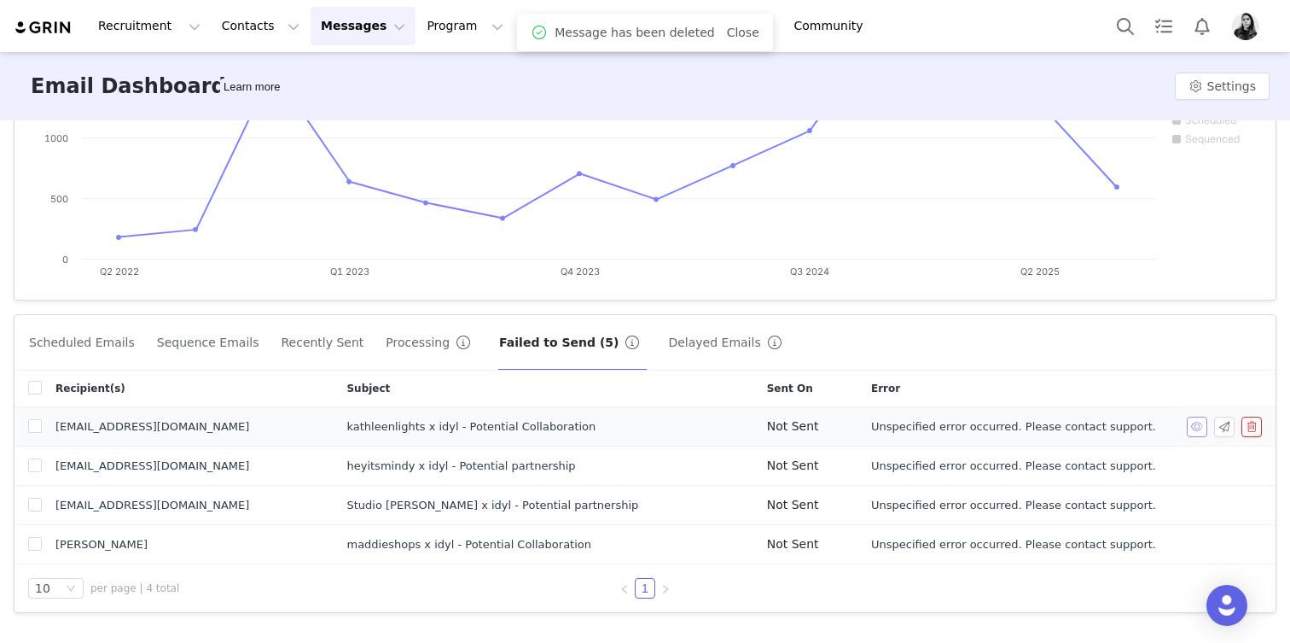
click at [1191, 427] on button "button" at bounding box center [1197, 427] width 20 height 20
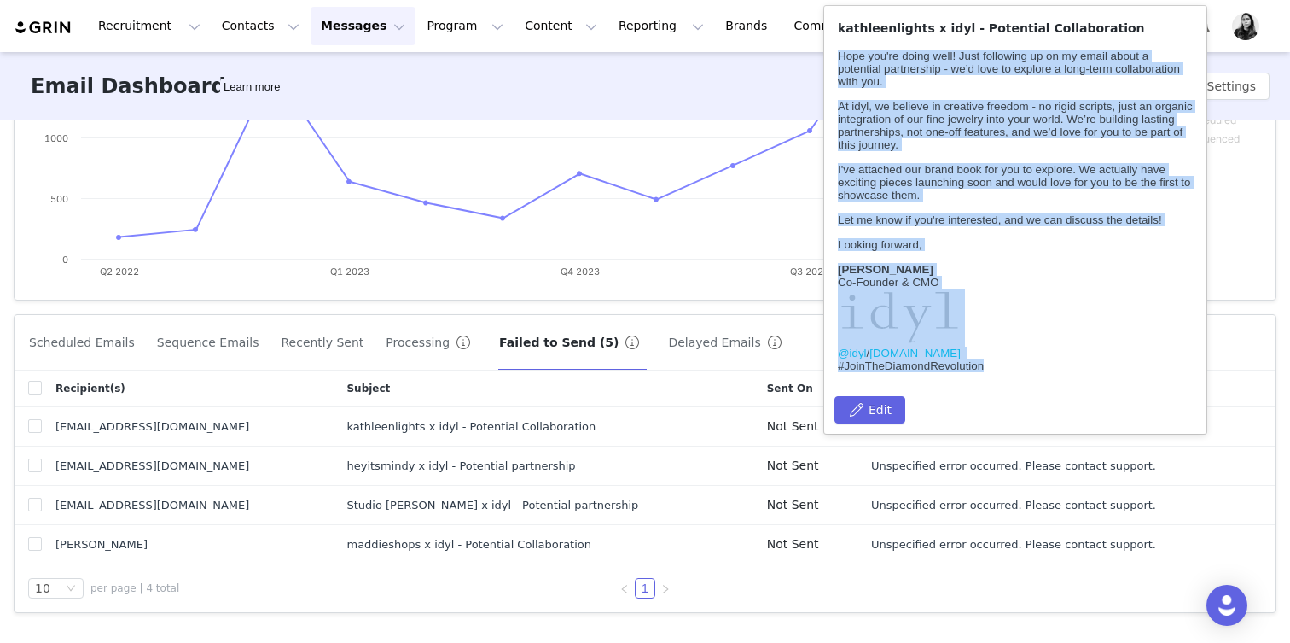
scroll to position [0, 0]
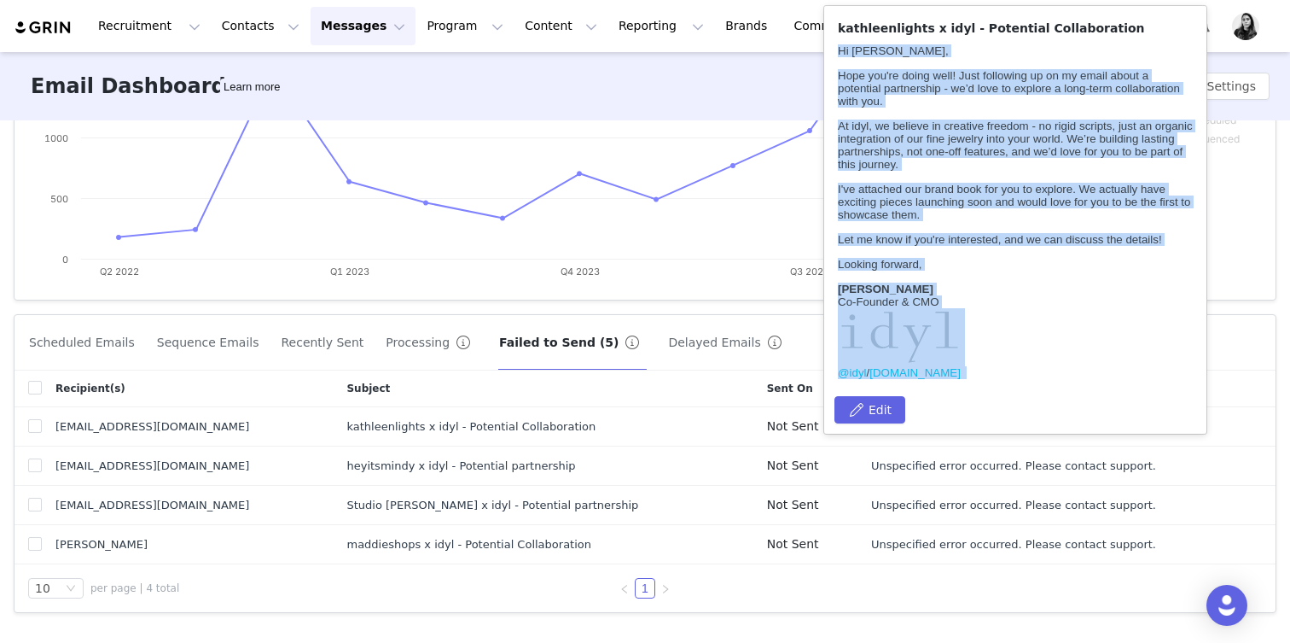
drag, startPoint x: 993, startPoint y: 368, endPoint x: 842, endPoint y: -21, distance: 417.5
click at [842, 38] on html "Hi [PERSON_NAME], Hope you're doing well! Just following up on my email about a…" at bounding box center [1015, 218] width 369 height 361
copy body "Hi [PERSON_NAME], Hope you're doing well! Just following up on my email about a…"
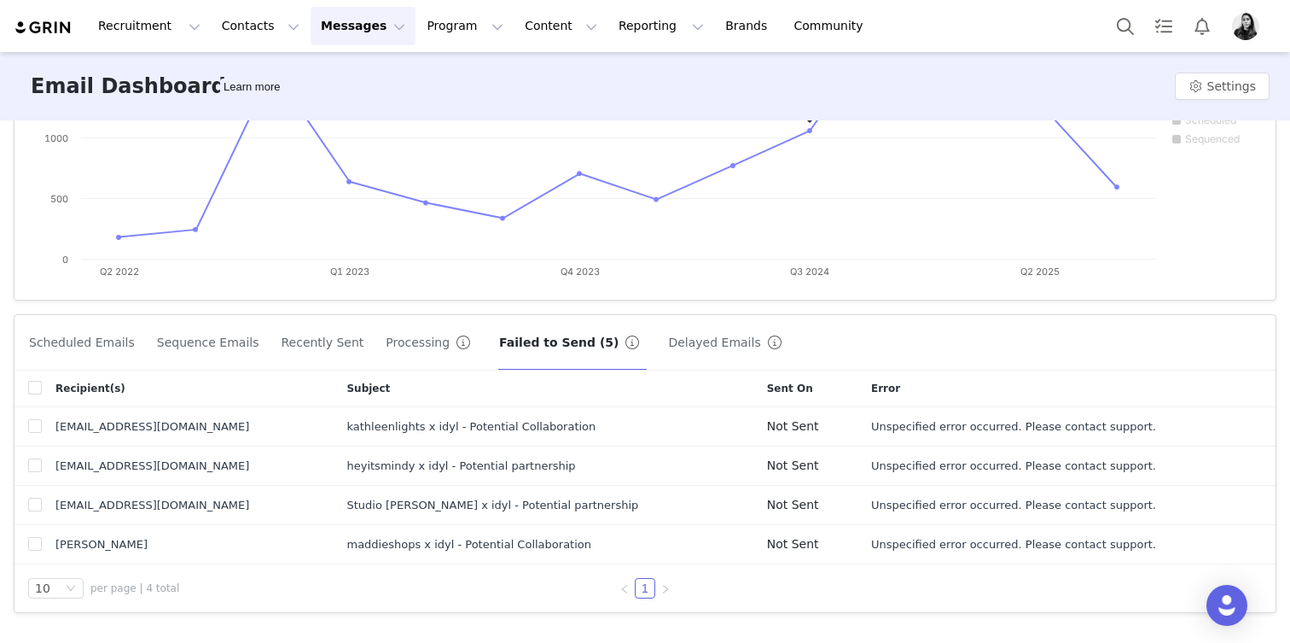
click at [517, 405] on div "Subject" at bounding box center [543, 388] width 420 height 36
click at [1253, 424] on button "button" at bounding box center [1252, 427] width 20 height 20
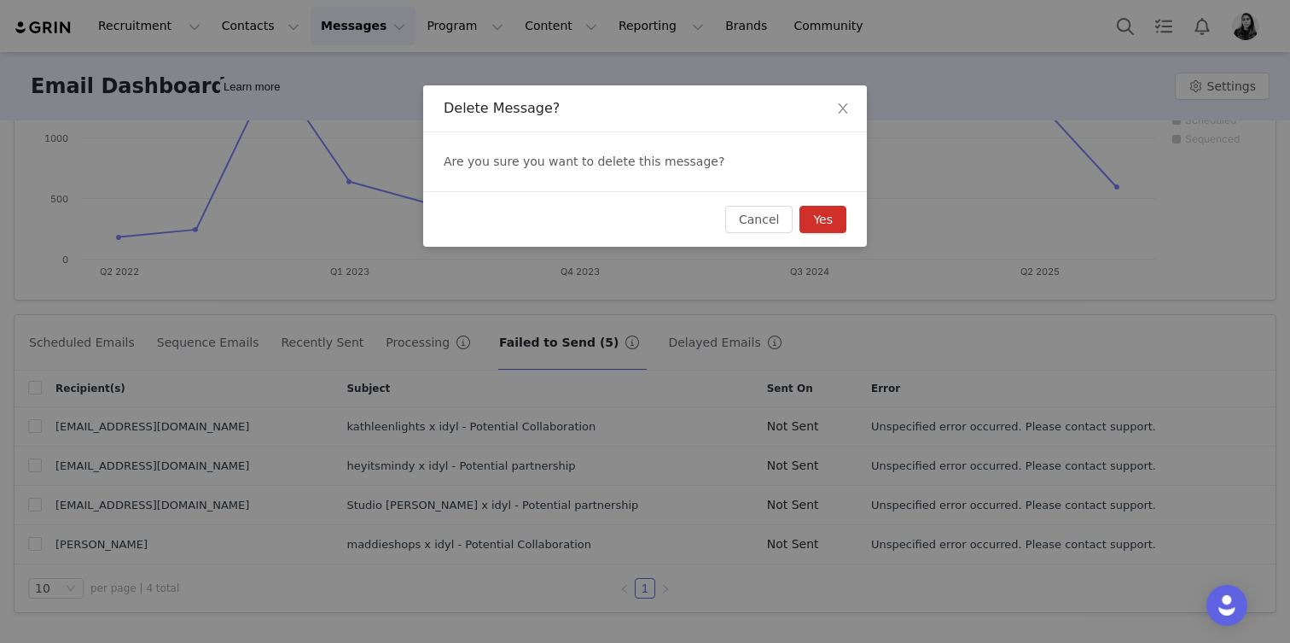
click at [817, 224] on button "Yes" at bounding box center [823, 219] width 47 height 27
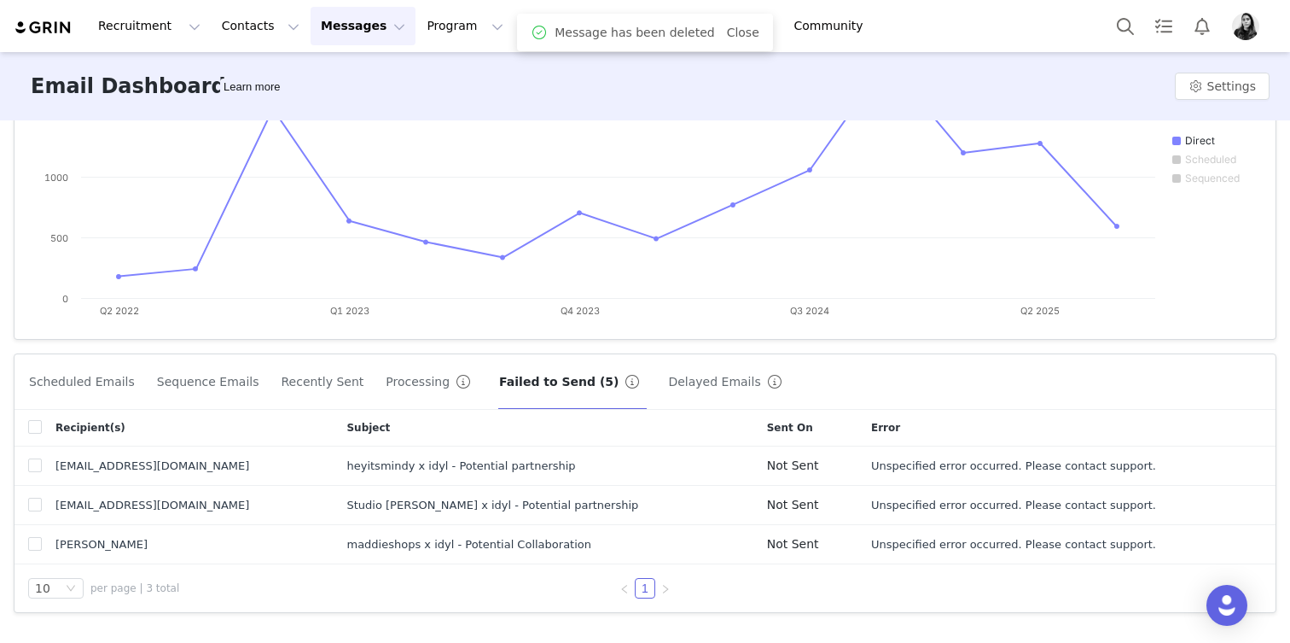
scroll to position [281, 0]
click at [1205, 468] on button "button" at bounding box center [1197, 466] width 20 height 20
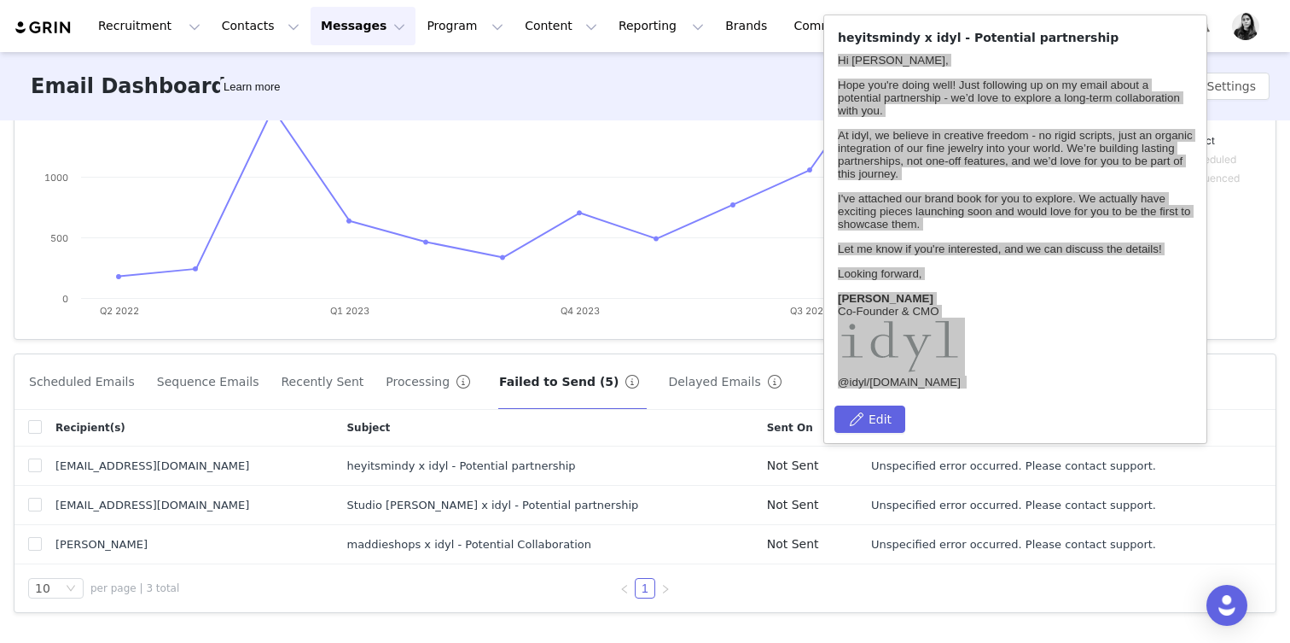
click at [754, 440] on div "Sent On" at bounding box center [806, 428] width 104 height 36
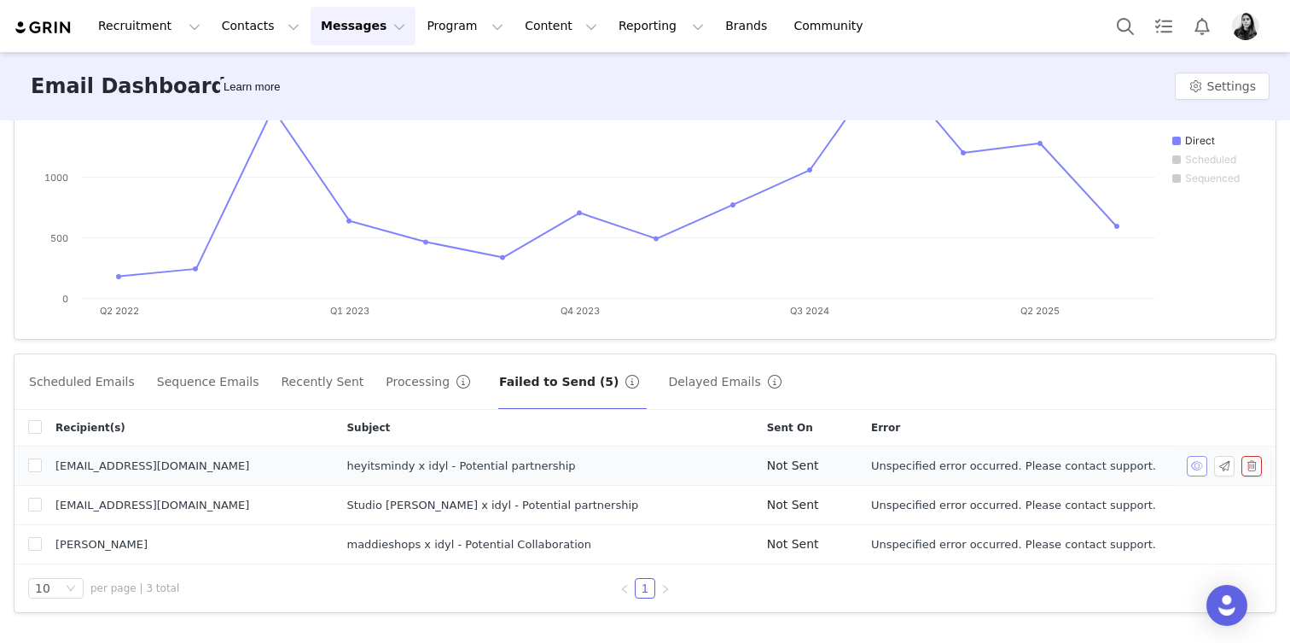
click at [1193, 472] on button "button" at bounding box center [1197, 466] width 20 height 20
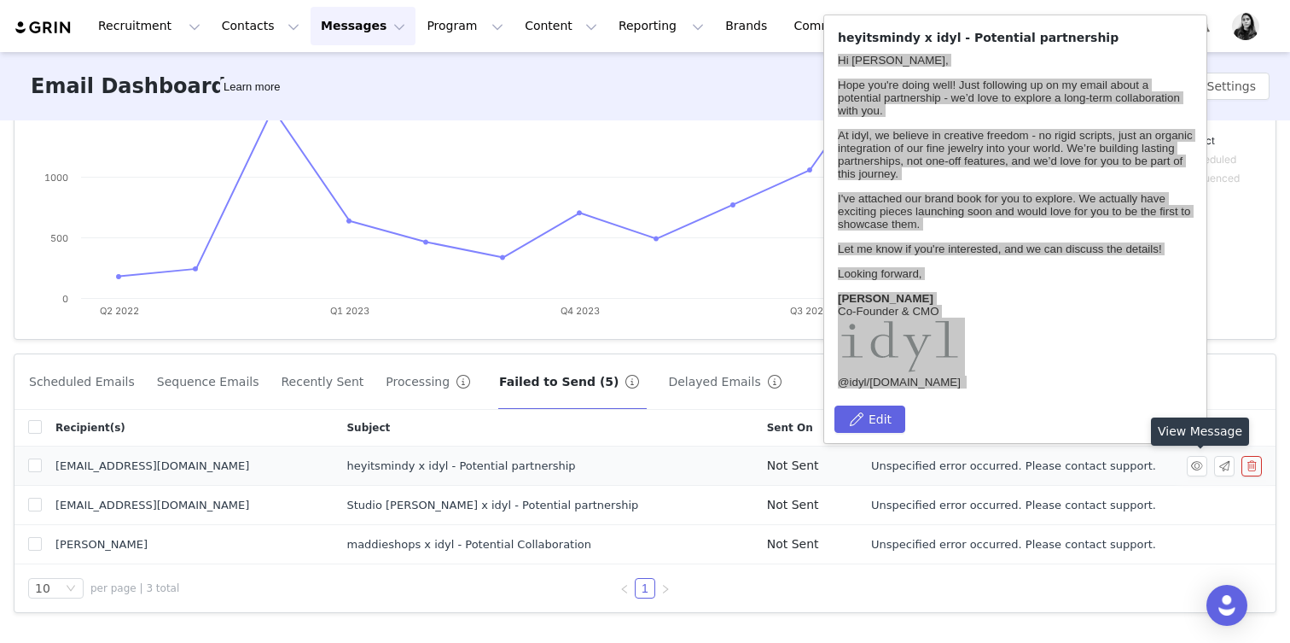
click at [1097, 482] on td "Unspecified error occurred. Please contact support." at bounding box center [1063, 465] width 411 height 39
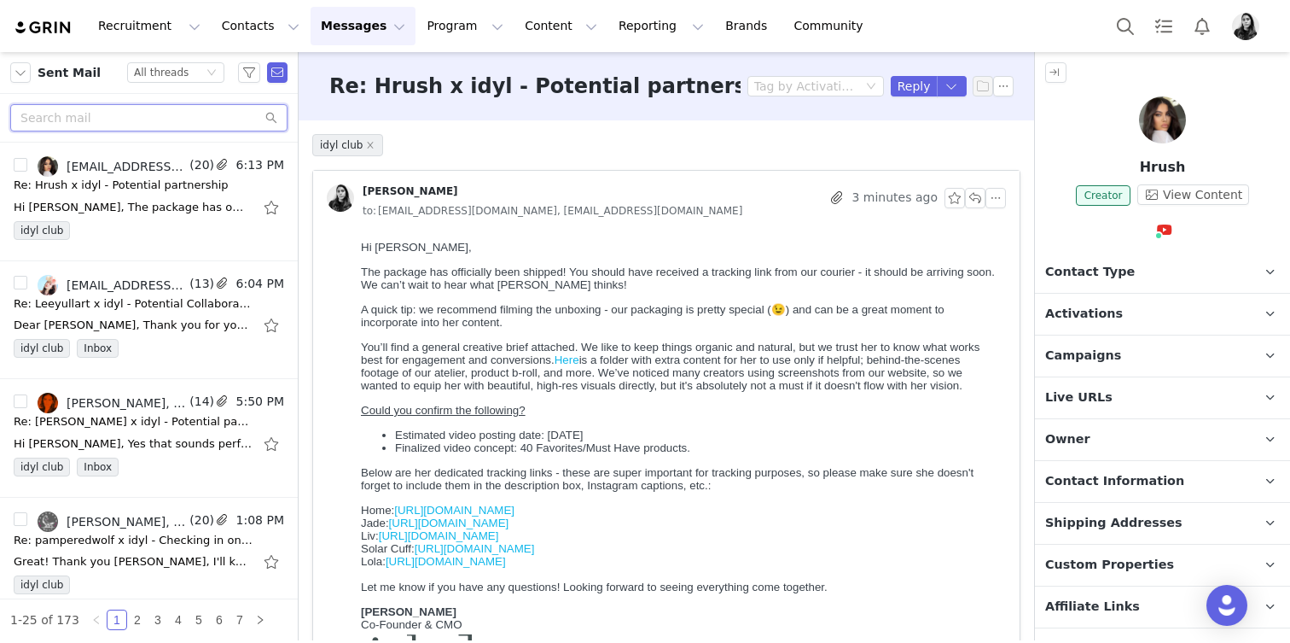
click at [179, 114] on input "text" at bounding box center [148, 117] width 277 height 27
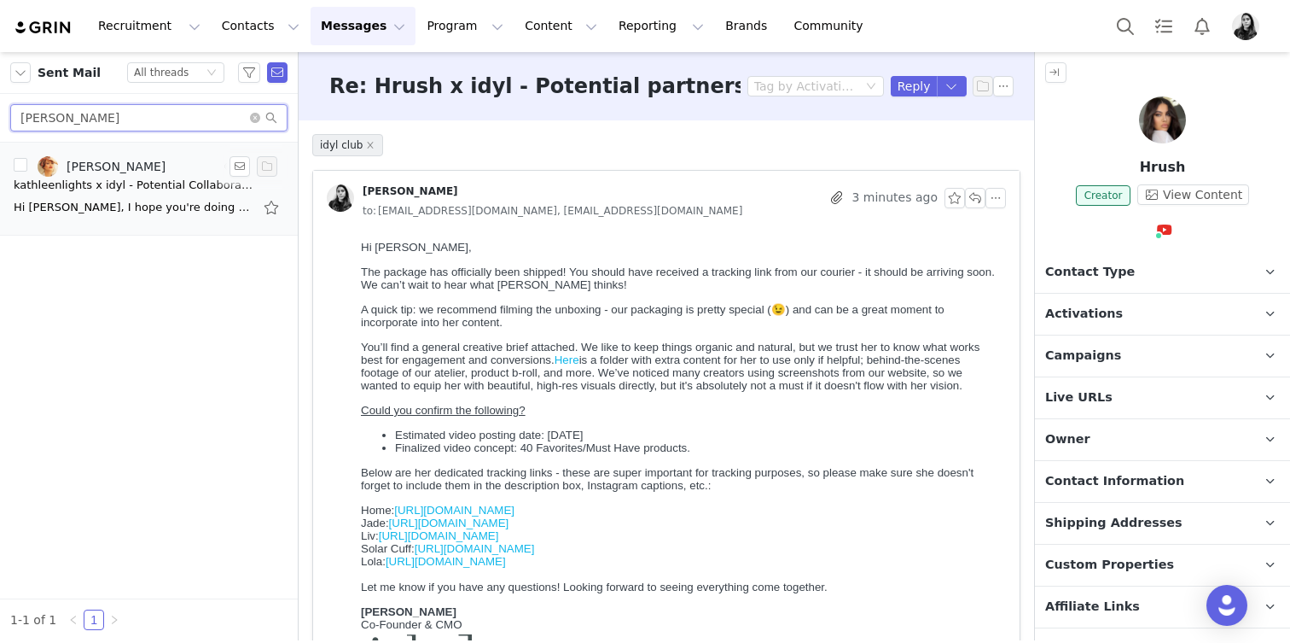
type input "kathleen"
click at [143, 184] on div "kathleenlights x idyl - Potential Collaboration" at bounding box center [133, 185] width 239 height 17
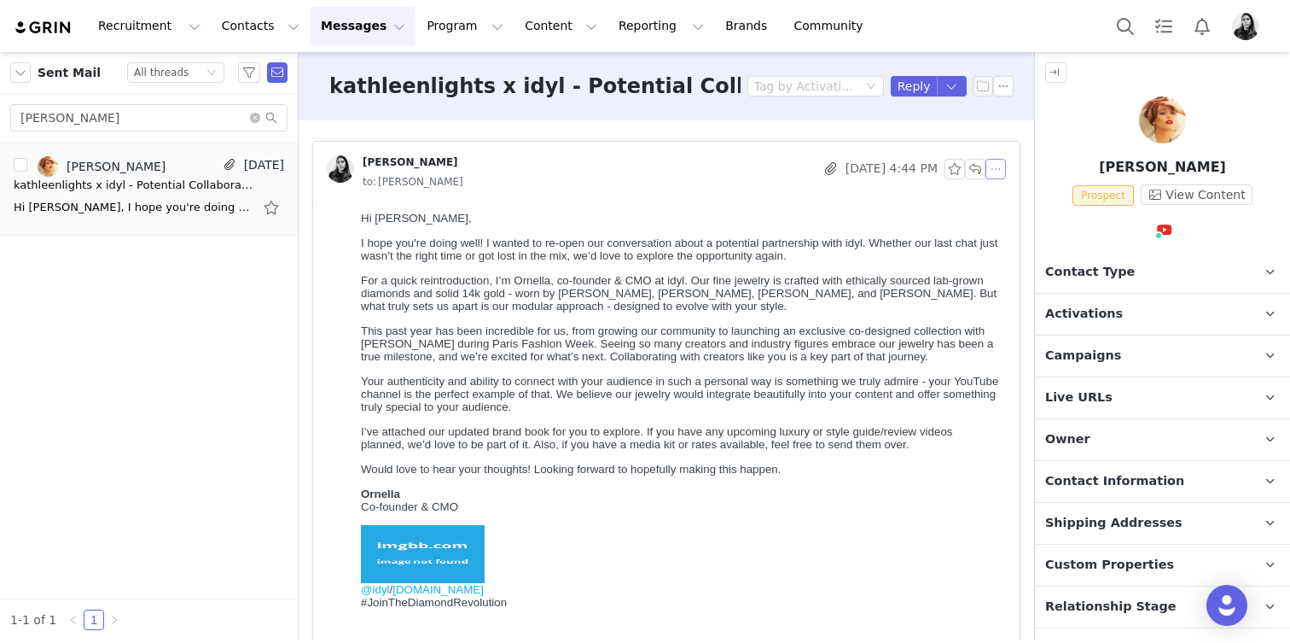
click at [1002, 170] on button "button" at bounding box center [996, 169] width 20 height 20
click at [1002, 189] on li "Reply All" at bounding box center [1022, 199] width 73 height 27
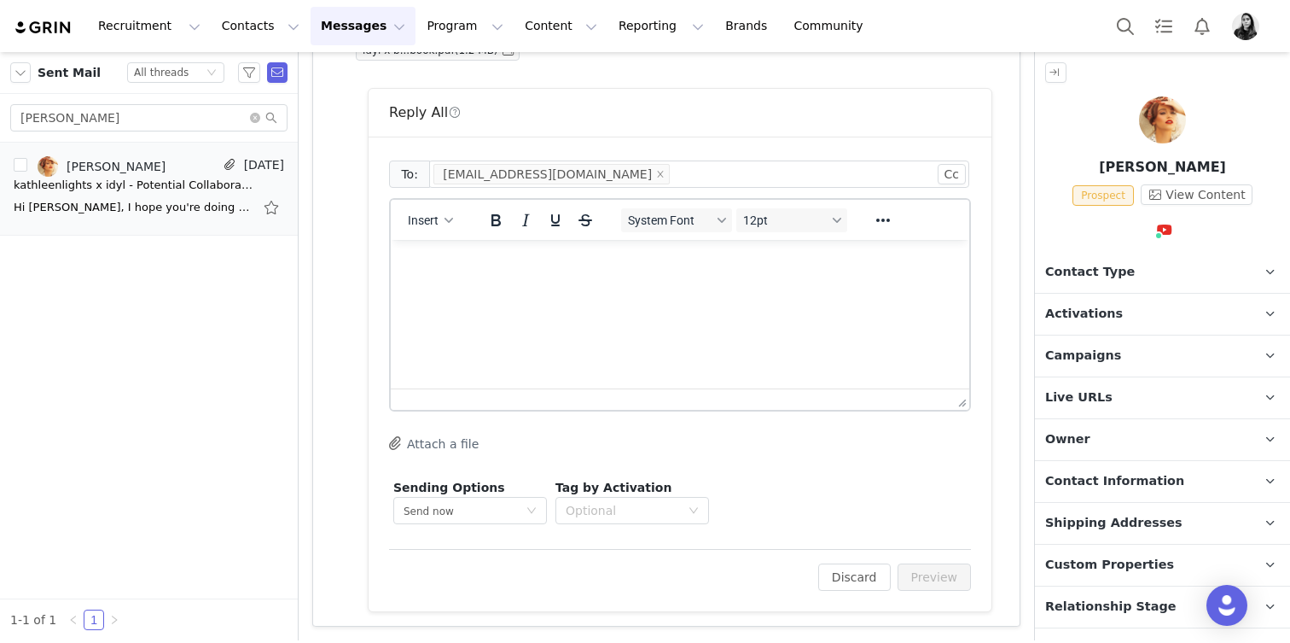
click at [529, 286] on html at bounding box center [680, 263] width 579 height 46
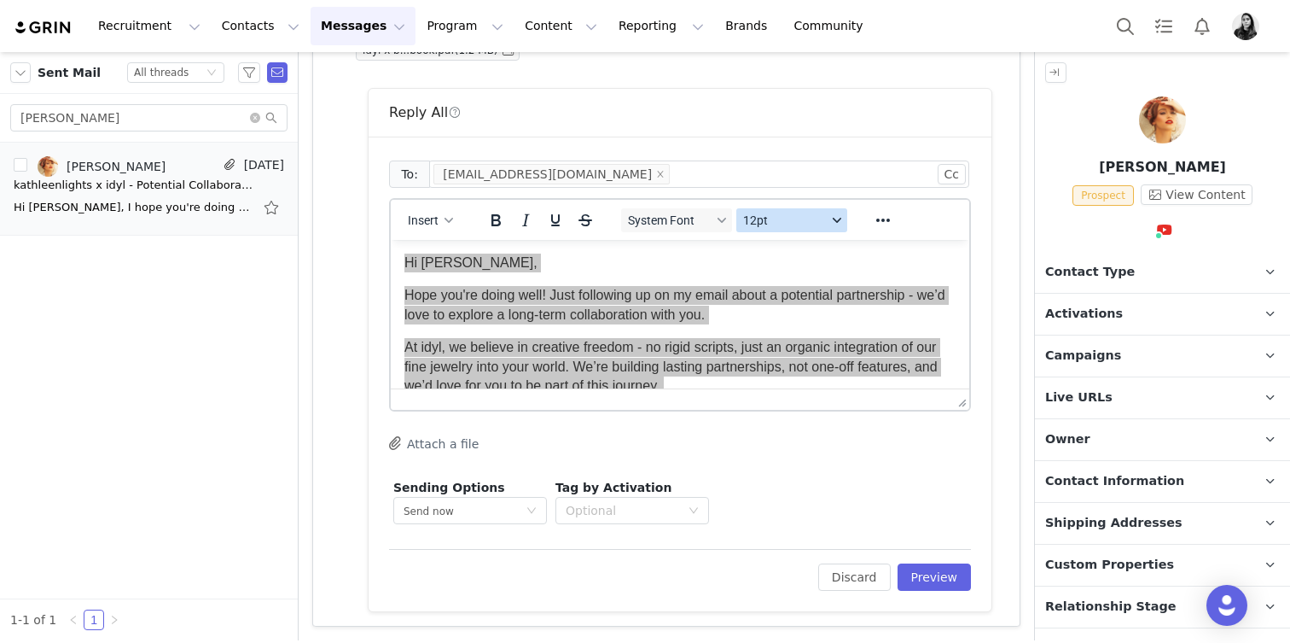
click at [768, 218] on span "12pt" at bounding box center [785, 220] width 84 height 14
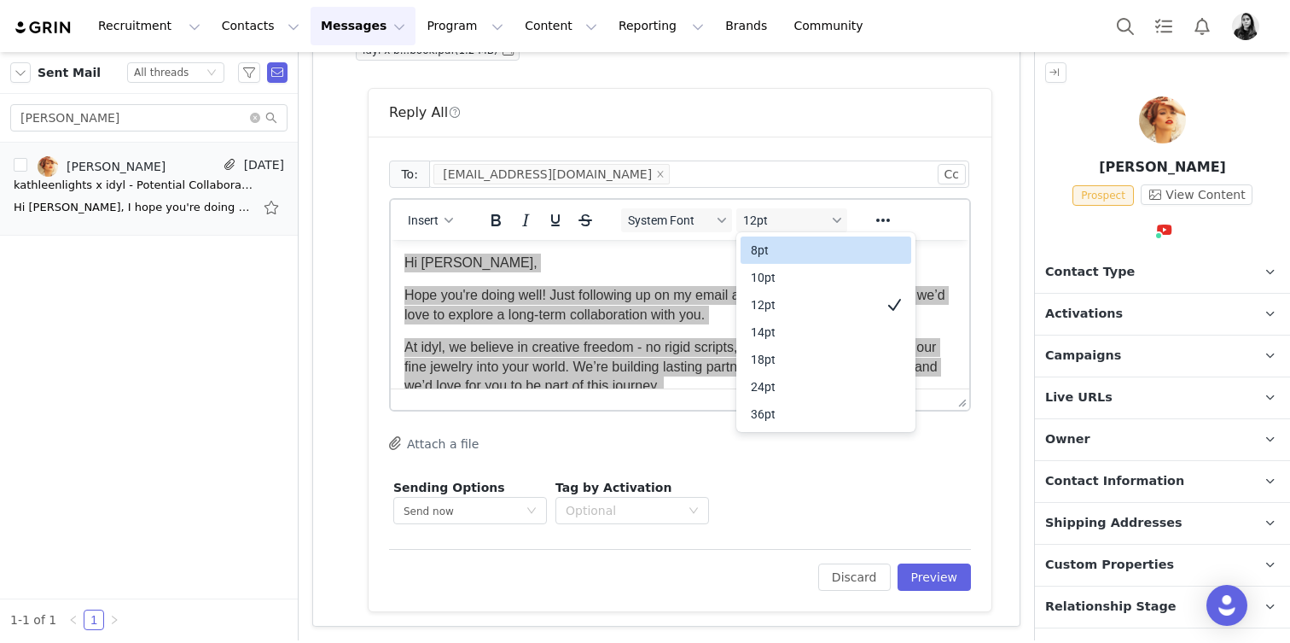
click at [757, 265] on div "10pt" at bounding box center [826, 277] width 171 height 27
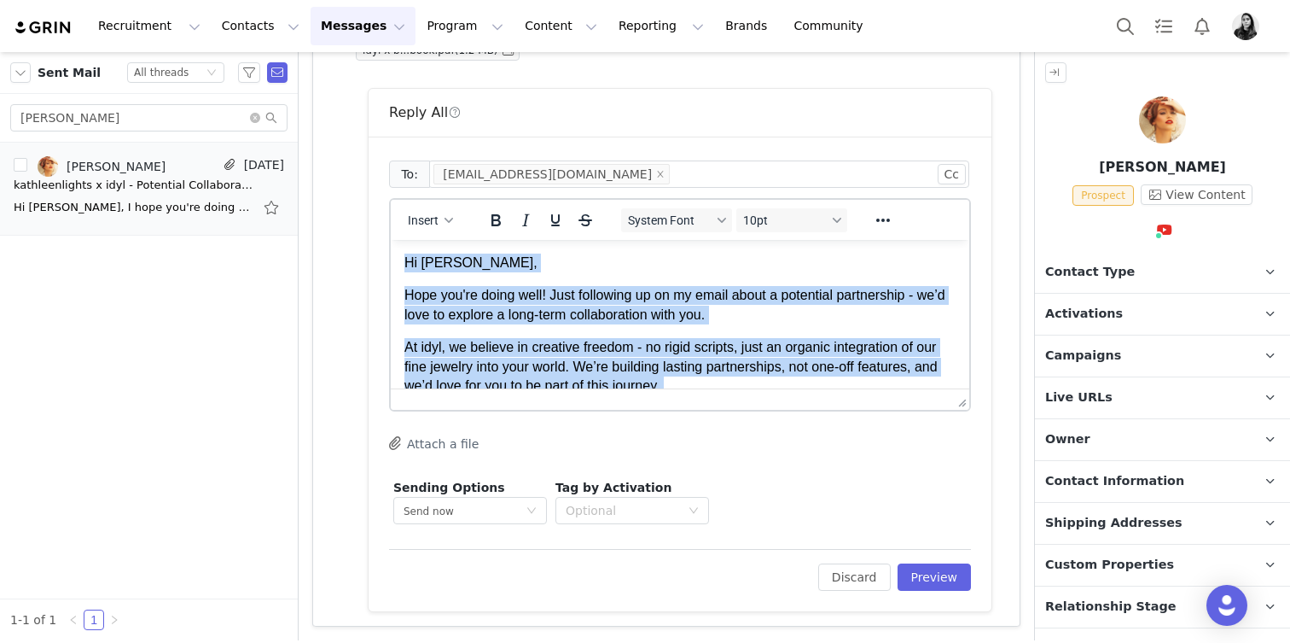
scroll to position [14, 0]
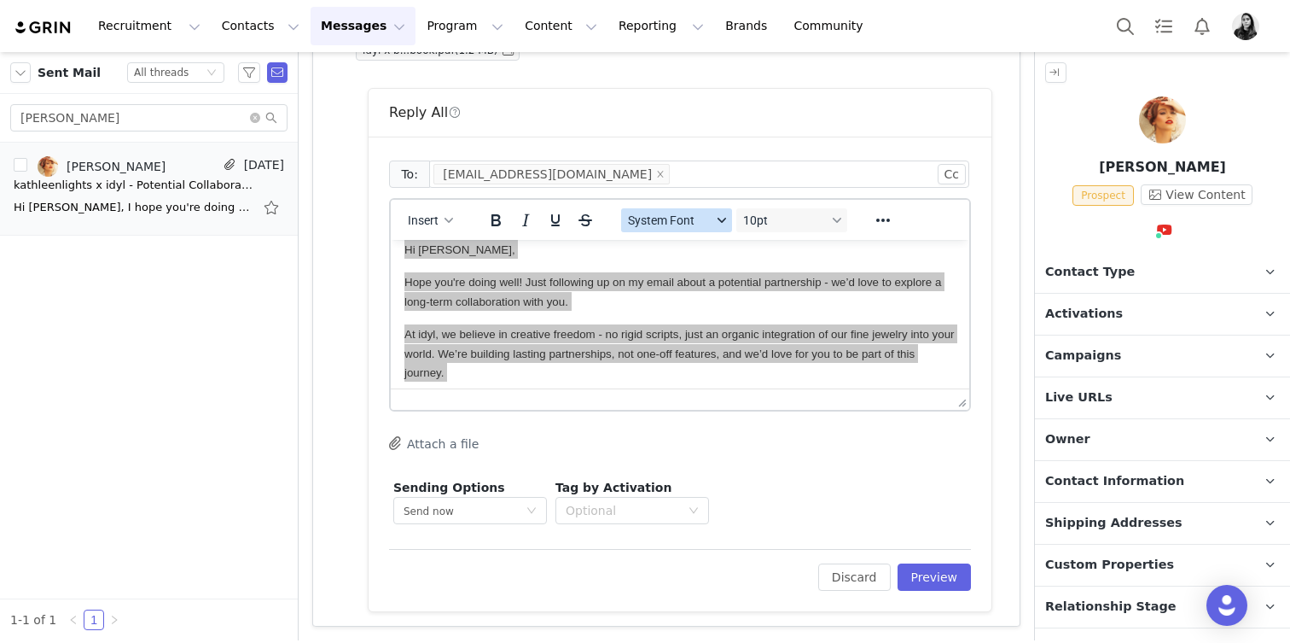
click at [704, 227] on button "System Font" at bounding box center [676, 220] width 111 height 24
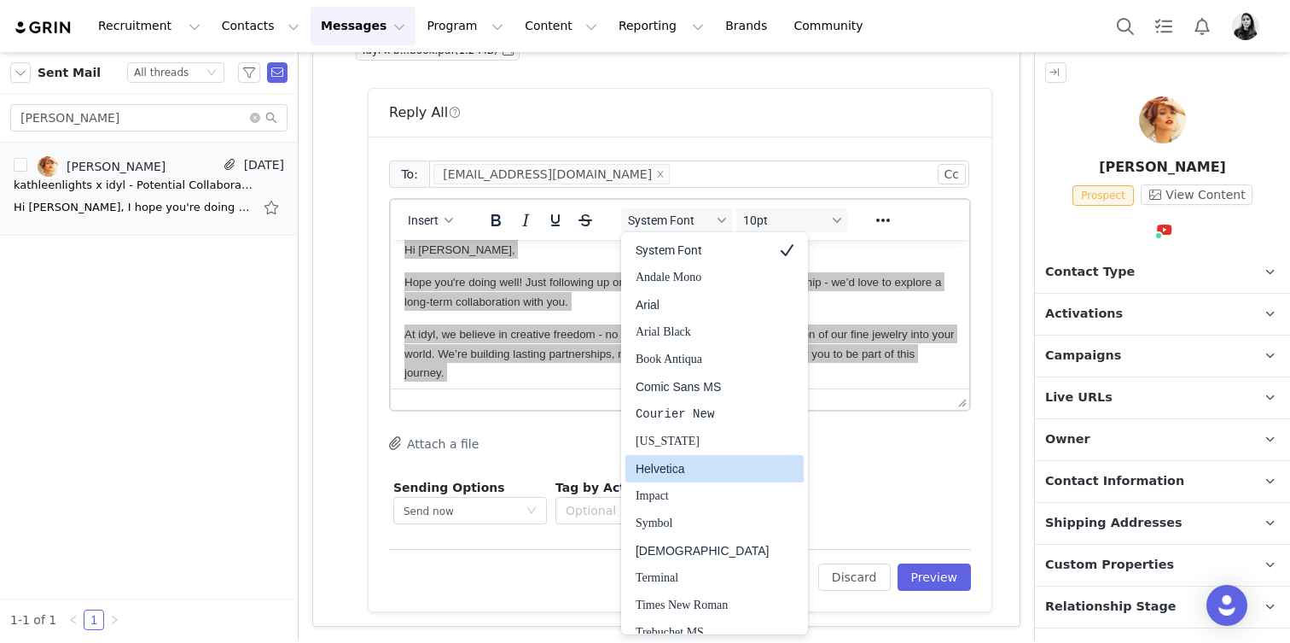
click at [688, 471] on div "Helvetica" at bounding box center [703, 468] width 134 height 20
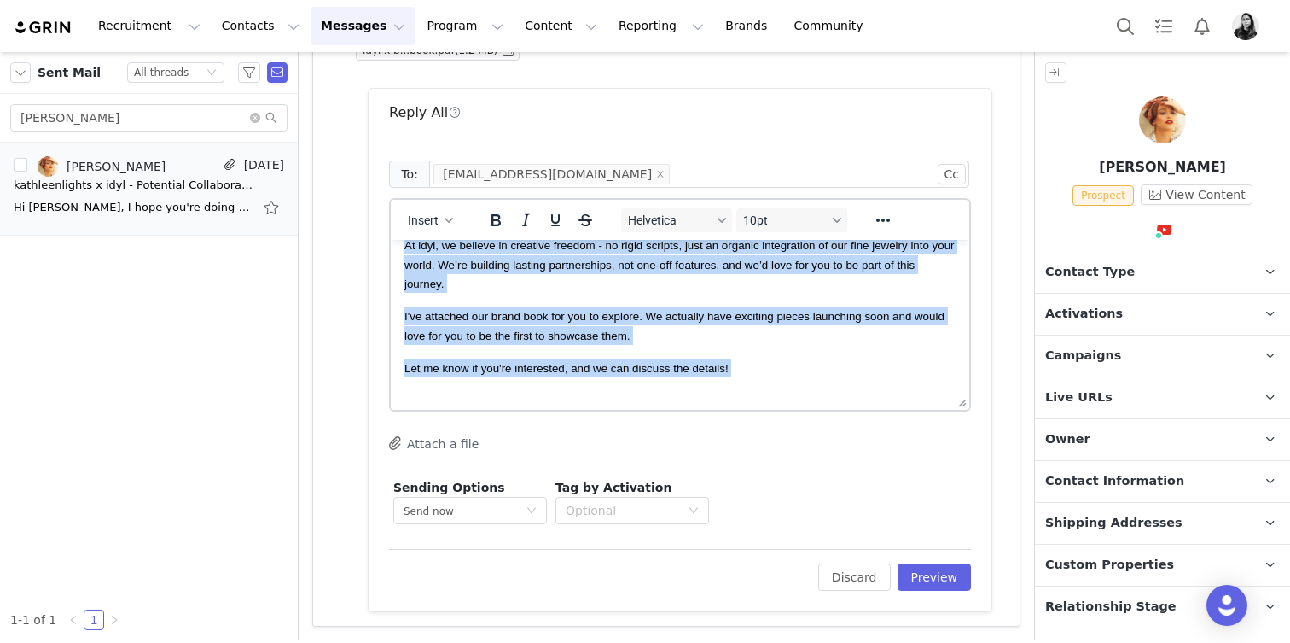
scroll to position [291, 0]
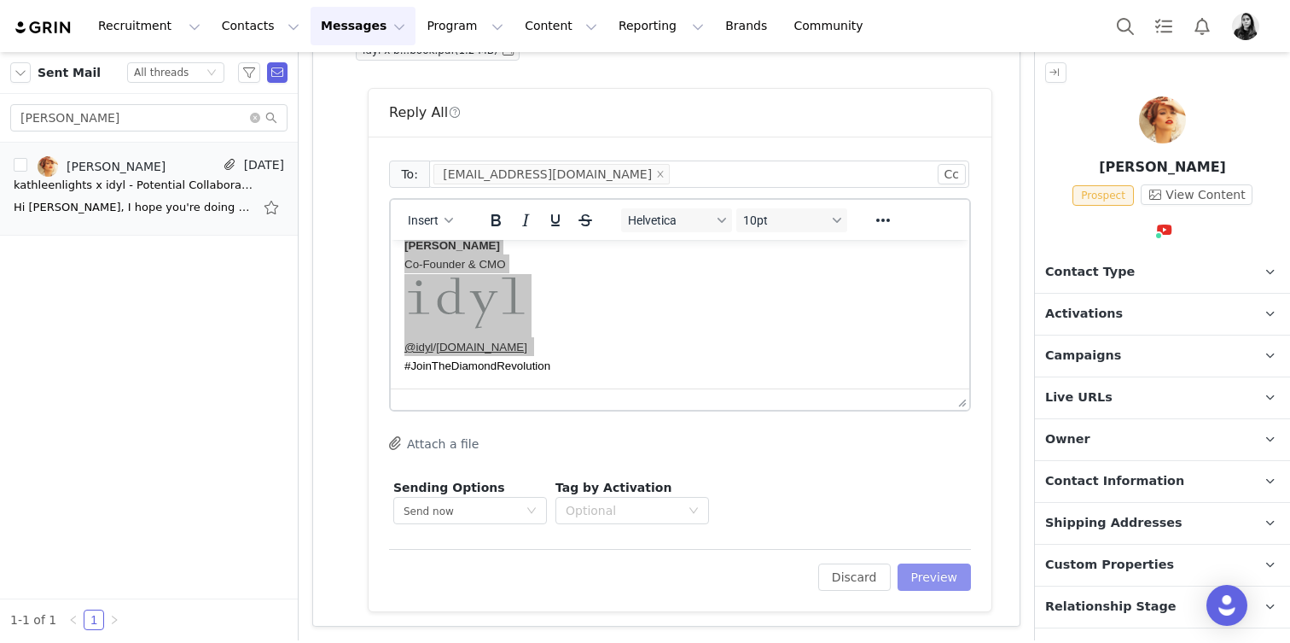
click at [936, 581] on button "Preview" at bounding box center [935, 576] width 74 height 27
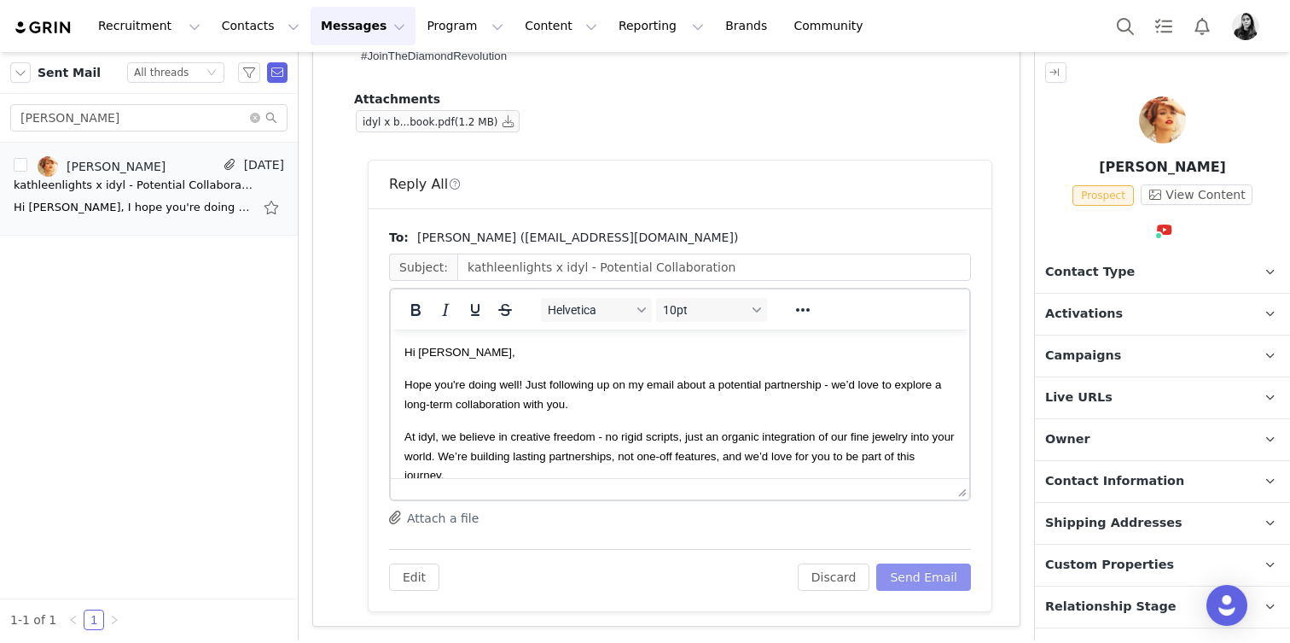
scroll to position [0, 0]
click at [922, 565] on button "Send Email" at bounding box center [924, 576] width 95 height 27
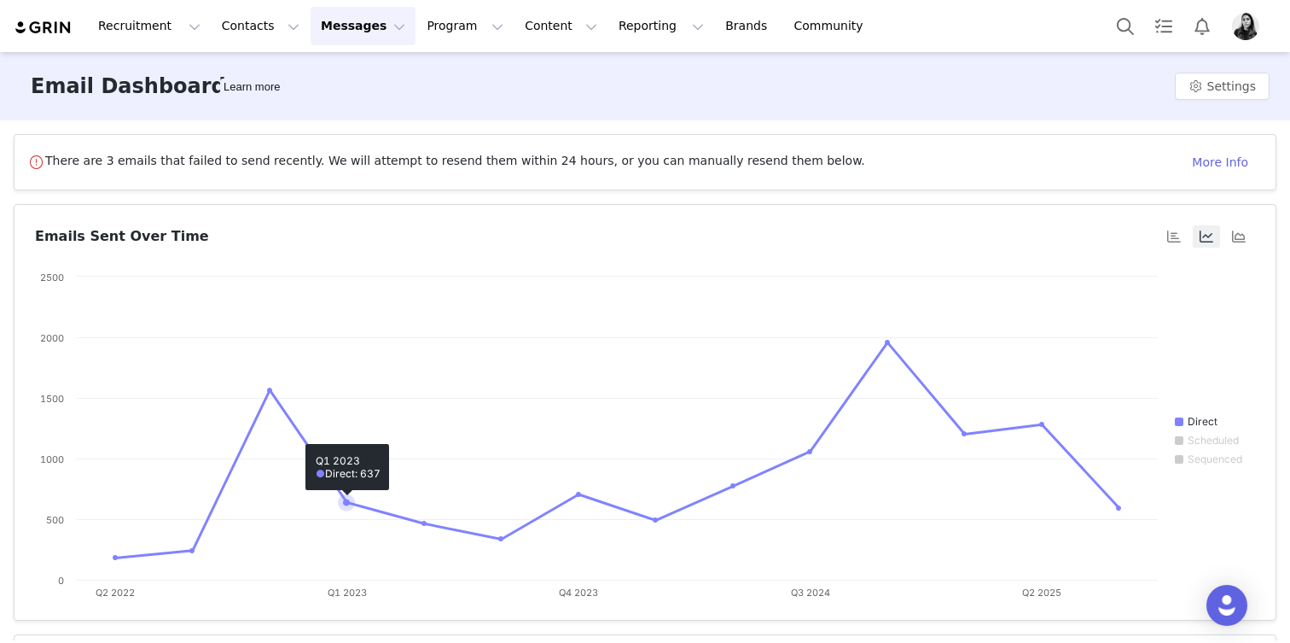
scroll to position [286, 0]
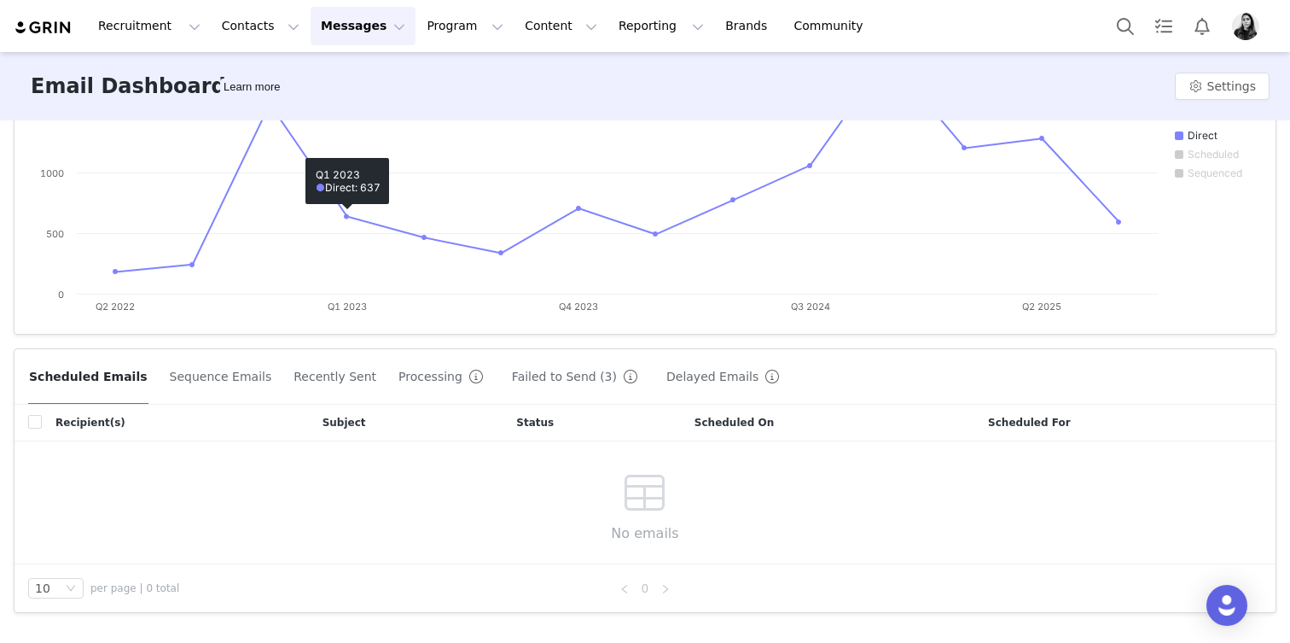
click at [511, 375] on button "Failed to Send (3)" at bounding box center [578, 376] width 134 height 27
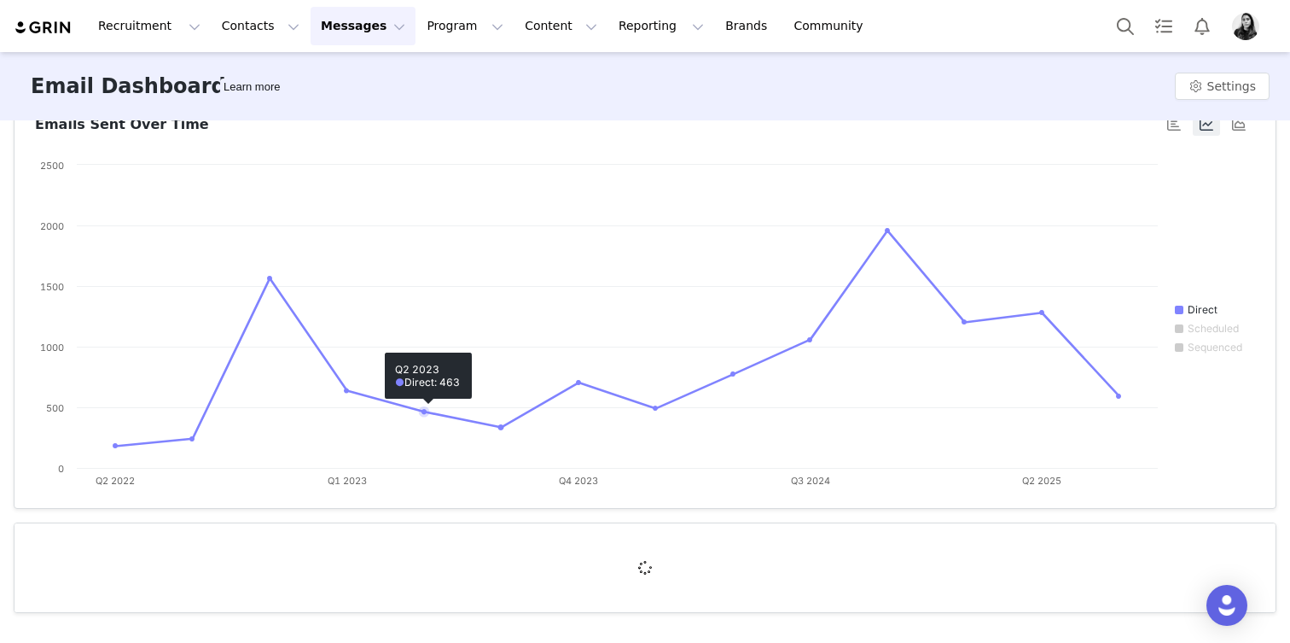
scroll to position [281, 0]
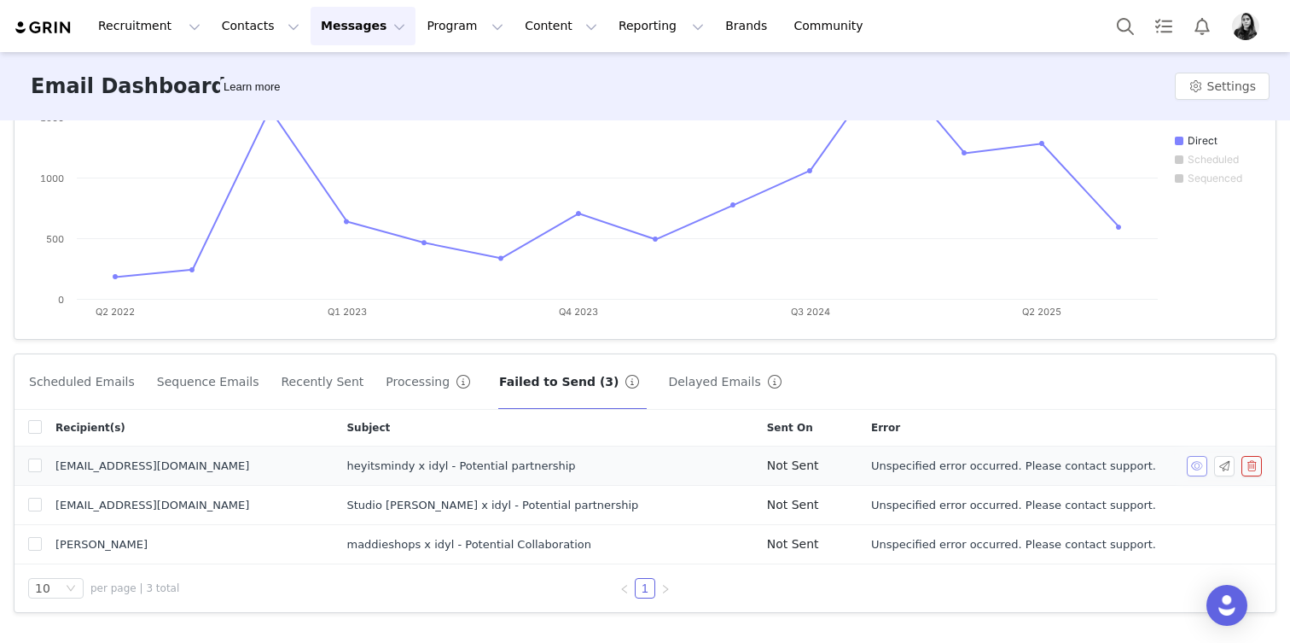
click at [1197, 464] on button "button" at bounding box center [1197, 466] width 20 height 20
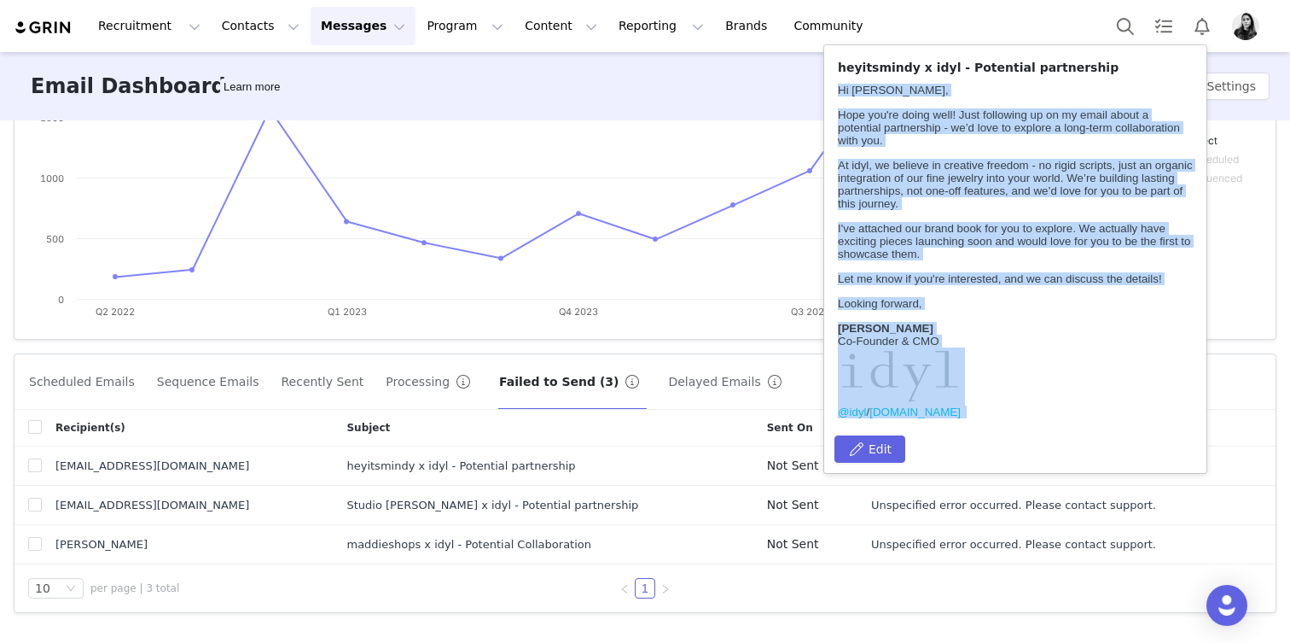
scroll to position [26, 0]
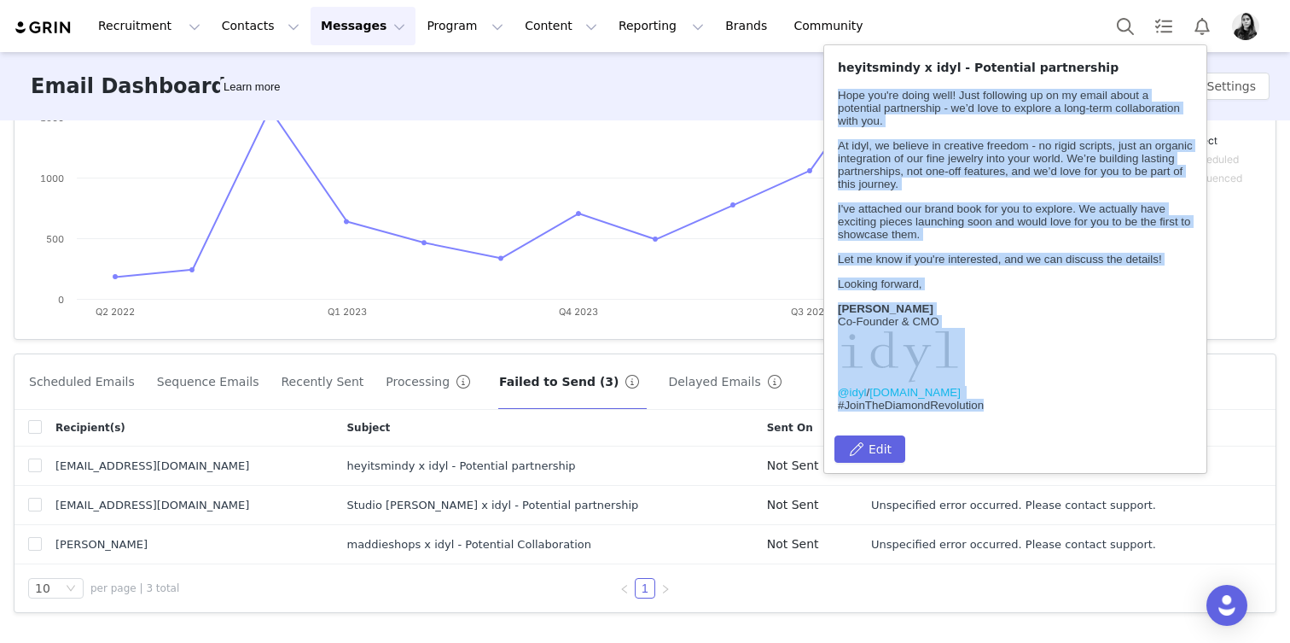
drag, startPoint x: 837, startPoint y: 92, endPoint x: 1003, endPoint y: 428, distance: 374.1
click at [1003, 418] on html "Hi [PERSON_NAME], [PERSON_NAME] you're doing well! Just following up on my emai…" at bounding box center [1015, 237] width 369 height 361
copy body "Hi [PERSON_NAME], [PERSON_NAME] you're doing well! Just following up on my emai…"
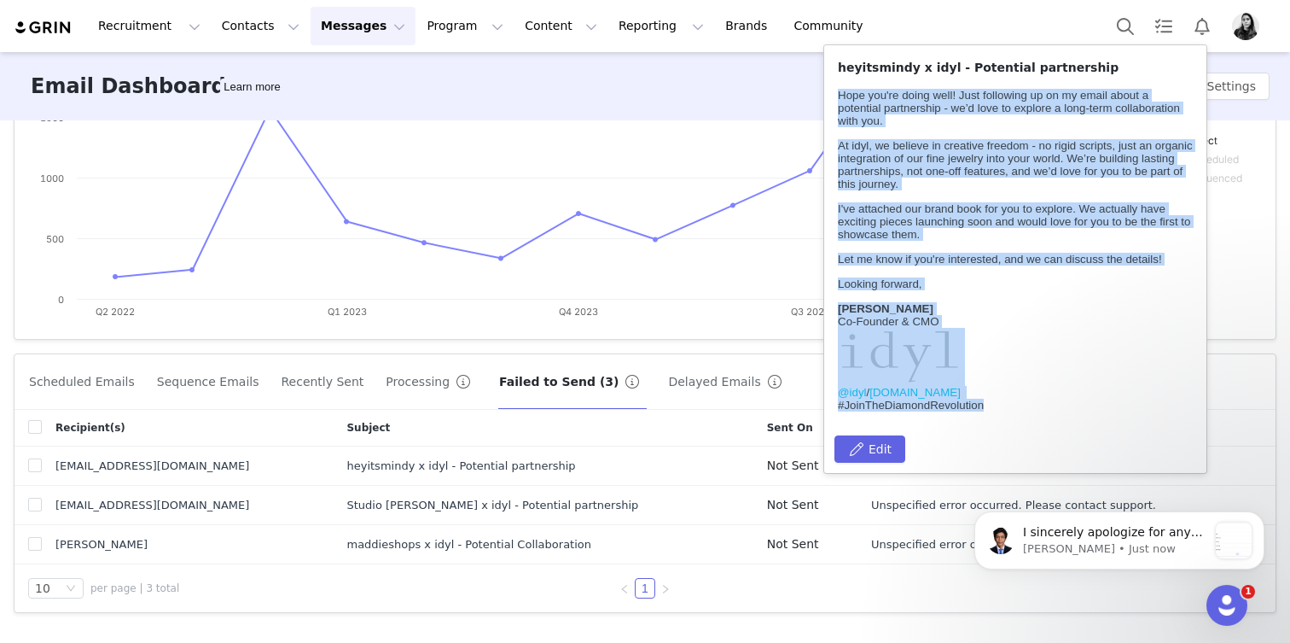
scroll to position [0, 0]
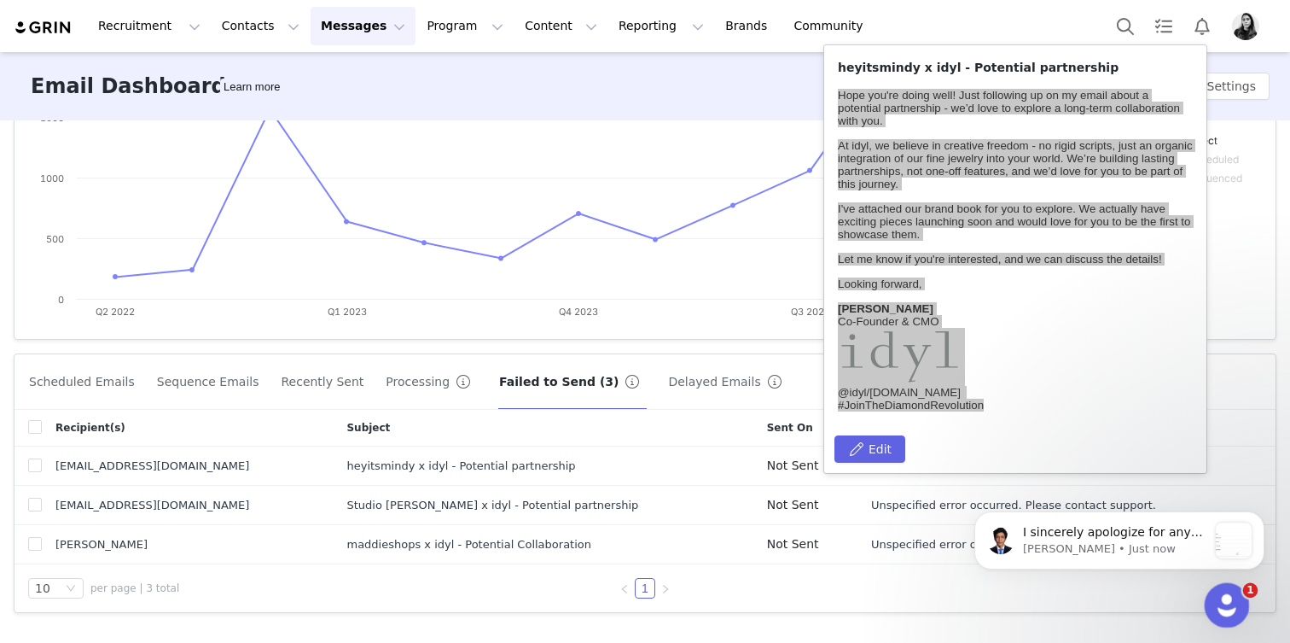
click at [1226, 617] on div "Open Intercom Messenger" at bounding box center [1225, 602] width 56 height 56
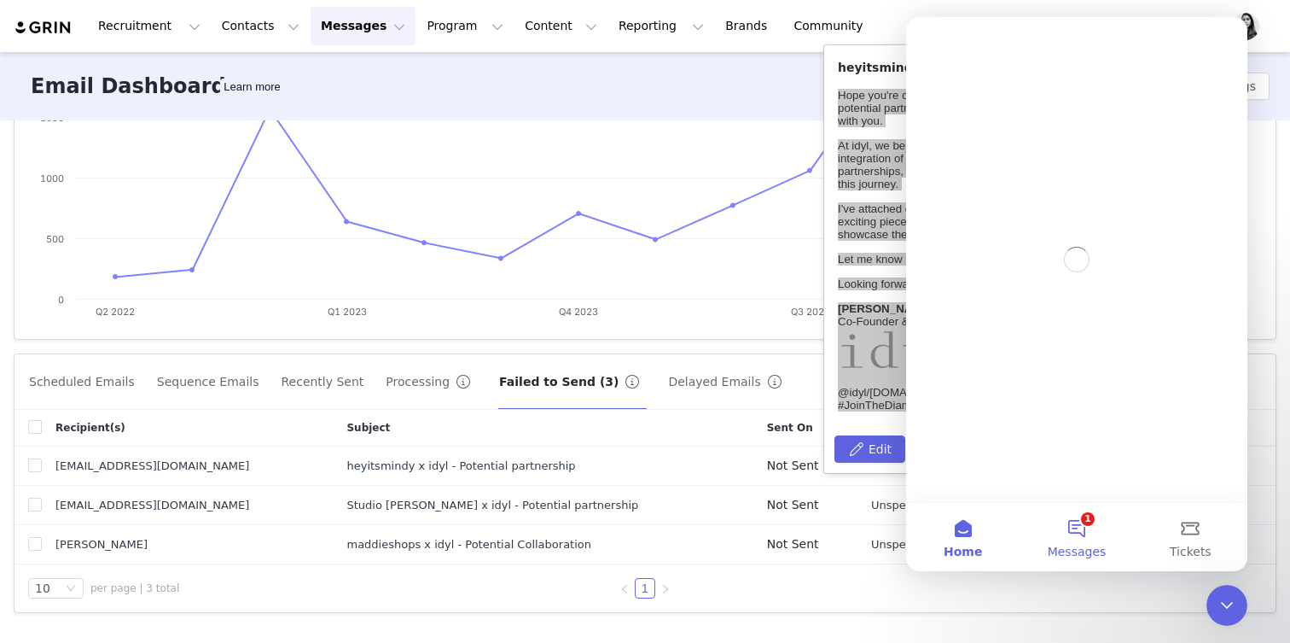
click at [1079, 527] on button "1 Messages" at bounding box center [1077, 537] width 114 height 68
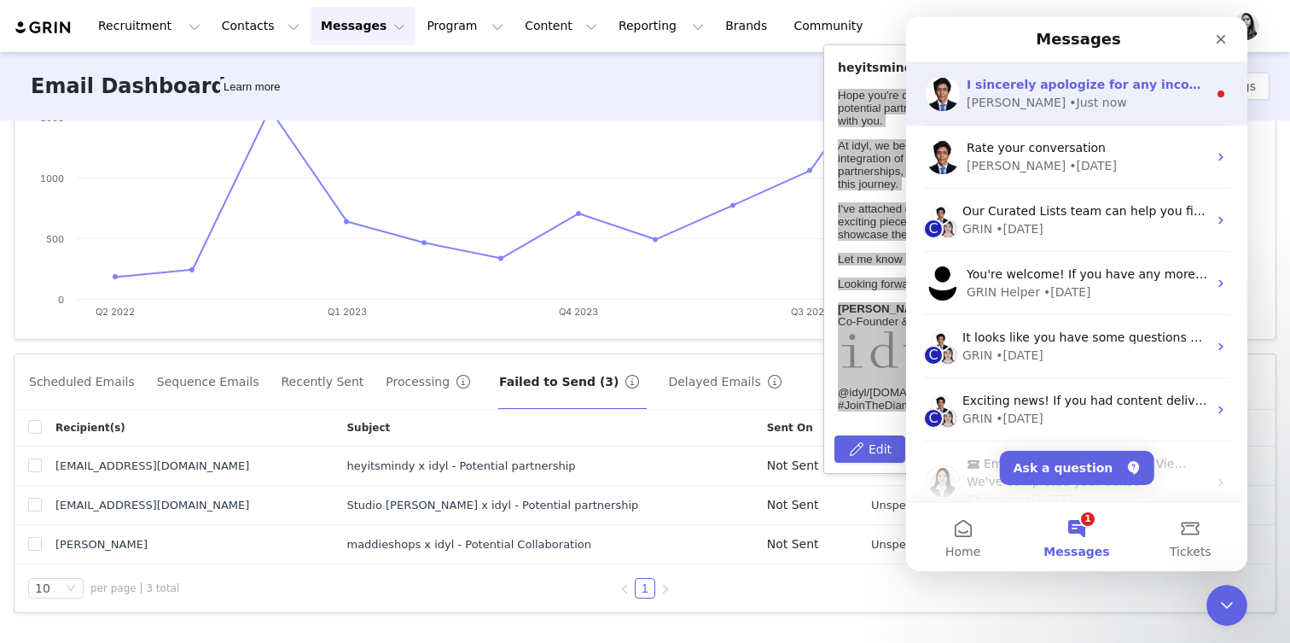
click at [1069, 106] on div "• Just now" at bounding box center [1097, 103] width 57 height 18
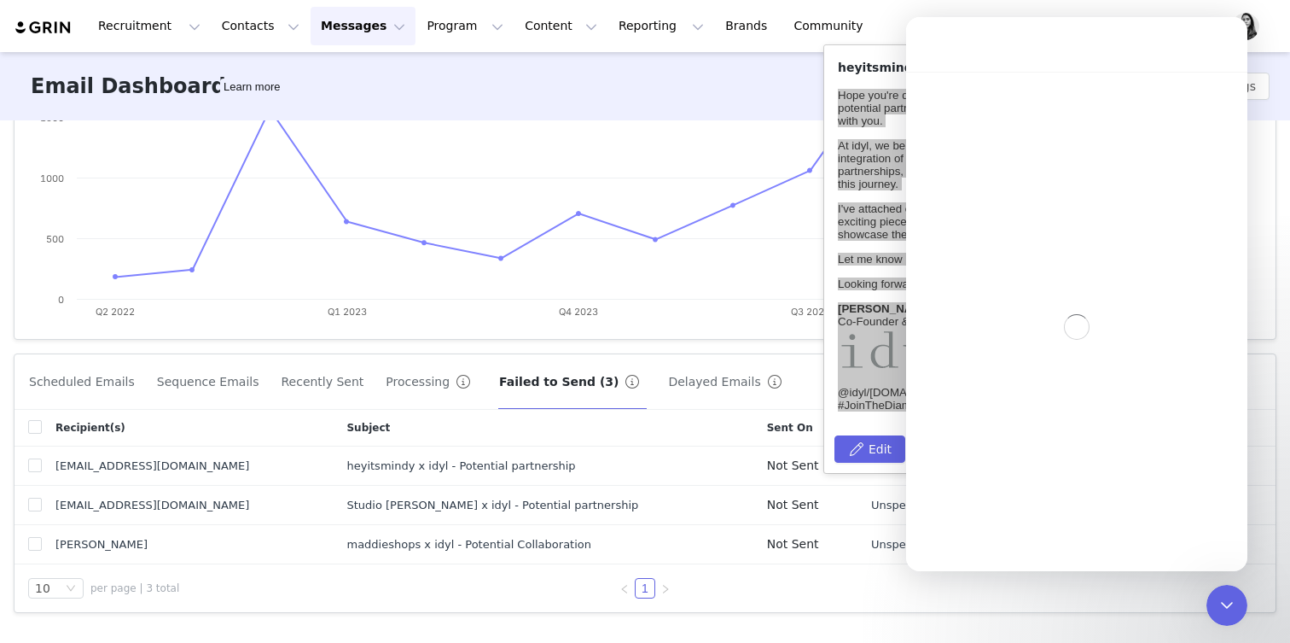
scroll to position [2937, 0]
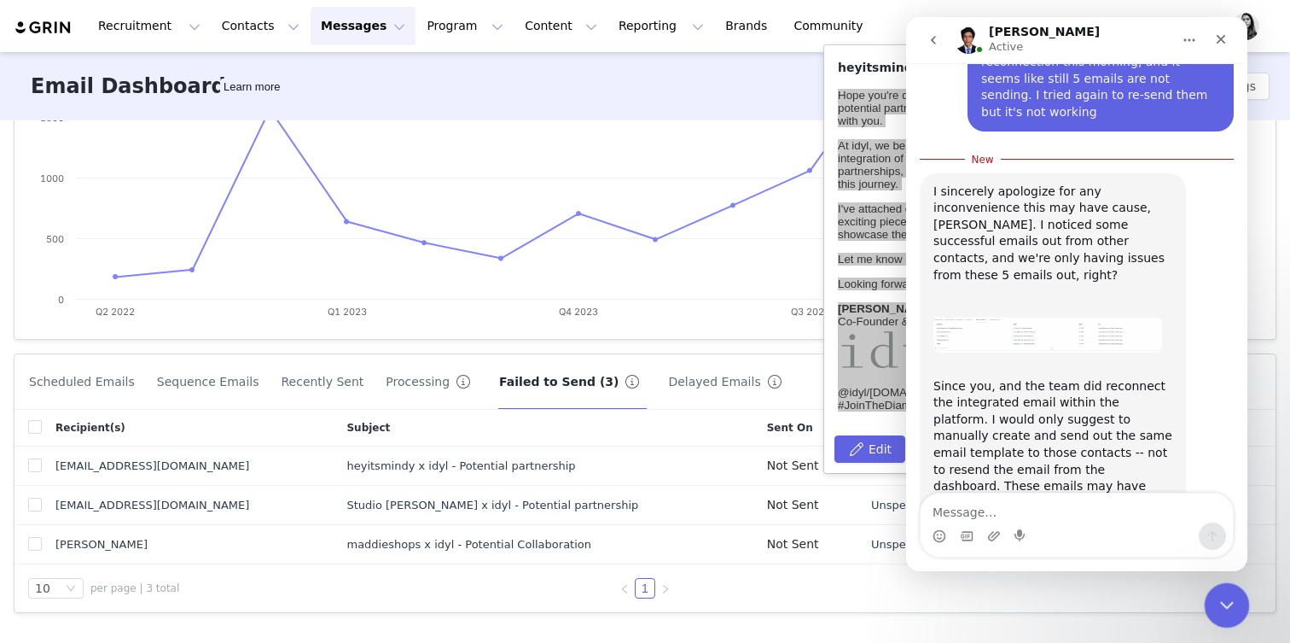
click at [1240, 608] on div "Close Intercom Messenger" at bounding box center [1224, 602] width 41 height 41
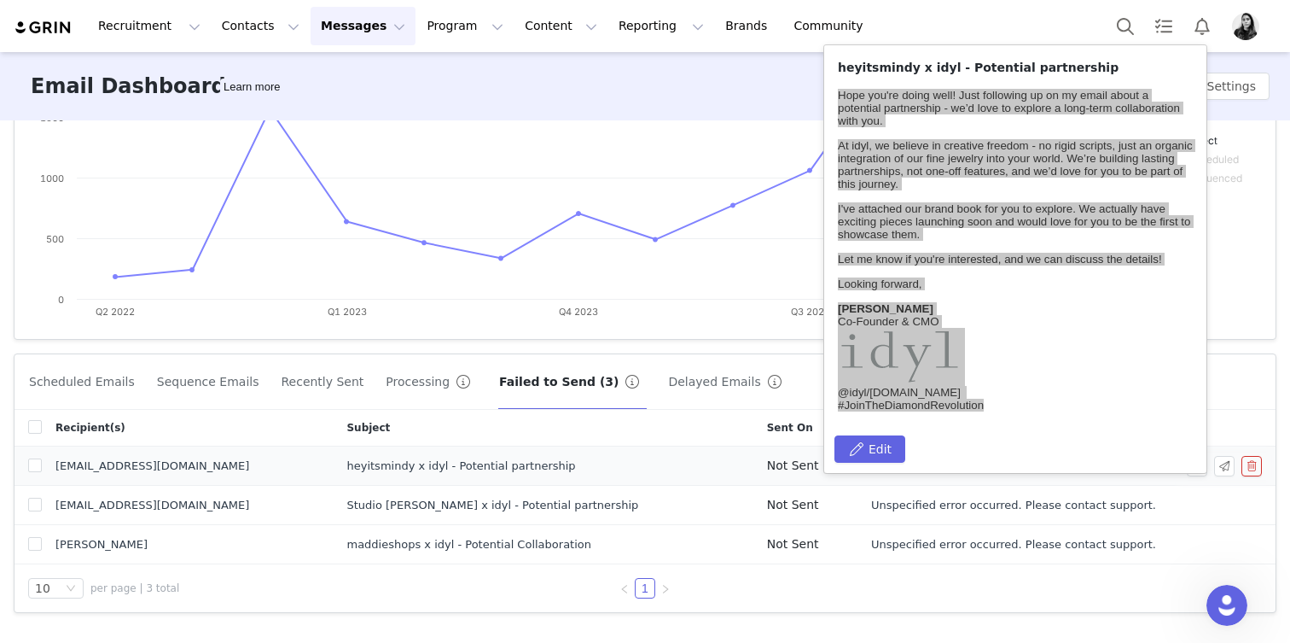
scroll to position [2909, 0]
click at [947, 551] on span "Unspecified error occurred. Please contact support." at bounding box center [1013, 544] width 285 height 17
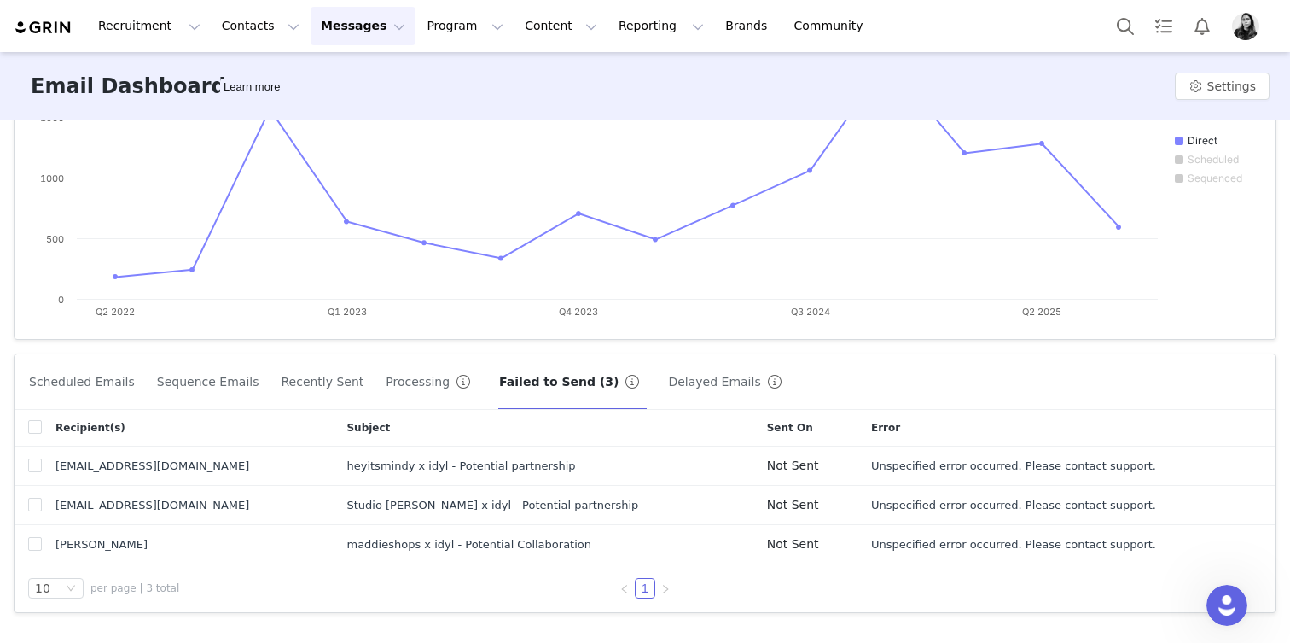
scroll to position [0, 0]
click at [1190, 510] on button "button" at bounding box center [1197, 505] width 20 height 20
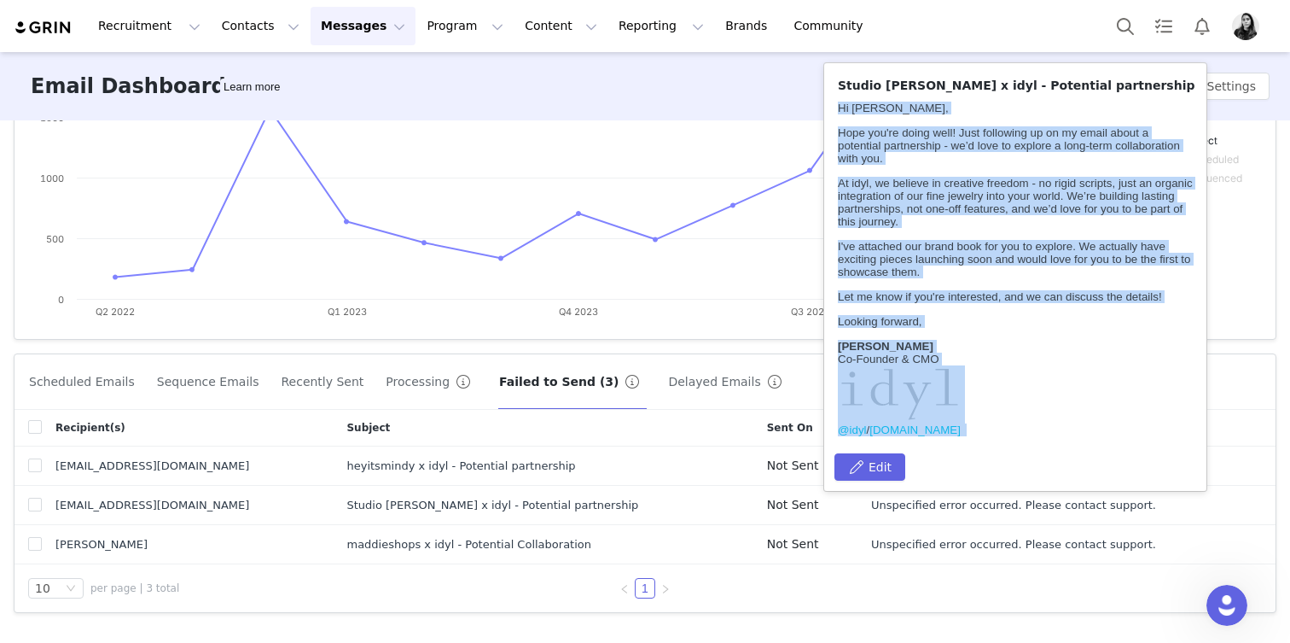
scroll to position [26, 0]
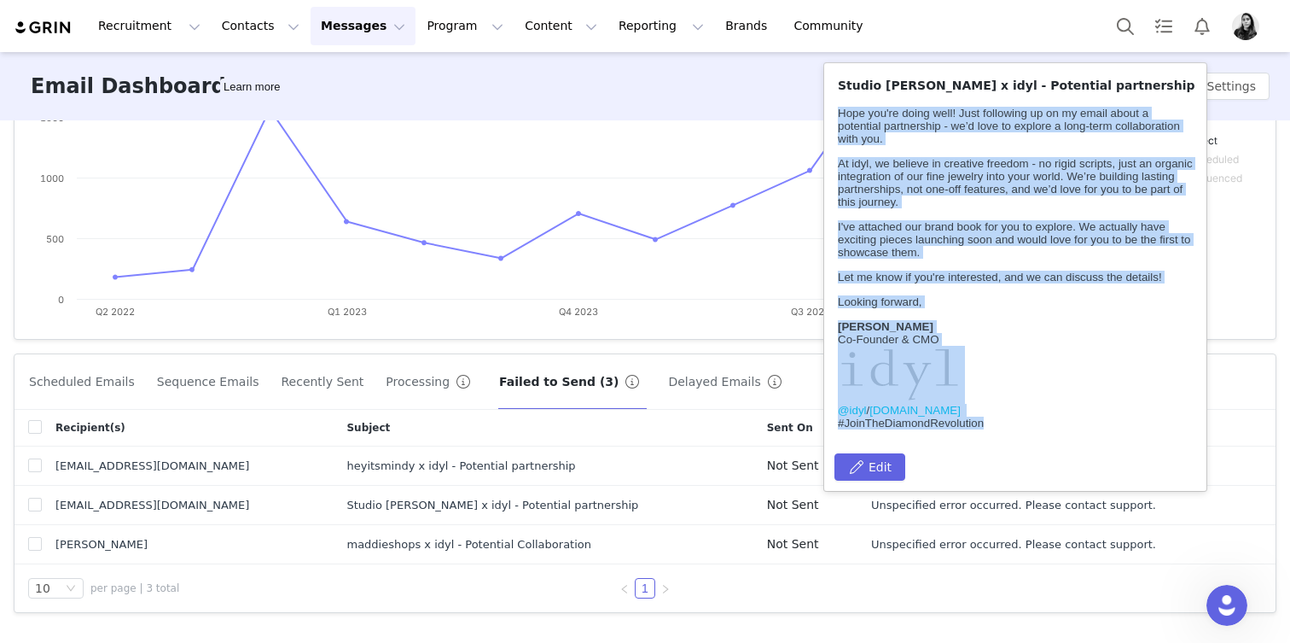
drag, startPoint x: 839, startPoint y: 107, endPoint x: 982, endPoint y: 524, distance: 441.3
click at [982, 436] on html "Hi [PERSON_NAME] you're doing well! Just following up on my email about a poten…" at bounding box center [1015, 255] width 369 height 361
copy body "Hi [PERSON_NAME] you're doing well! Just following up on my email about a poten…"
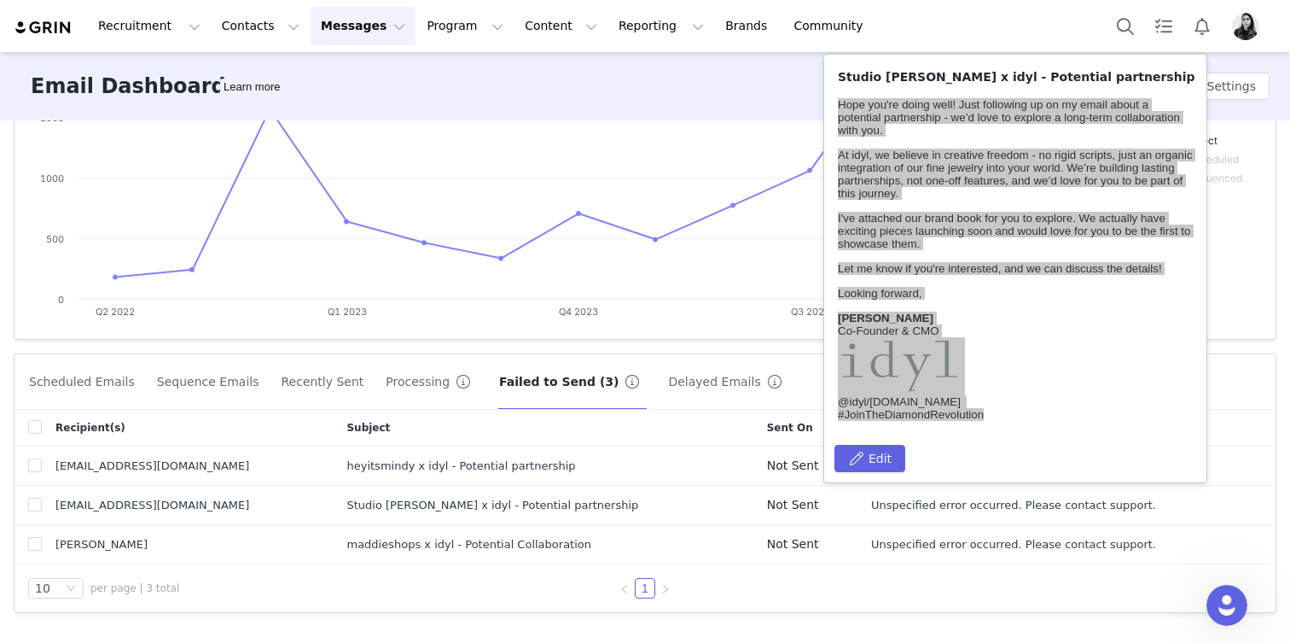
click at [934, 583] on div "10 per page | 3 total 1" at bounding box center [645, 588] width 1261 height 48
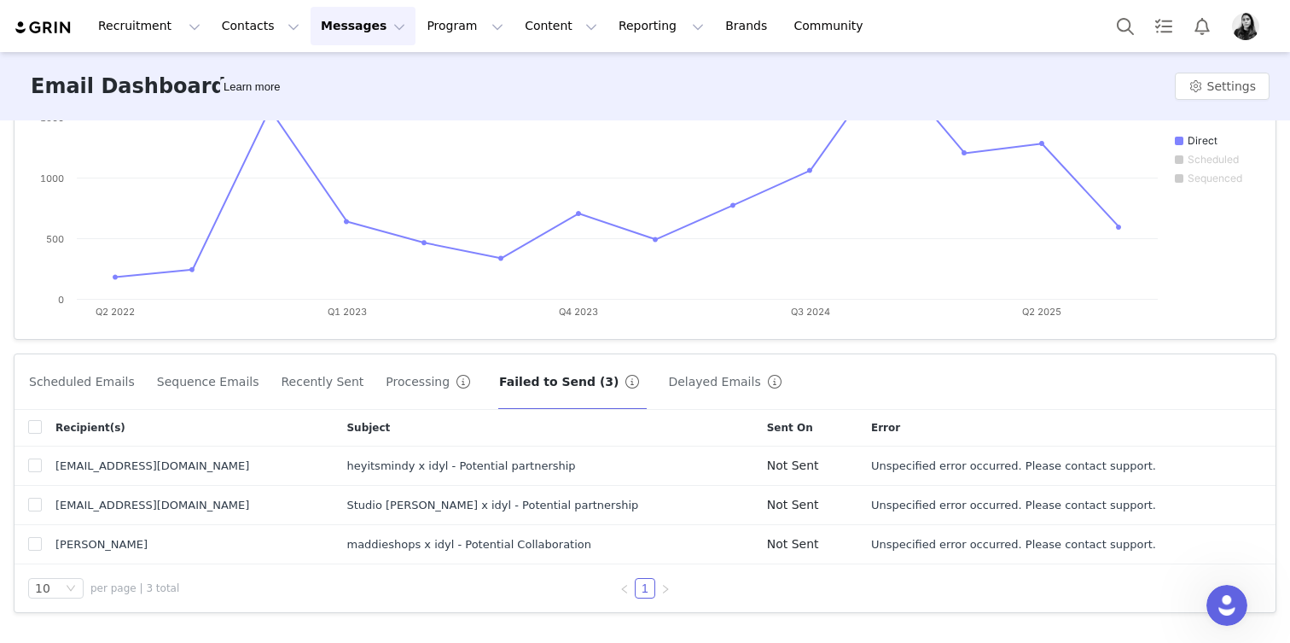
scroll to position [0, 0]
click at [1197, 545] on button "button" at bounding box center [1197, 544] width 20 height 20
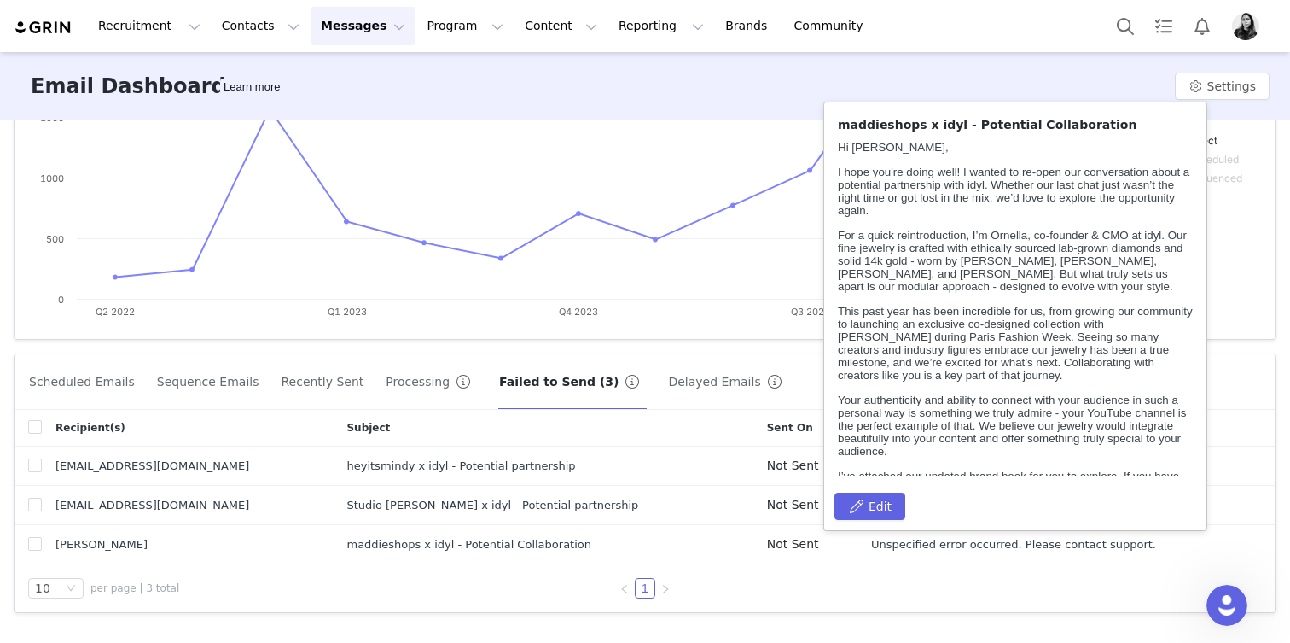
click at [1062, 313] on span "This past year has been incredible for us, from growing our community to launch…" at bounding box center [1015, 343] width 355 height 77
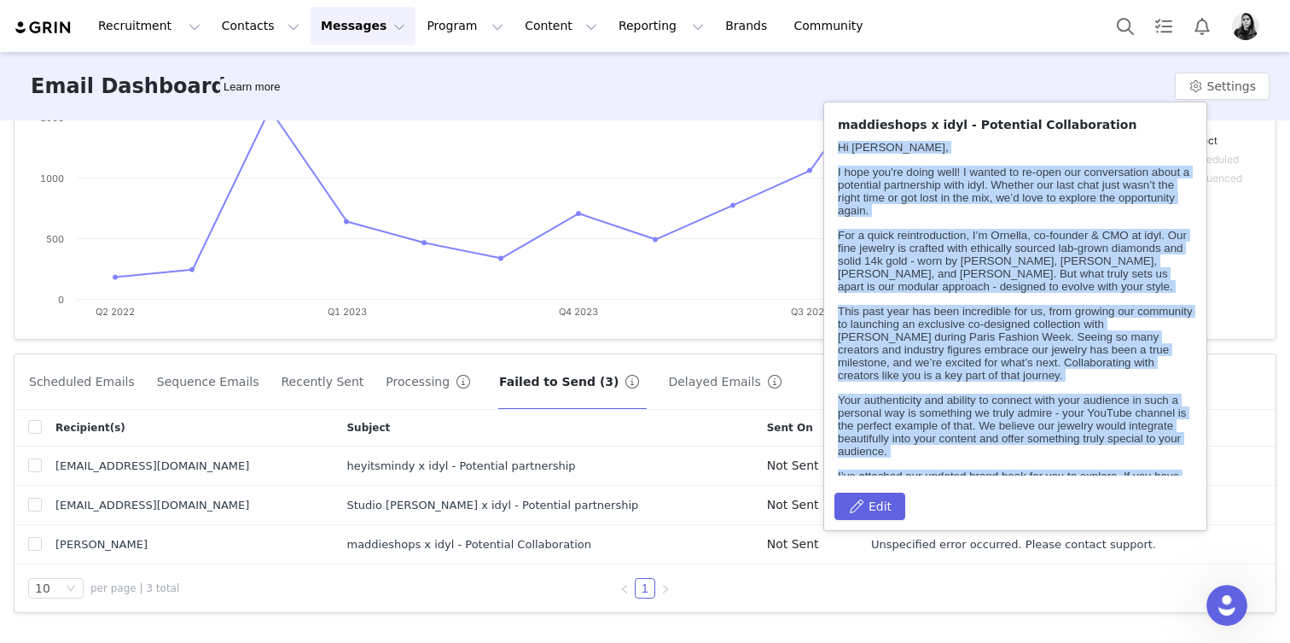
drag, startPoint x: 1011, startPoint y: 450, endPoint x: 852, endPoint y: 77, distance: 405.7
click at [852, 134] on html "Hi [PERSON_NAME], I hope you're doing well! I wanted to re-open our conversatio…" at bounding box center [1015, 412] width 369 height 557
copy body "Lo Ipsumd, S amet con'ad elits doei! T incidi ut la-etdo mag aliquaenimad minim…"
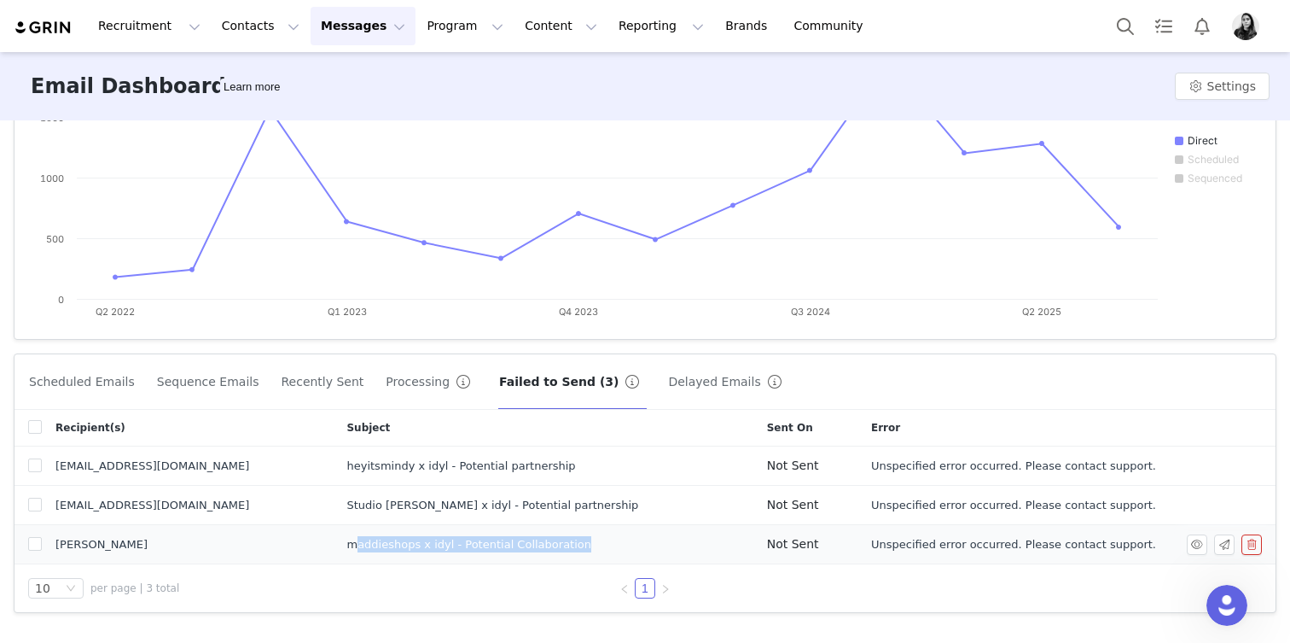
drag, startPoint x: 312, startPoint y: 540, endPoint x: 551, endPoint y: 543, distance: 239.0
click at [551, 543] on div "maddieshops x idyl - Potential Collaboration" at bounding box center [517, 544] width 341 height 17
copy div "maddieshops x idyl - Potential Collaboration"
click at [1244, 463] on button "button" at bounding box center [1252, 466] width 20 height 20
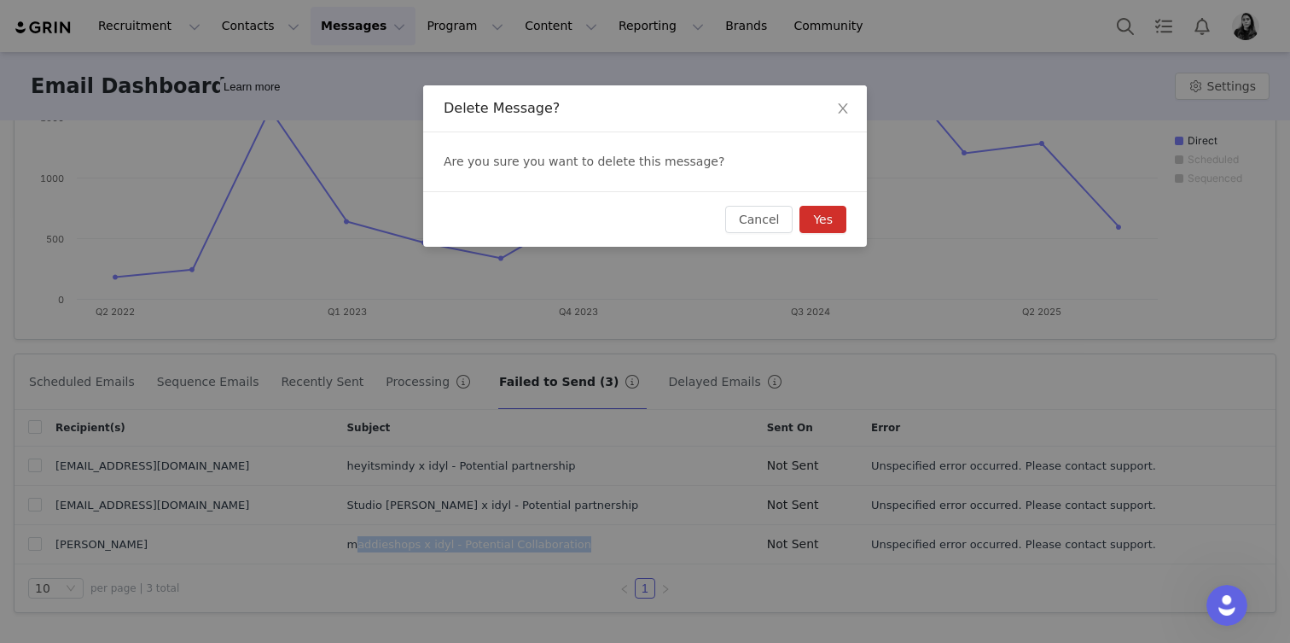
click at [842, 220] on button "Yes" at bounding box center [823, 219] width 47 height 27
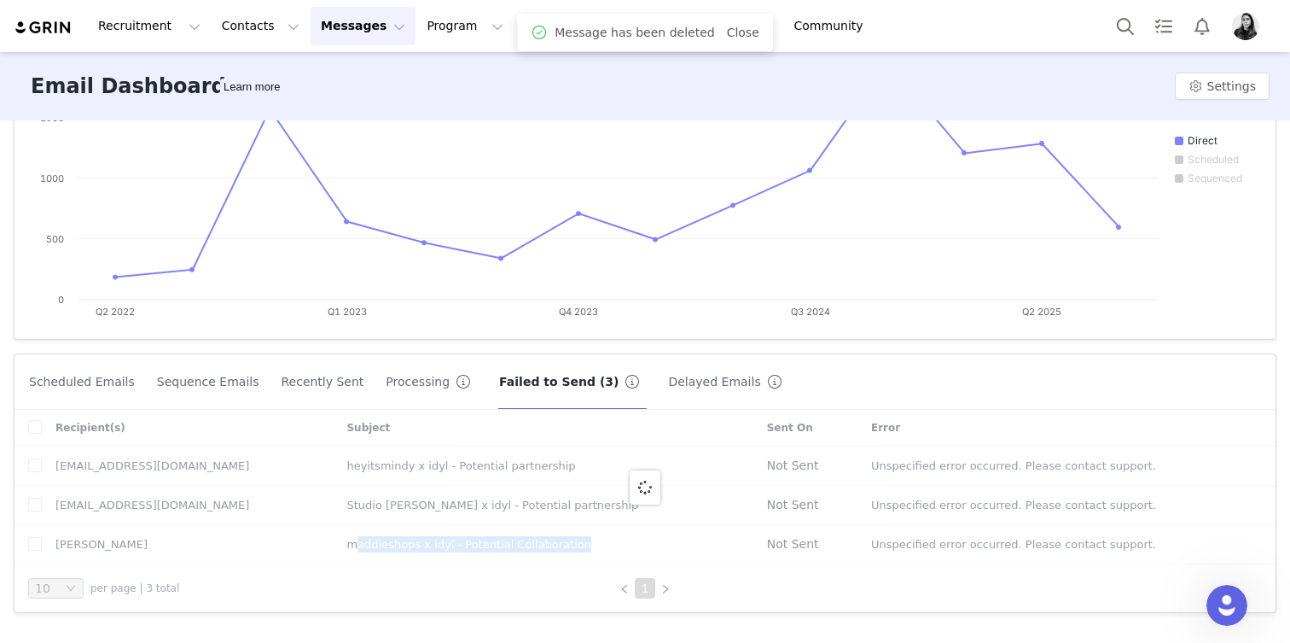
scroll to position [202, 0]
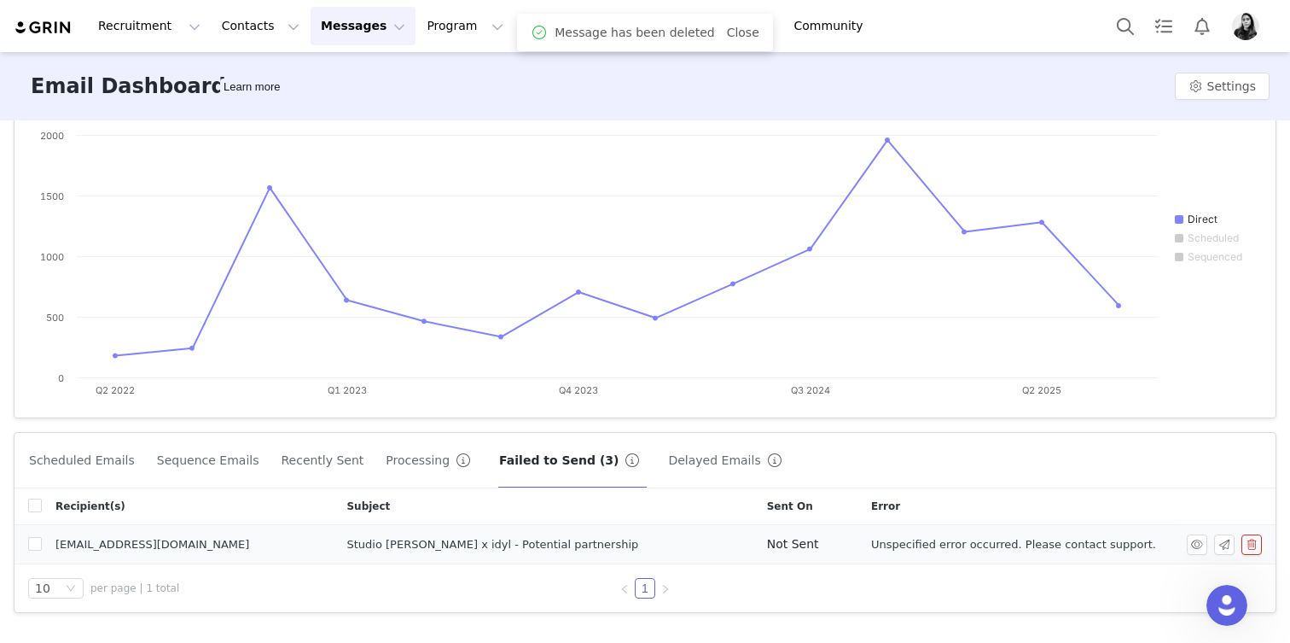
click at [1248, 544] on button "button" at bounding box center [1252, 544] width 20 height 20
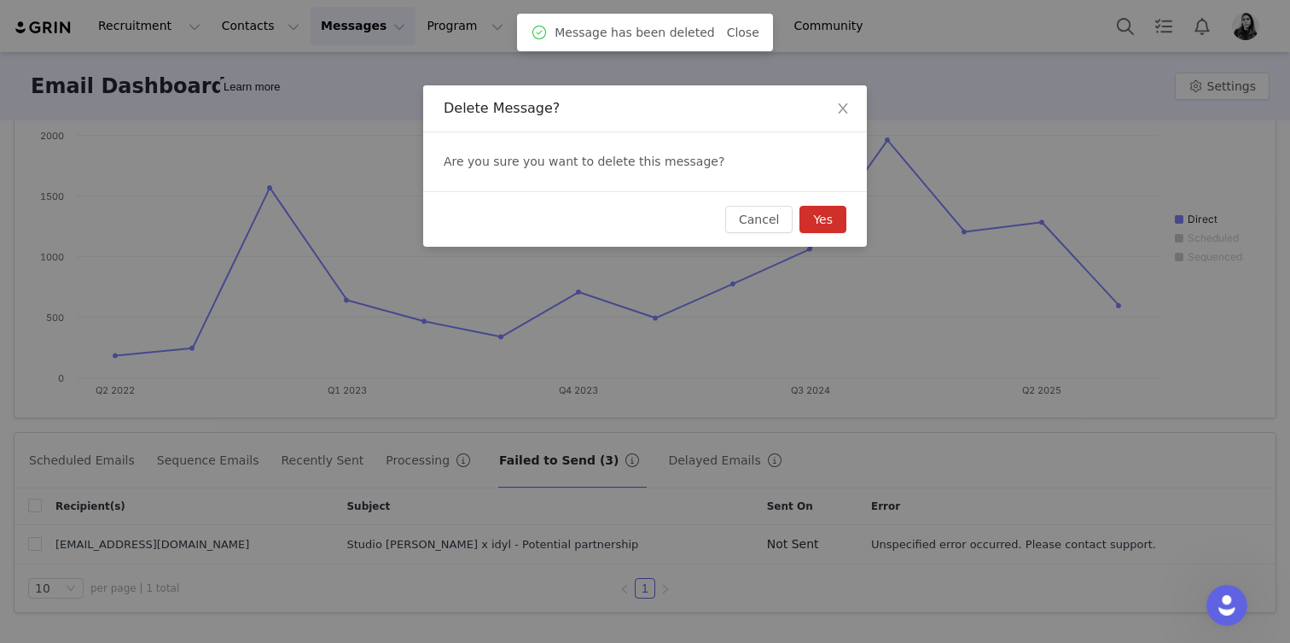
click at [827, 225] on button "Yes" at bounding box center [823, 219] width 47 height 27
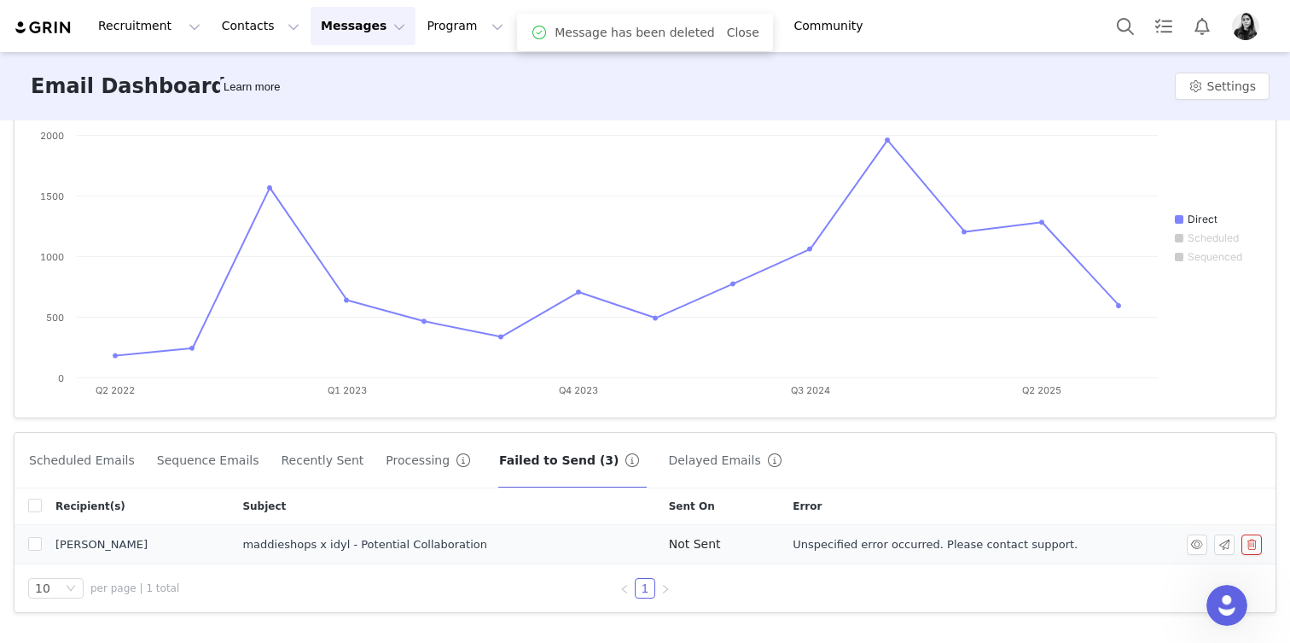
click at [1248, 549] on button "button" at bounding box center [1252, 544] width 20 height 20
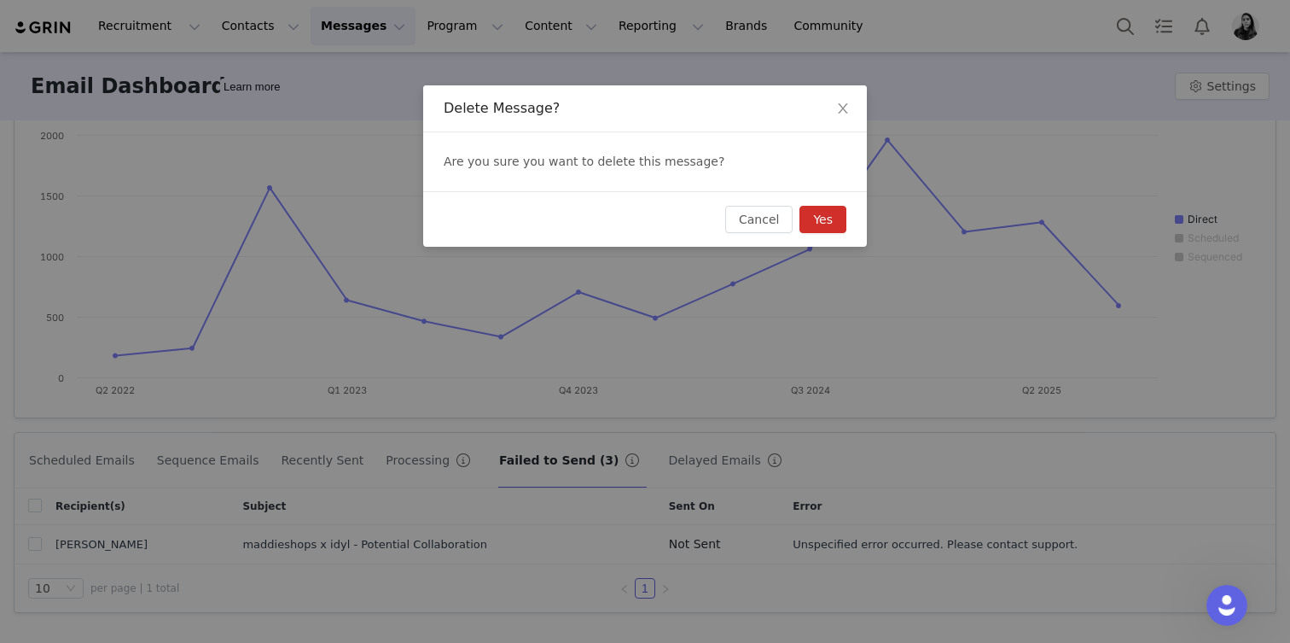
click at [817, 225] on button "Yes" at bounding box center [823, 219] width 47 height 27
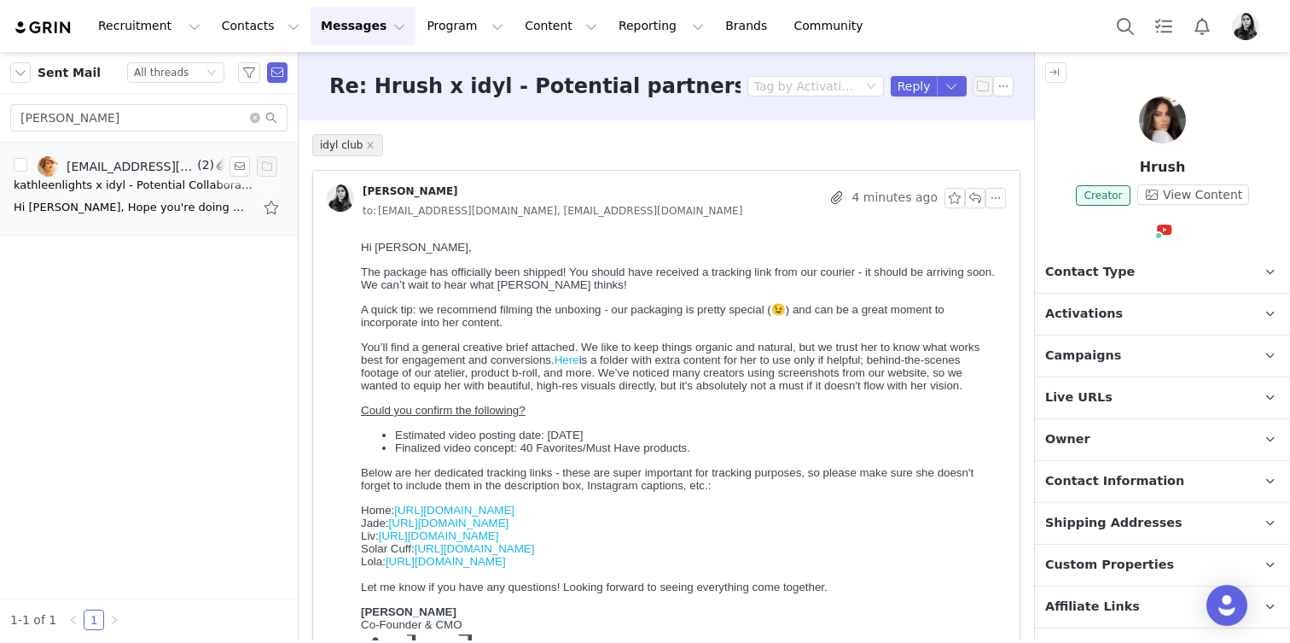
click at [201, 214] on div "Hi [PERSON_NAME], Hope you're doing well! Just following up on my email about a…" at bounding box center [133, 207] width 239 height 17
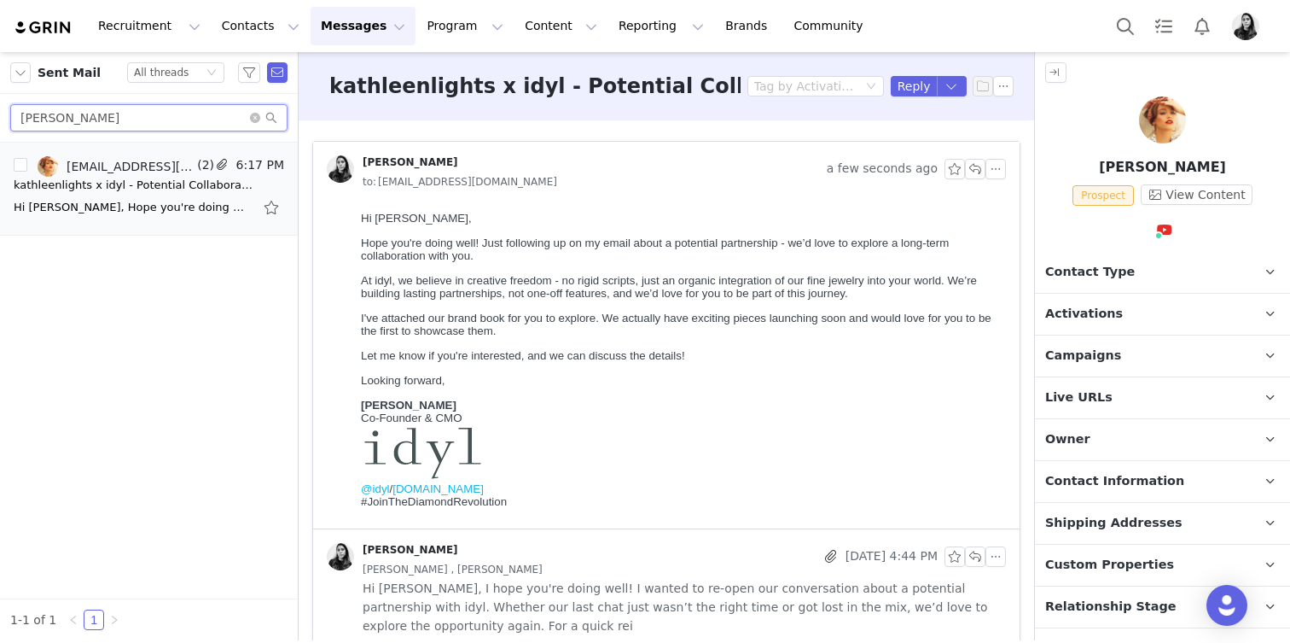
click at [154, 117] on input "[PERSON_NAME]" at bounding box center [148, 117] width 277 height 27
type input "[PERSON_NAME]"
click at [123, 207] on div "[PERSON_NAME], We absolutely adore your style, taste and aesthetic, we all need…" at bounding box center [133, 207] width 239 height 17
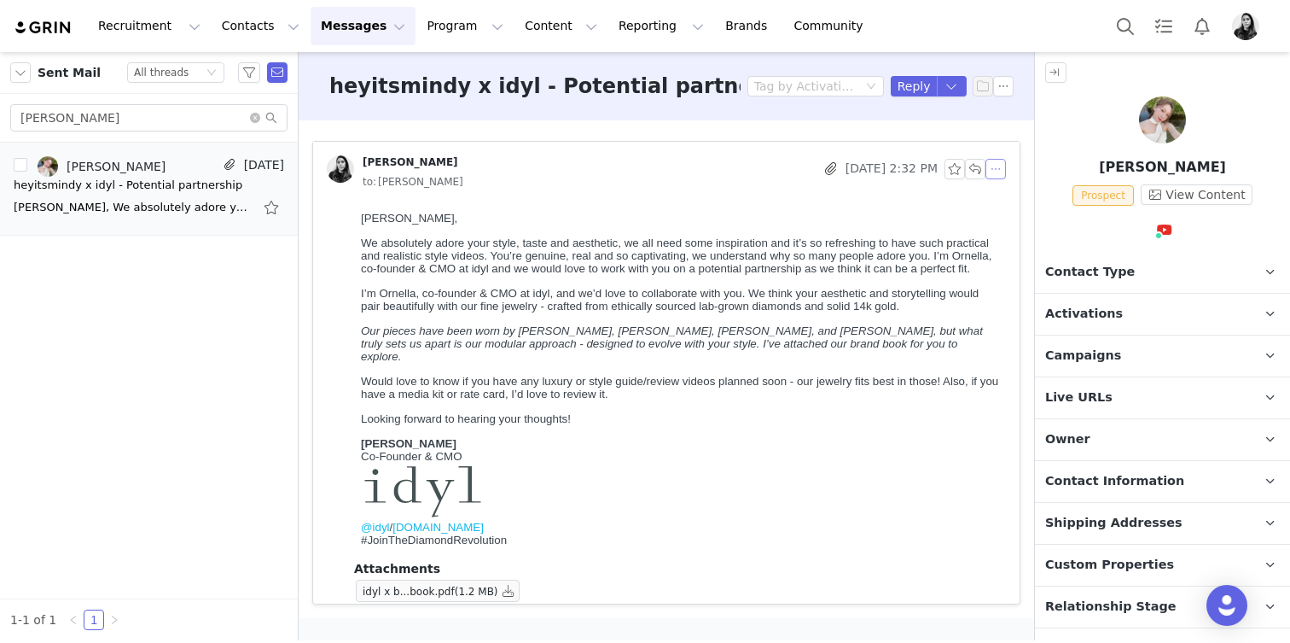
click at [1005, 168] on button "button" at bounding box center [996, 169] width 20 height 20
click at [1006, 195] on li "Reply All" at bounding box center [1022, 199] width 73 height 27
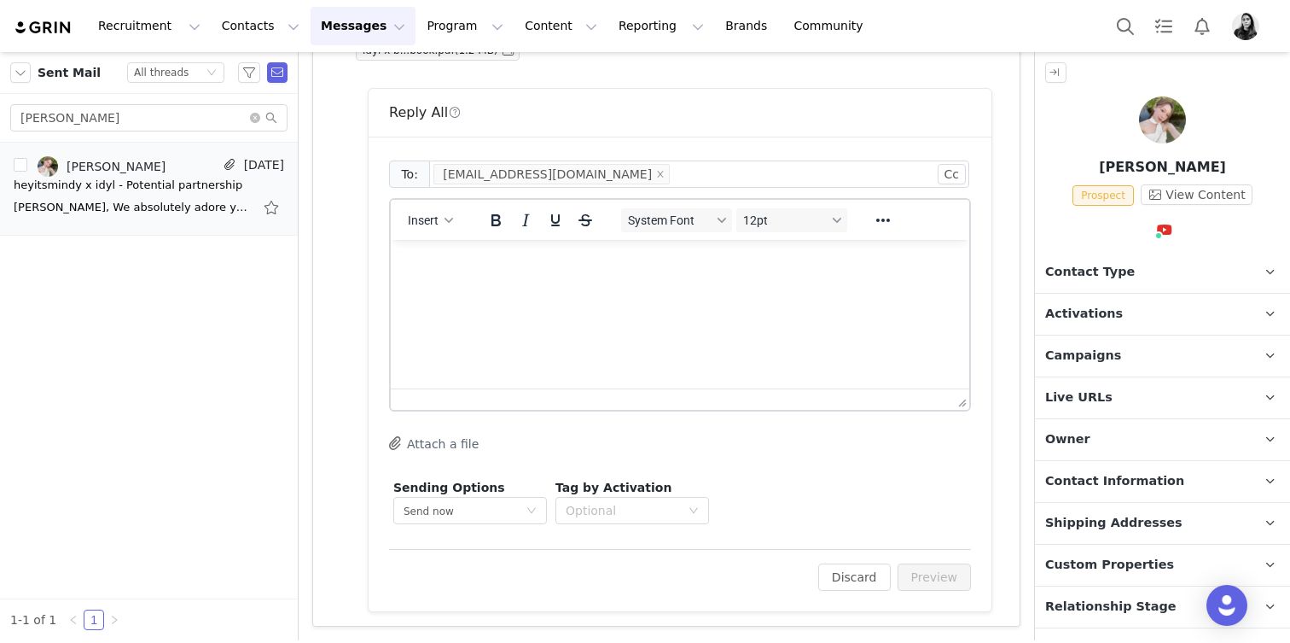
click at [573, 286] on html at bounding box center [680, 263] width 579 height 46
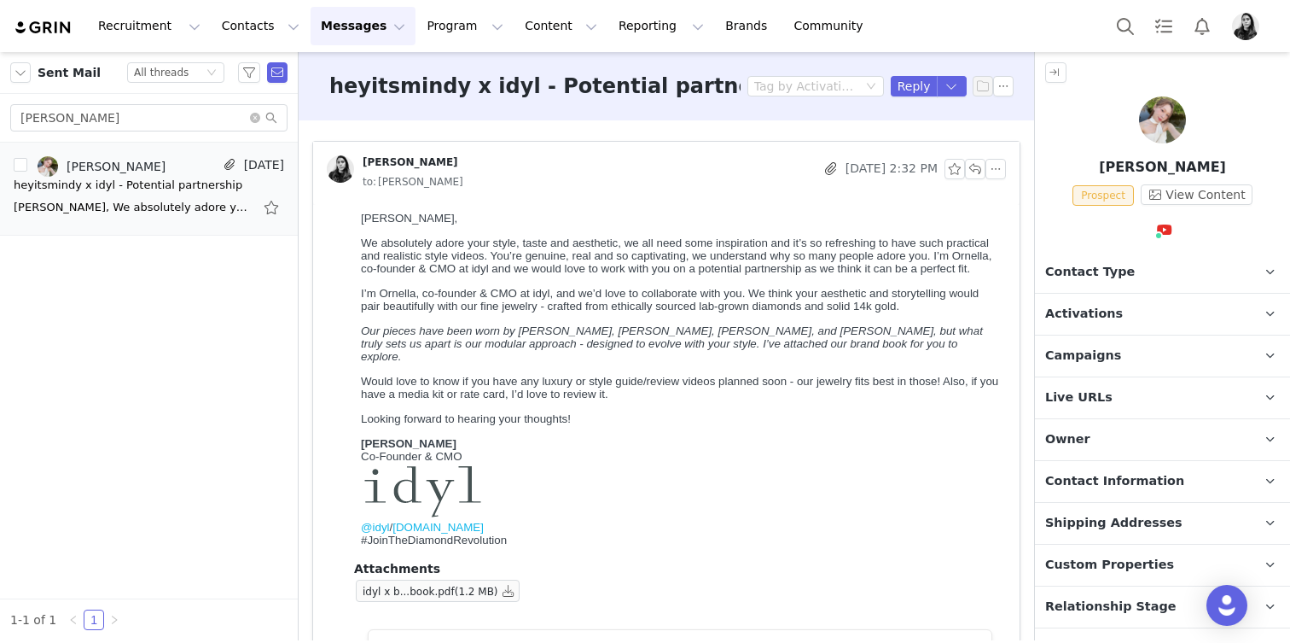
scroll to position [541, 0]
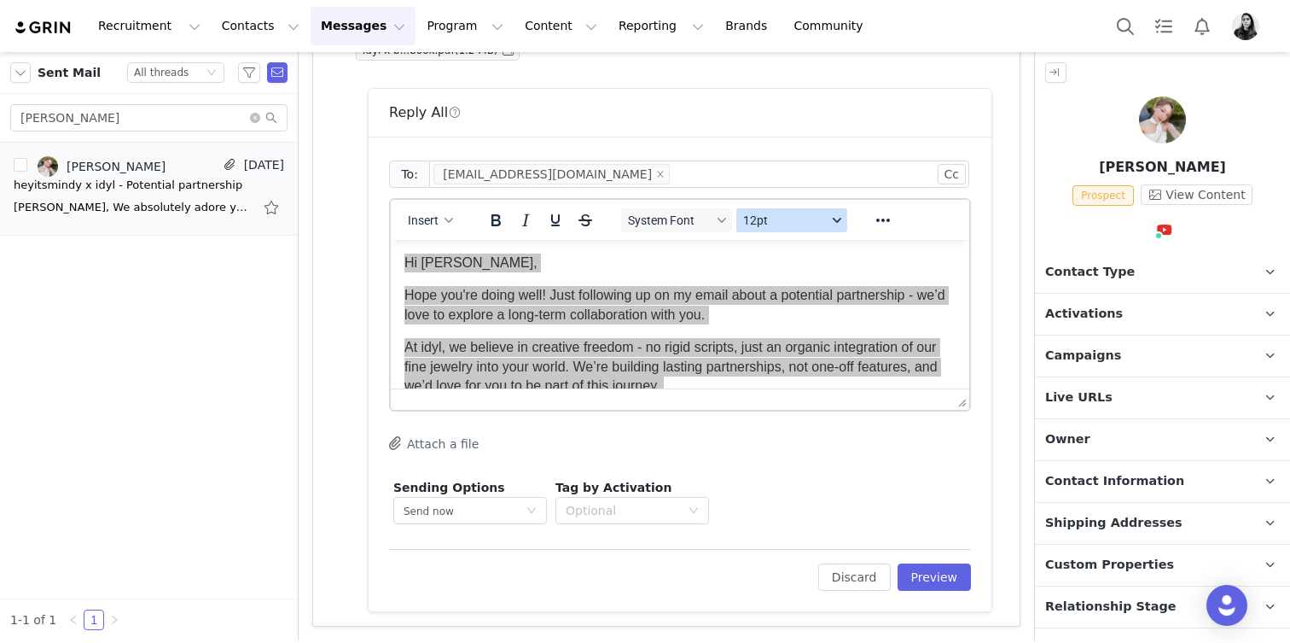
click at [743, 224] on span "12pt" at bounding box center [785, 220] width 84 height 14
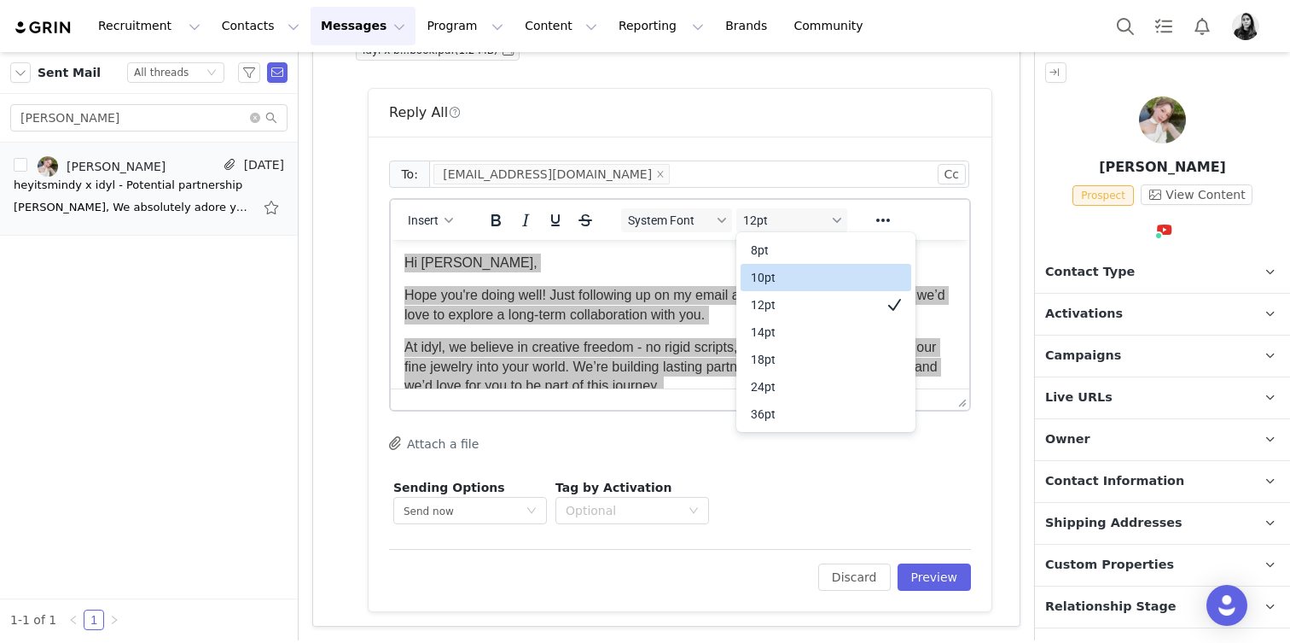
click at [743, 272] on div "10pt" at bounding box center [826, 277] width 171 height 27
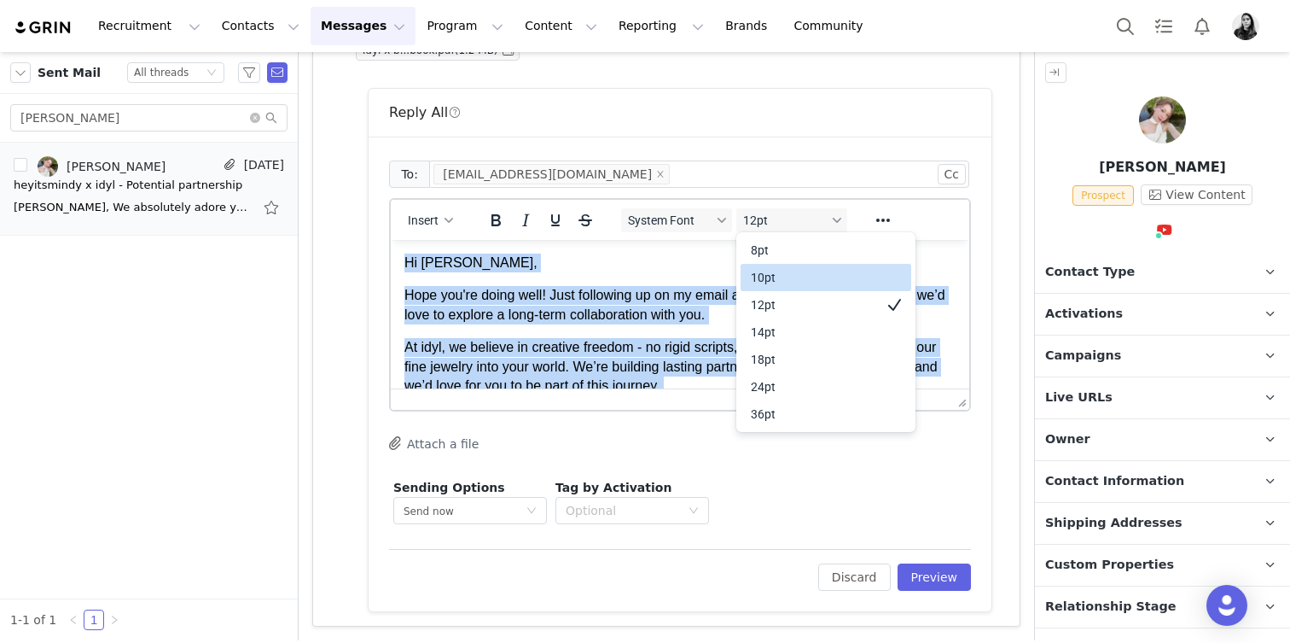
scroll to position [14, 0]
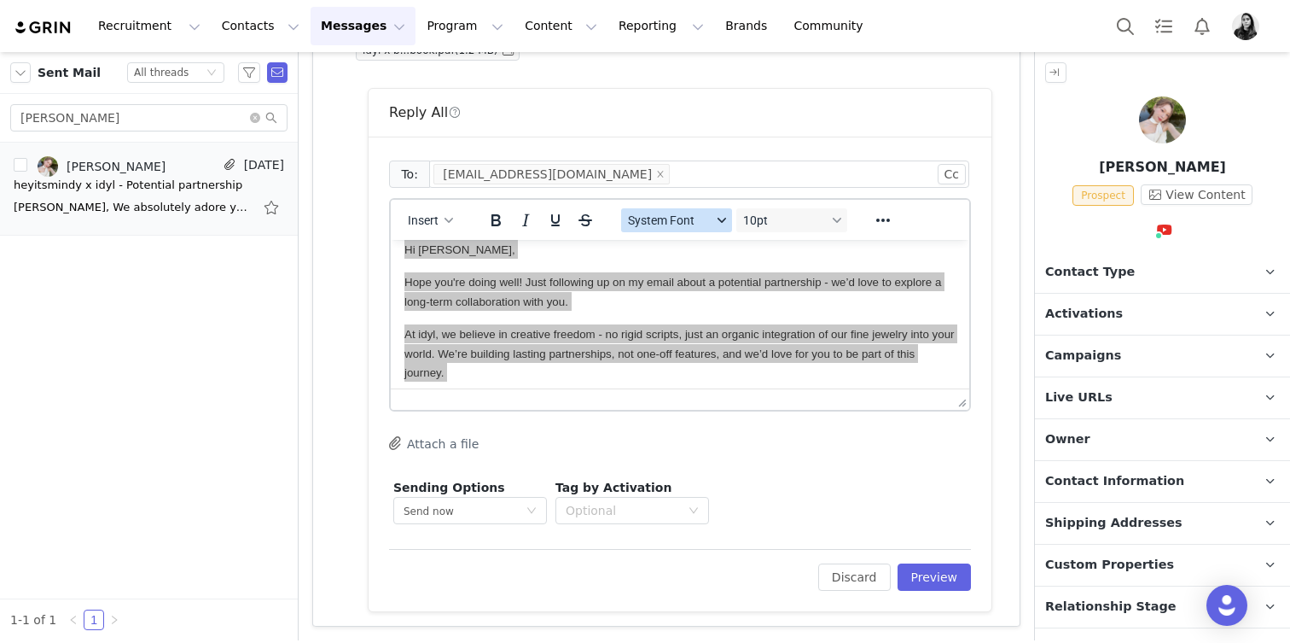
click at [677, 215] on span "System Font" at bounding box center [670, 220] width 84 height 14
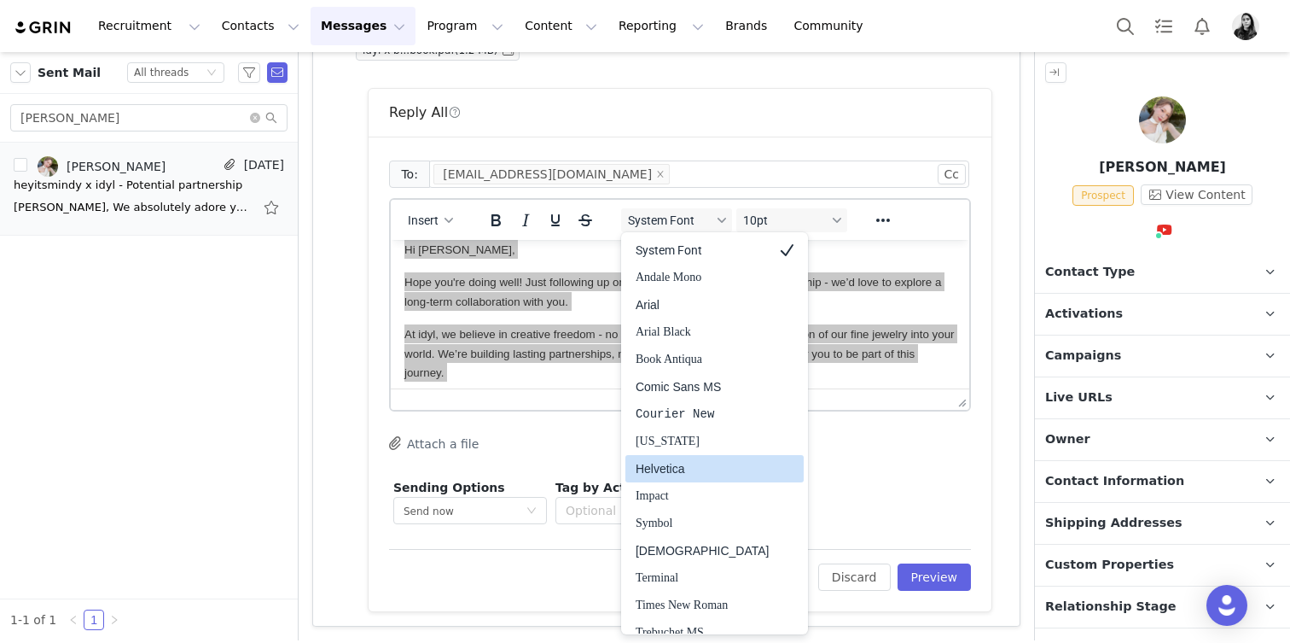
click at [674, 469] on div "Helvetica" at bounding box center [703, 468] width 134 height 20
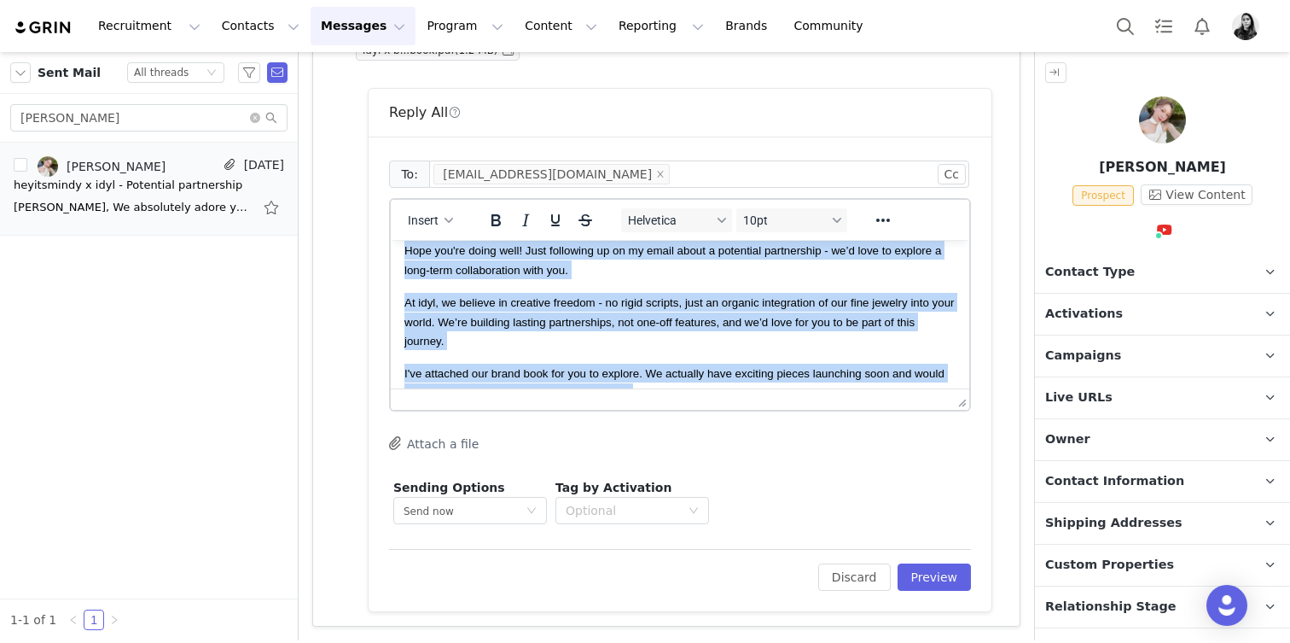
scroll to position [0, 0]
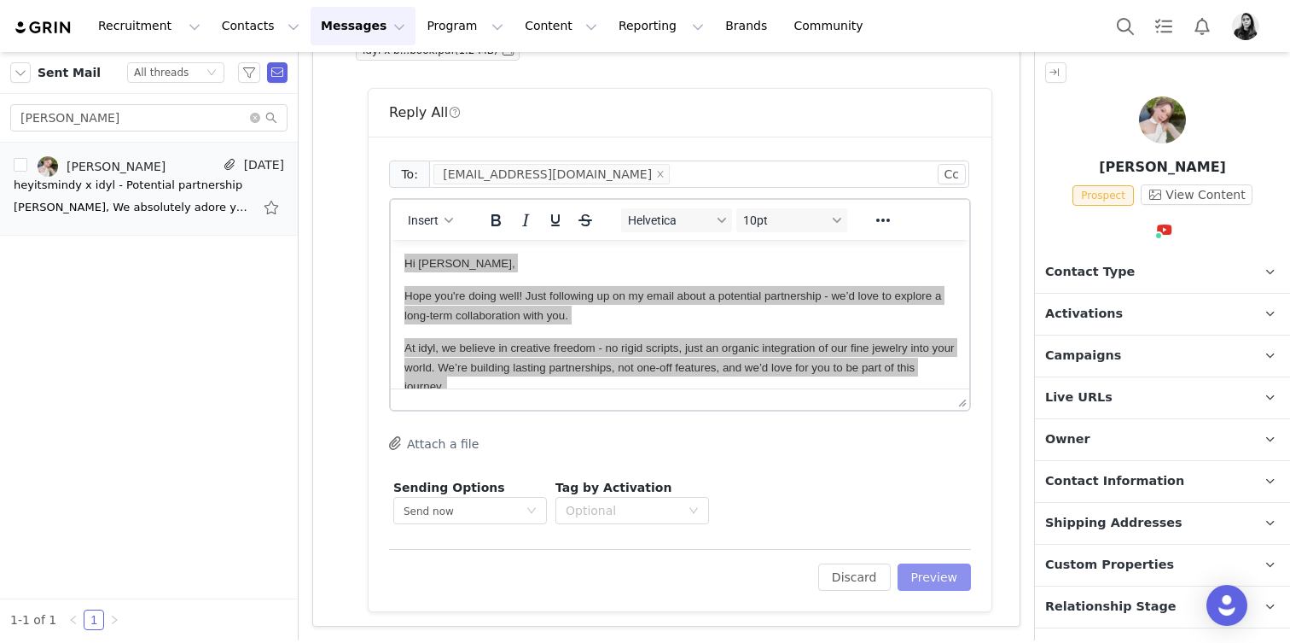
click at [950, 585] on button "Preview" at bounding box center [935, 576] width 74 height 27
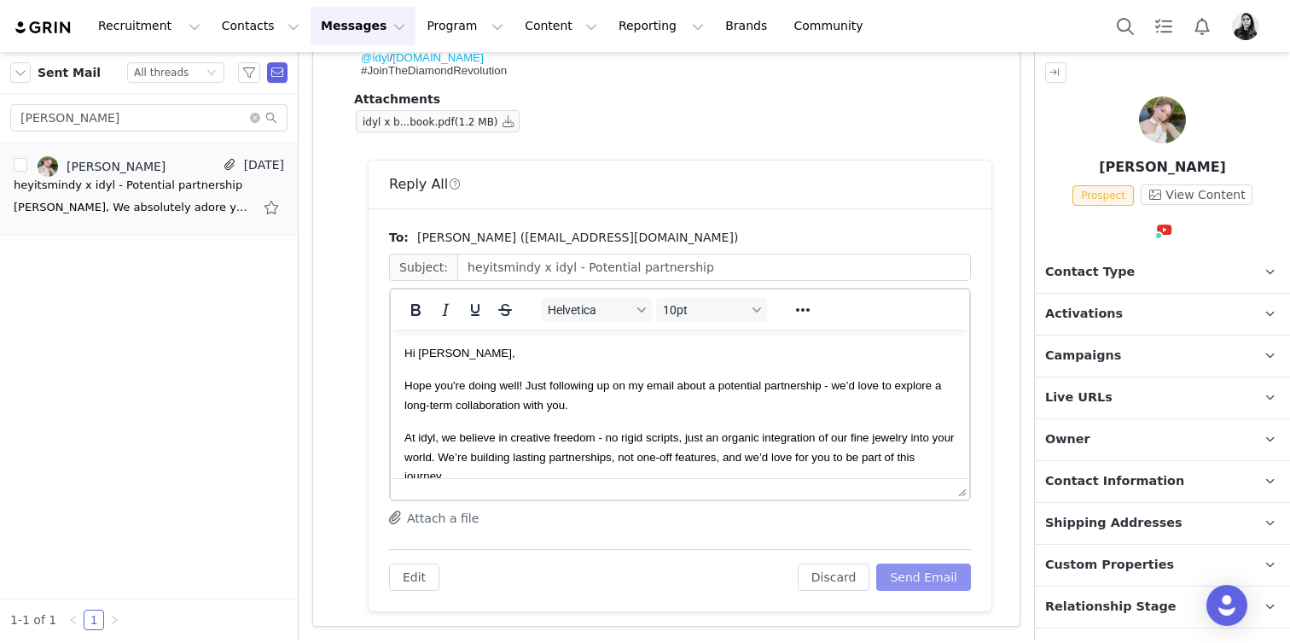
click at [950, 585] on button "Send Email" at bounding box center [924, 576] width 95 height 27
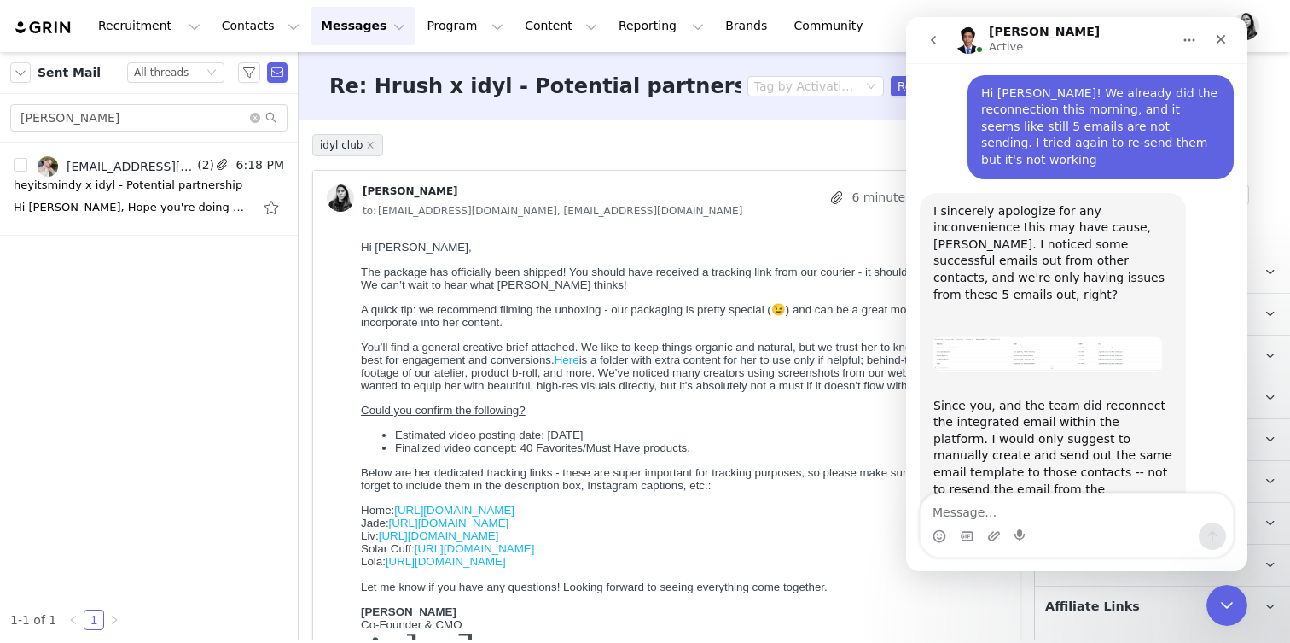
scroll to position [2909, 0]
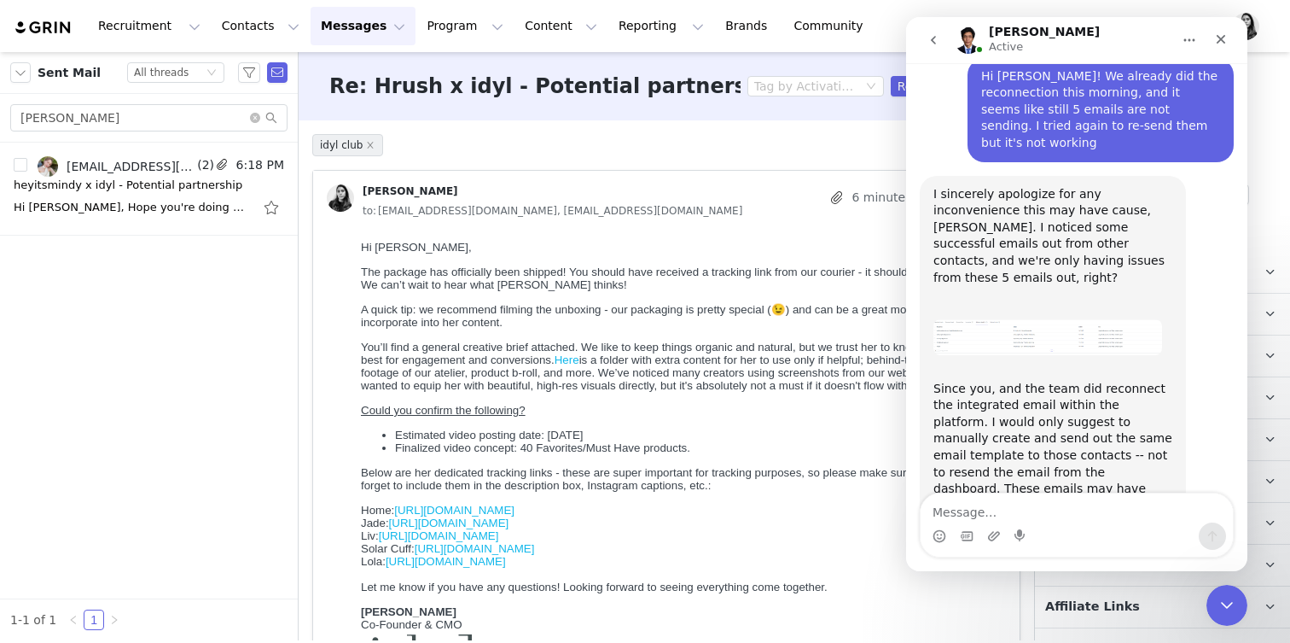
click at [535, 359] on span "You’ll find a general creative brief attached. We like to keep things organic a…" at bounding box center [670, 366] width 619 height 51
click at [203, 218] on div "Hi [PERSON_NAME], Hope you're doing well! Just following up on my email about a…" at bounding box center [149, 207] width 271 height 27
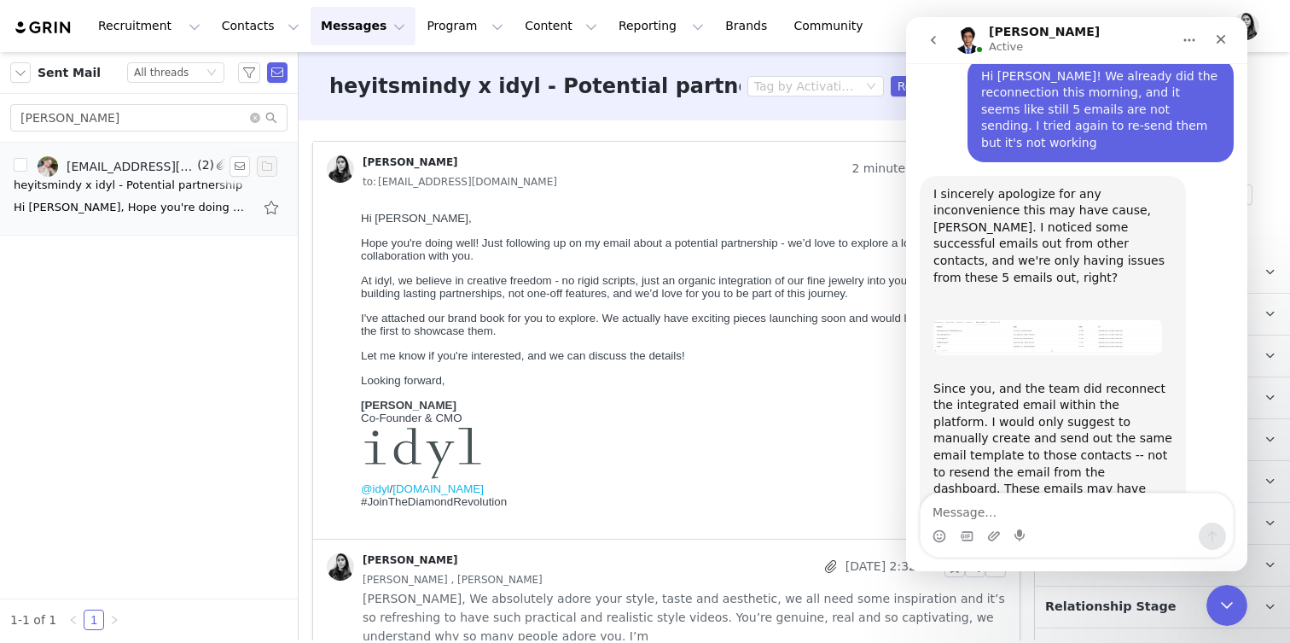
scroll to position [0, 0]
click at [1221, 590] on div "Close Intercom Messenger" at bounding box center [1224, 602] width 41 height 41
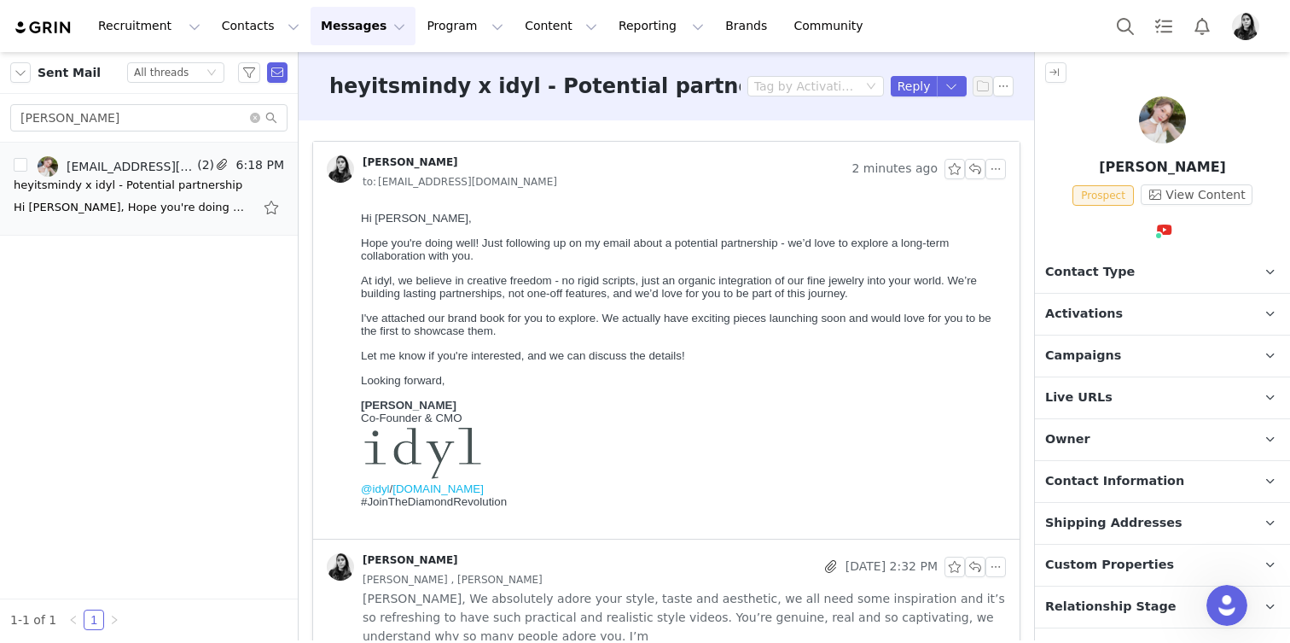
scroll to position [2909, 0]
click at [370, 242] on span "Hope you're doing well! Just following up on my email about a potential partner…" at bounding box center [655, 249] width 588 height 26
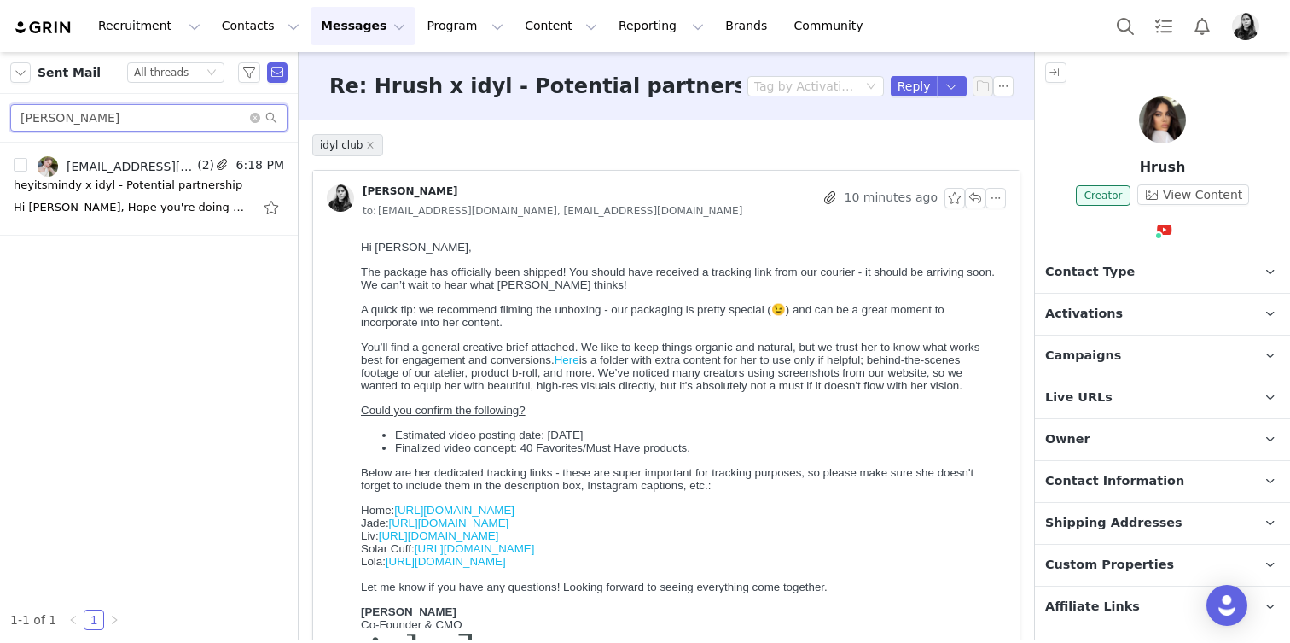
click at [171, 129] on input "[PERSON_NAME]" at bounding box center [148, 117] width 277 height 27
click at [145, 214] on div "[PERSON_NAME], We absolutely loved seeing our Morning Rituals video, it's so im…" at bounding box center [133, 207] width 239 height 17
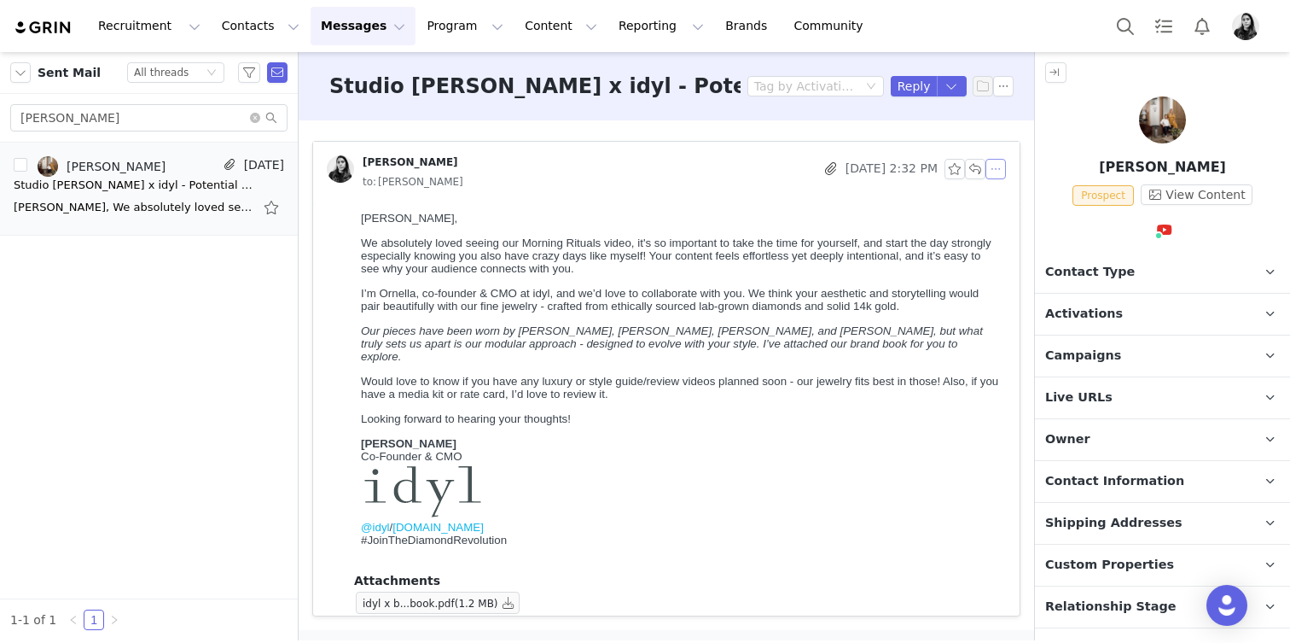
click at [1005, 164] on button "button" at bounding box center [996, 169] width 20 height 20
click at [1005, 190] on li "Reply All" at bounding box center [1022, 199] width 73 height 27
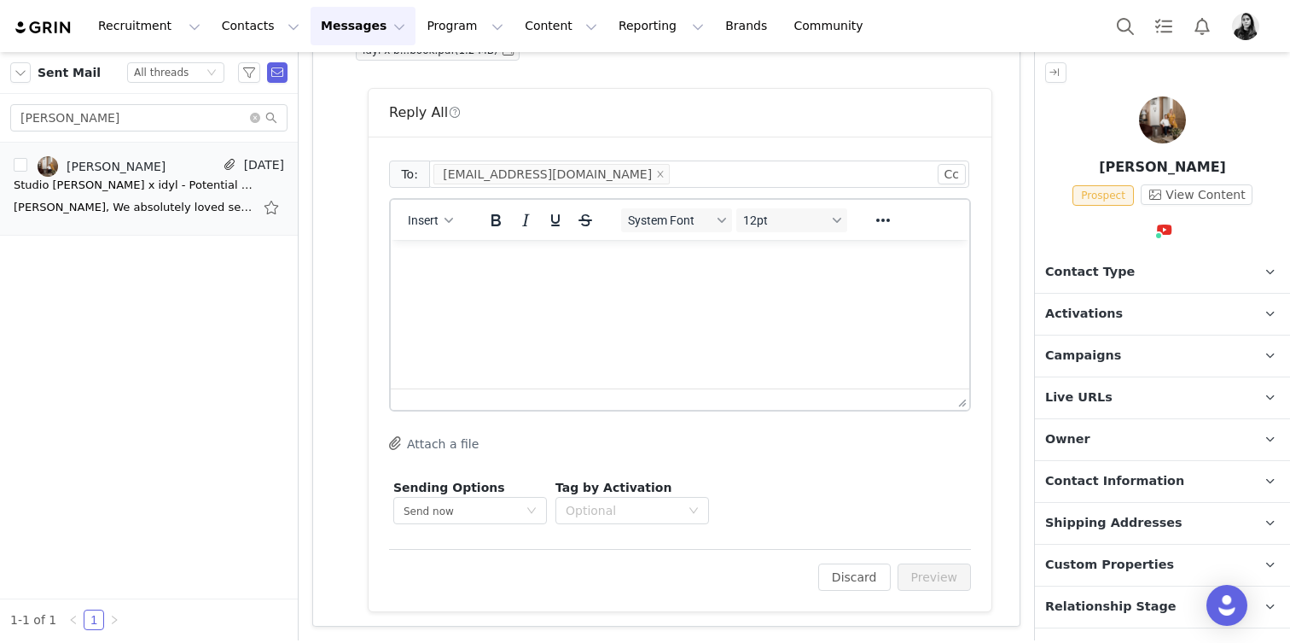
click at [553, 265] on p "Rich Text Area. Press ALT-0 for help." at bounding box center [680, 262] width 551 height 19
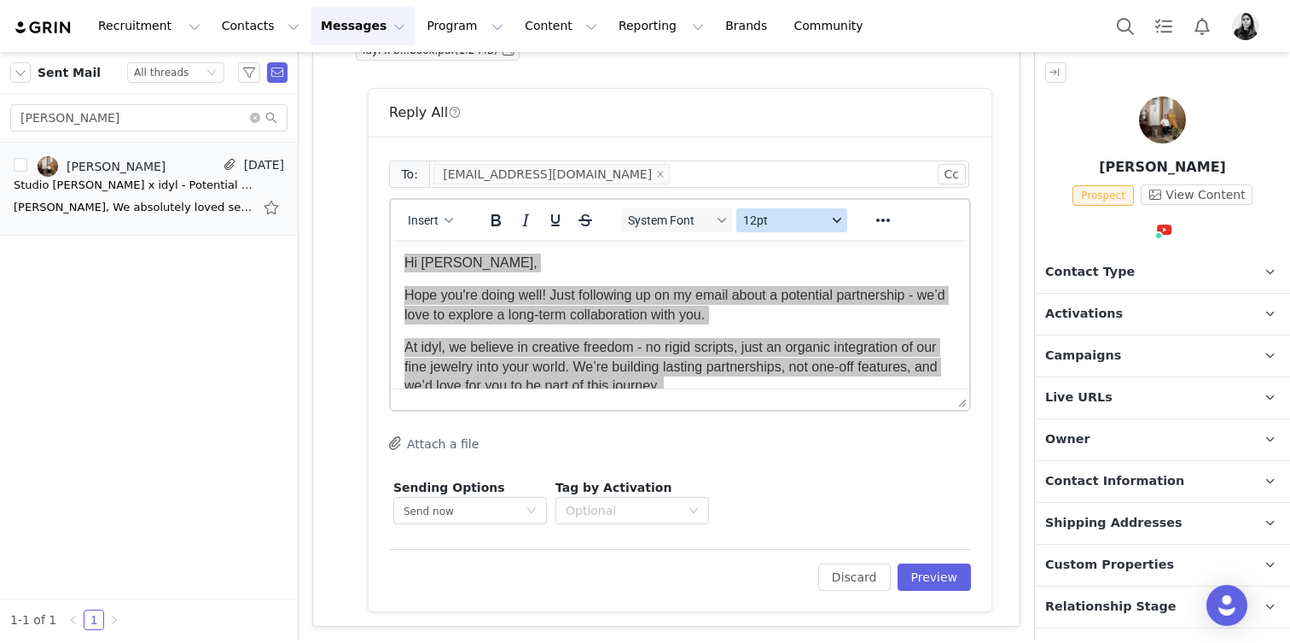
click at [763, 218] on span "12pt" at bounding box center [785, 220] width 84 height 14
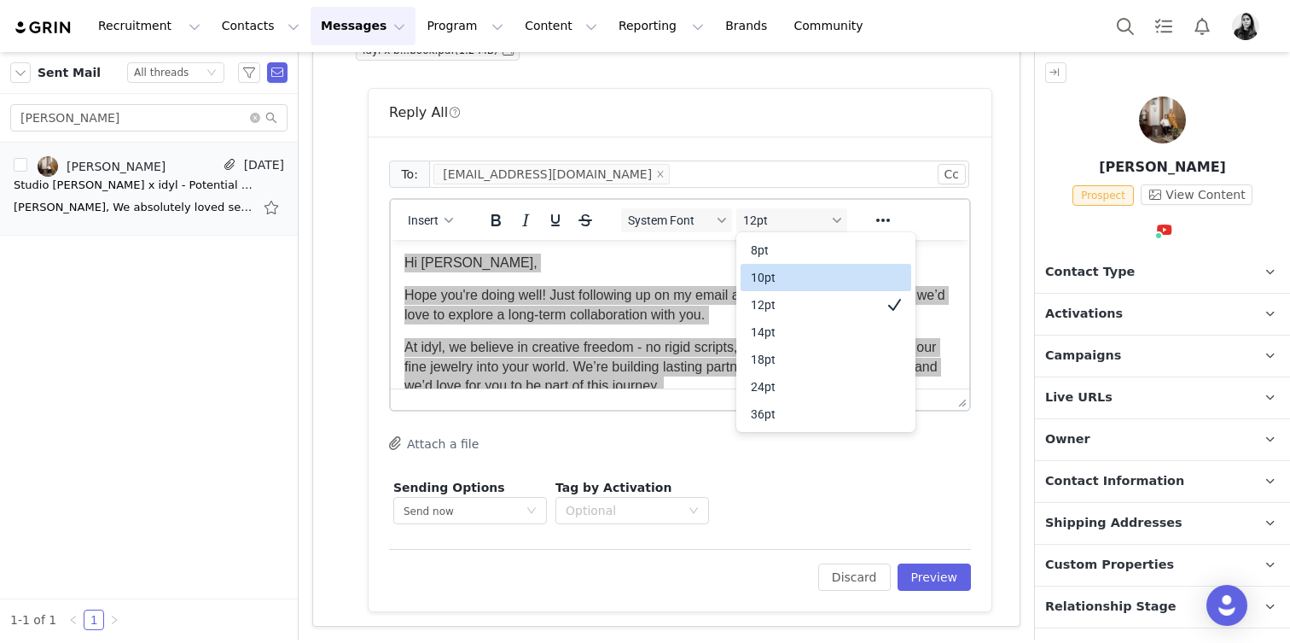
click at [761, 271] on div "10pt" at bounding box center [814, 277] width 126 height 20
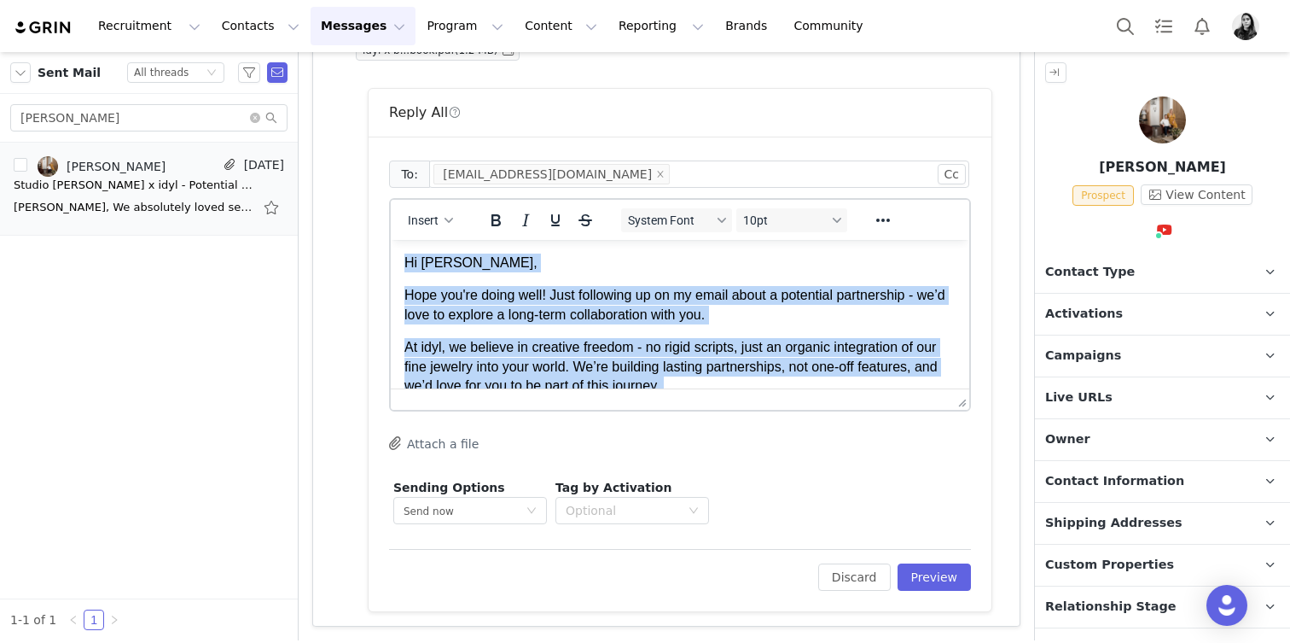
scroll to position [14, 0]
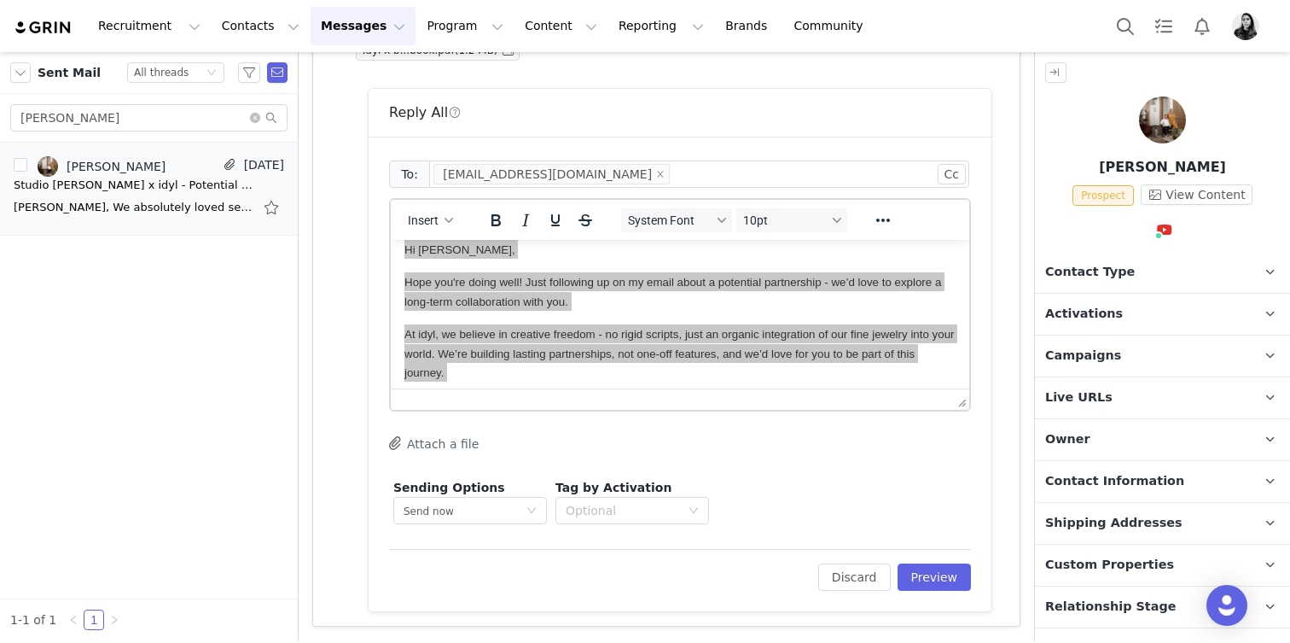
click at [695, 237] on div "Insert System Font 10pt To open the popup, press Shift+Enter To open the popup,…" at bounding box center [680, 220] width 579 height 40
click at [695, 221] on span "System Font" at bounding box center [670, 220] width 84 height 14
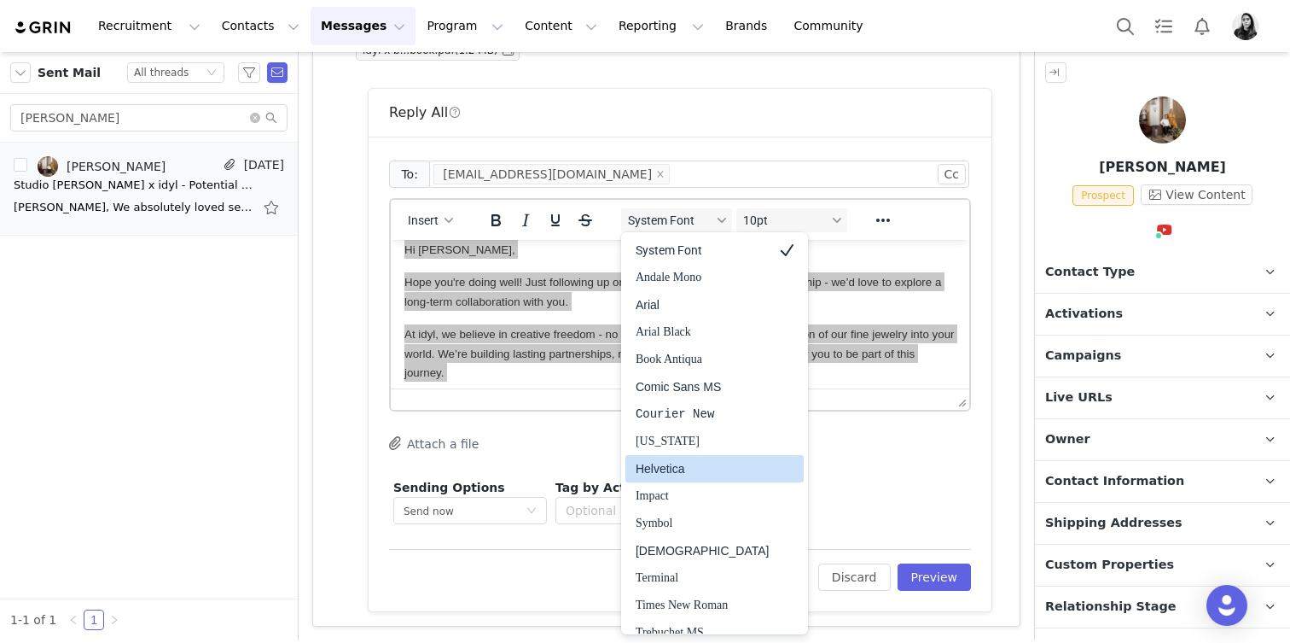
click at [692, 474] on div "Helvetica" at bounding box center [703, 468] width 134 height 20
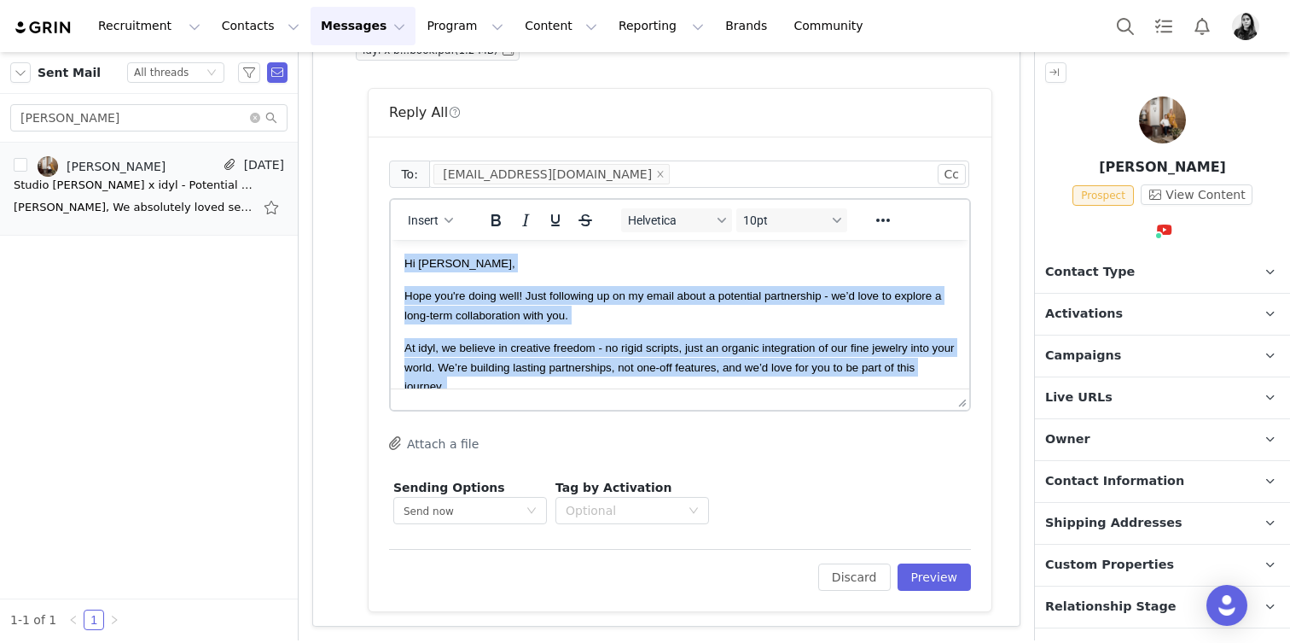
scroll to position [291, 0]
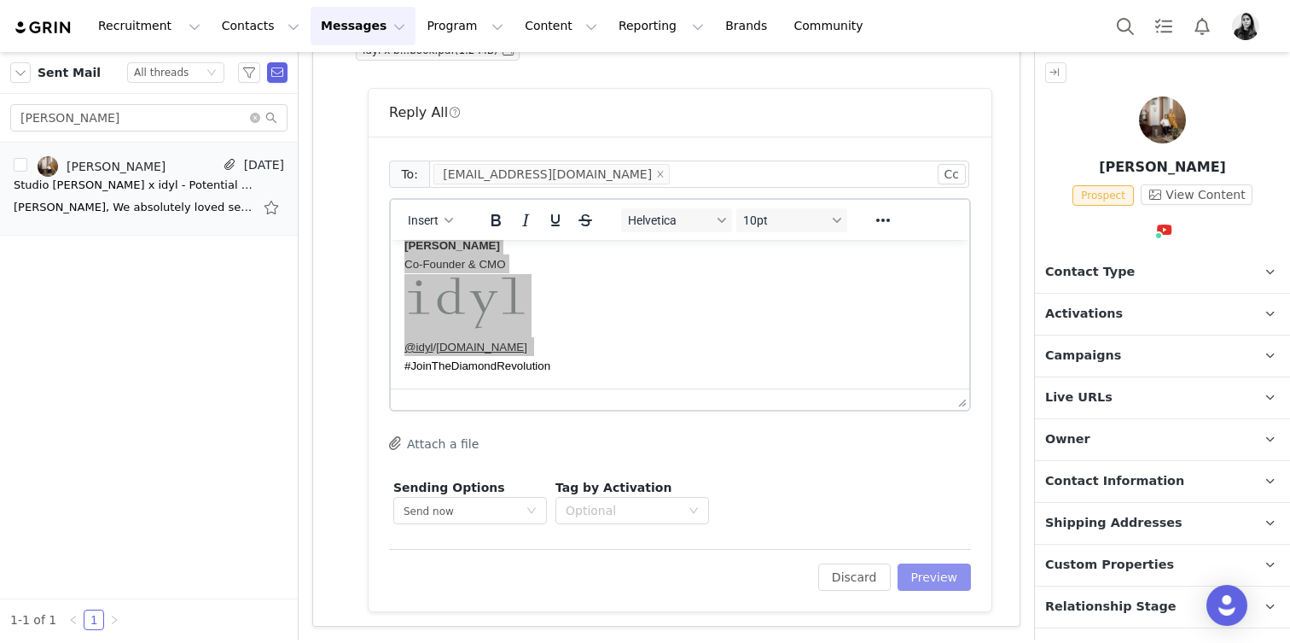
click at [920, 578] on button "Preview" at bounding box center [935, 576] width 74 height 27
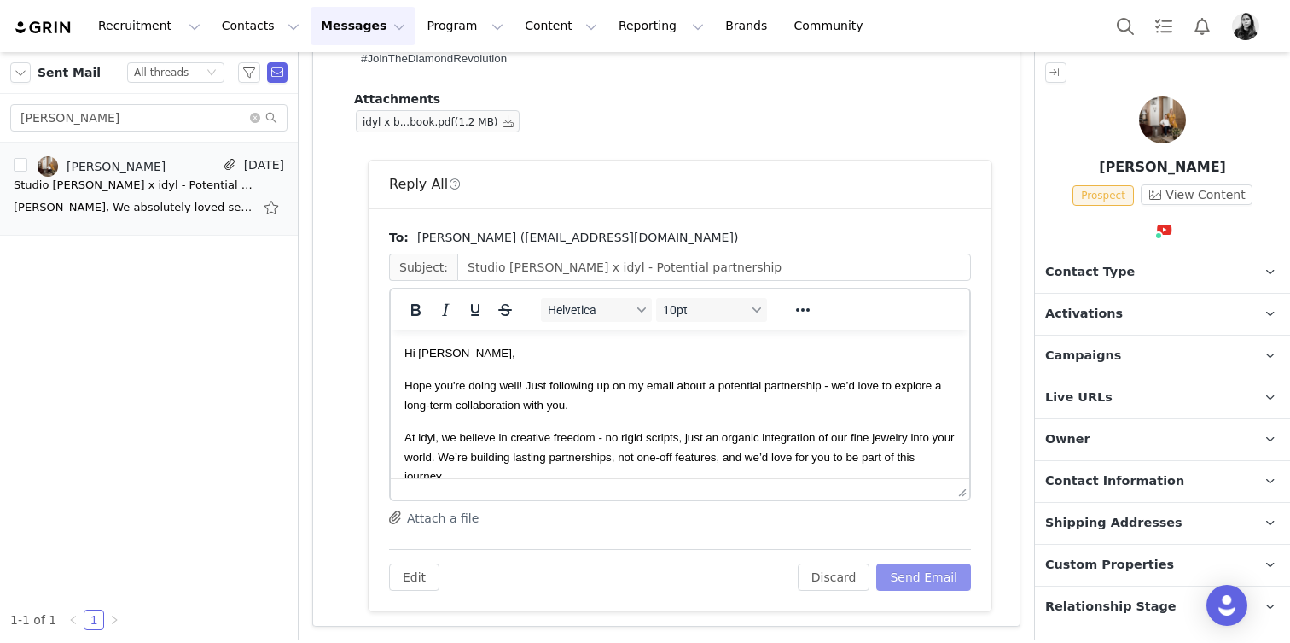
scroll to position [0, 0]
click at [920, 578] on button "Send Email" at bounding box center [924, 576] width 95 height 27
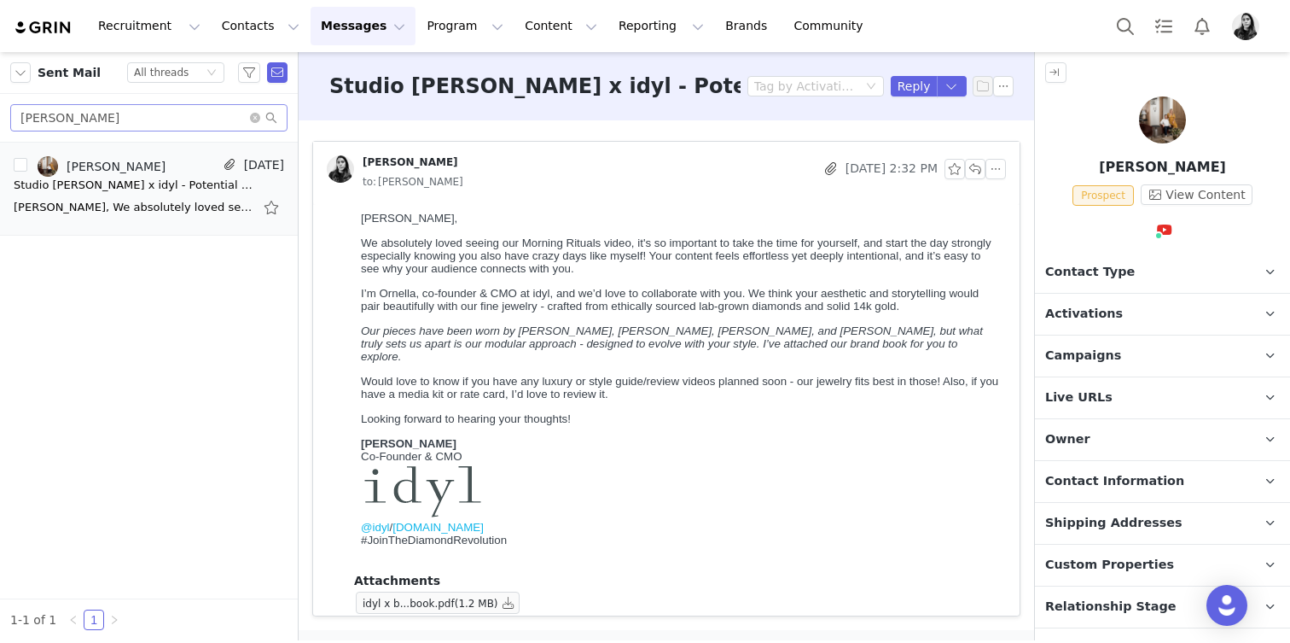
click at [184, 103] on div "[PERSON_NAME]" at bounding box center [149, 118] width 298 height 49
click at [182, 114] on input "[PERSON_NAME]" at bounding box center [148, 117] width 277 height 27
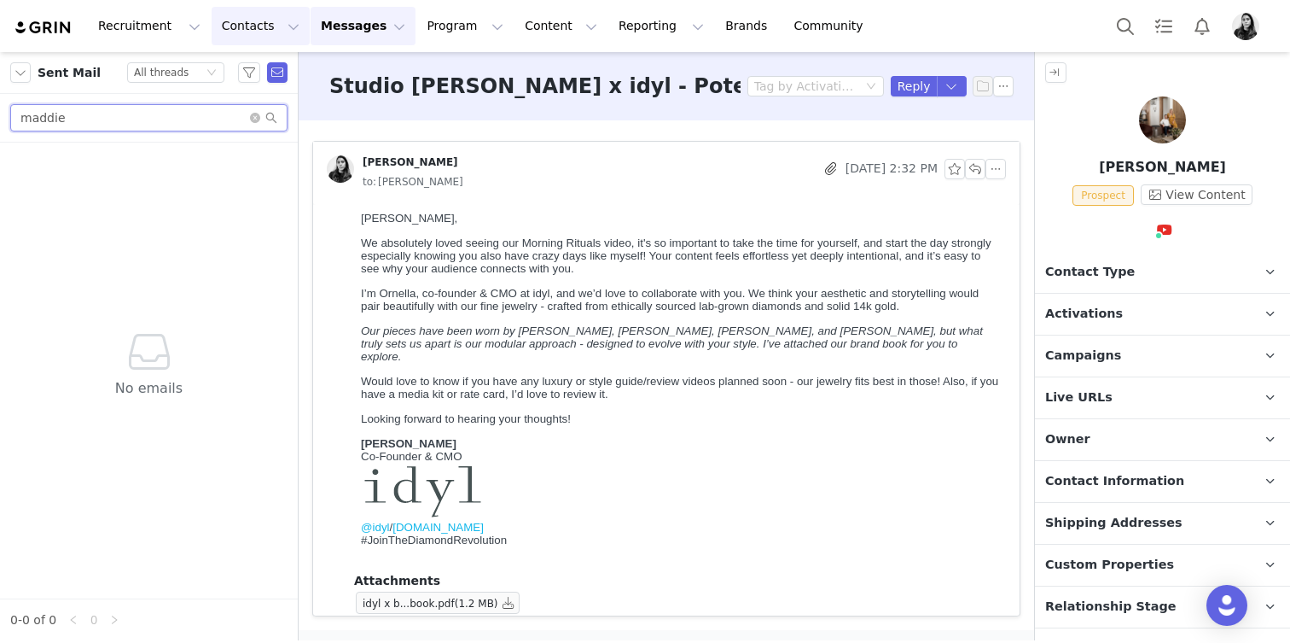
type input "maddie"
click at [250, 9] on button "Contacts Contacts" at bounding box center [261, 26] width 98 height 38
click at [237, 105] on p "Prospects" at bounding box center [241, 107] width 57 height 18
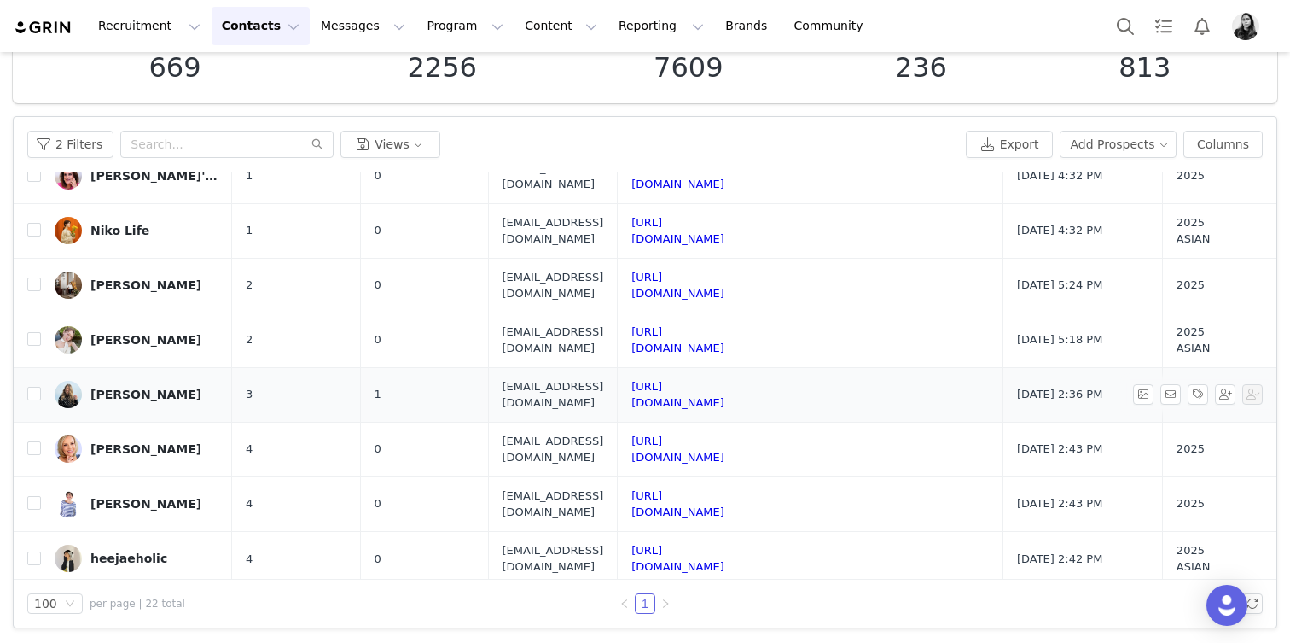
scroll to position [118, 0]
click at [107, 383] on link "[PERSON_NAME]" at bounding box center [137, 395] width 164 height 27
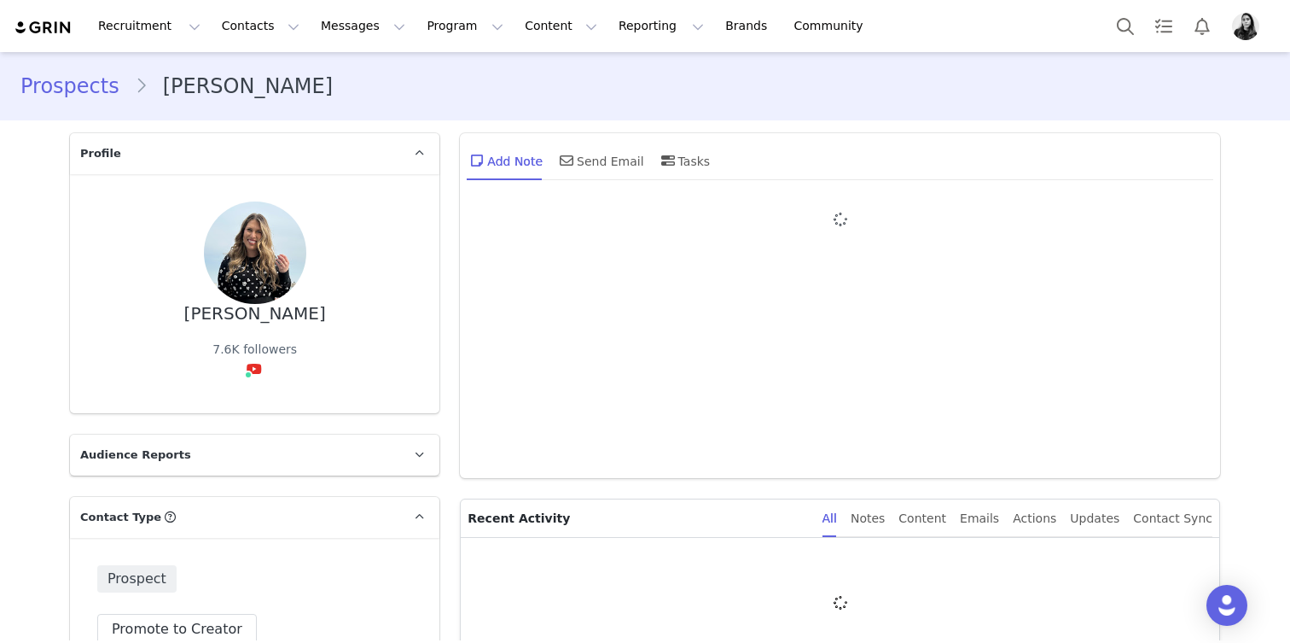
type input "+1 ([GEOGRAPHIC_DATA])"
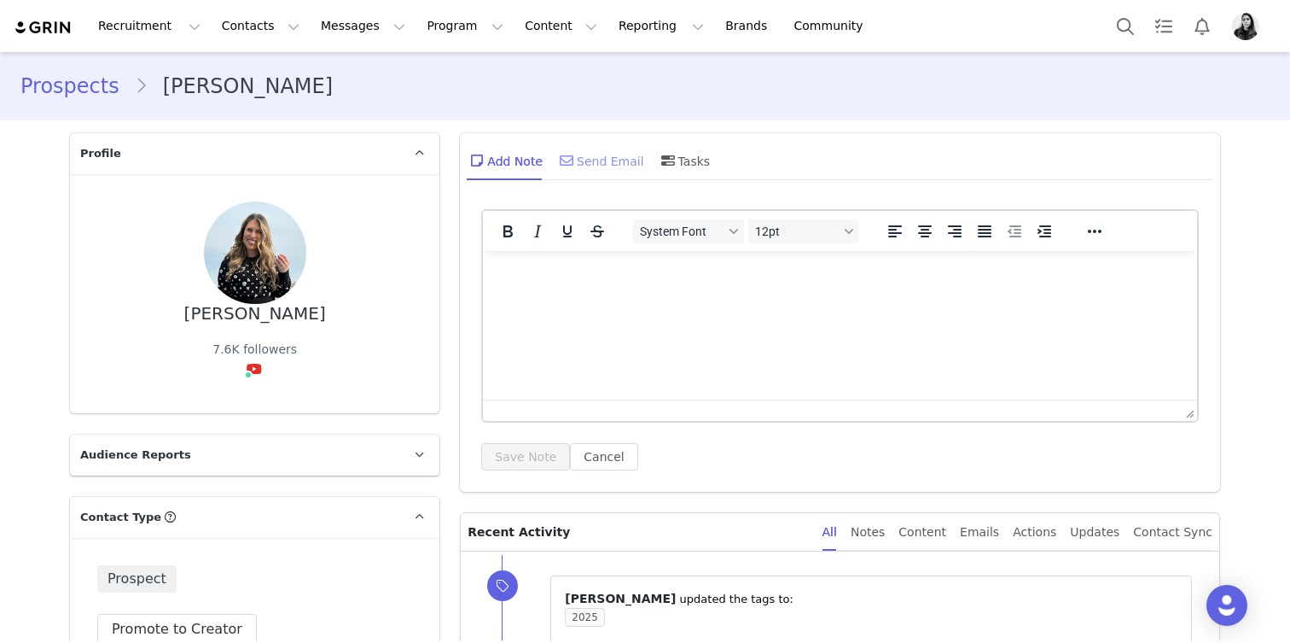
click at [609, 158] on div "Send Email" at bounding box center [600, 160] width 88 height 41
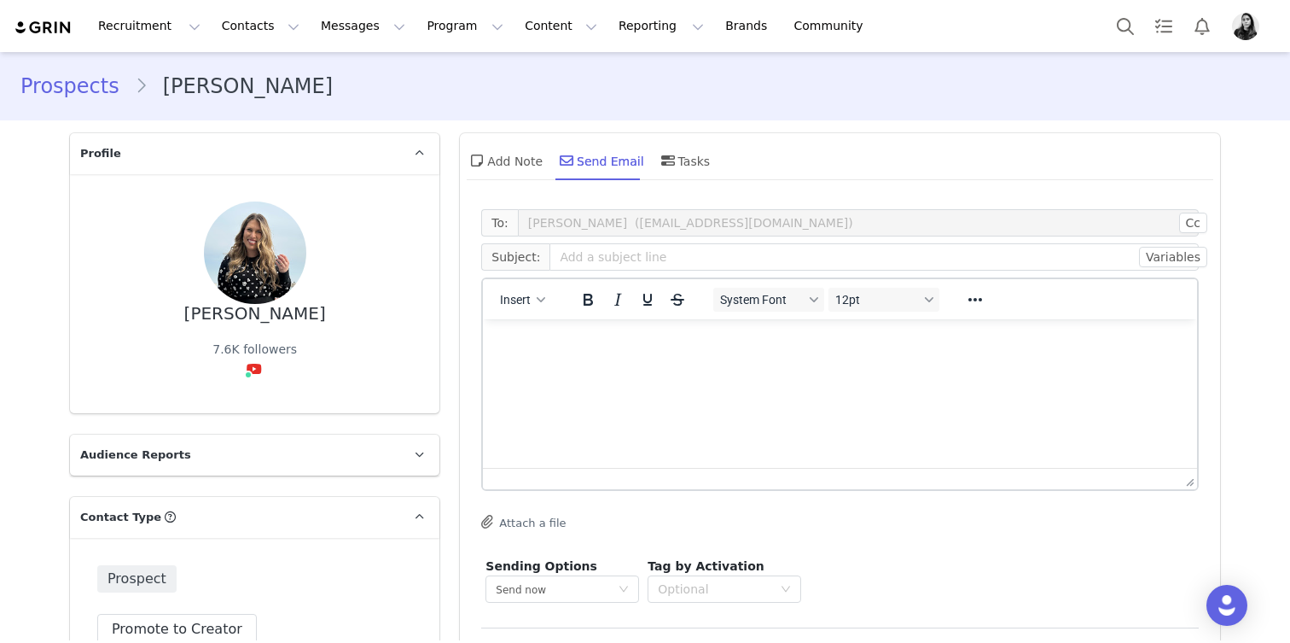
click at [569, 365] on html at bounding box center [840, 342] width 714 height 46
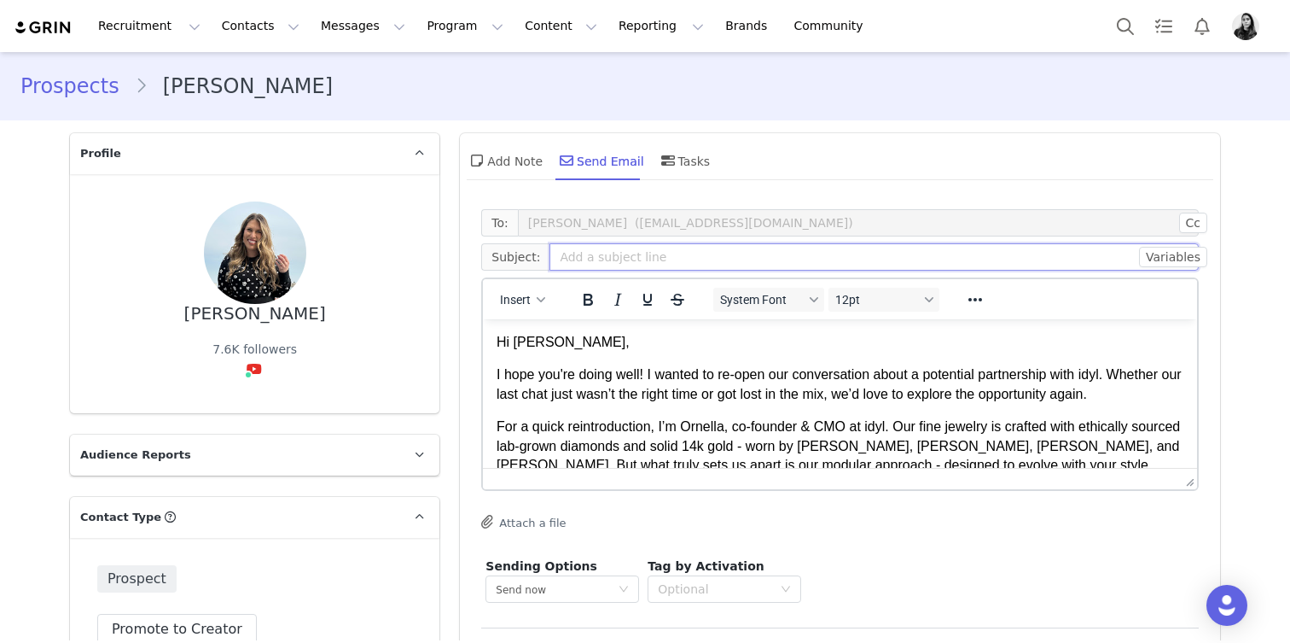
click at [596, 259] on input "text" at bounding box center [875, 256] width 650 height 27
click at [600, 259] on input "[PERSON_NAME]" at bounding box center [875, 256] width 650 height 27
paste input "maddieshops x idyl - Potential Collaboration"
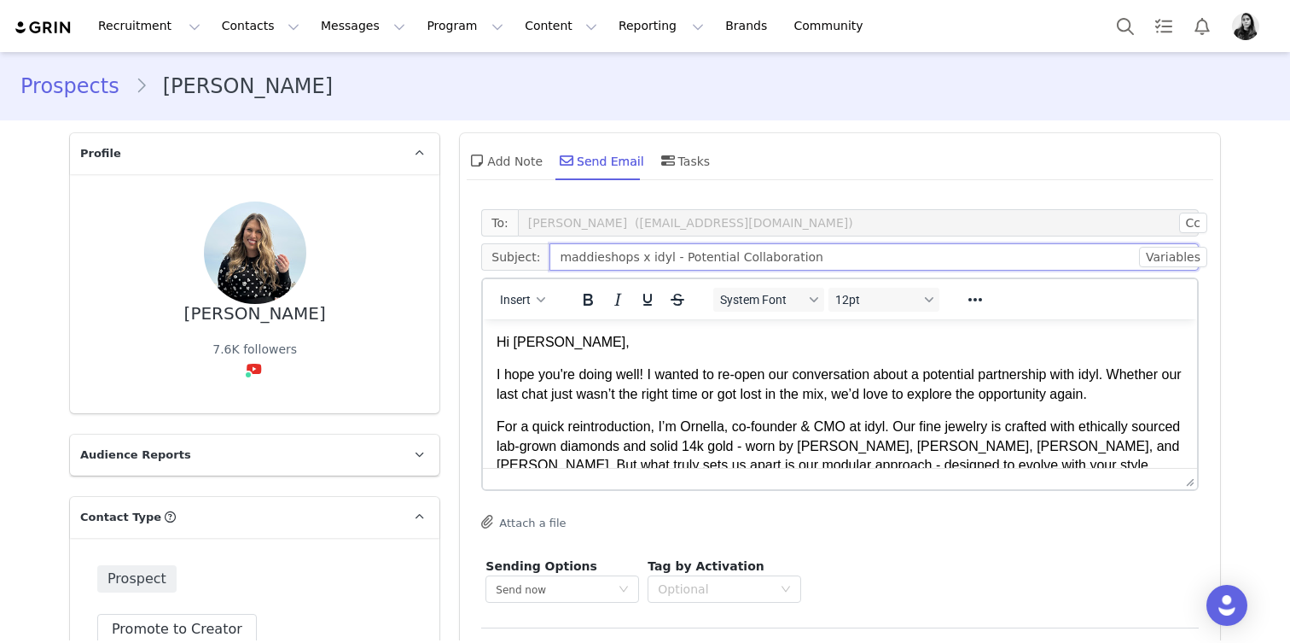
click at [569, 257] on input "maddieshops x idyl - Potential Collaboration" at bounding box center [875, 256] width 650 height 27
type input "Maddieshops x idyl - Potential Collaboration"
click at [866, 380] on p "I hope you're doing well! I wanted to re-open our conversation about a potentia…" at bounding box center [840, 384] width 687 height 38
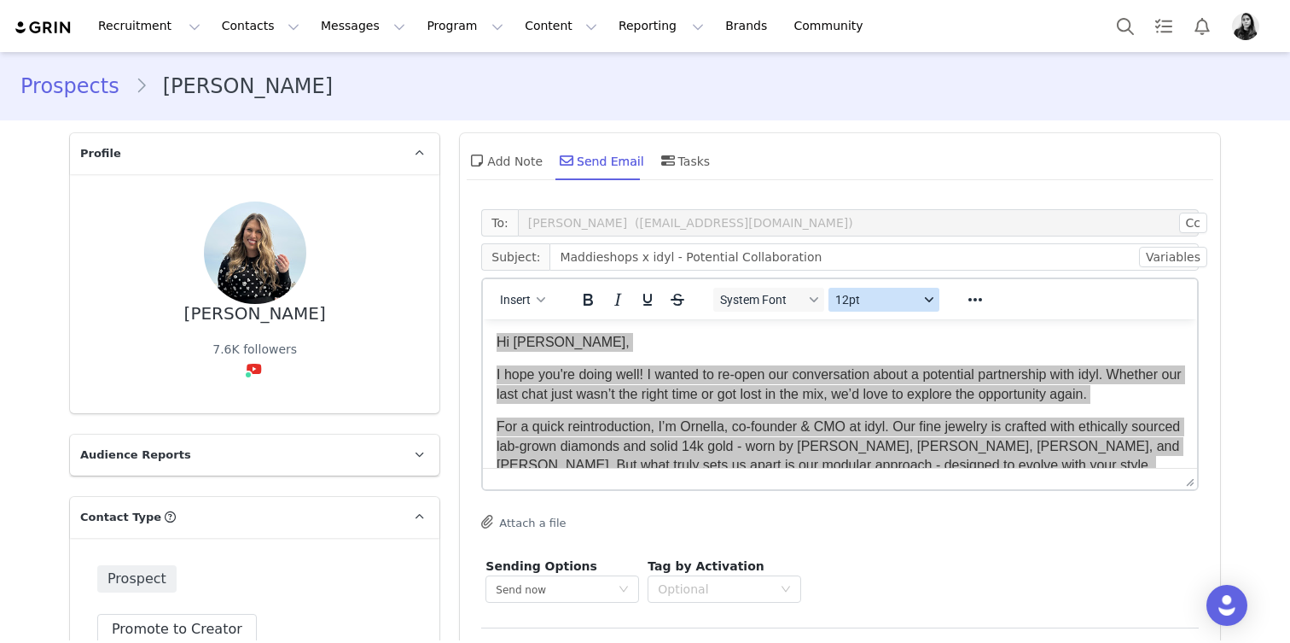
click at [881, 303] on span "12pt" at bounding box center [878, 300] width 84 height 14
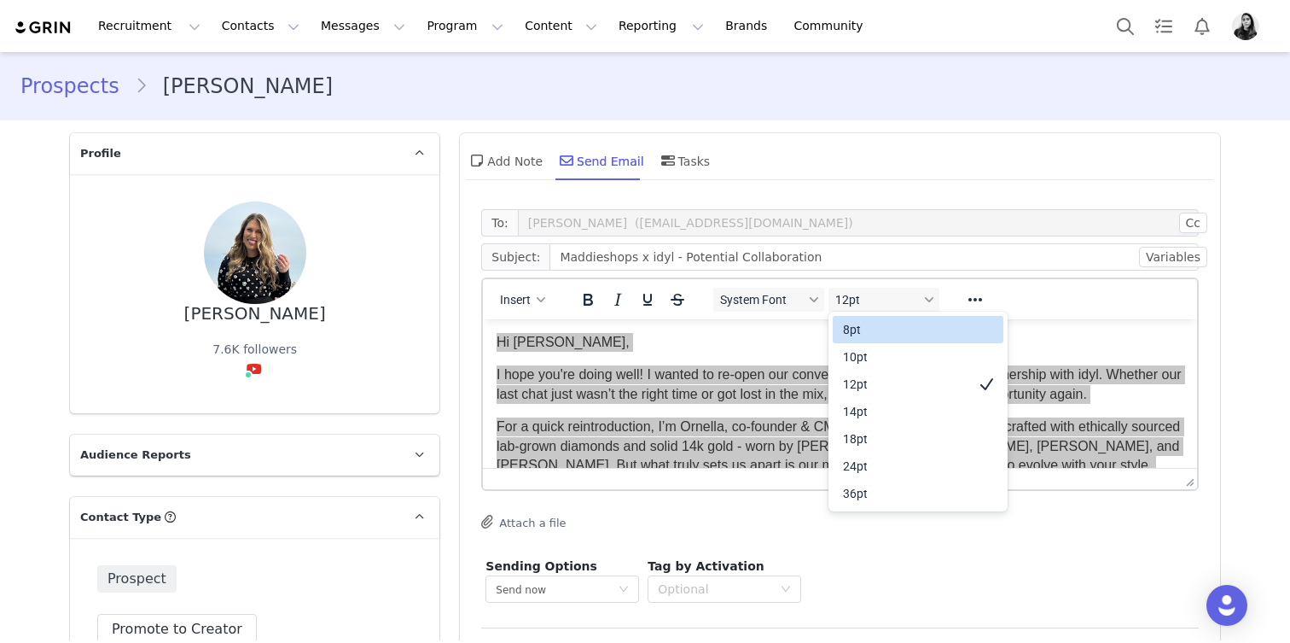
click at [881, 350] on div "10pt" at bounding box center [906, 357] width 126 height 20
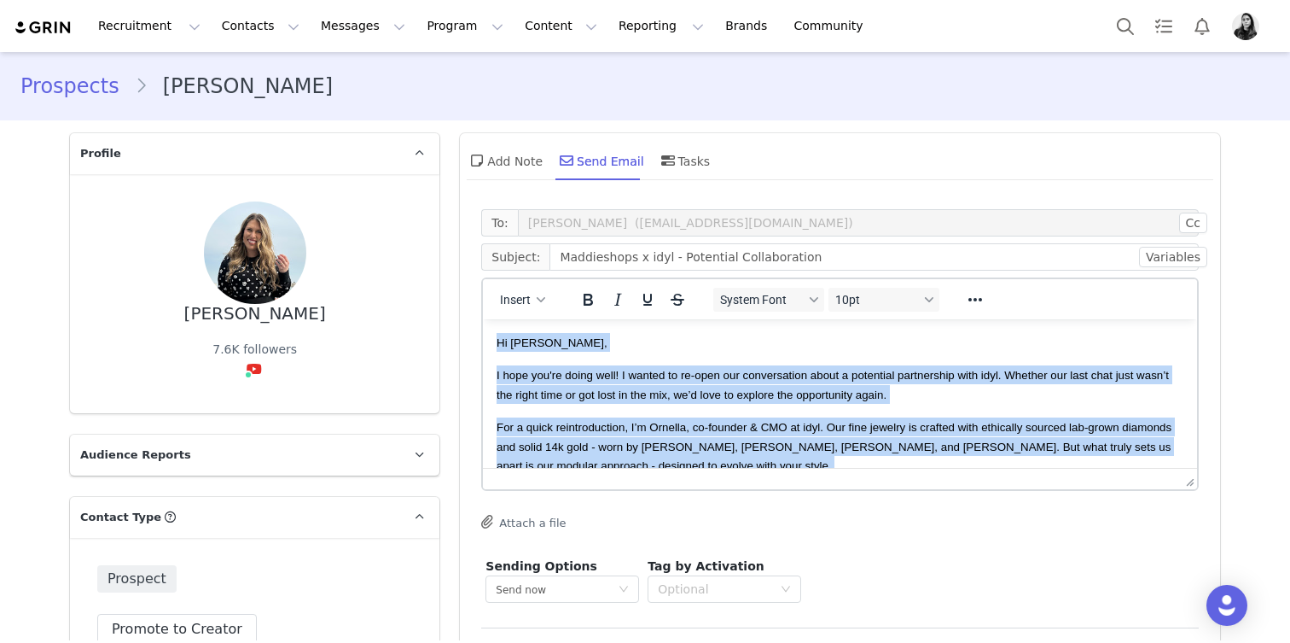
scroll to position [14, 0]
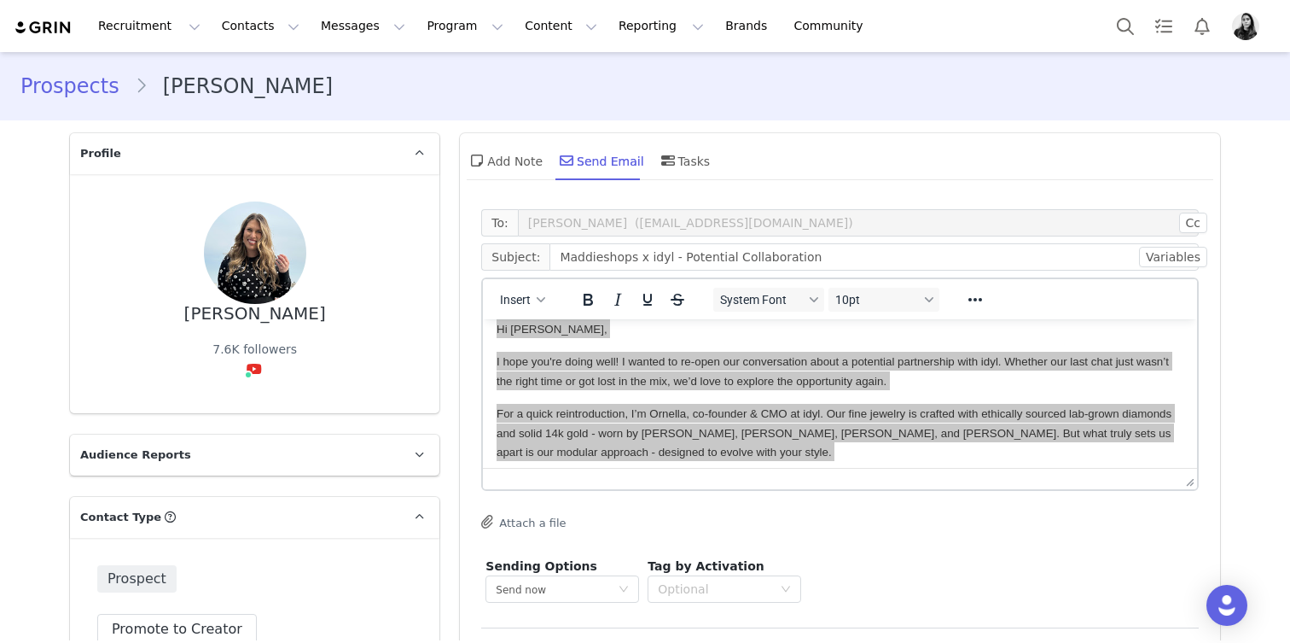
click at [767, 281] on div "Insert System Font 10pt To open the popup, press Shift+Enter To open the popup,…" at bounding box center [840, 299] width 714 height 40
click at [767, 293] on span "System Font" at bounding box center [762, 300] width 84 height 14
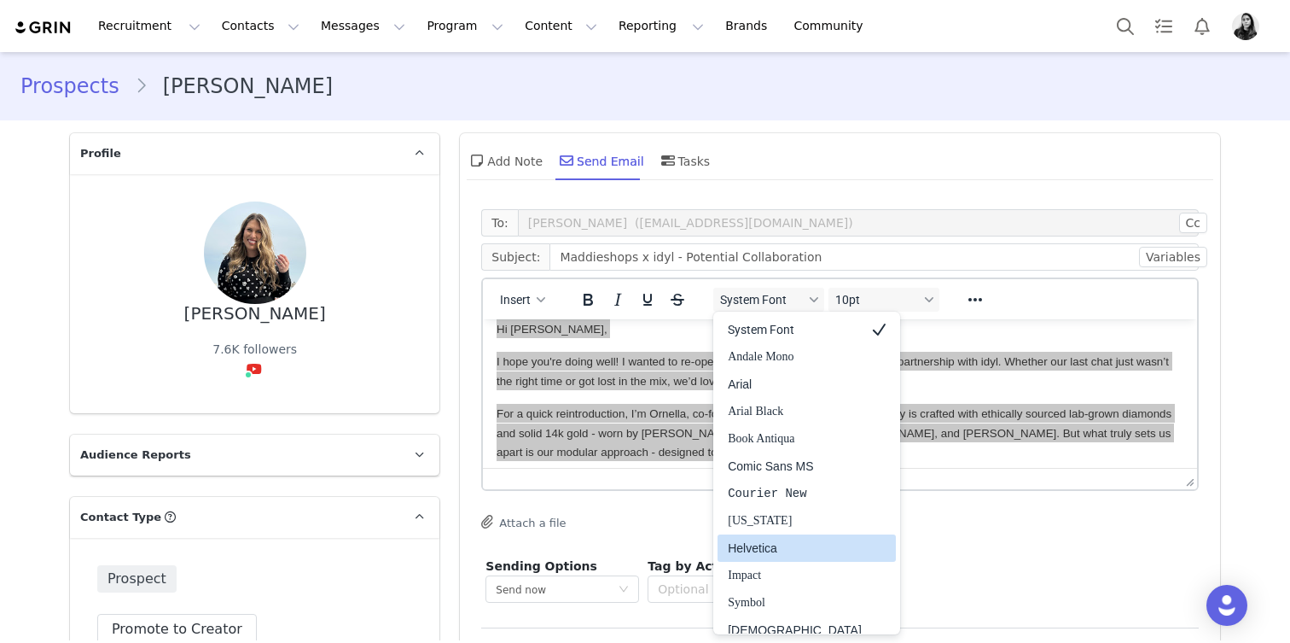
click at [765, 541] on div "Helvetica" at bounding box center [795, 548] width 134 height 20
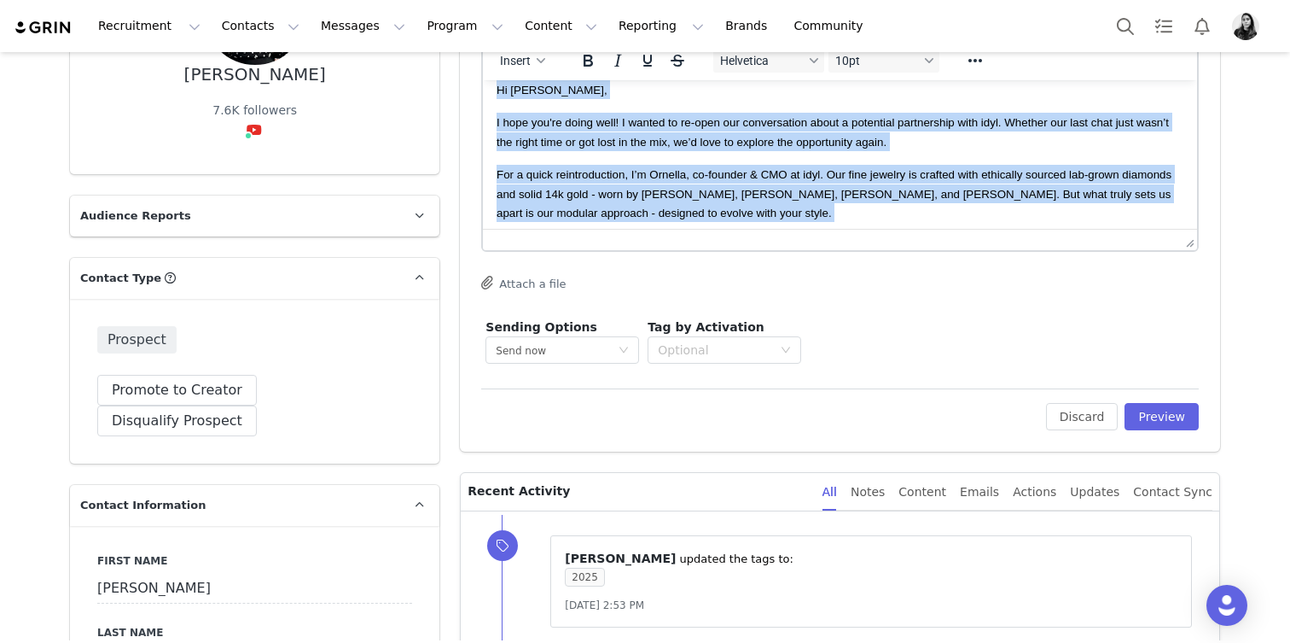
scroll to position [247, 0]
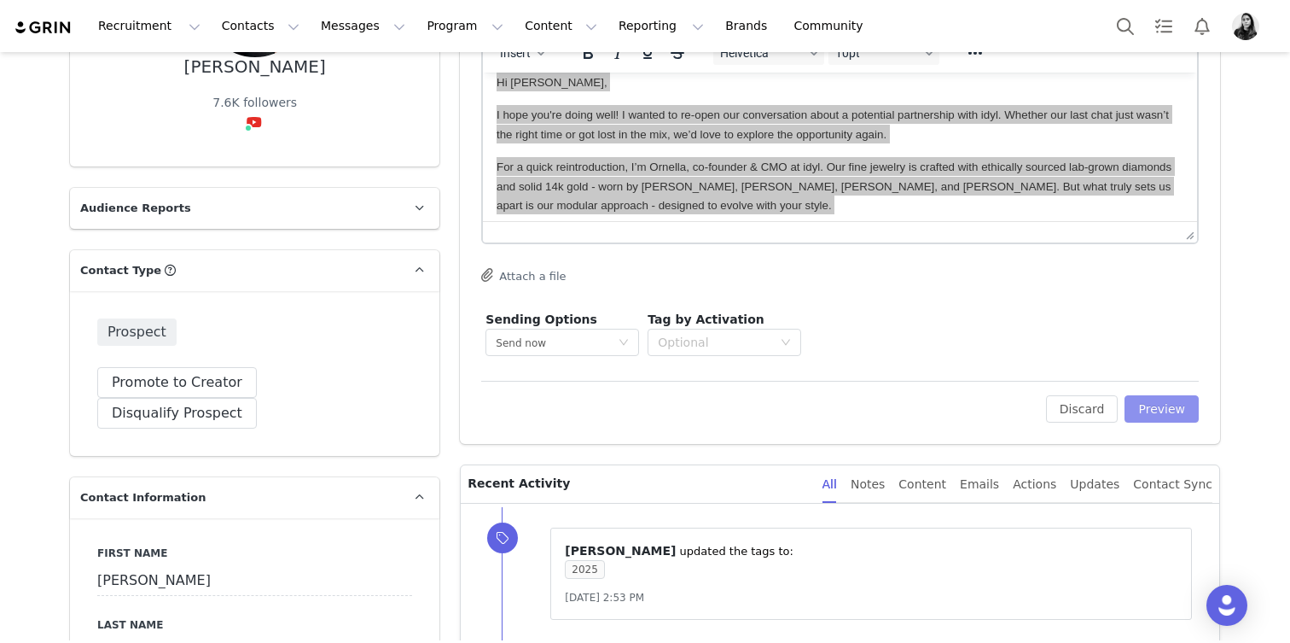
click at [1175, 411] on button "Preview" at bounding box center [1162, 408] width 74 height 27
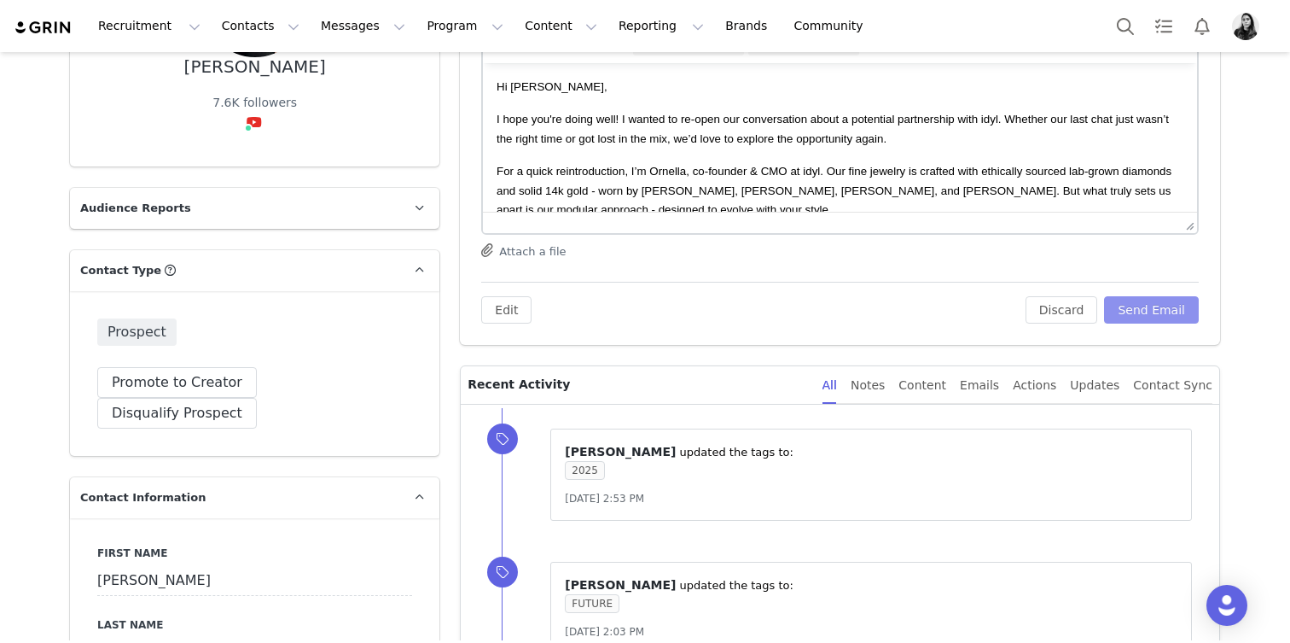
scroll to position [0, 0]
click at [1162, 307] on button "Send Email" at bounding box center [1151, 309] width 95 height 27
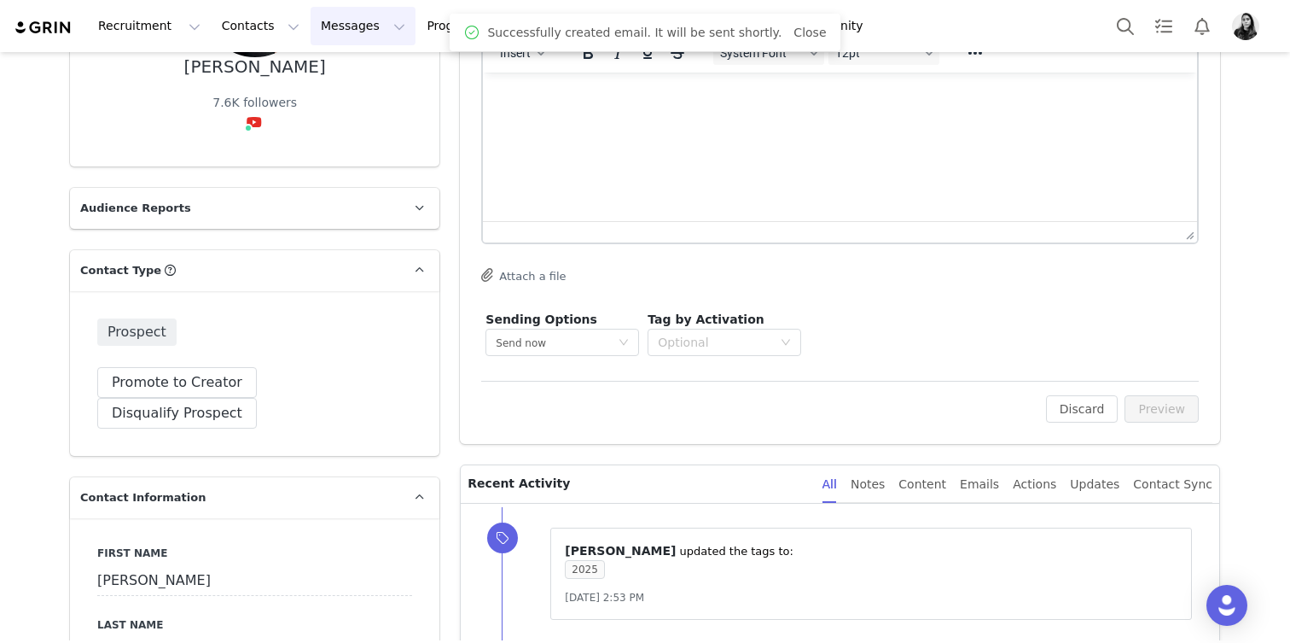
click at [347, 23] on button "Messages Messages" at bounding box center [363, 26] width 105 height 38
click at [345, 101] on div "Inbox" at bounding box center [359, 107] width 114 height 18
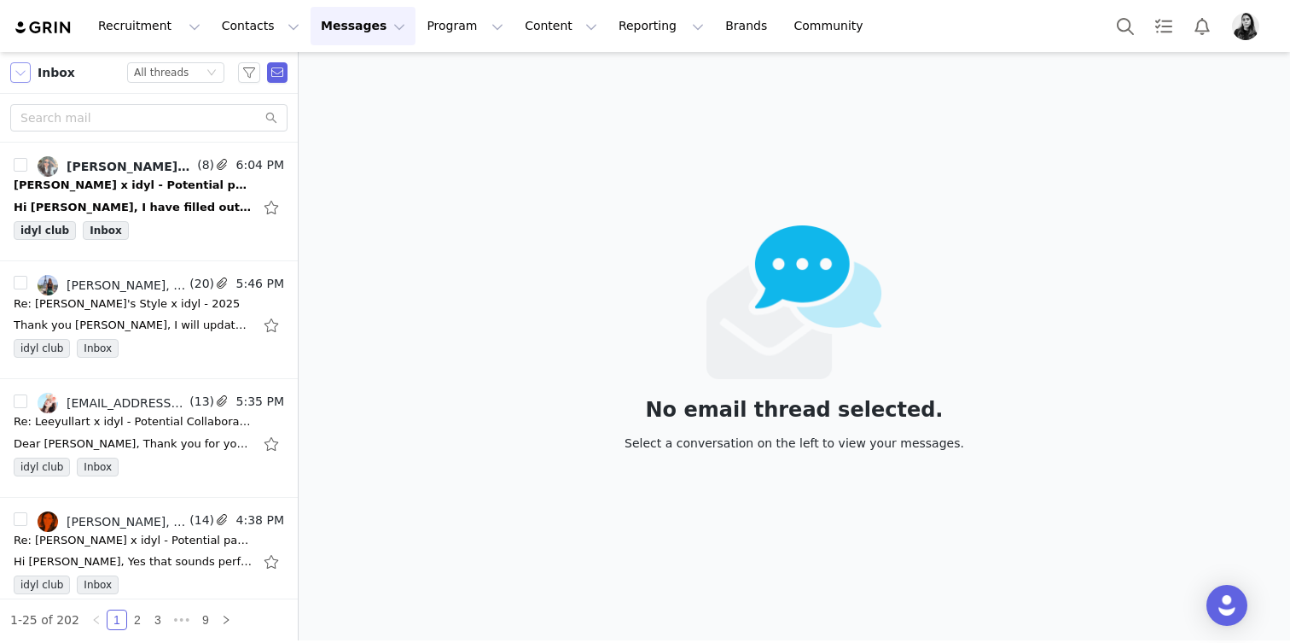
click at [15, 74] on button "button" at bounding box center [20, 72] width 20 height 20
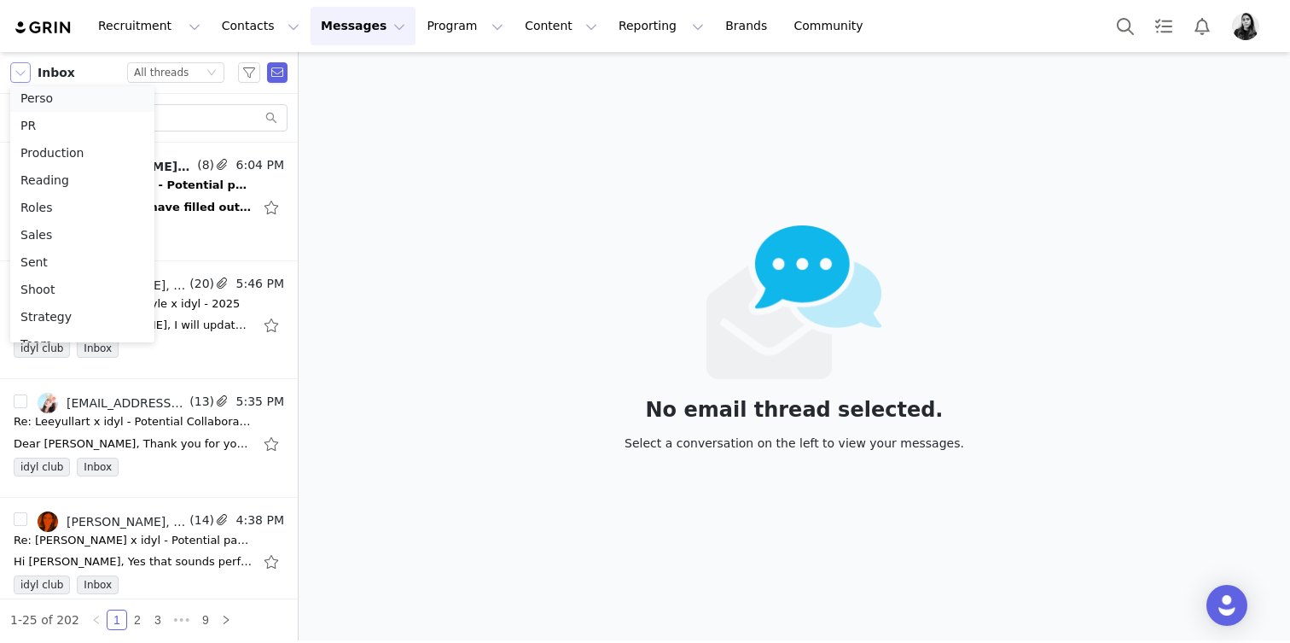
scroll to position [444, 0]
click at [36, 256] on li "Sent" at bounding box center [82, 260] width 144 height 27
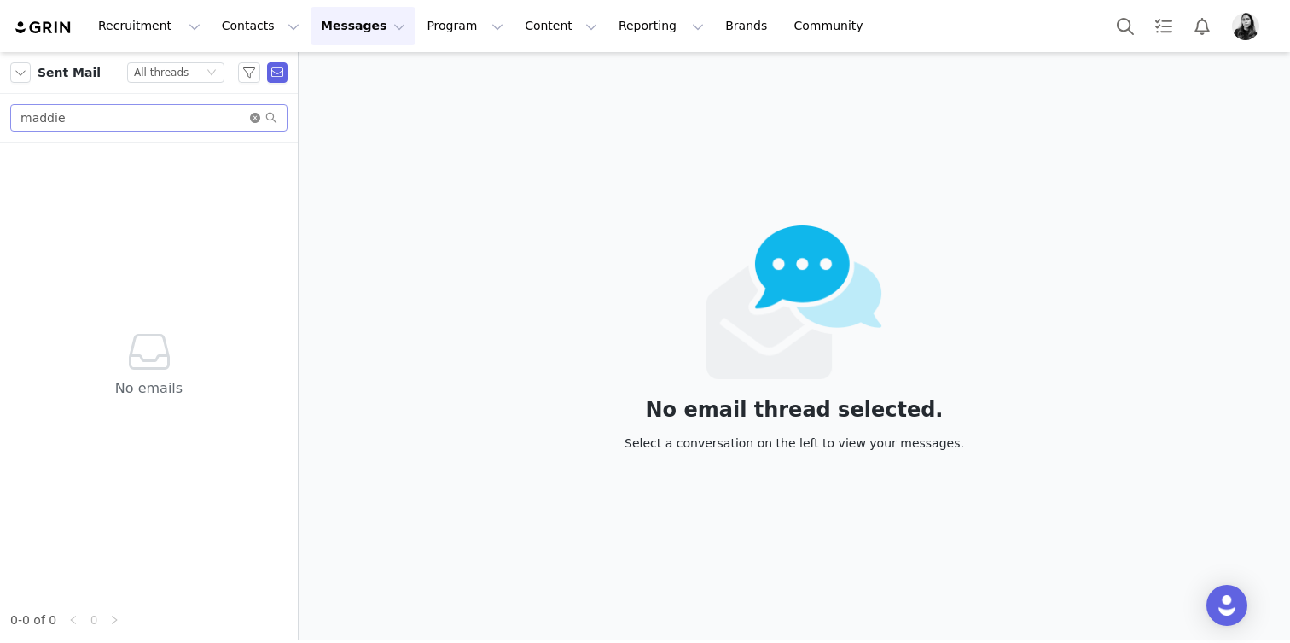
click at [253, 114] on icon "icon: close-circle" at bounding box center [255, 118] width 10 height 10
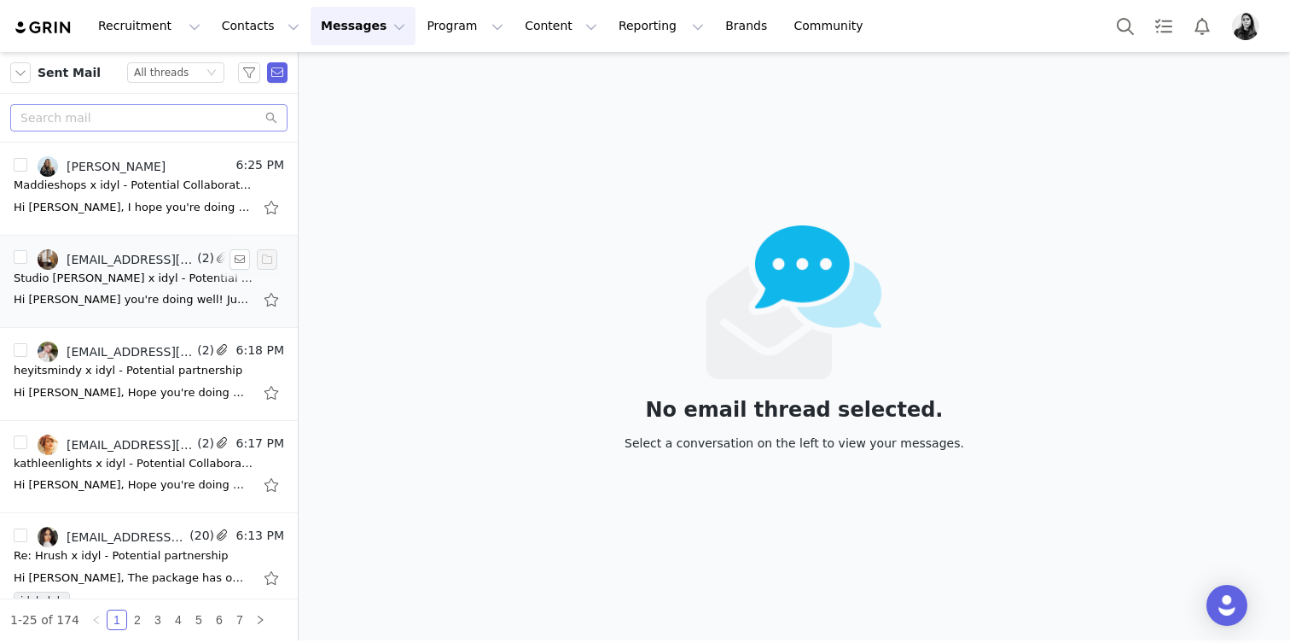
click at [142, 264] on div "[EMAIL_ADDRESS][DOMAIN_NAME], [PERSON_NAME]" at bounding box center [130, 260] width 127 height 14
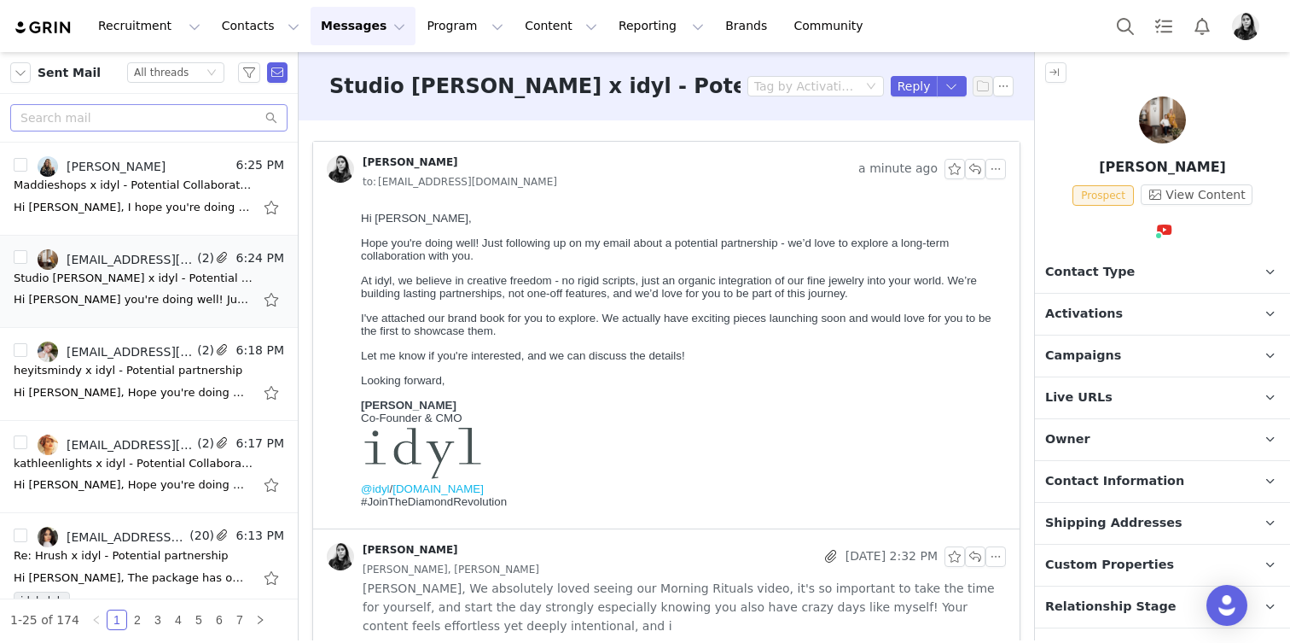
click at [334, 31] on button "Messages Messages" at bounding box center [363, 26] width 105 height 38
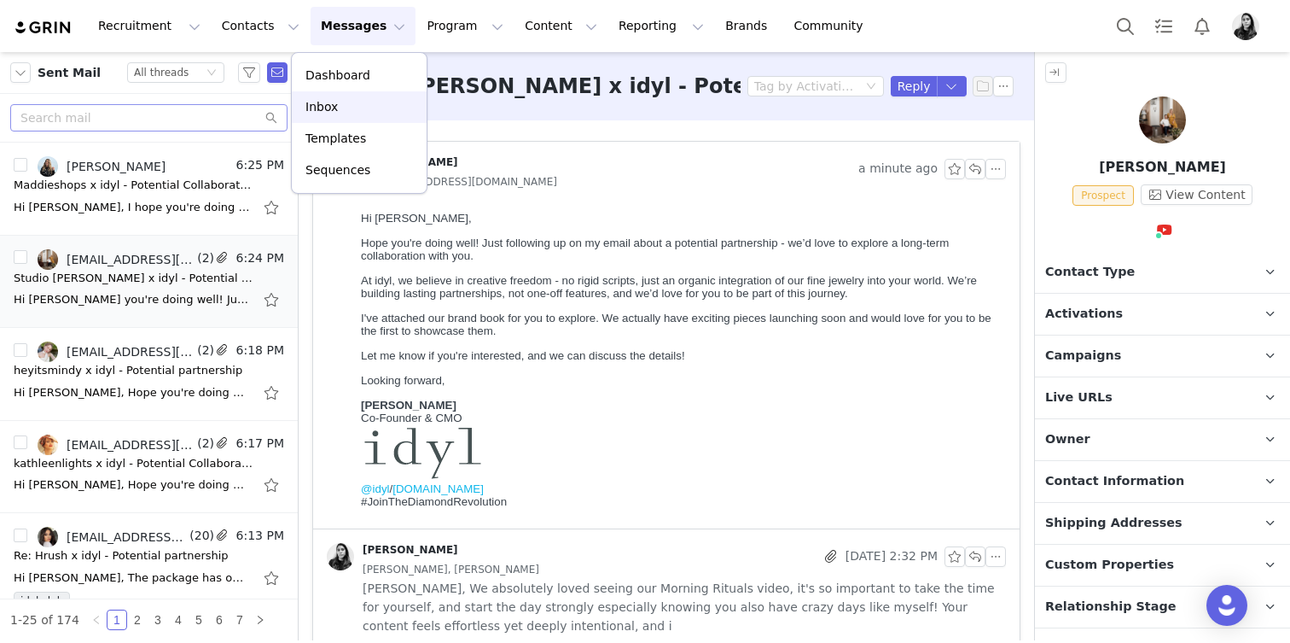
click at [328, 106] on p "Inbox" at bounding box center [322, 107] width 32 height 18
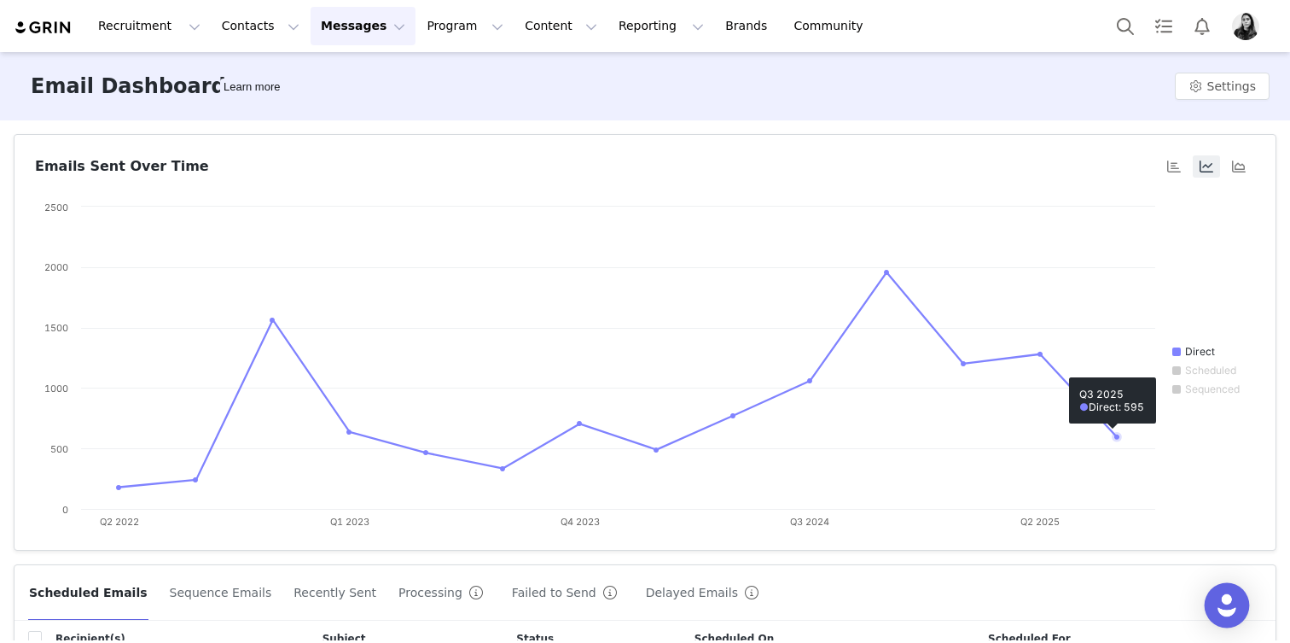
click at [1232, 597] on img "Open Intercom Messenger" at bounding box center [1227, 605] width 22 height 22
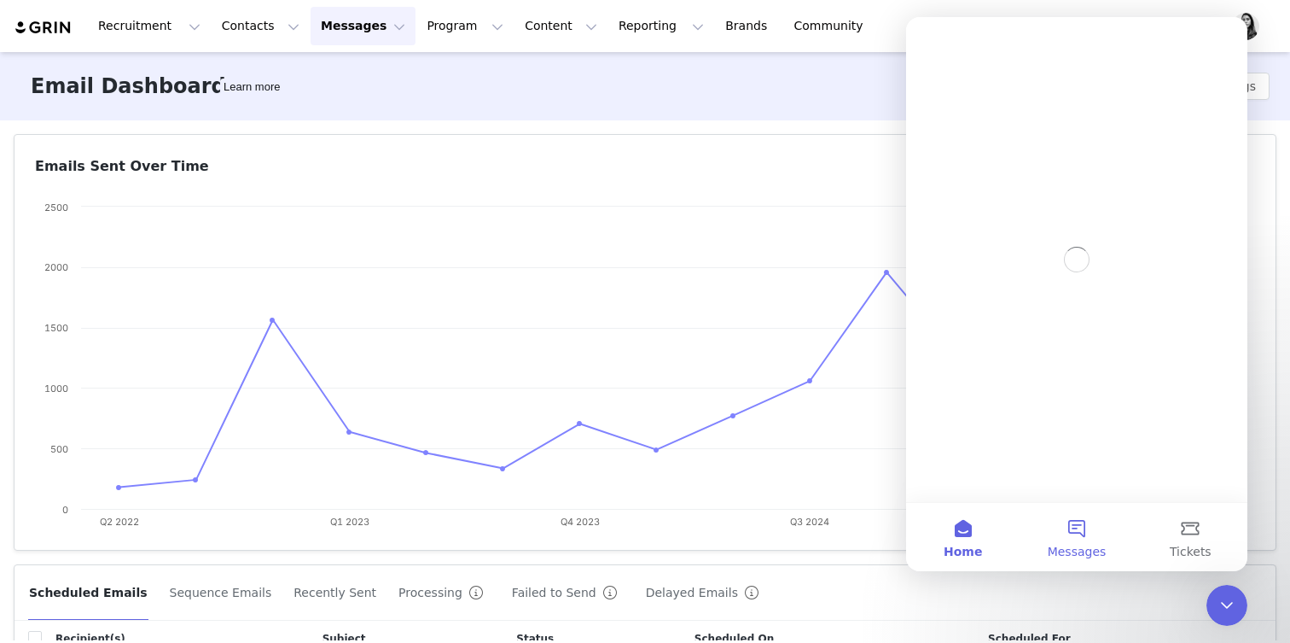
click at [1077, 540] on button "Messages" at bounding box center [1077, 537] width 114 height 68
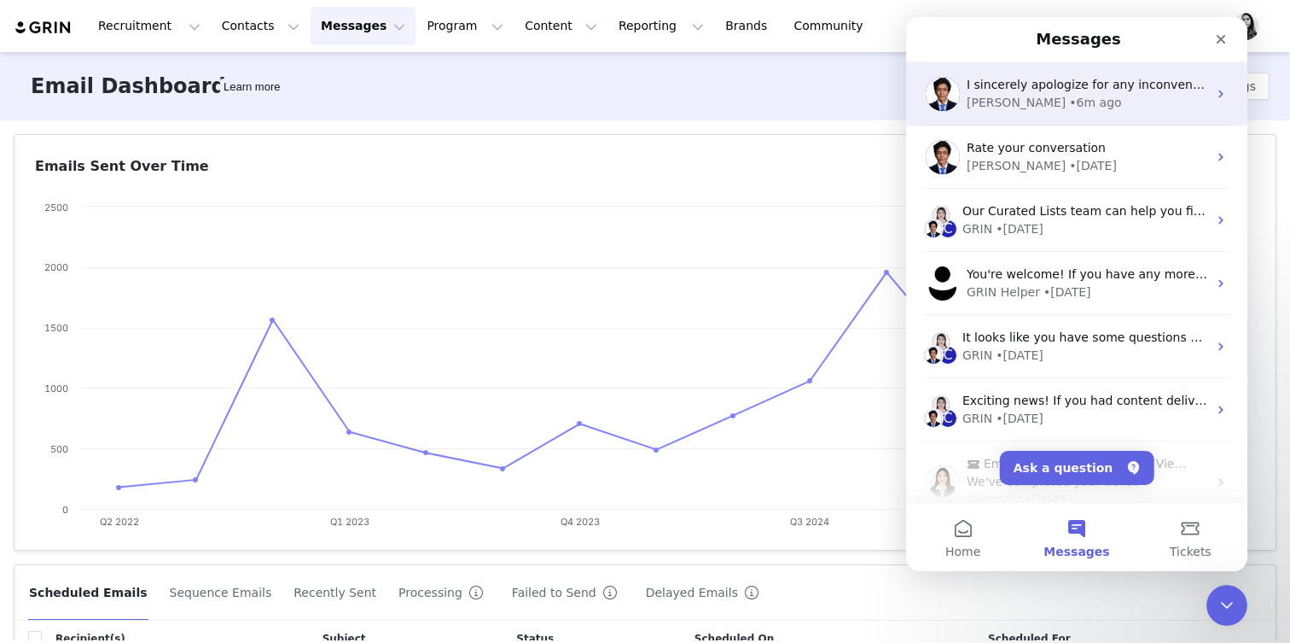
click at [1005, 115] on div "I sincerely apologize for any inconvenience this may have cause, [PERSON_NAME].…" at bounding box center [1076, 93] width 341 height 63
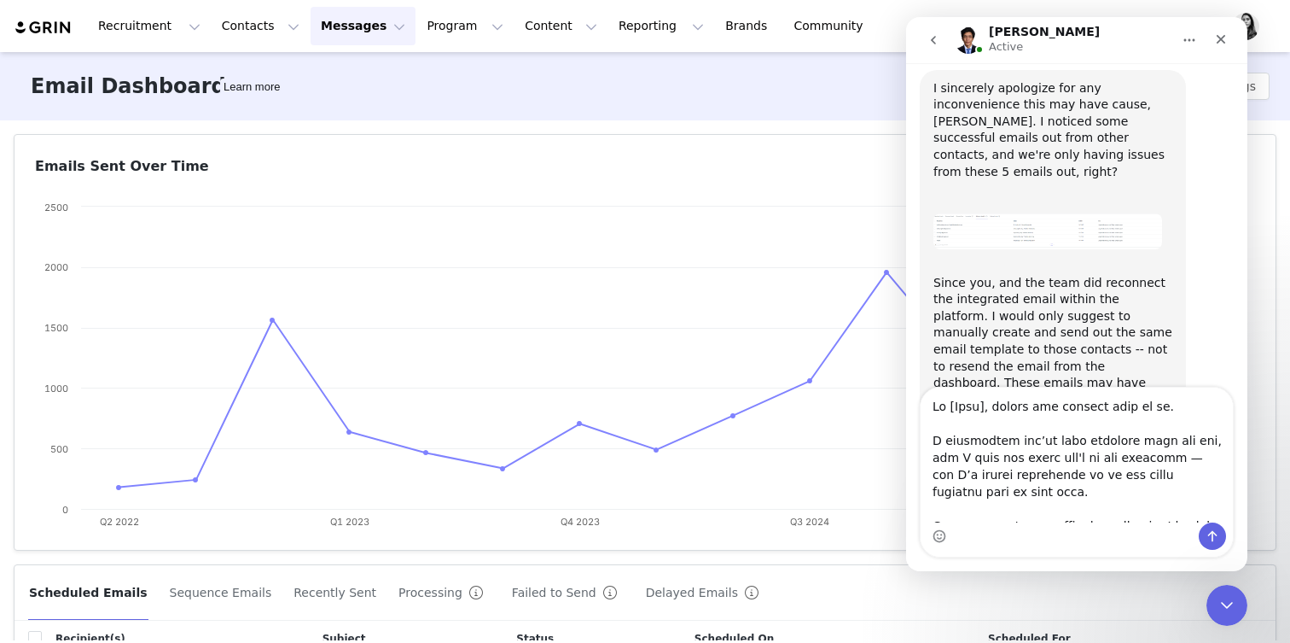
click at [970, 405] on textarea "Message…" at bounding box center [1077, 454] width 312 height 135
drag, startPoint x: 993, startPoint y: 406, endPoint x: 947, endPoint y: 405, distance: 46.1
click at [947, 405] on textarea "Message…" at bounding box center [1077, 454] width 312 height 135
click at [1133, 455] on textarea "Message…" at bounding box center [1077, 454] width 312 height 135
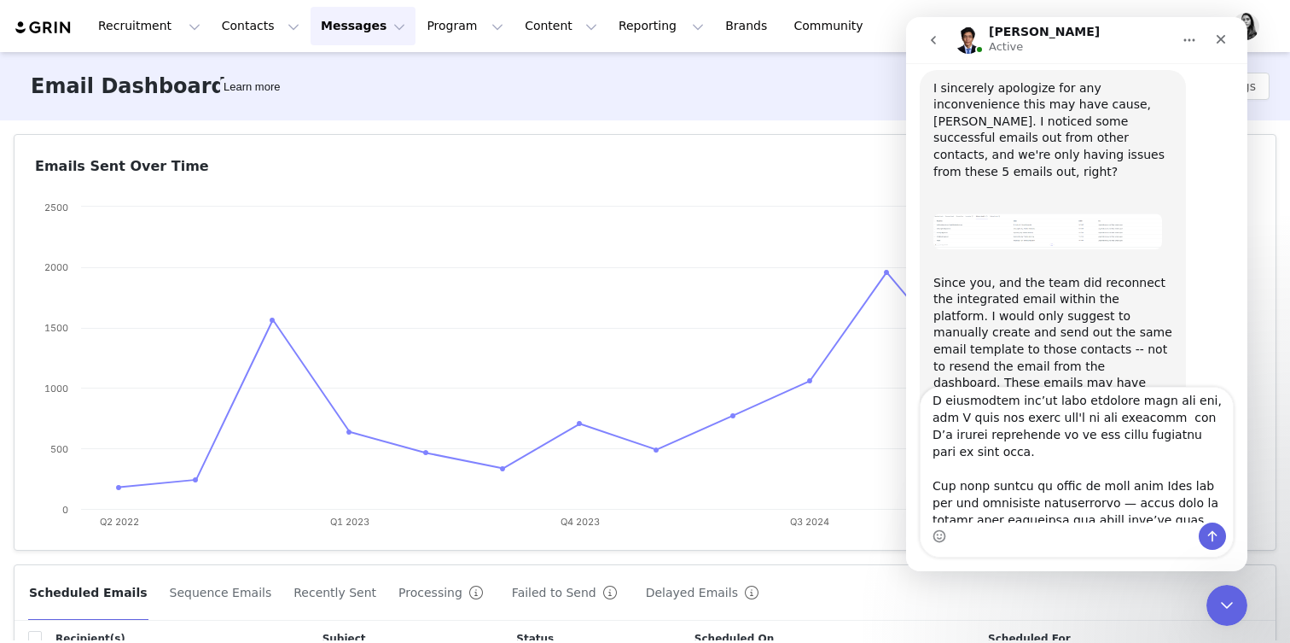
scroll to position [42, 0]
click at [1085, 488] on textarea "Message…" at bounding box center [1077, 454] width 312 height 135
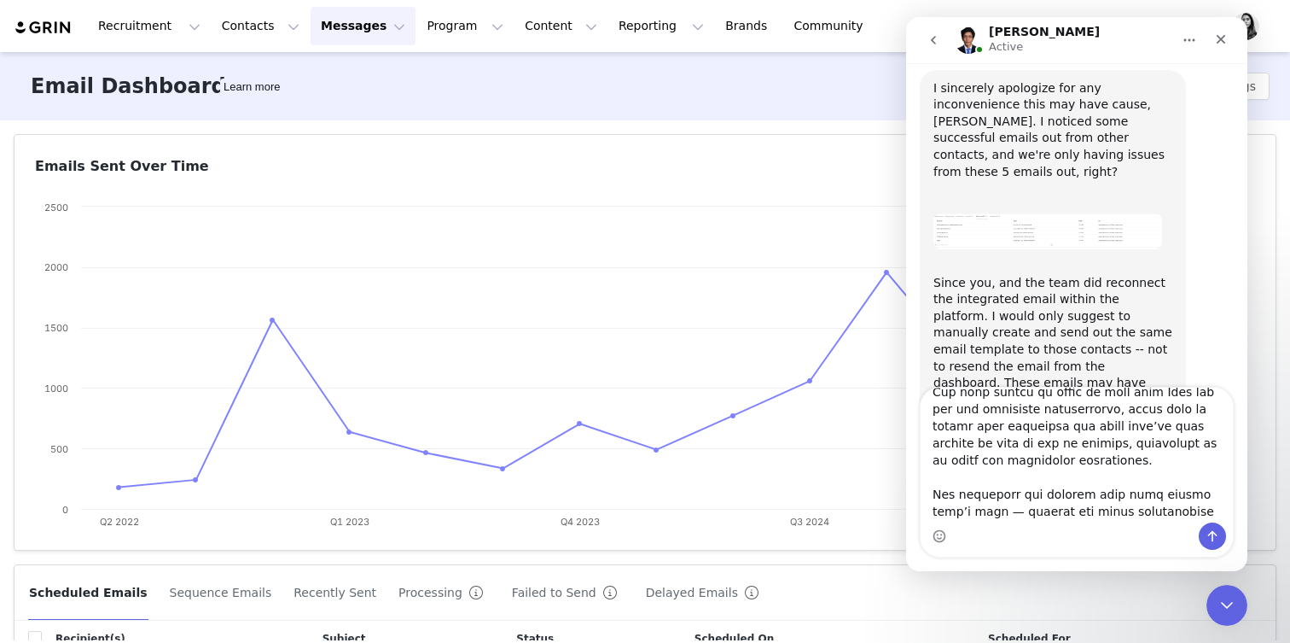
scroll to position [138, 0]
click at [937, 489] on textarea "Message…" at bounding box center [1077, 454] width 312 height 135
click at [945, 504] on textarea "Message…" at bounding box center [1077, 454] width 312 height 135
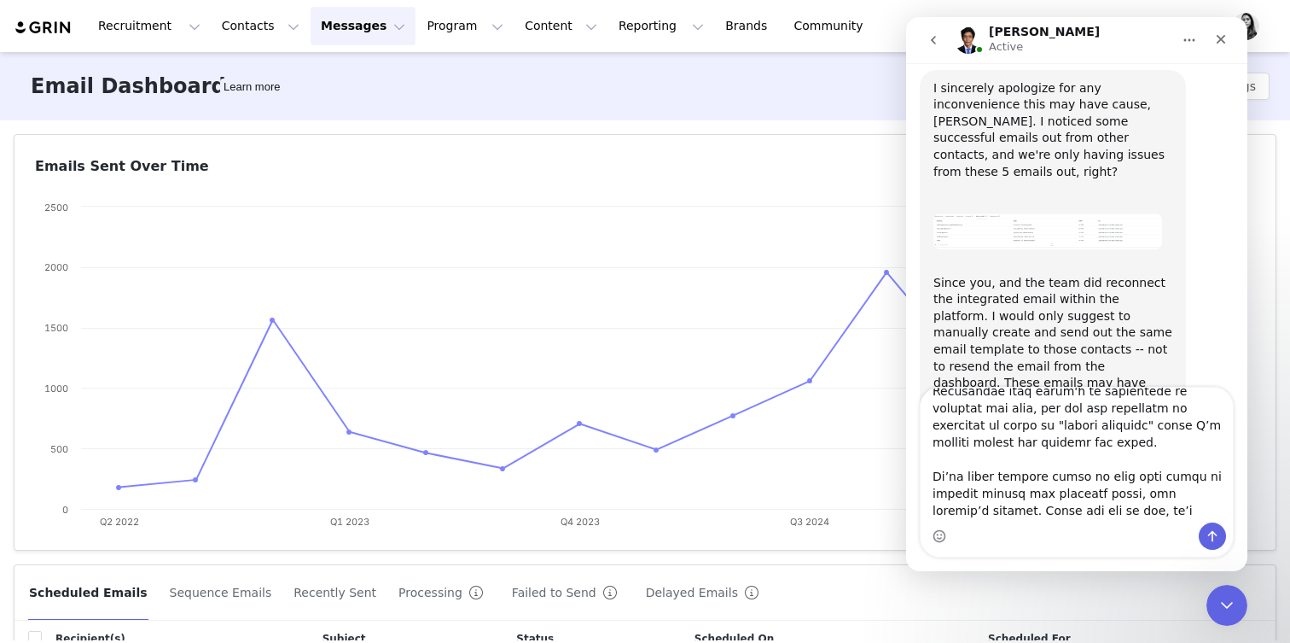
scroll to position [312, 0]
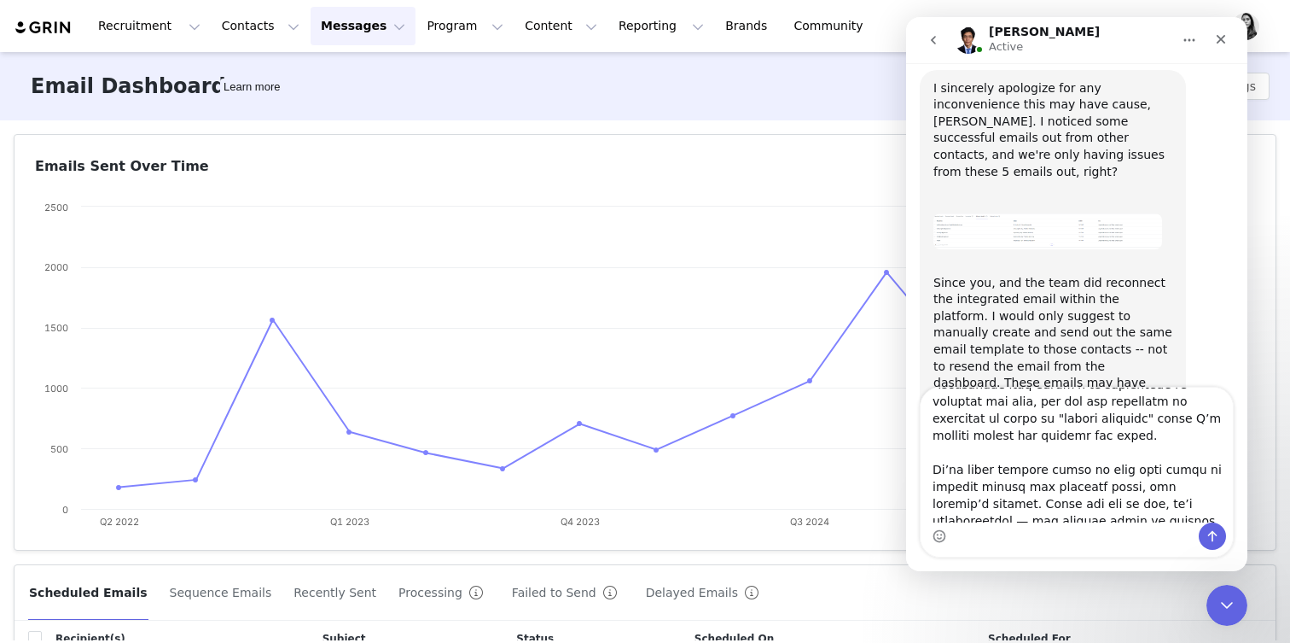
click at [1212, 471] on textarea "Message…" at bounding box center [1077, 454] width 312 height 135
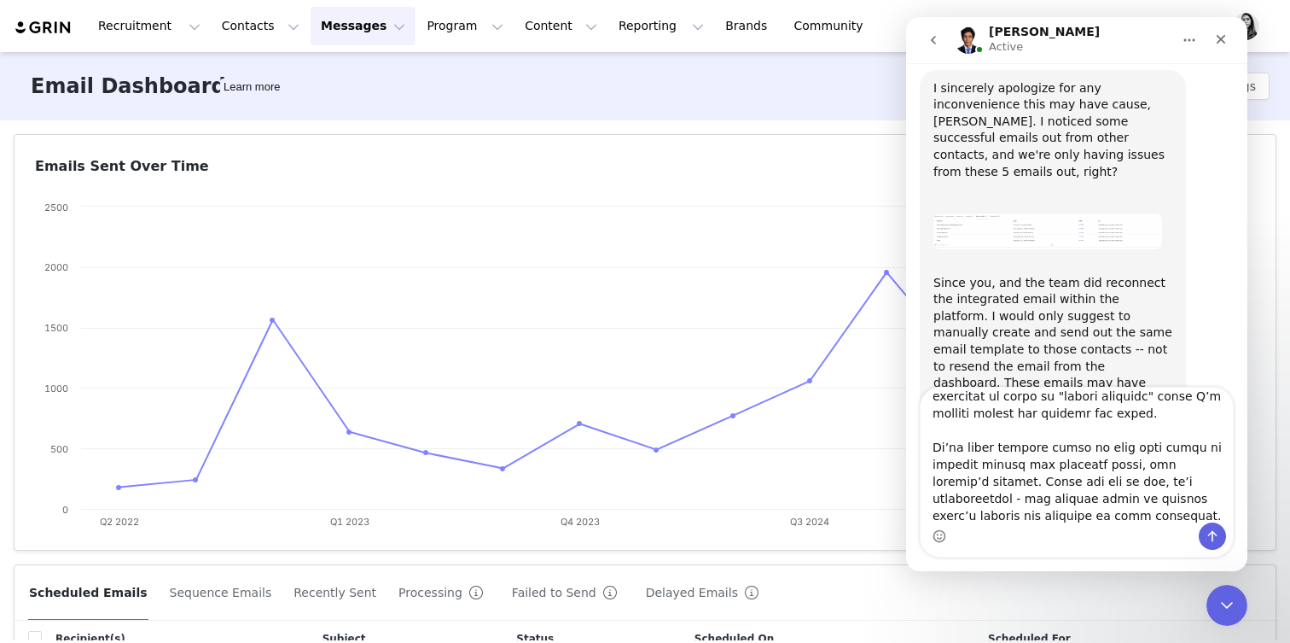
scroll to position [355, 0]
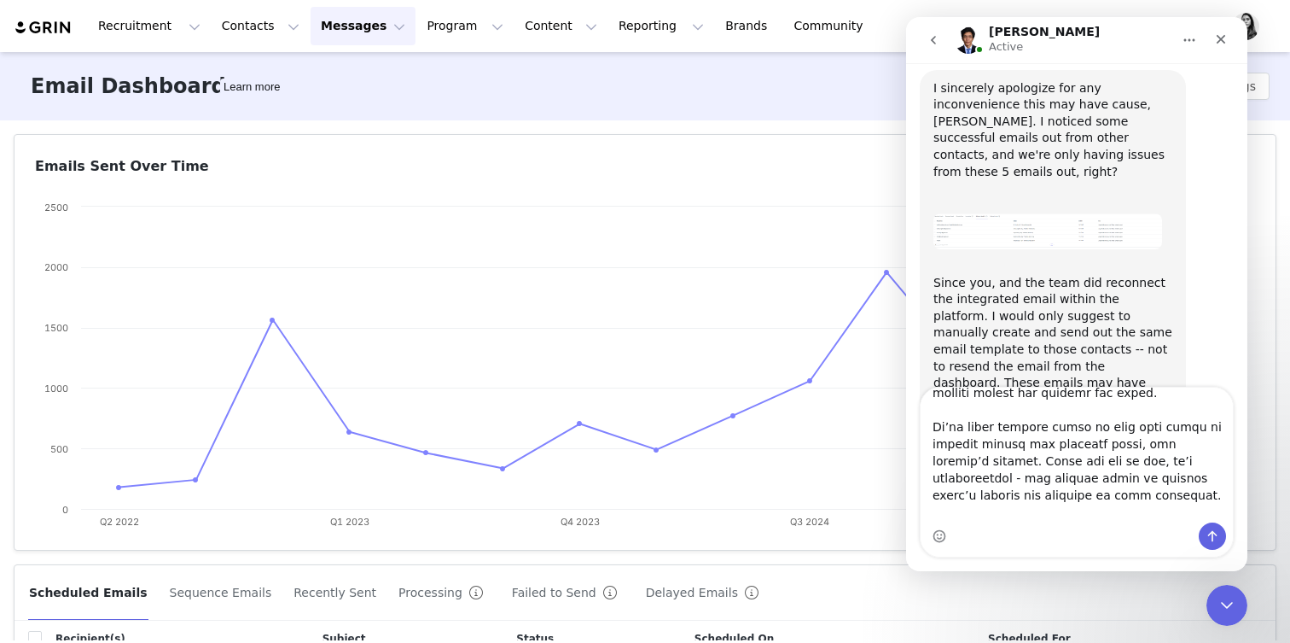
click at [1111, 463] on textarea "Message…" at bounding box center [1077, 454] width 312 height 135
click at [1221, 509] on textarea "Message…" at bounding box center [1077, 454] width 312 height 135
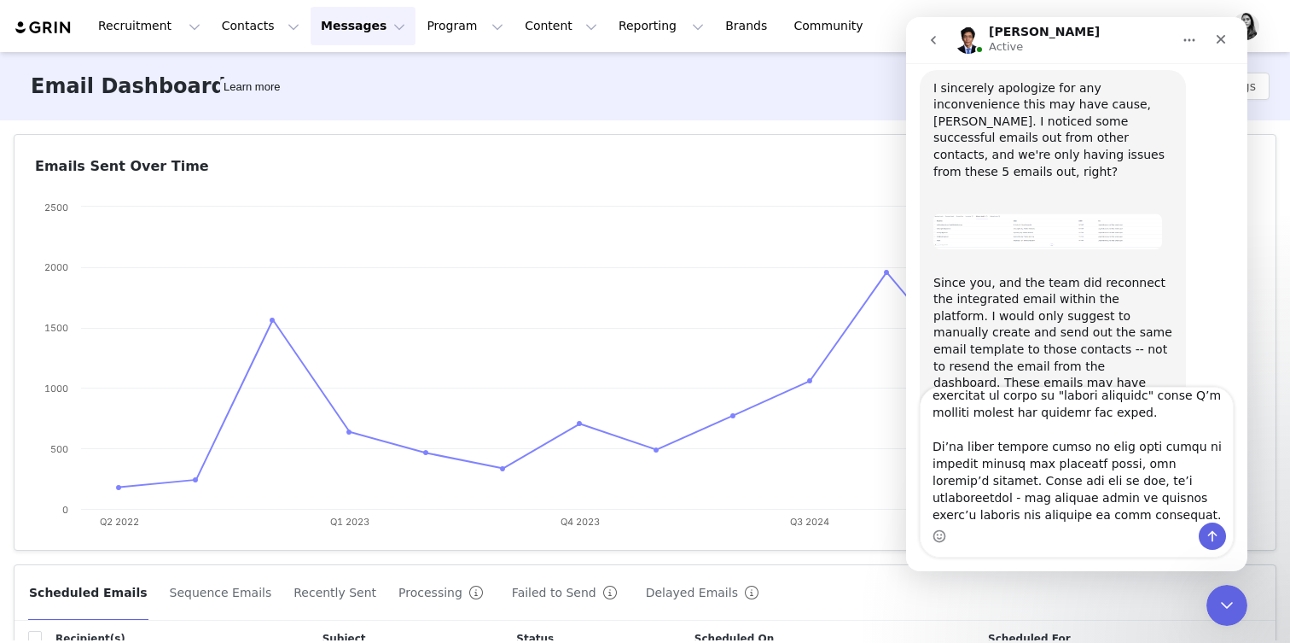
scroll to position [372, 0]
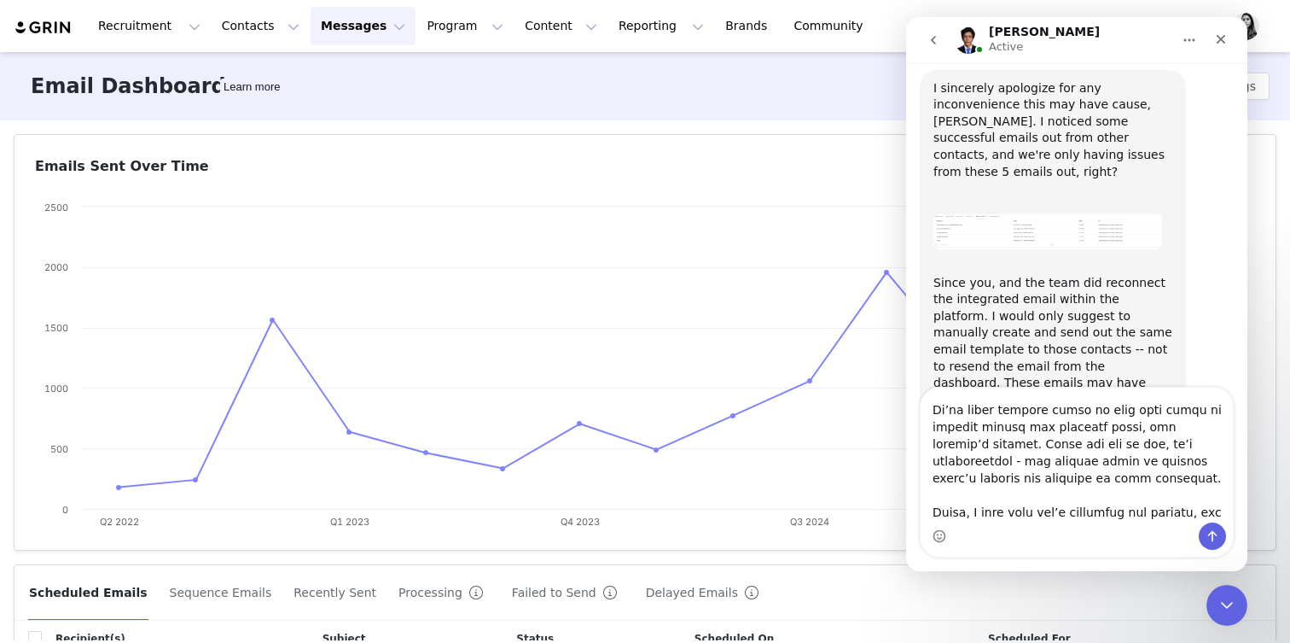
type textarea "Lo Ipsu, dolors ame consect adip el se. D eiusmodtem inc’ut labo etdolore magn …"
click at [1207, 534] on icon "Send a message…" at bounding box center [1213, 536] width 14 height 14
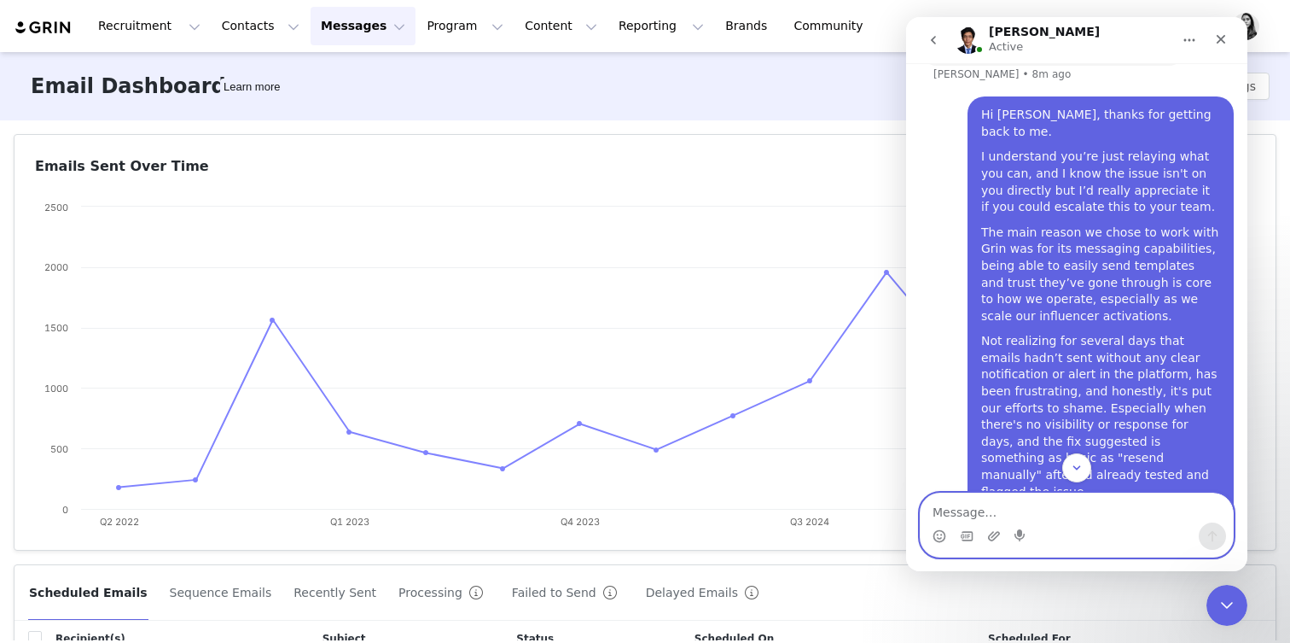
scroll to position [3487, 0]
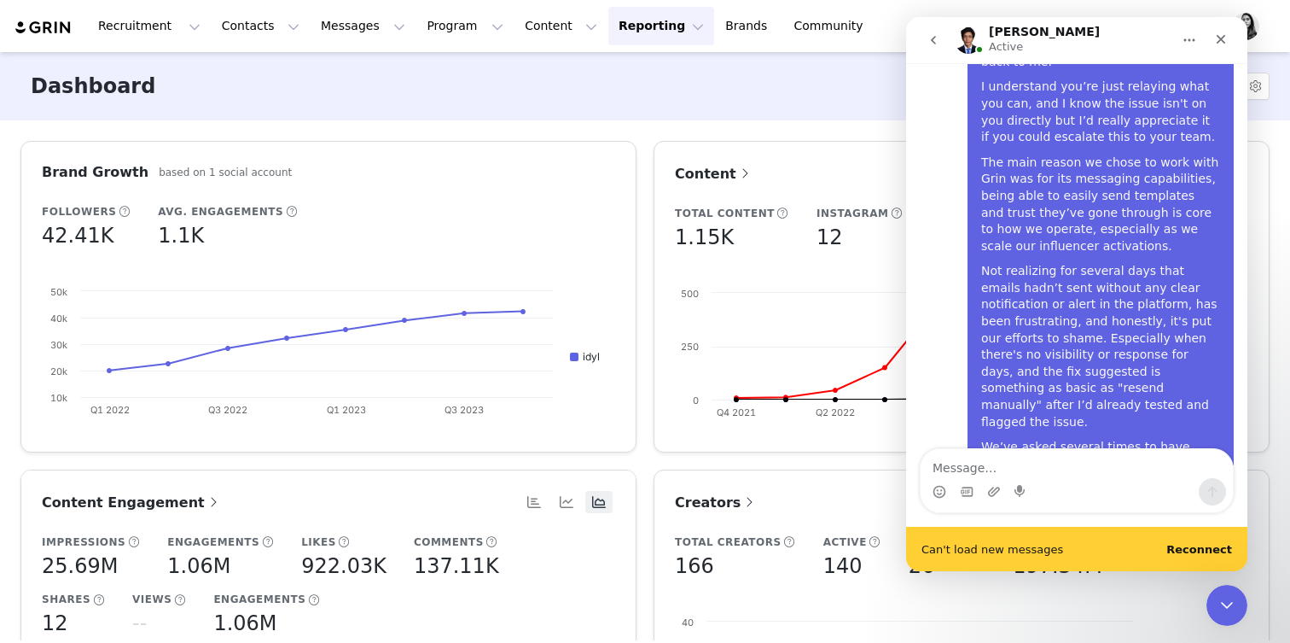
scroll to position [3532, 0]
